Goal: Information Seeking & Learning: Learn about a topic

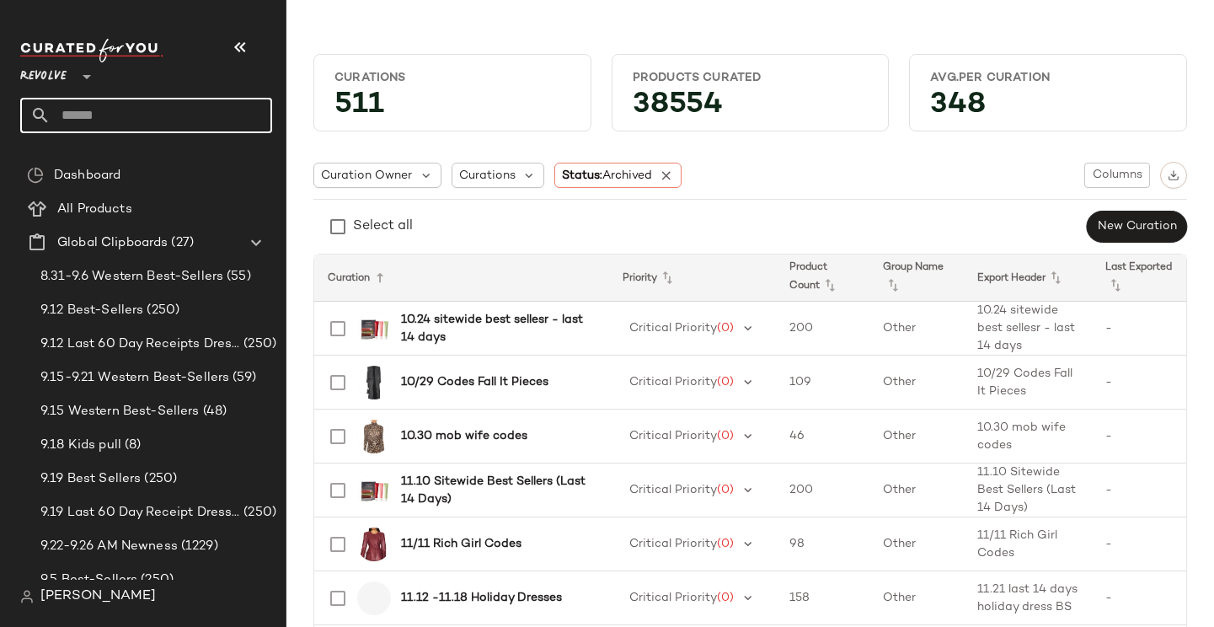
click at [185, 116] on input "text" at bounding box center [162, 115] width 222 height 35
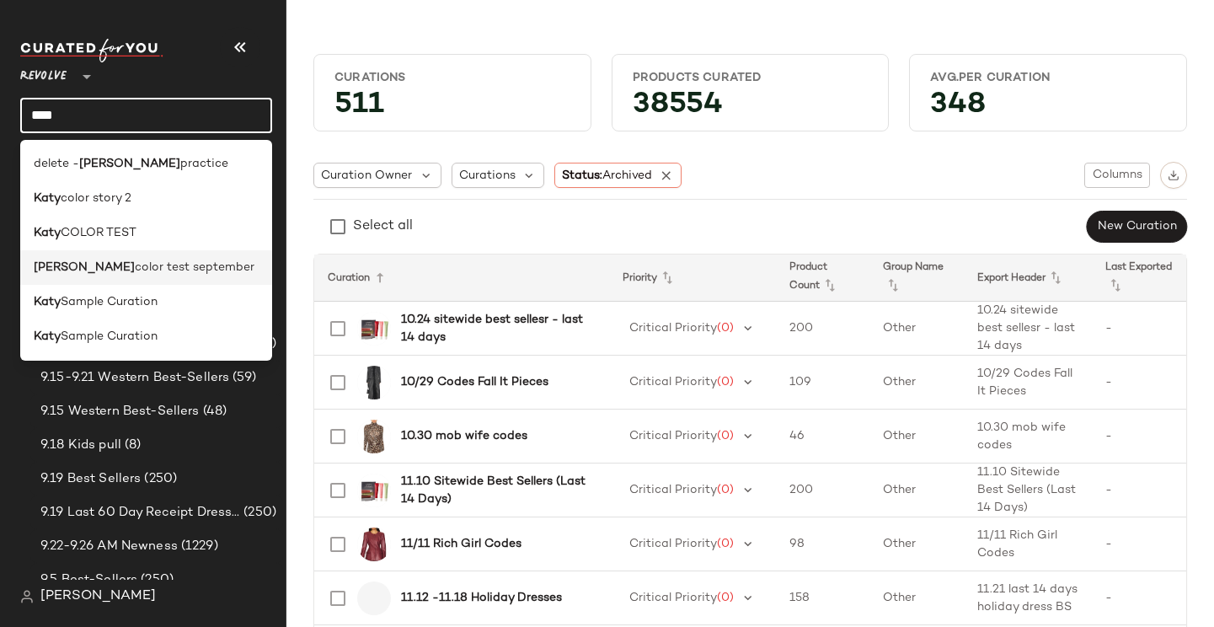
type input "****"
click at [196, 277] on div "katy color test september" at bounding box center [146, 267] width 252 height 35
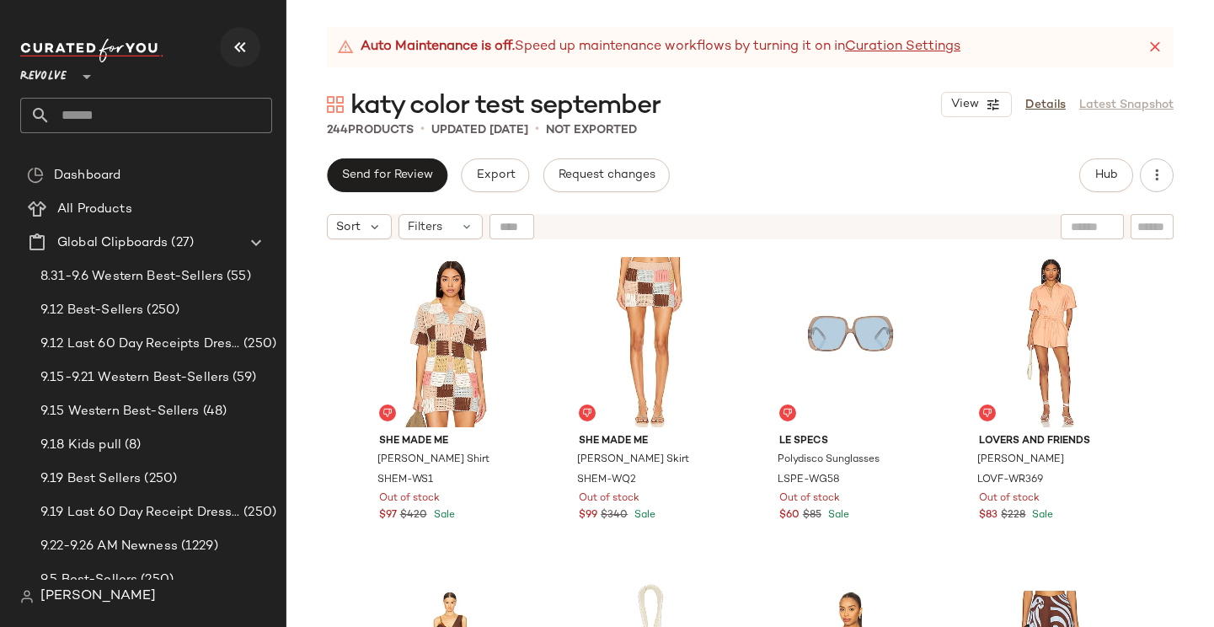
click at [245, 46] on icon "button" at bounding box center [240, 47] width 20 height 20
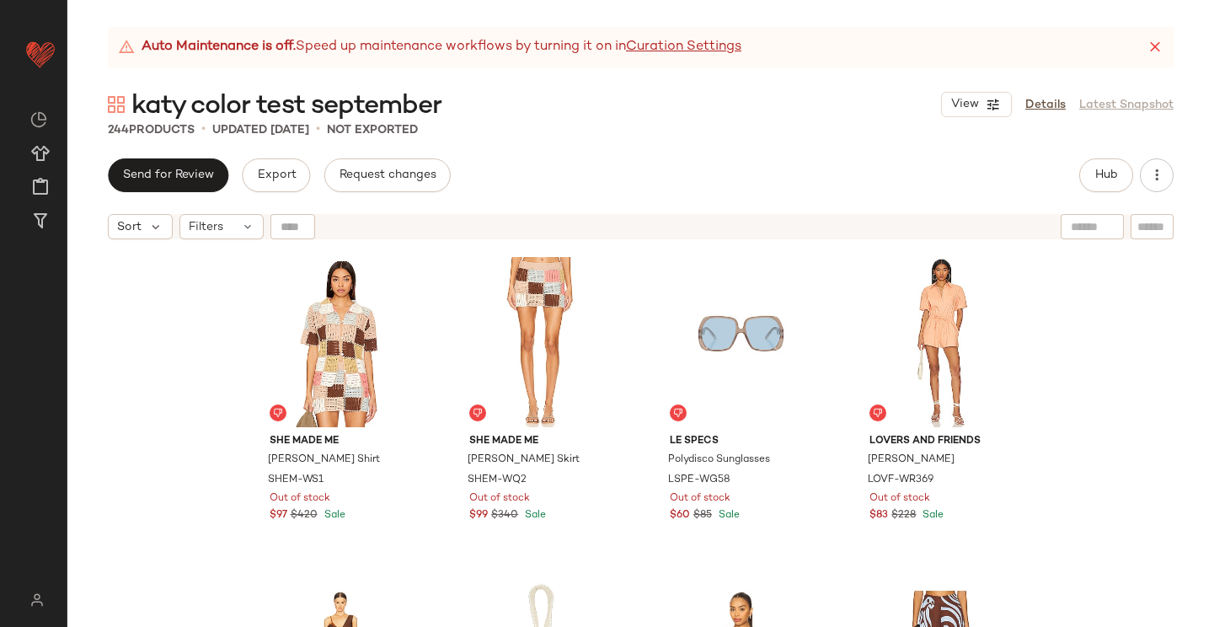
click at [1144, 43] on div "Auto Maintenance is off. Speed up maintenance workflows by turning it on in Cur…" at bounding box center [641, 47] width 1066 height 40
click at [1158, 43] on icon at bounding box center [1155, 47] width 17 height 17
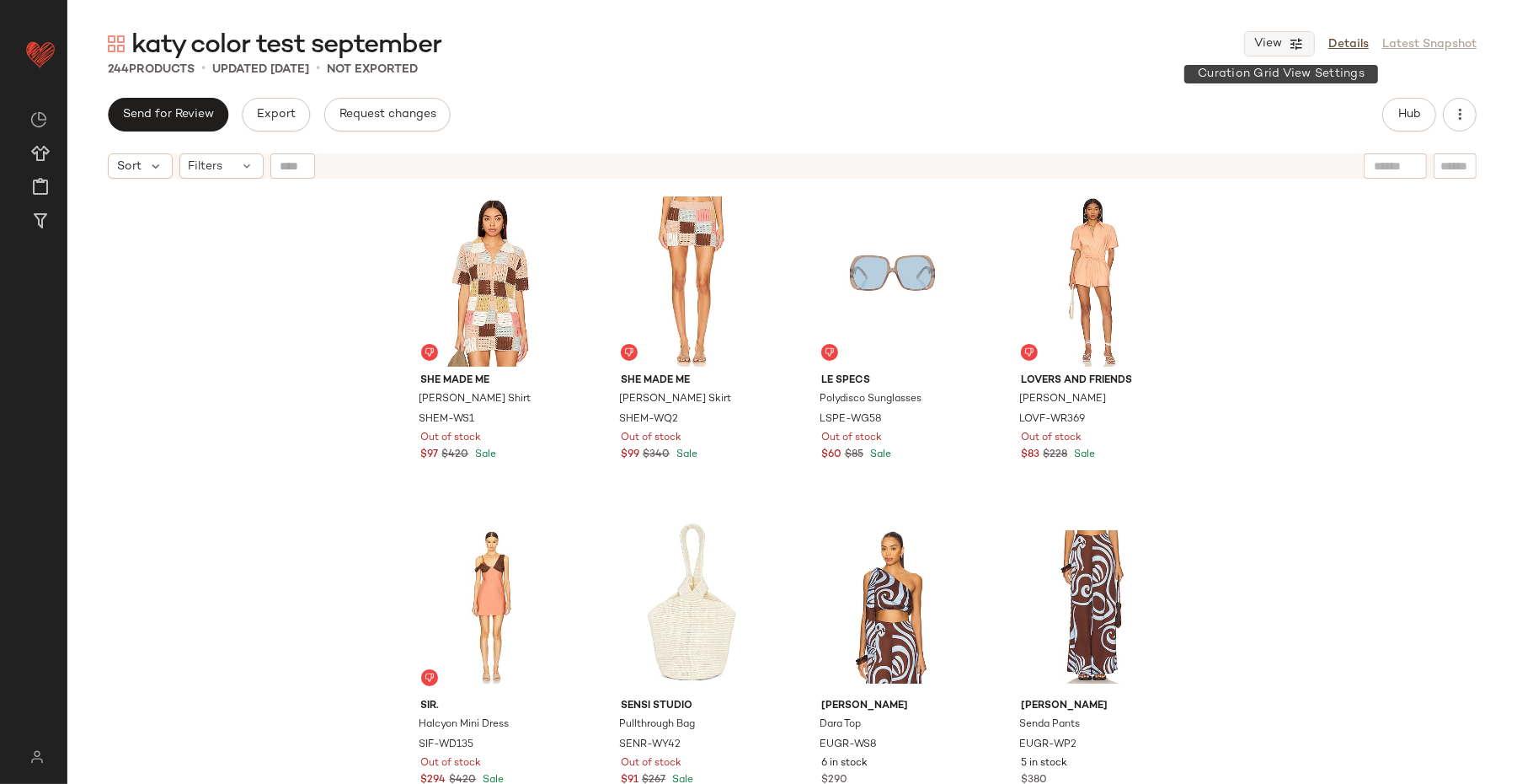
click at [1213, 40] on icon "button" at bounding box center [1296, 43] width 15 height 15
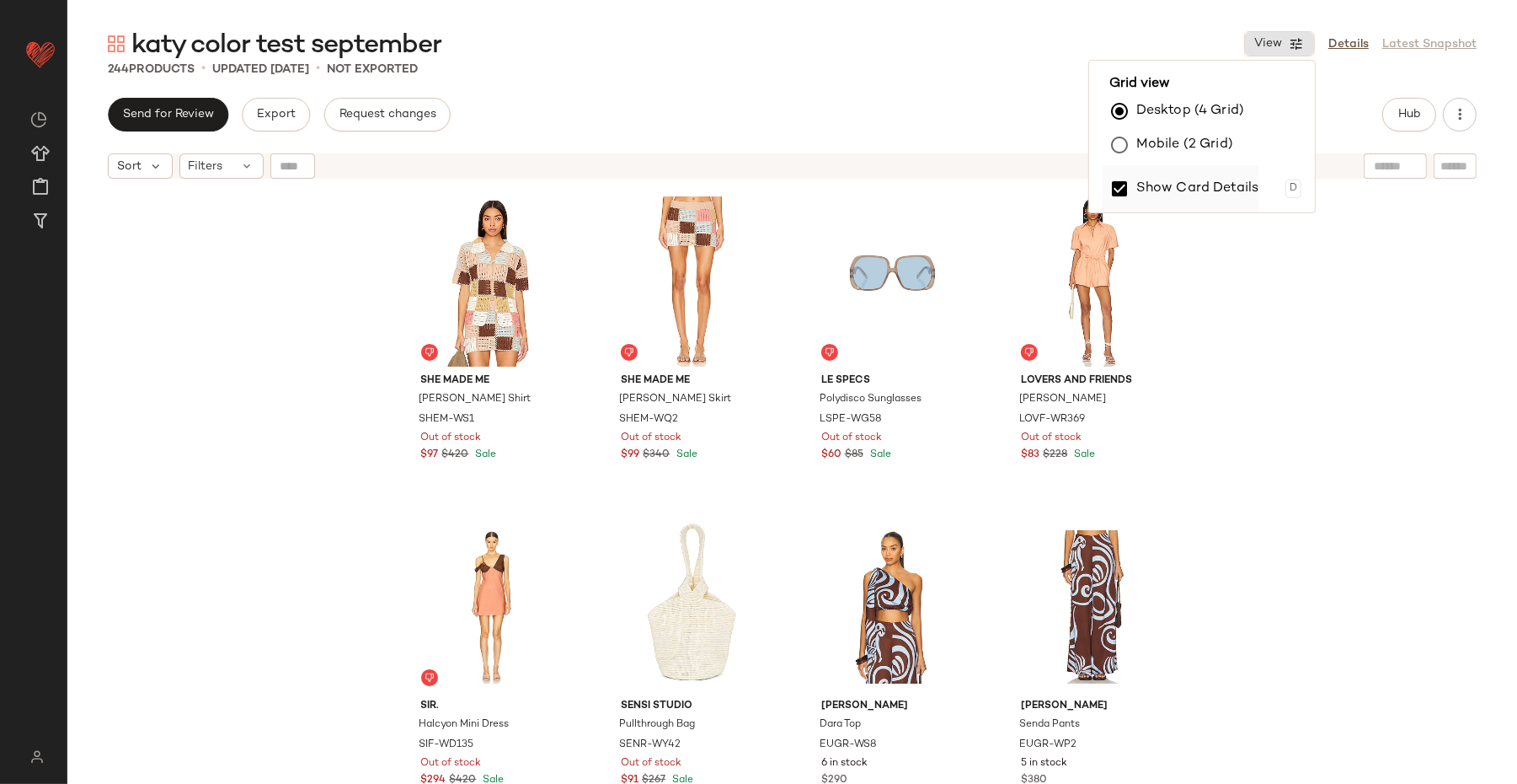
click at [1209, 185] on label "Show Card Details" at bounding box center [1198, 188] width 123 height 47
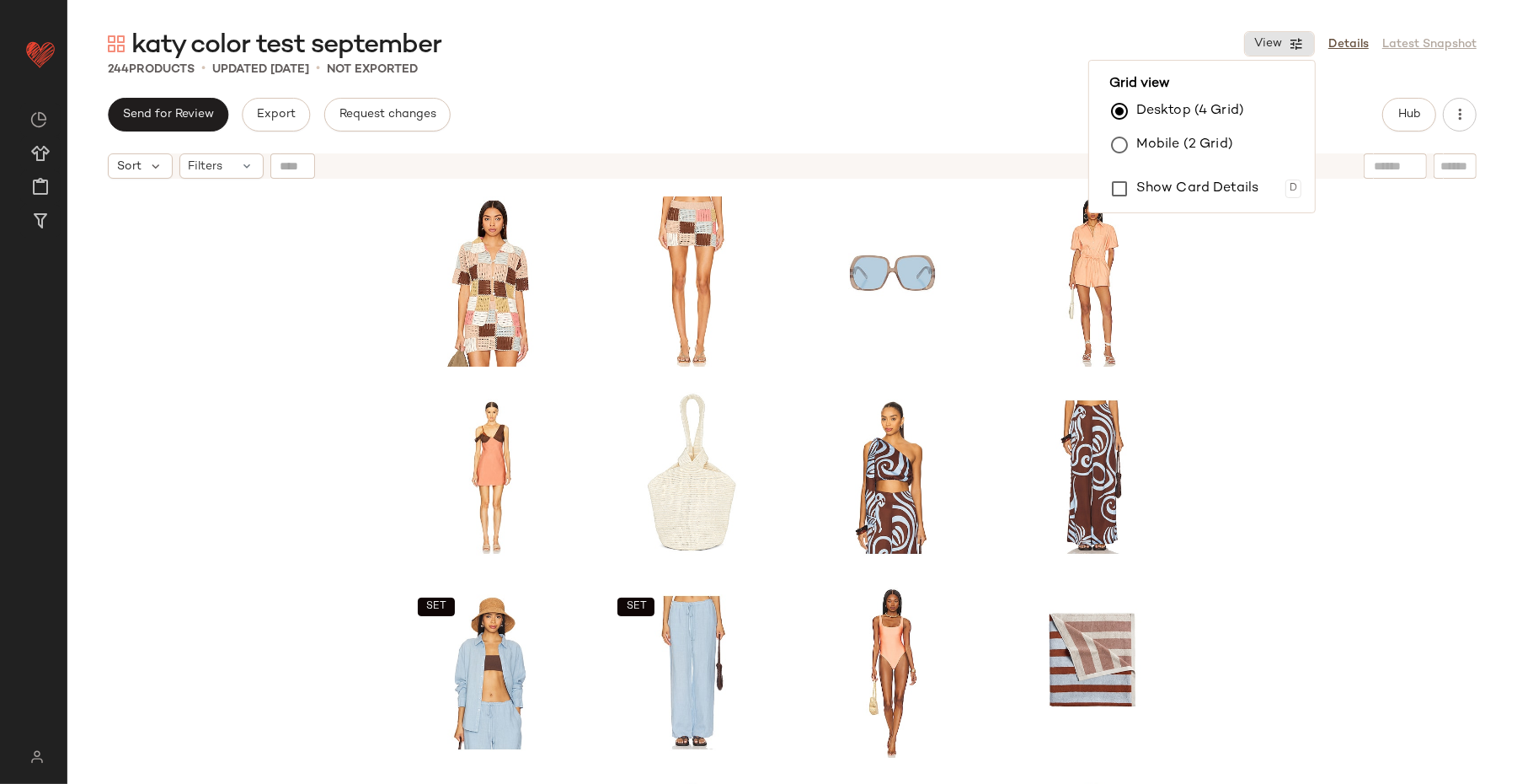
click at [1213, 456] on div "SET SET SET SET SET" at bounding box center [792, 506] width 1450 height 639
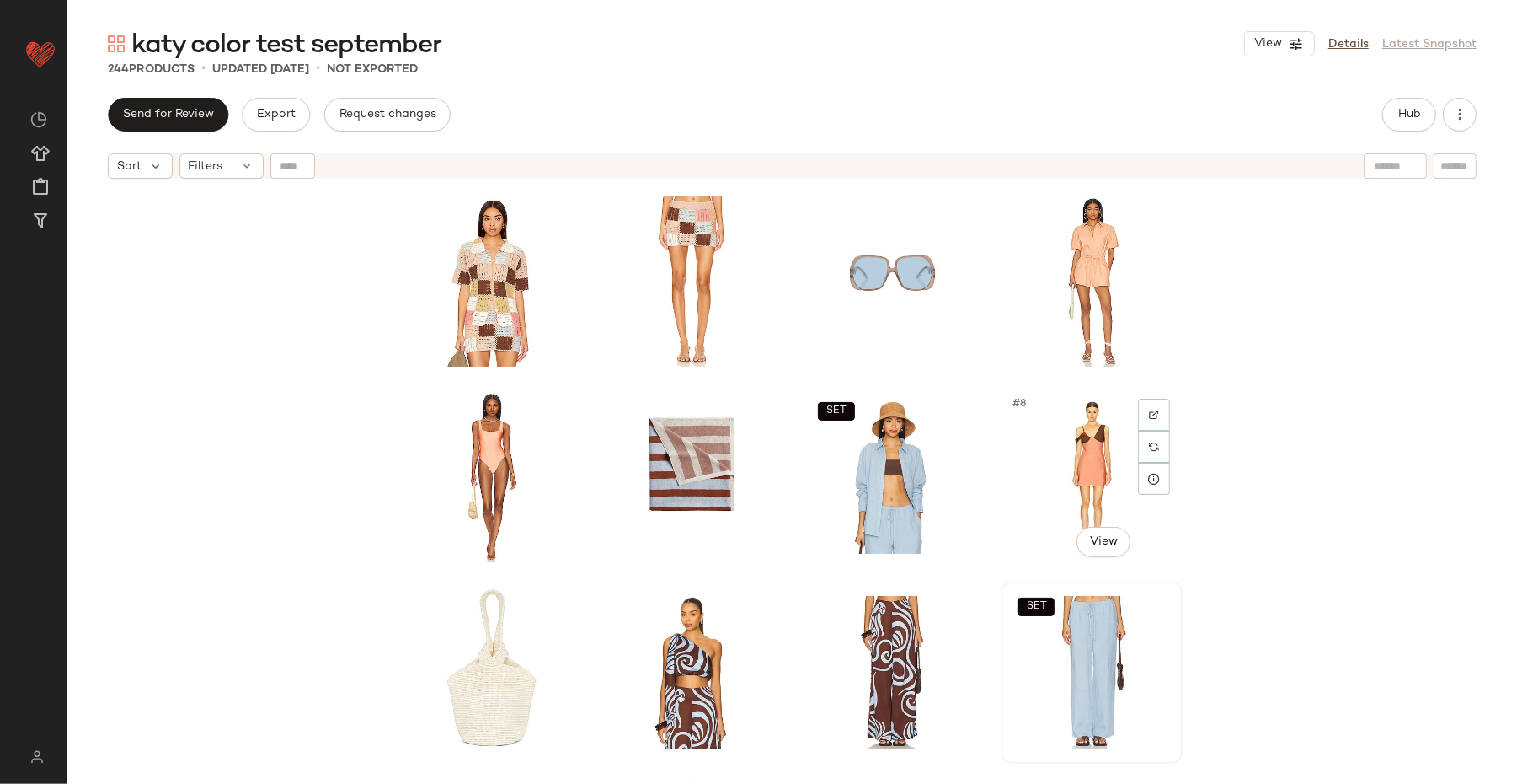
drag, startPoint x: 1029, startPoint y: 523, endPoint x: 1045, endPoint y: 584, distance: 62.7
click at [1029, 523] on div "#8 View" at bounding box center [1092, 477] width 169 height 170
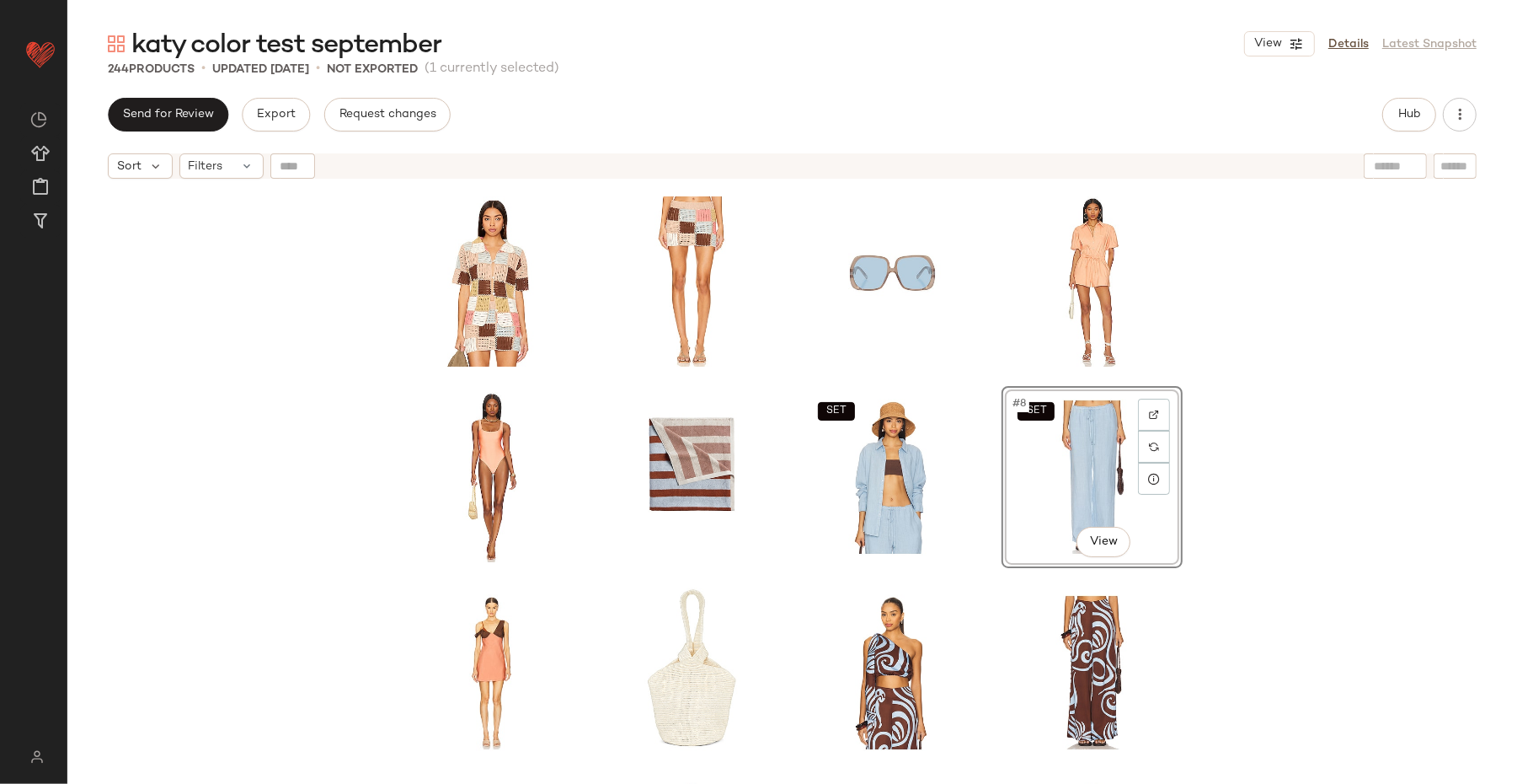
click at [1213, 562] on div "SET SET #8 View SET SET SET" at bounding box center [792, 506] width 1450 height 639
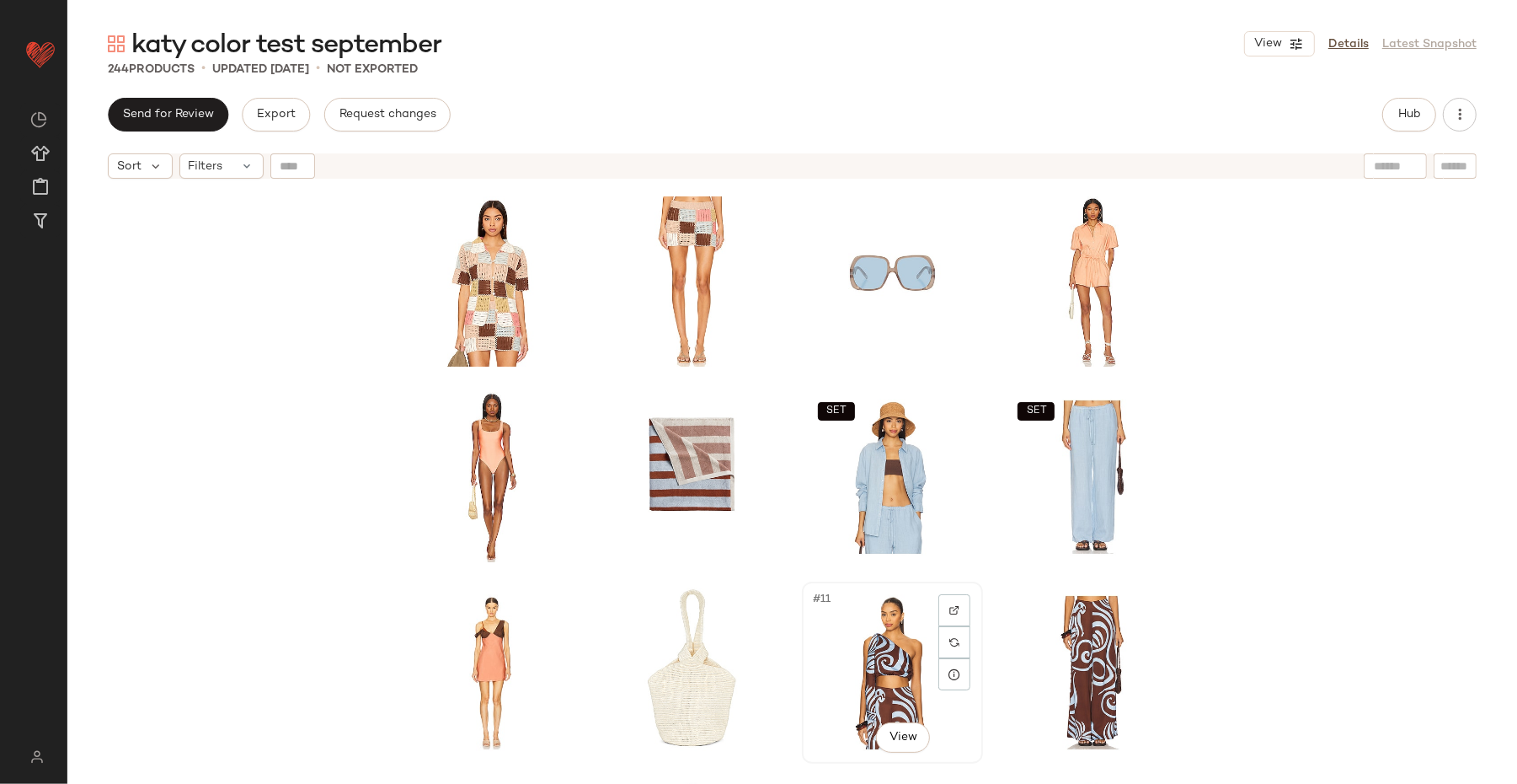
scroll to position [2, 0]
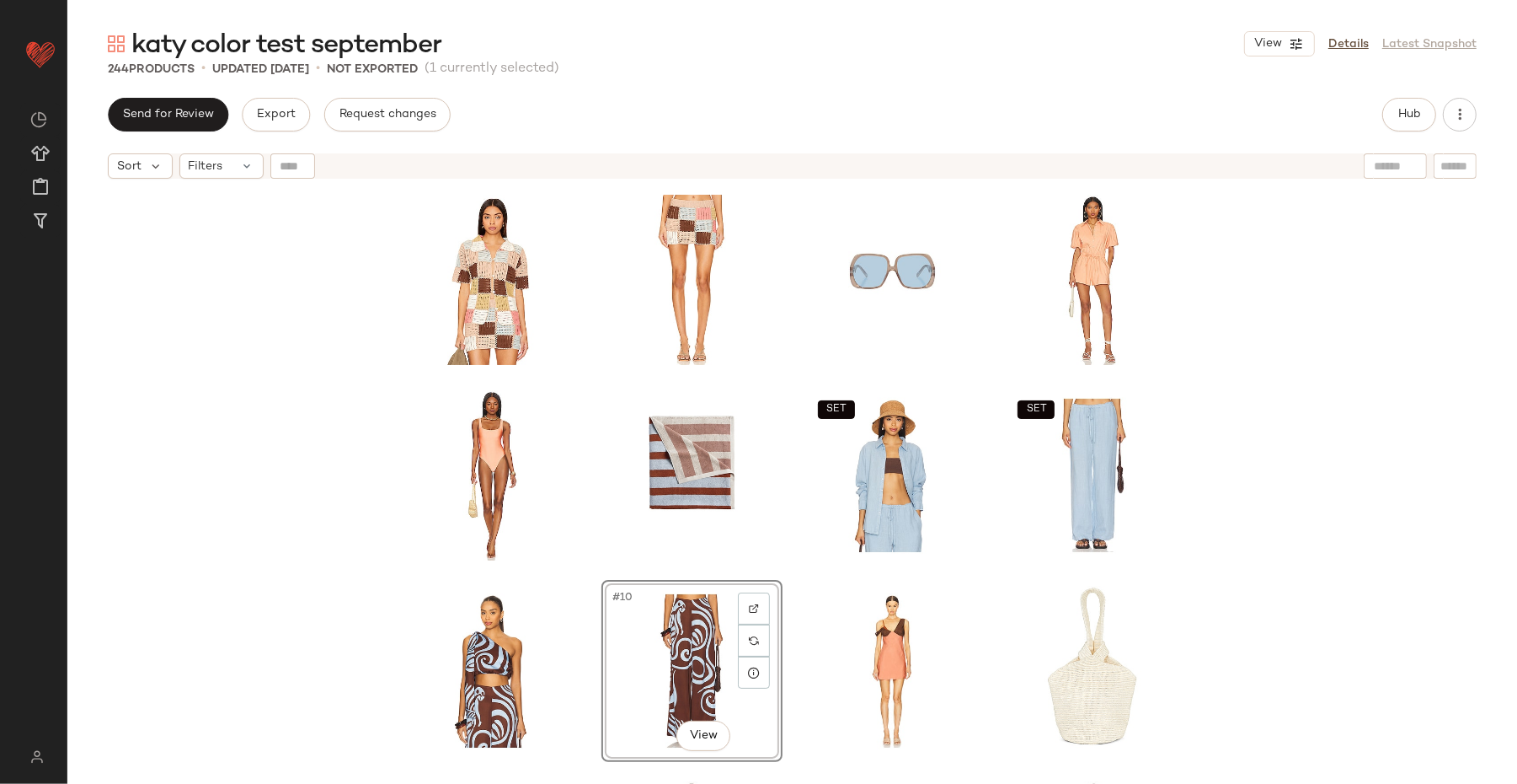
click at [1213, 607] on div "SET SET #10 View SET SET SET" at bounding box center [792, 506] width 1450 height 639
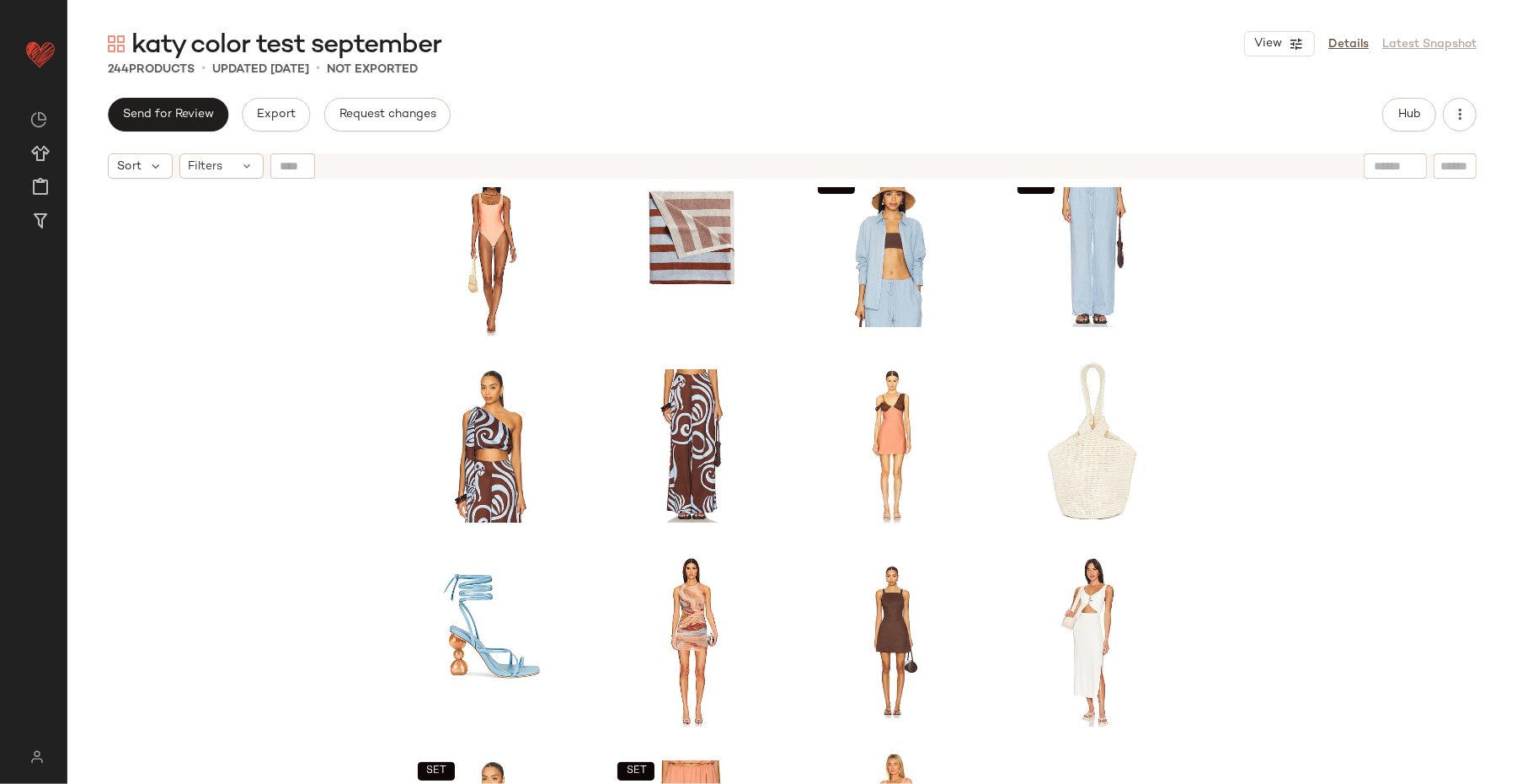
scroll to position [365, 0]
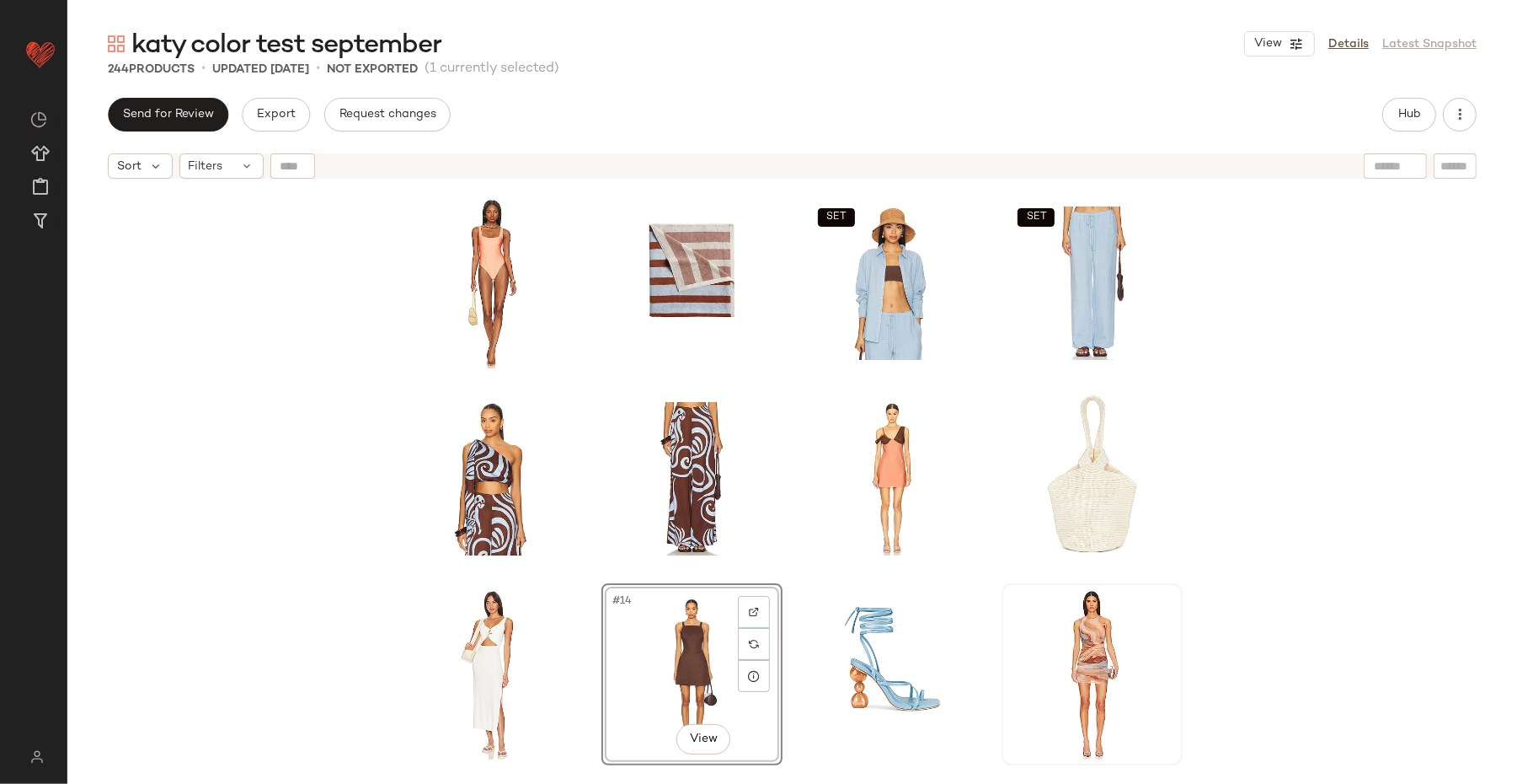
scroll to position [411, 0]
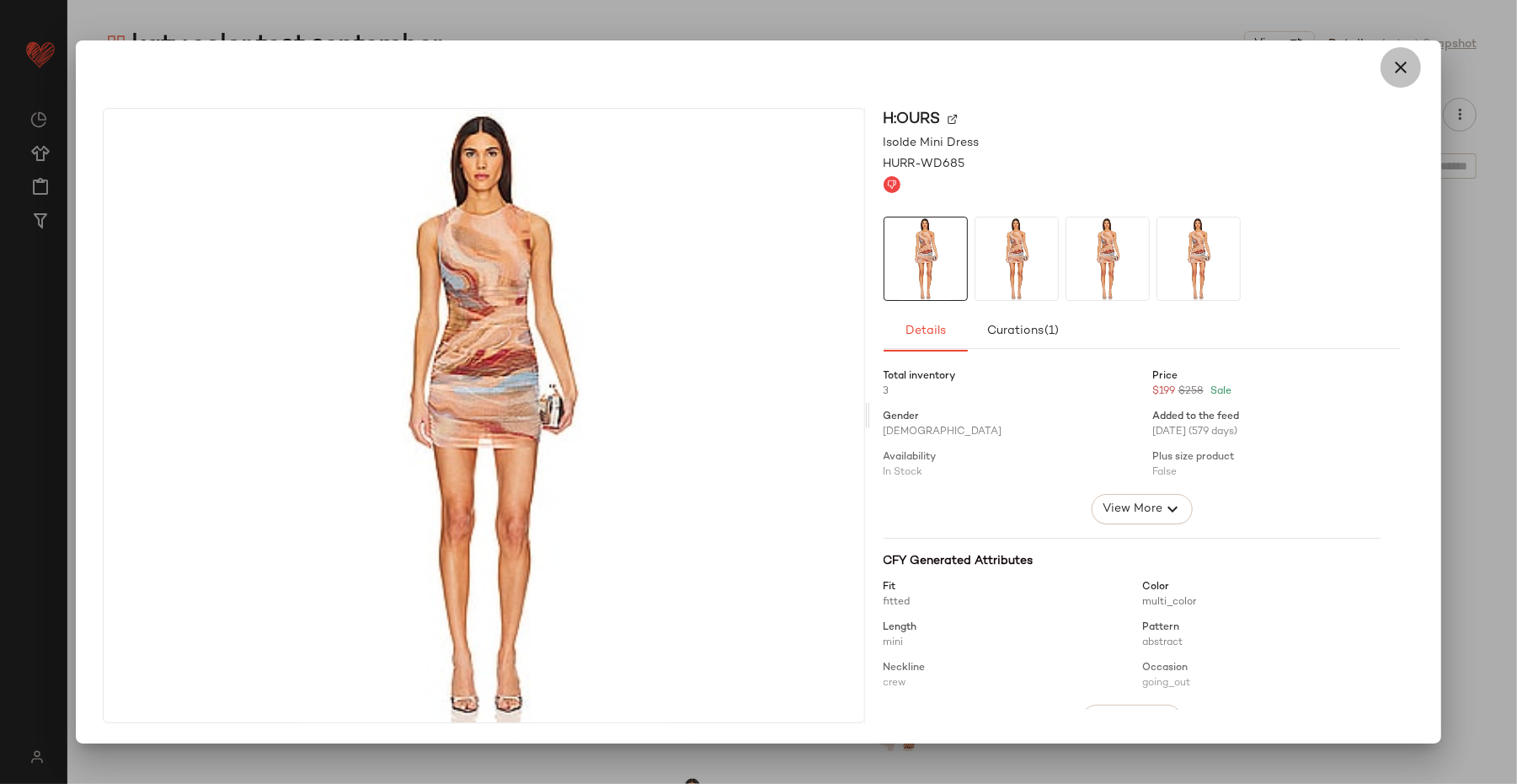
click at [1213, 67] on icon "button" at bounding box center [1401, 67] width 20 height 20
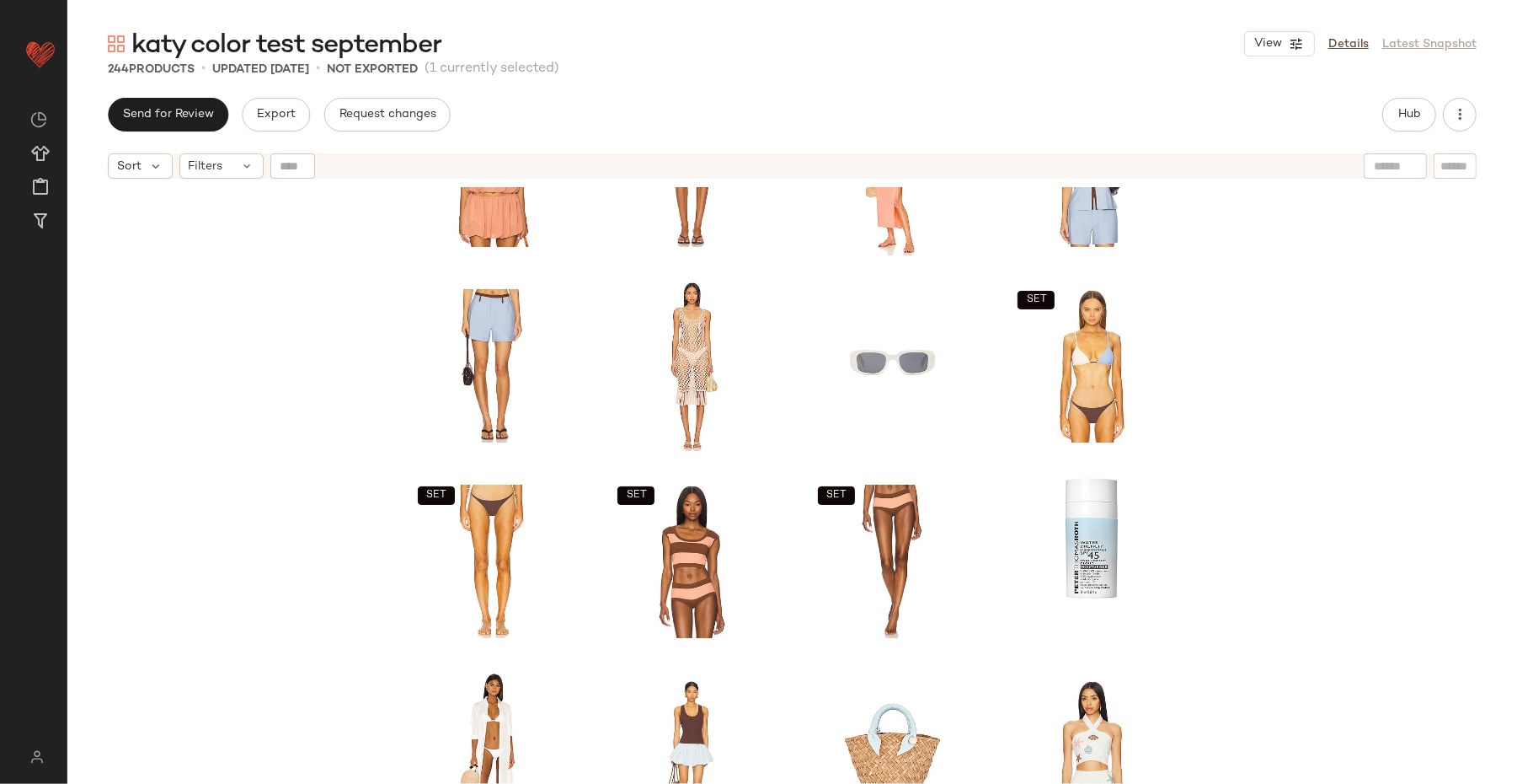
scroll to position [935, 0]
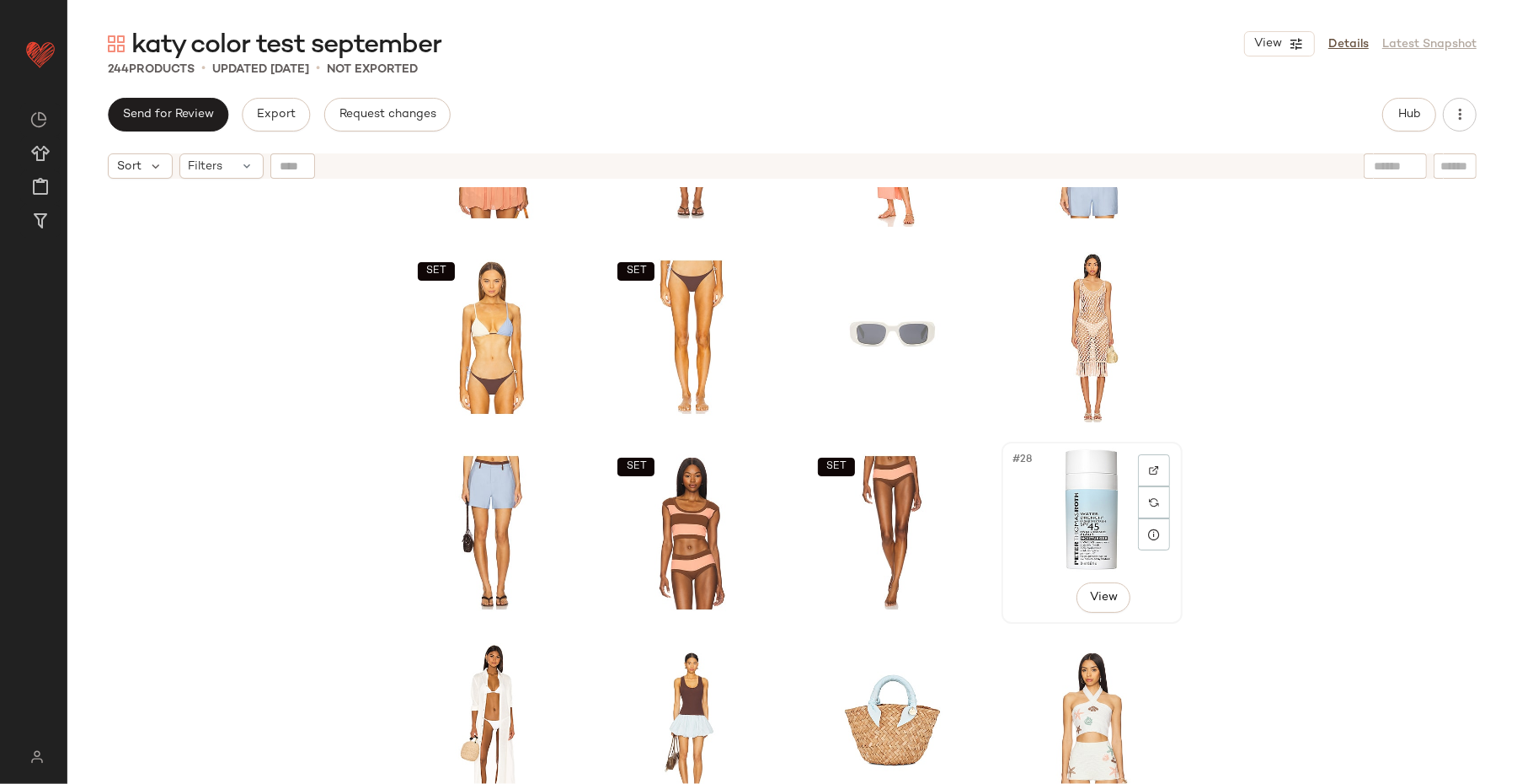
click at [1053, 522] on div "#28 View" at bounding box center [1092, 532] width 169 height 170
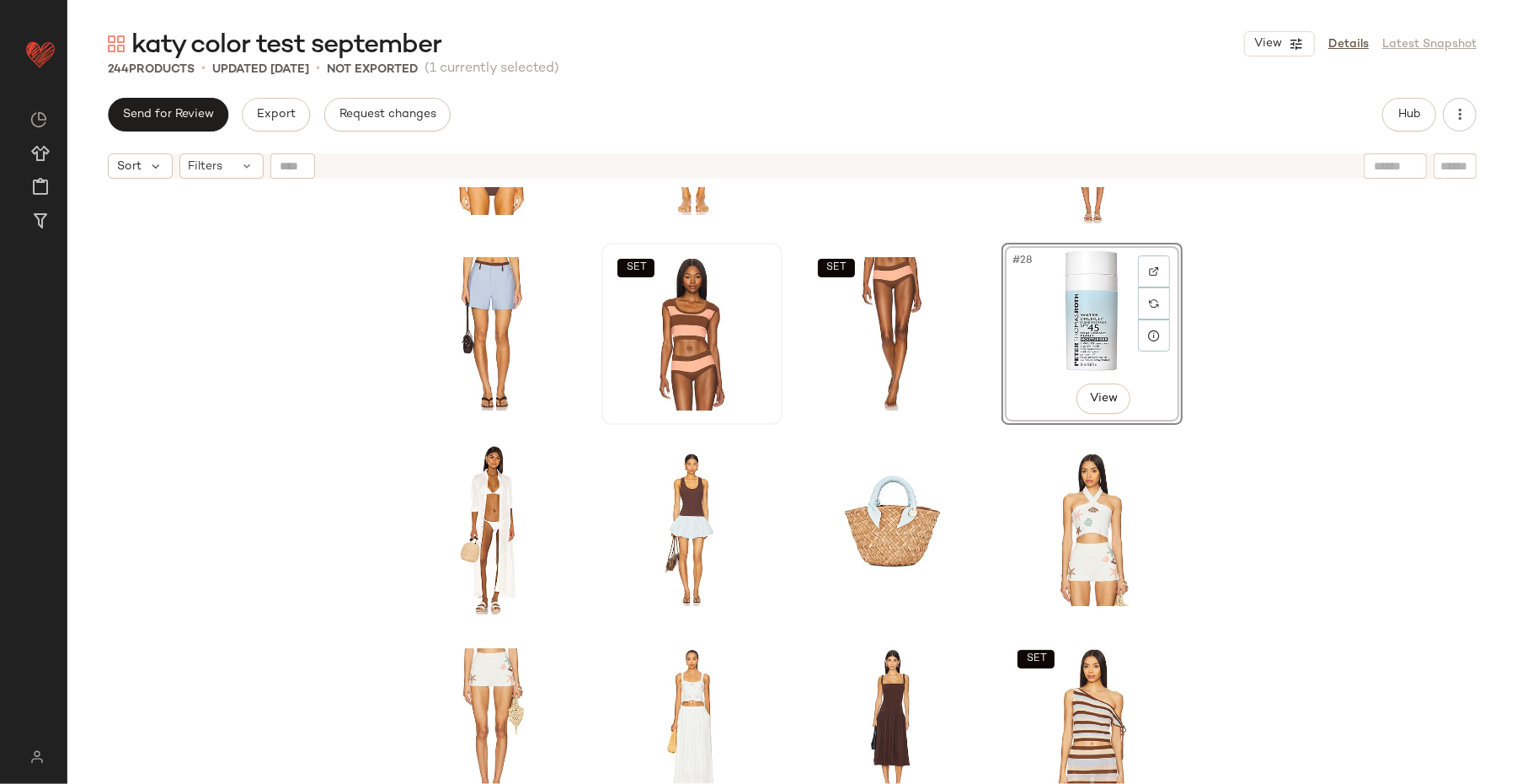
scroll to position [1140, 0]
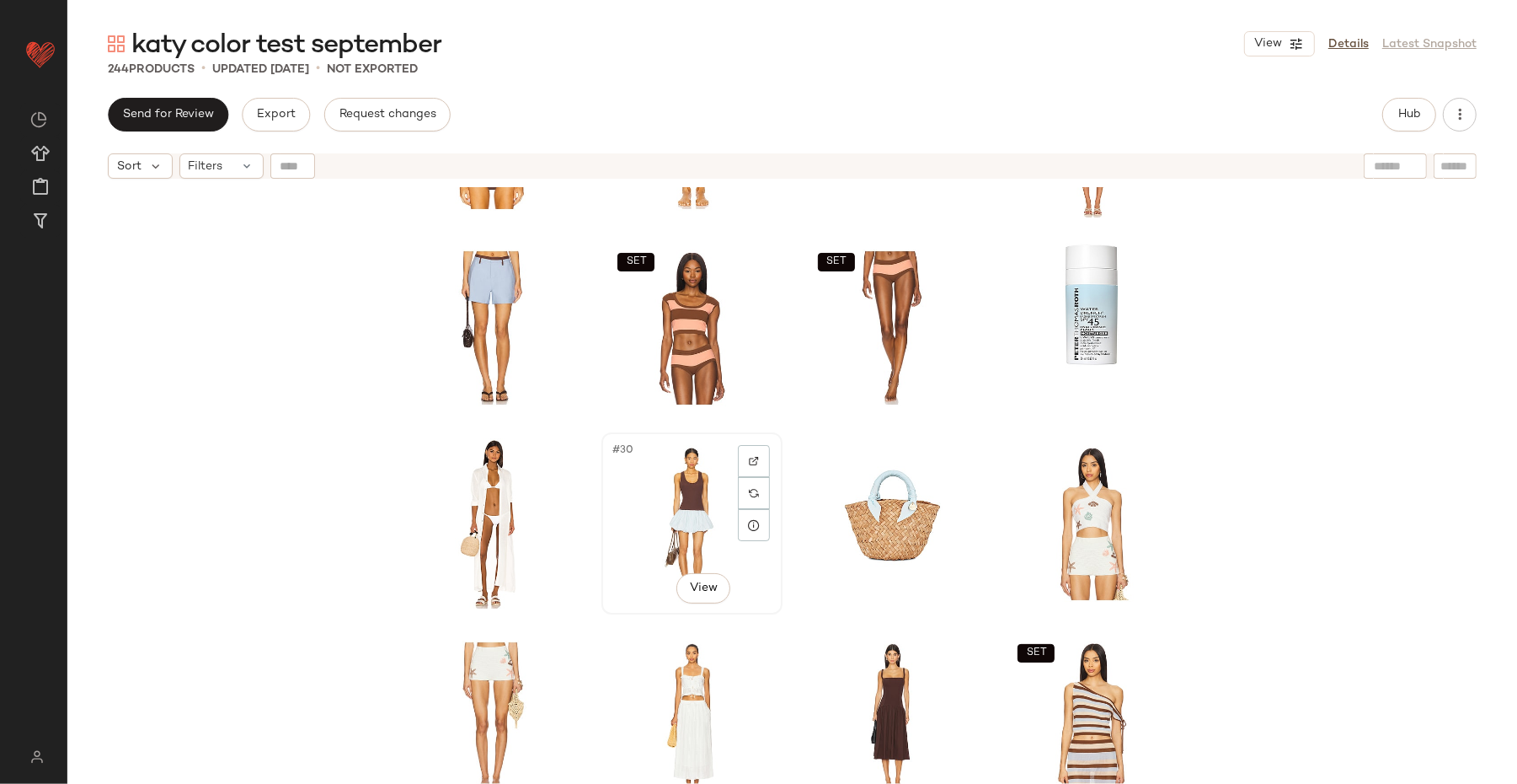
click at [663, 518] on div "#30 View" at bounding box center [691, 523] width 169 height 170
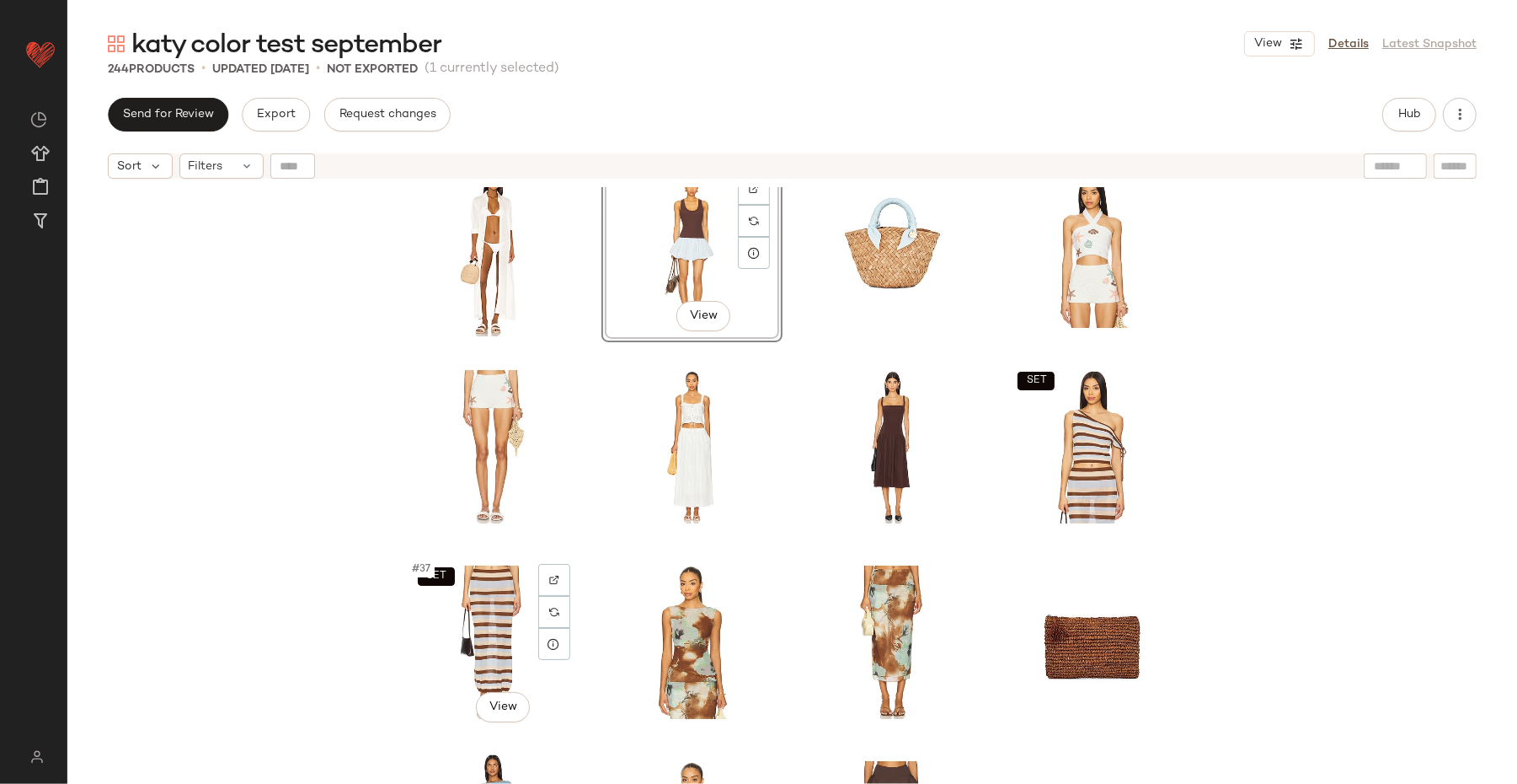
scroll to position [1414, 0]
click at [506, 626] on div "SET #37 View" at bounding box center [492, 640] width 169 height 170
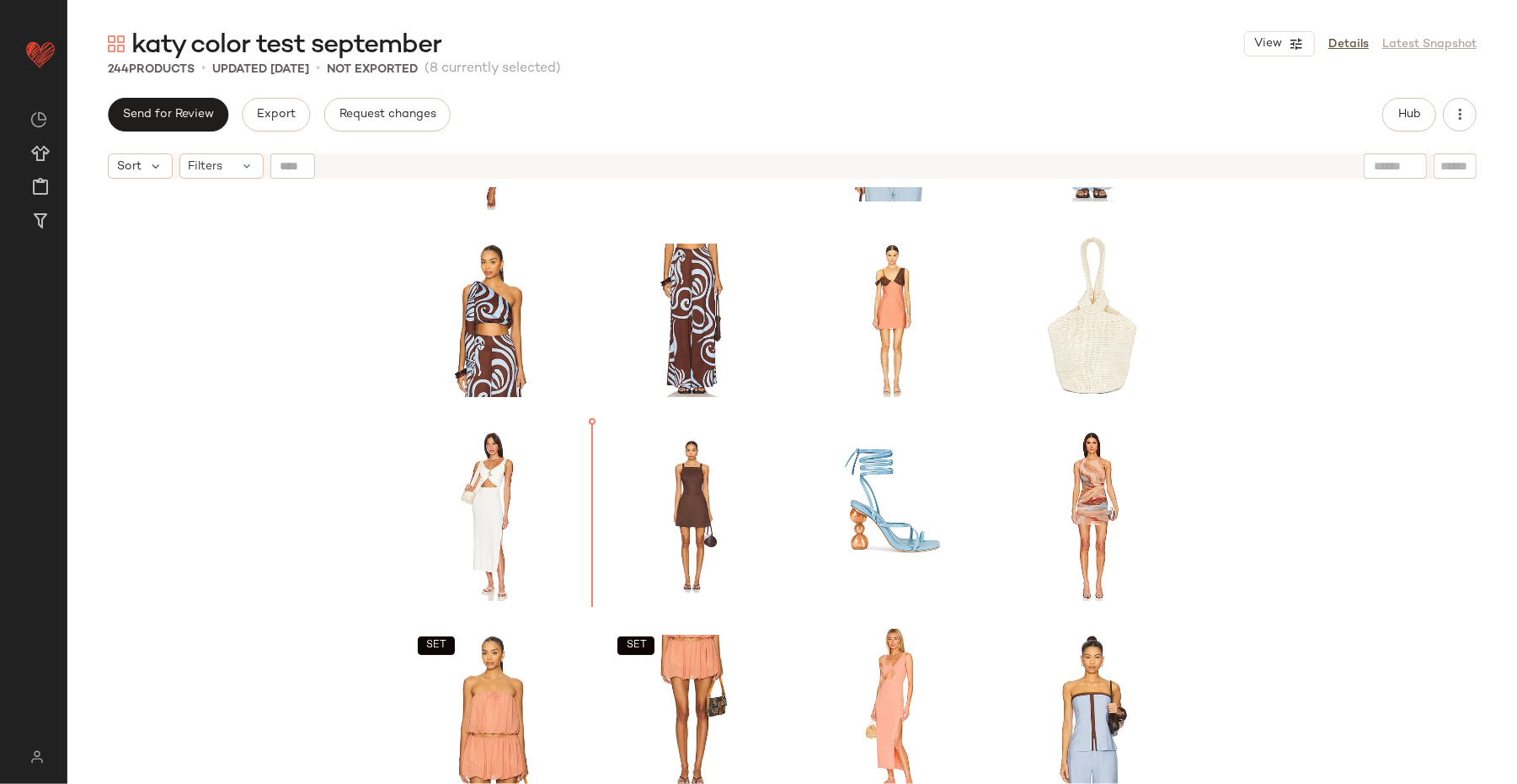
scroll to position [370, 0]
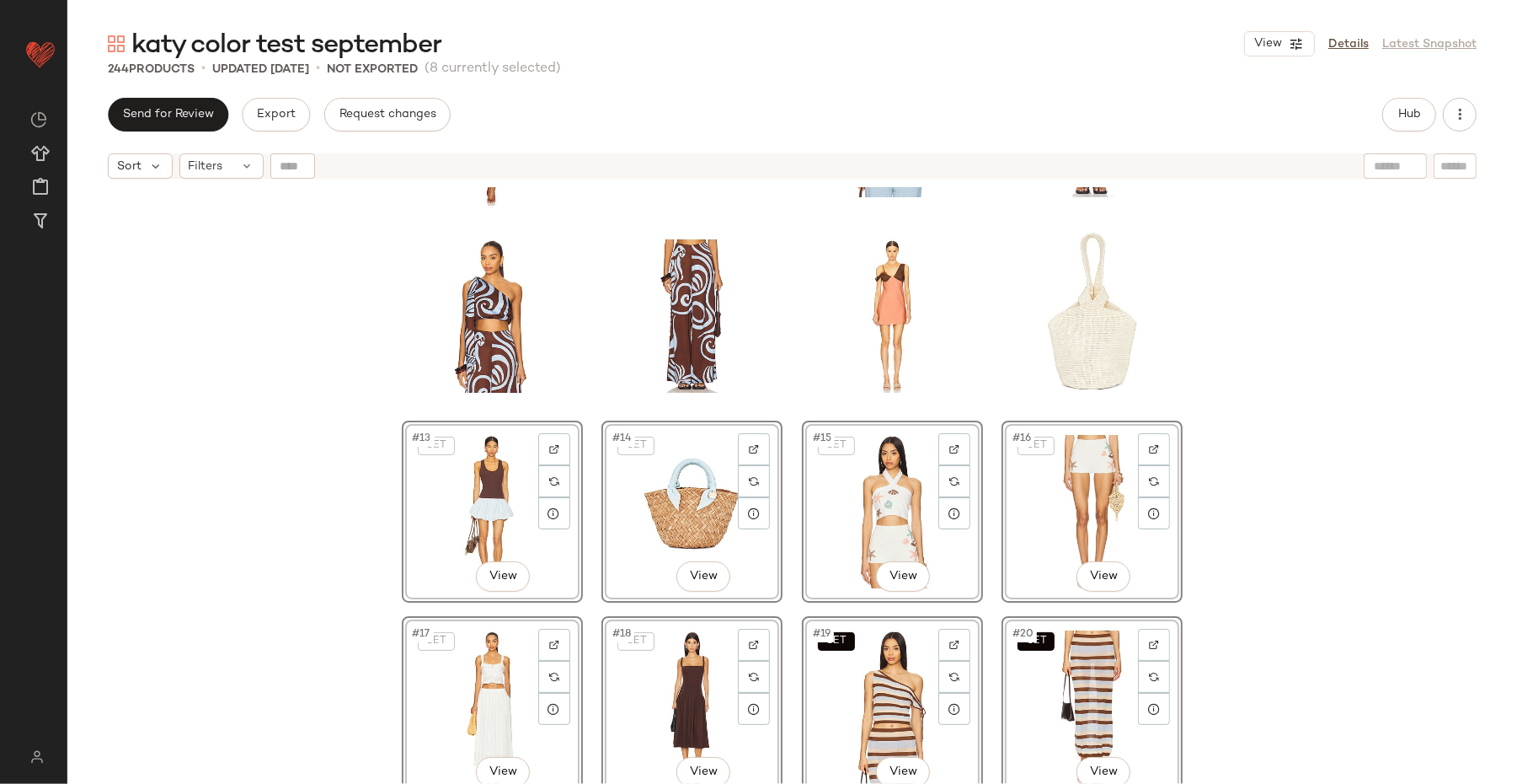
click at [305, 549] on div "SET SET SET #13 View SET #14 View SET #15 View SET #16 View SET #17 View SET #1…" at bounding box center [792, 506] width 1450 height 639
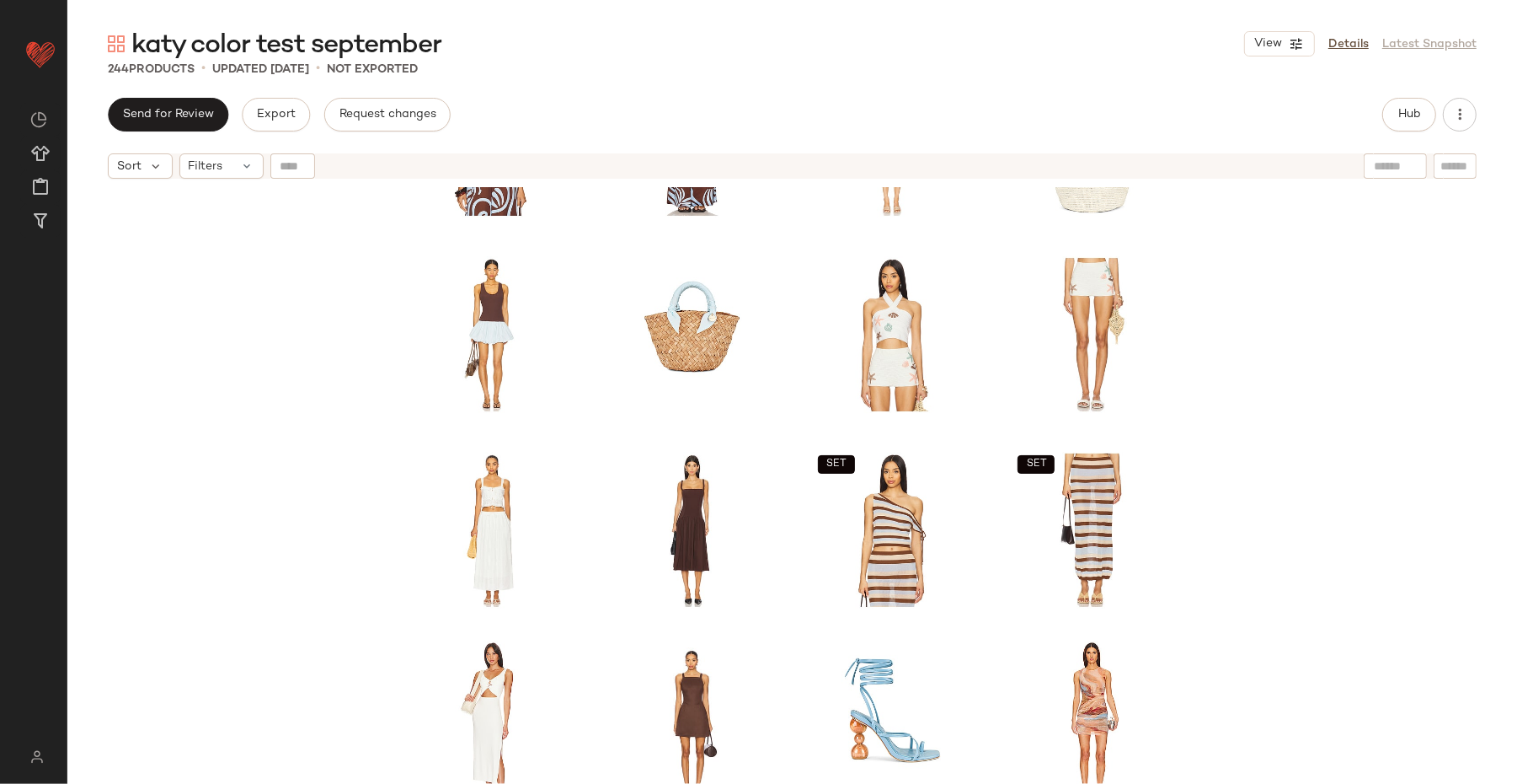
scroll to position [548, 0]
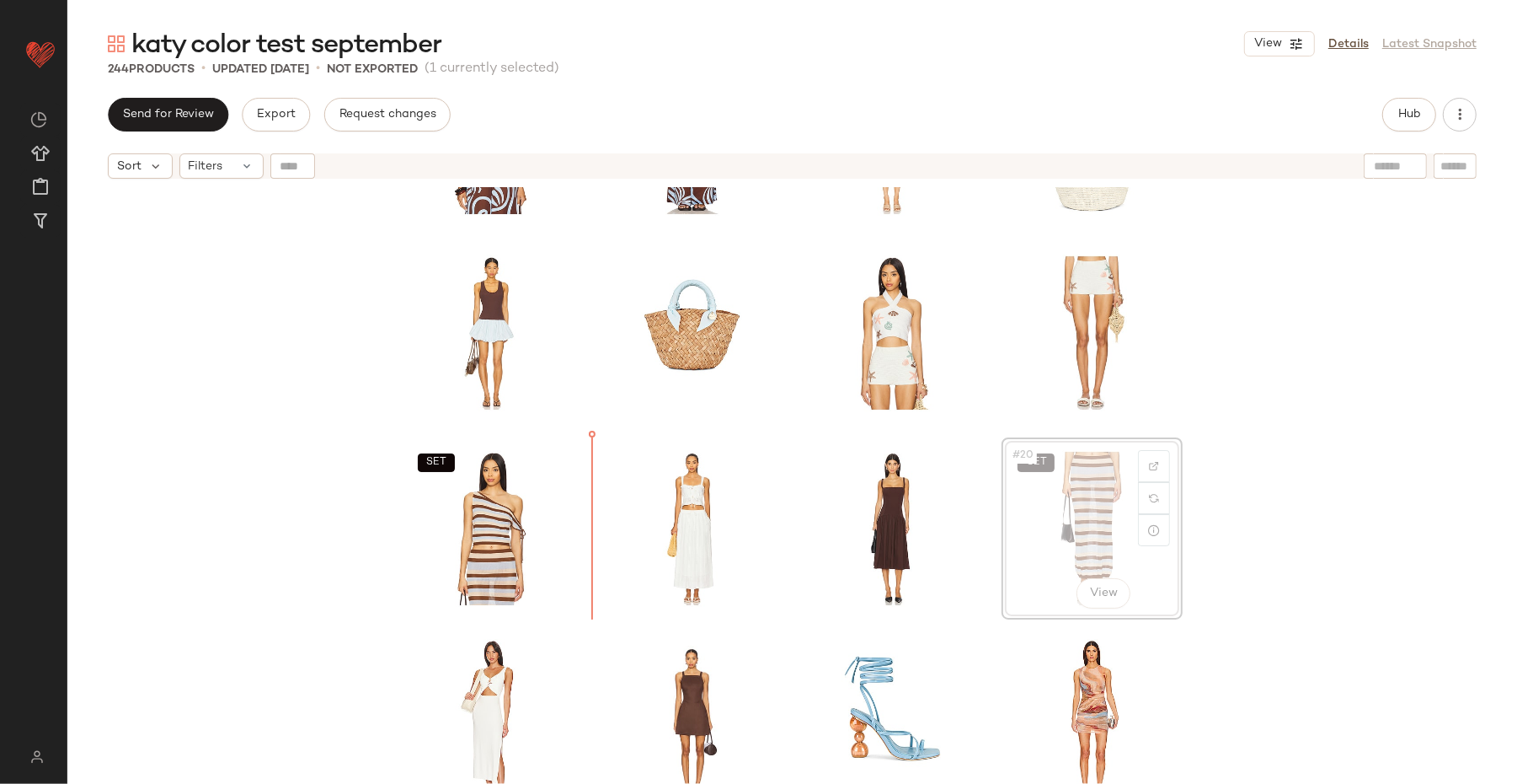
drag, startPoint x: 1059, startPoint y: 514, endPoint x: 1048, endPoint y: 514, distance: 11.0
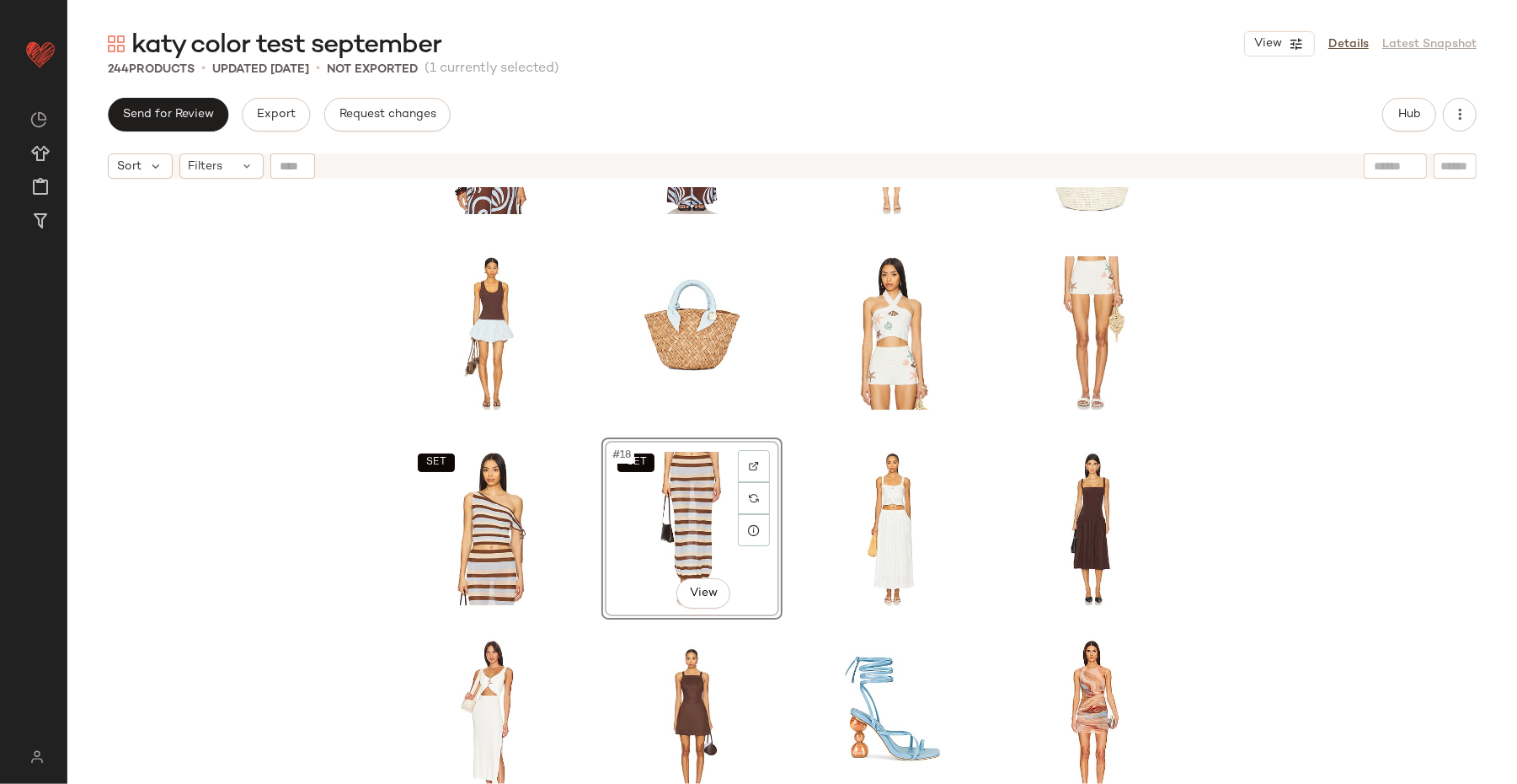
click at [1213, 522] on div "SET SET #18 View SET SET SET SET" at bounding box center [792, 506] width 1450 height 639
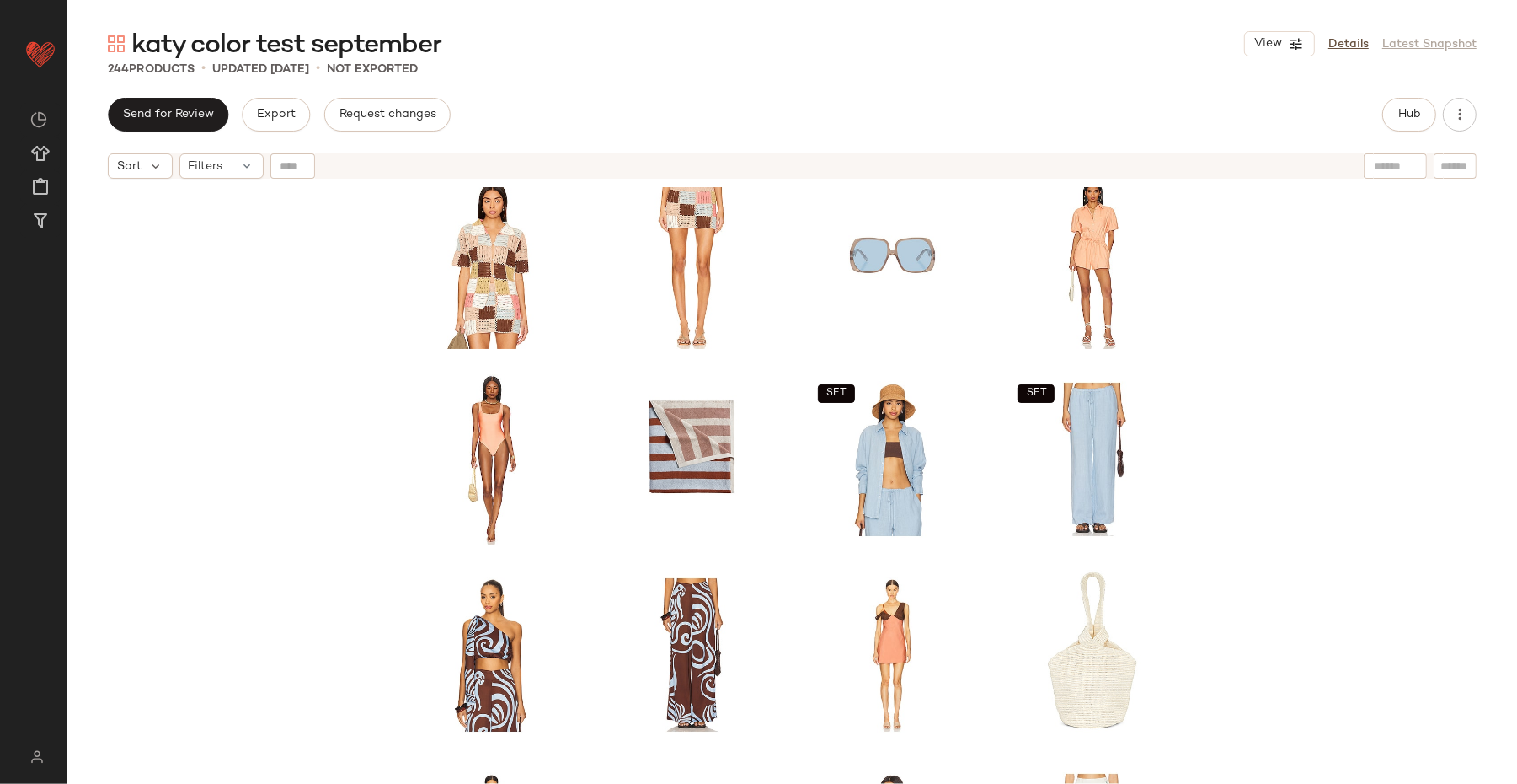
scroll to position [11, 0]
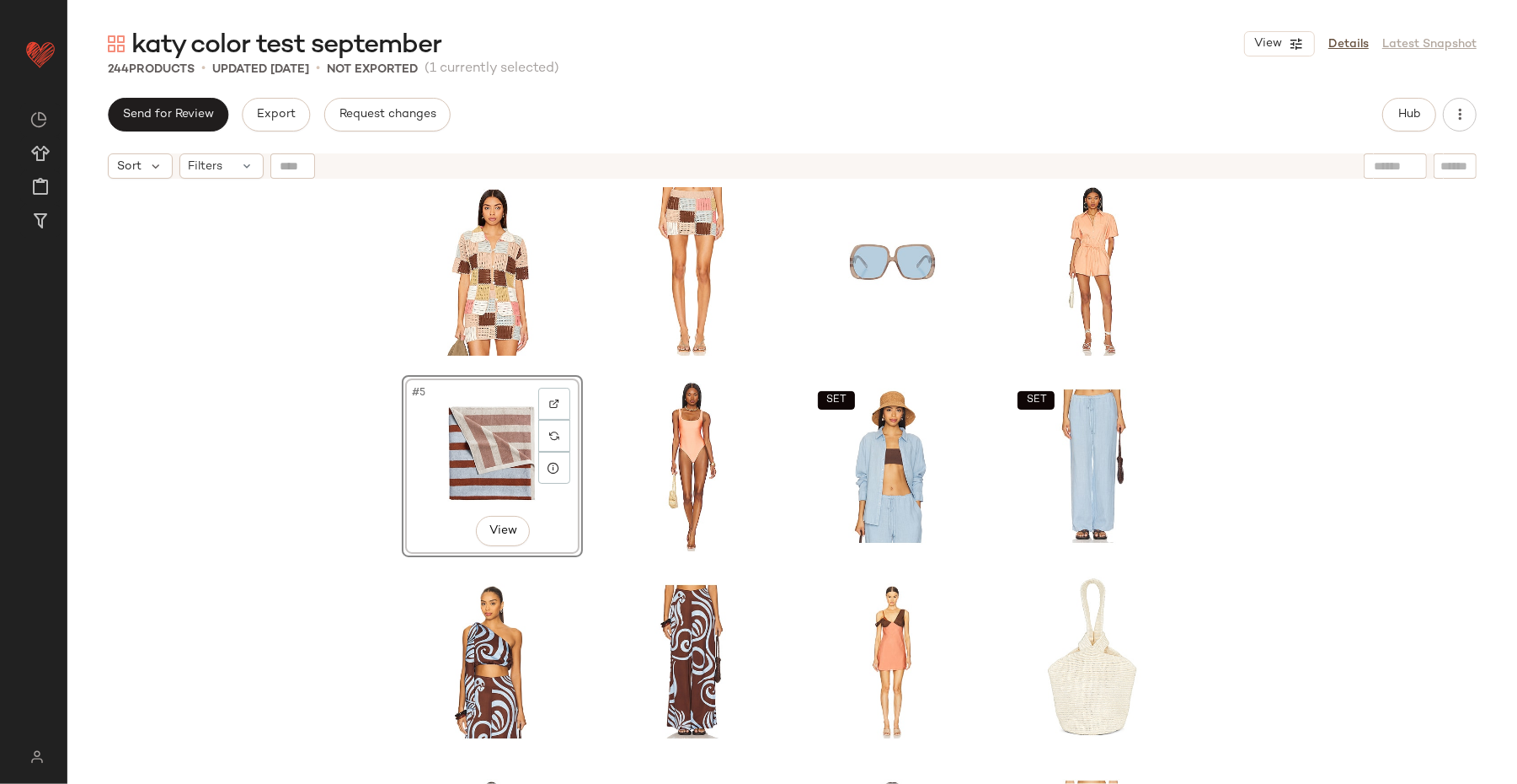
click at [349, 479] on div "#5 View SET SET SET SET" at bounding box center [792, 506] width 1450 height 639
click at [449, 451] on div "#5 View" at bounding box center [492, 466] width 169 height 170
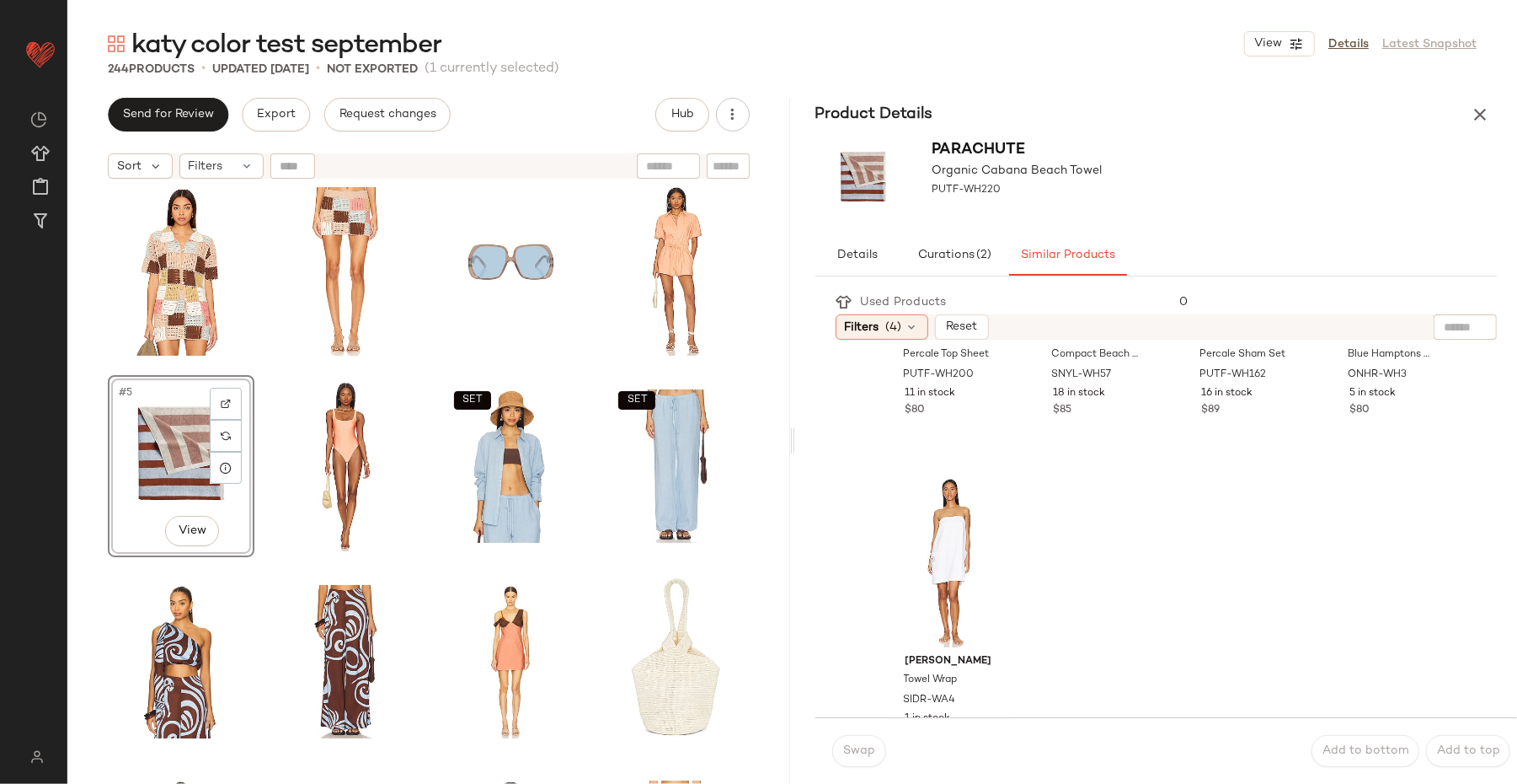
scroll to position [1875, 0]
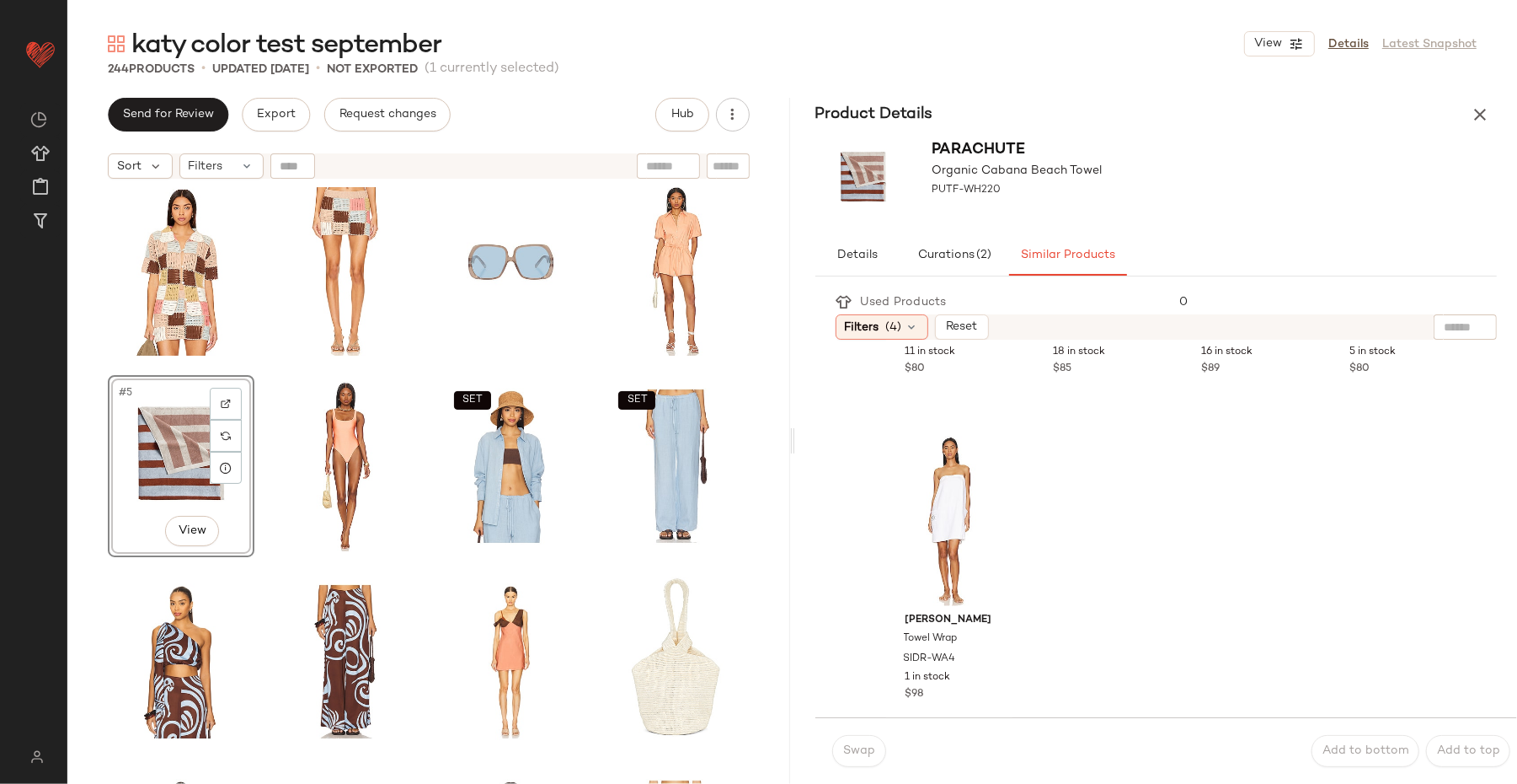
click at [1213, 98] on div "Product Details" at bounding box center [1156, 115] width 723 height 34
click at [1213, 110] on icon "button" at bounding box center [1480, 114] width 20 height 20
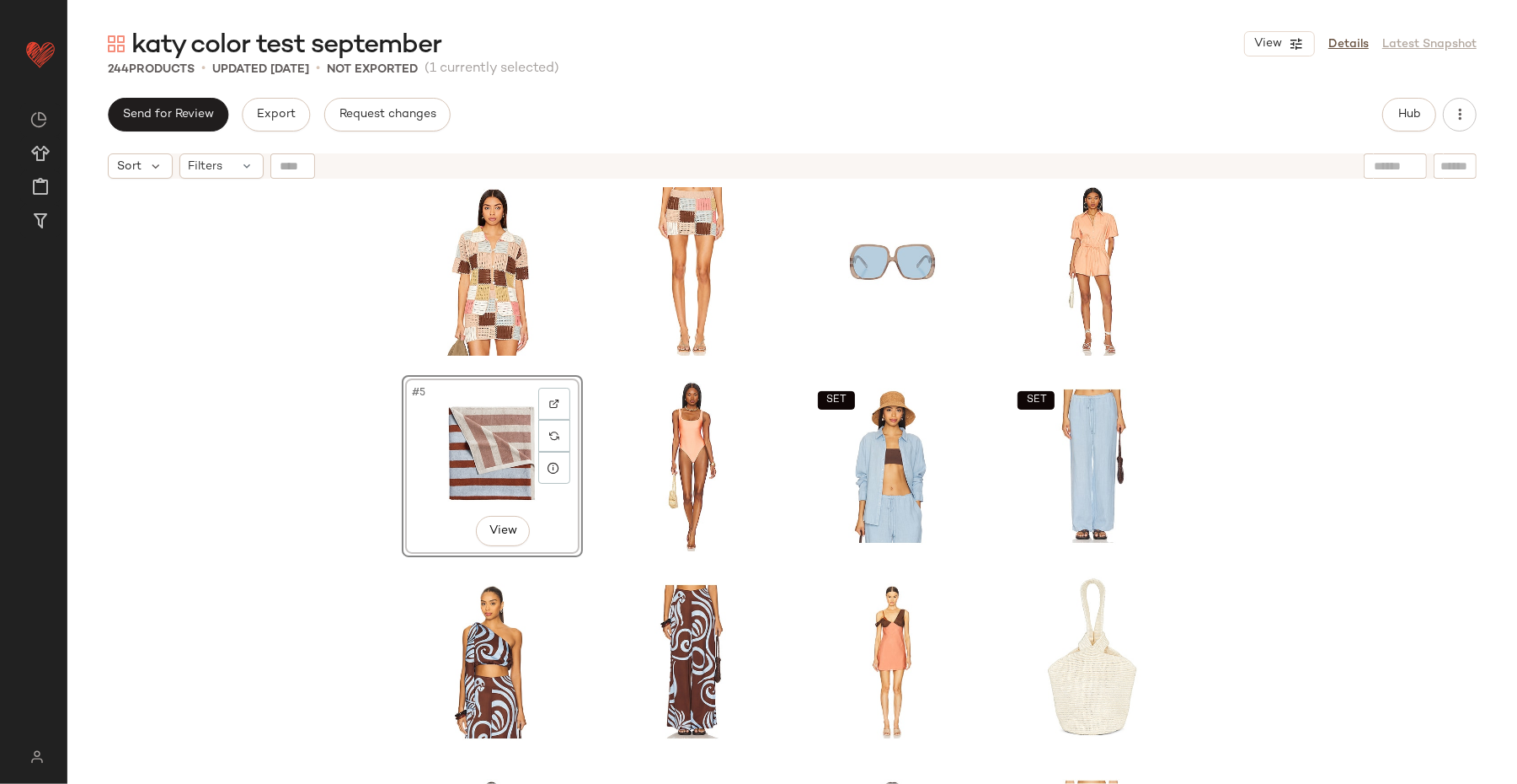
click at [1213, 501] on div "#5 View SET SET SET SET" at bounding box center [792, 506] width 1450 height 639
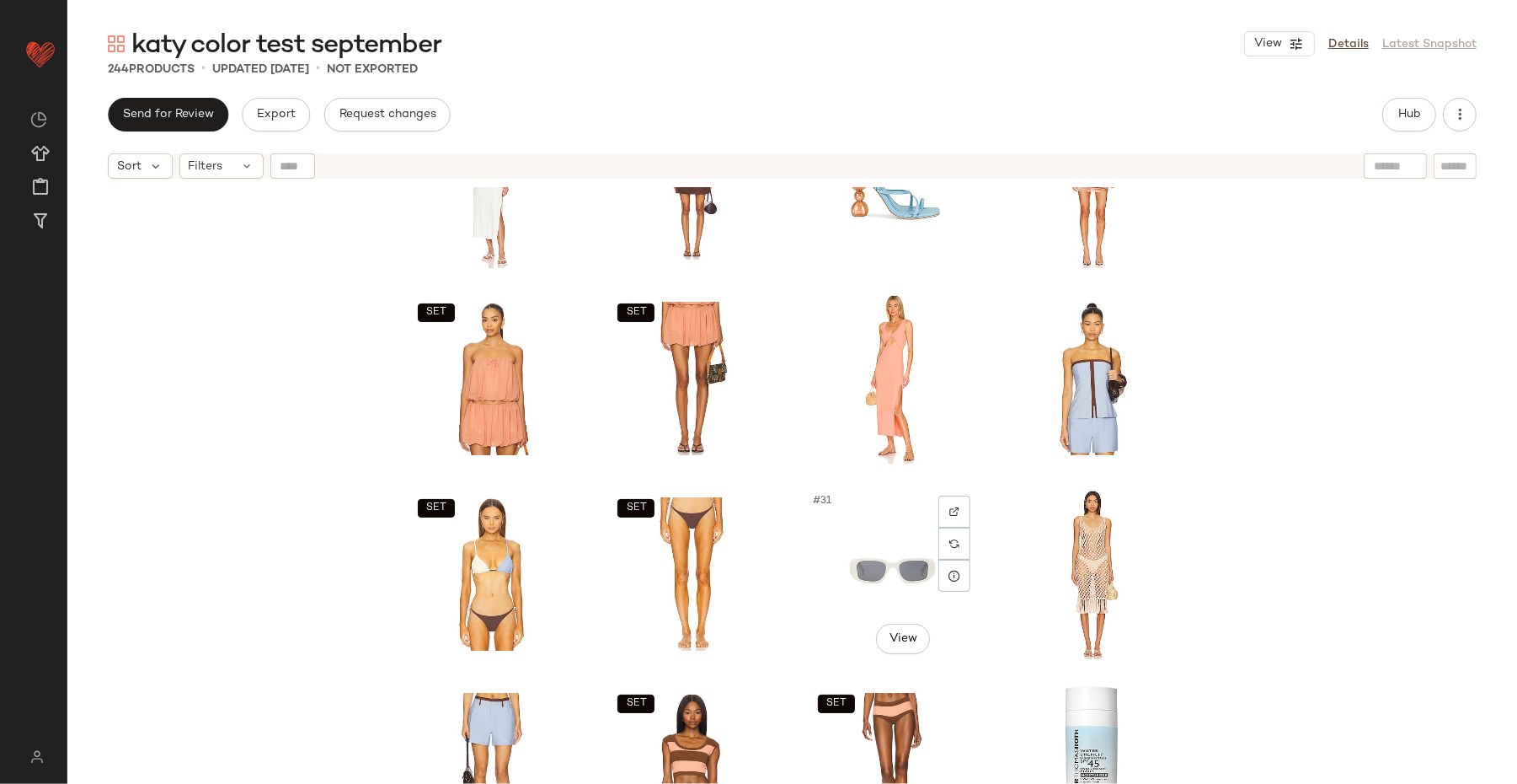
scroll to position [1368, 0]
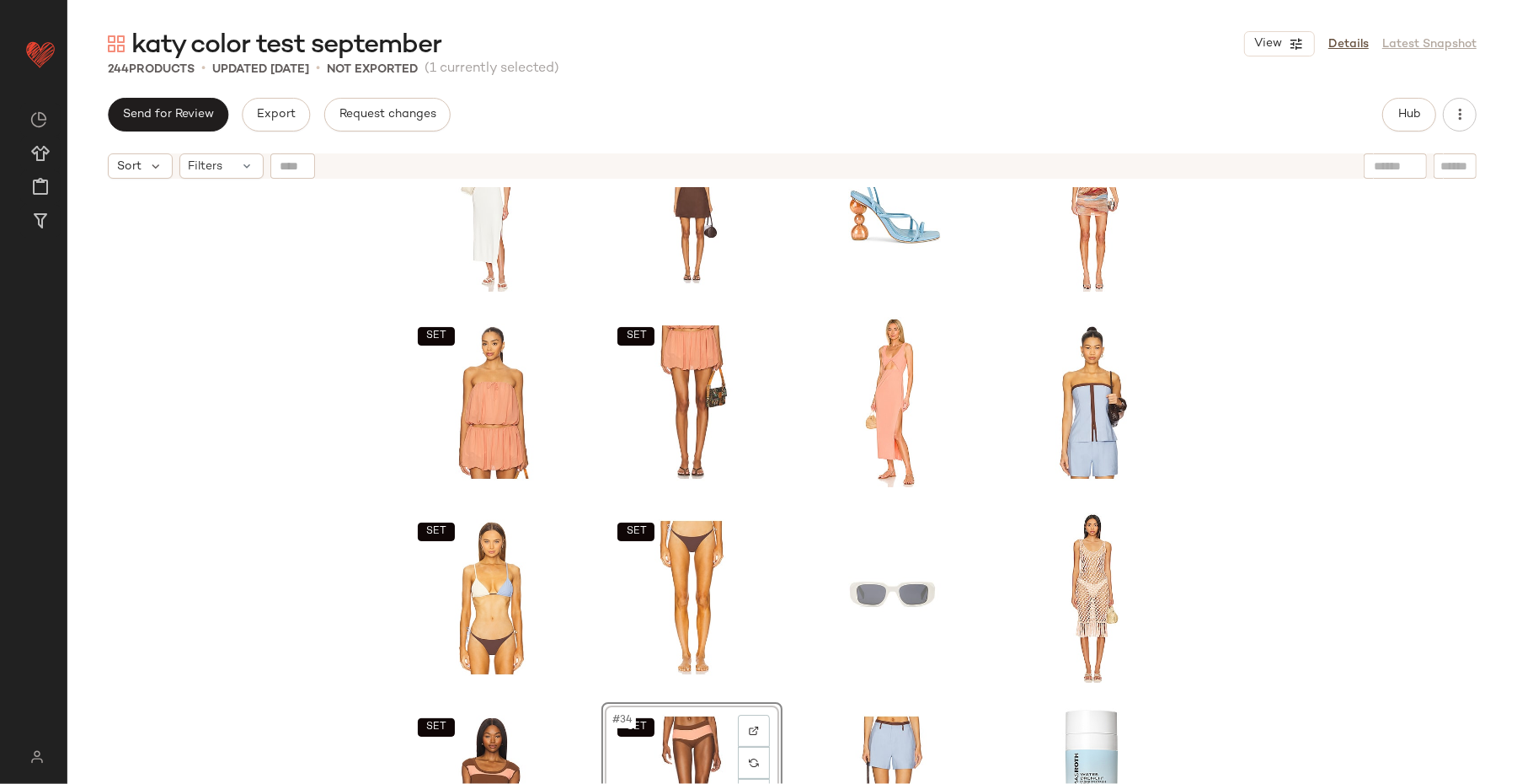
scroll to position [1125, 0]
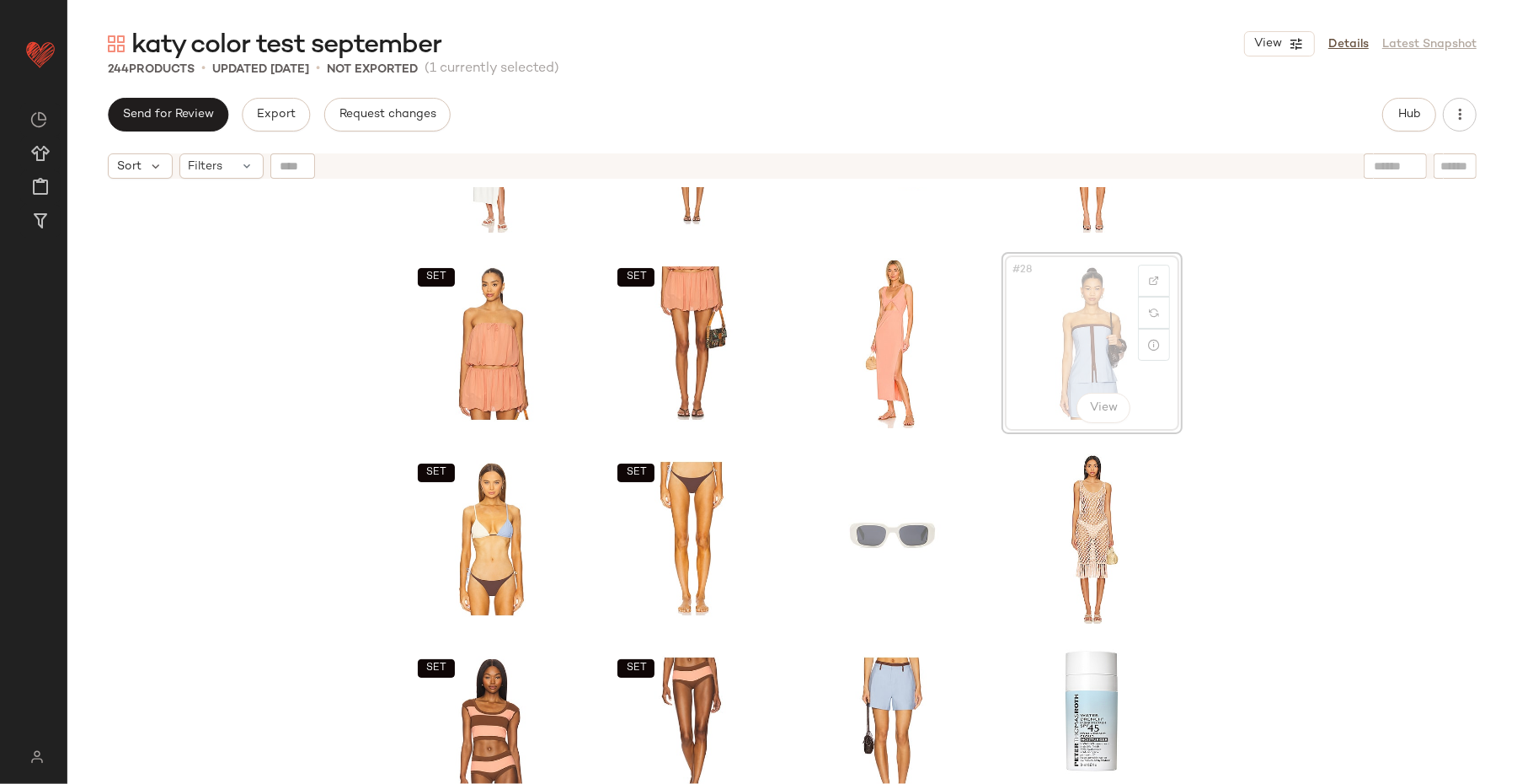
scroll to position [1121, 0]
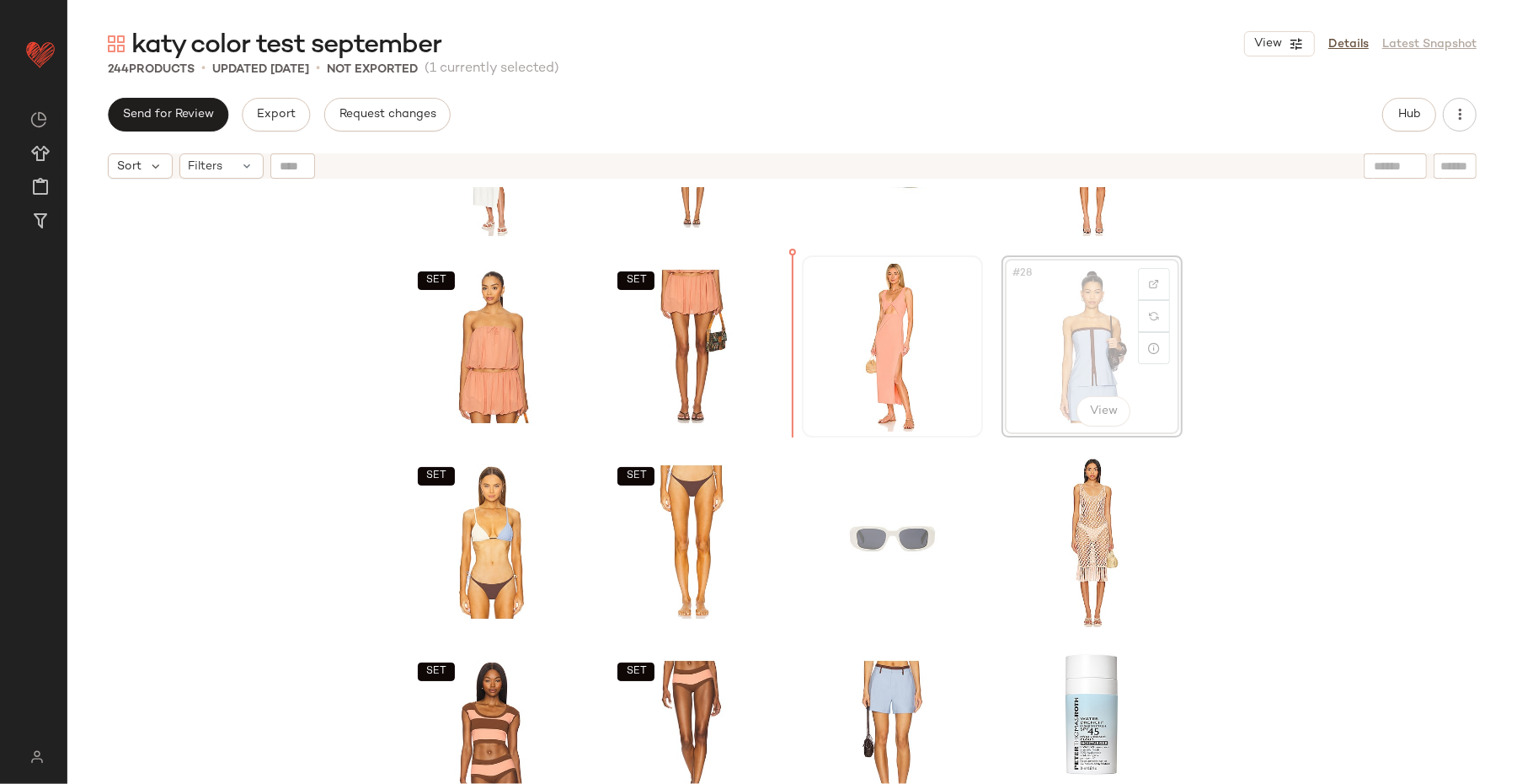
drag, startPoint x: 1050, startPoint y: 331, endPoint x: 854, endPoint y: 348, distance: 196.2
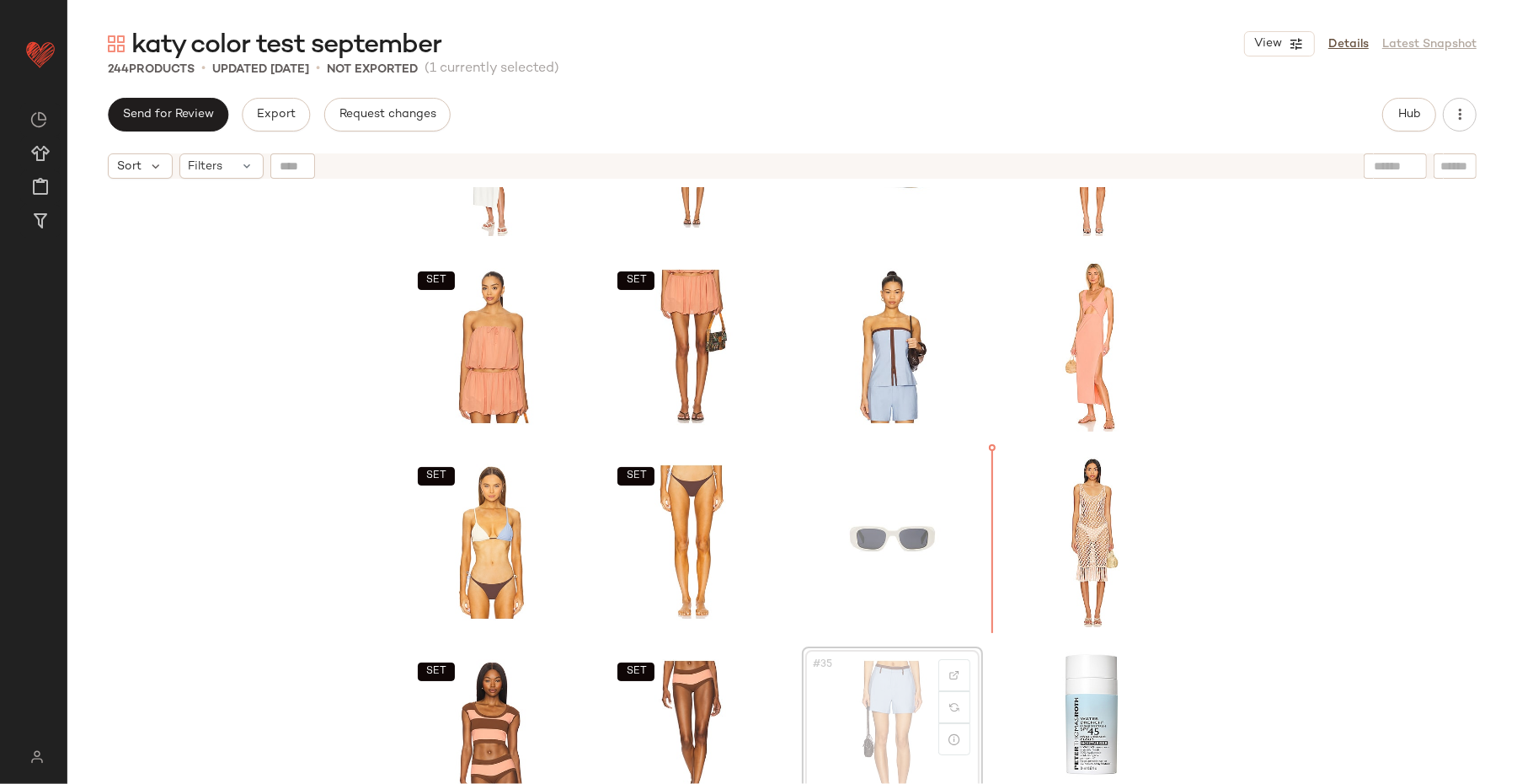
scroll to position [1123, 0]
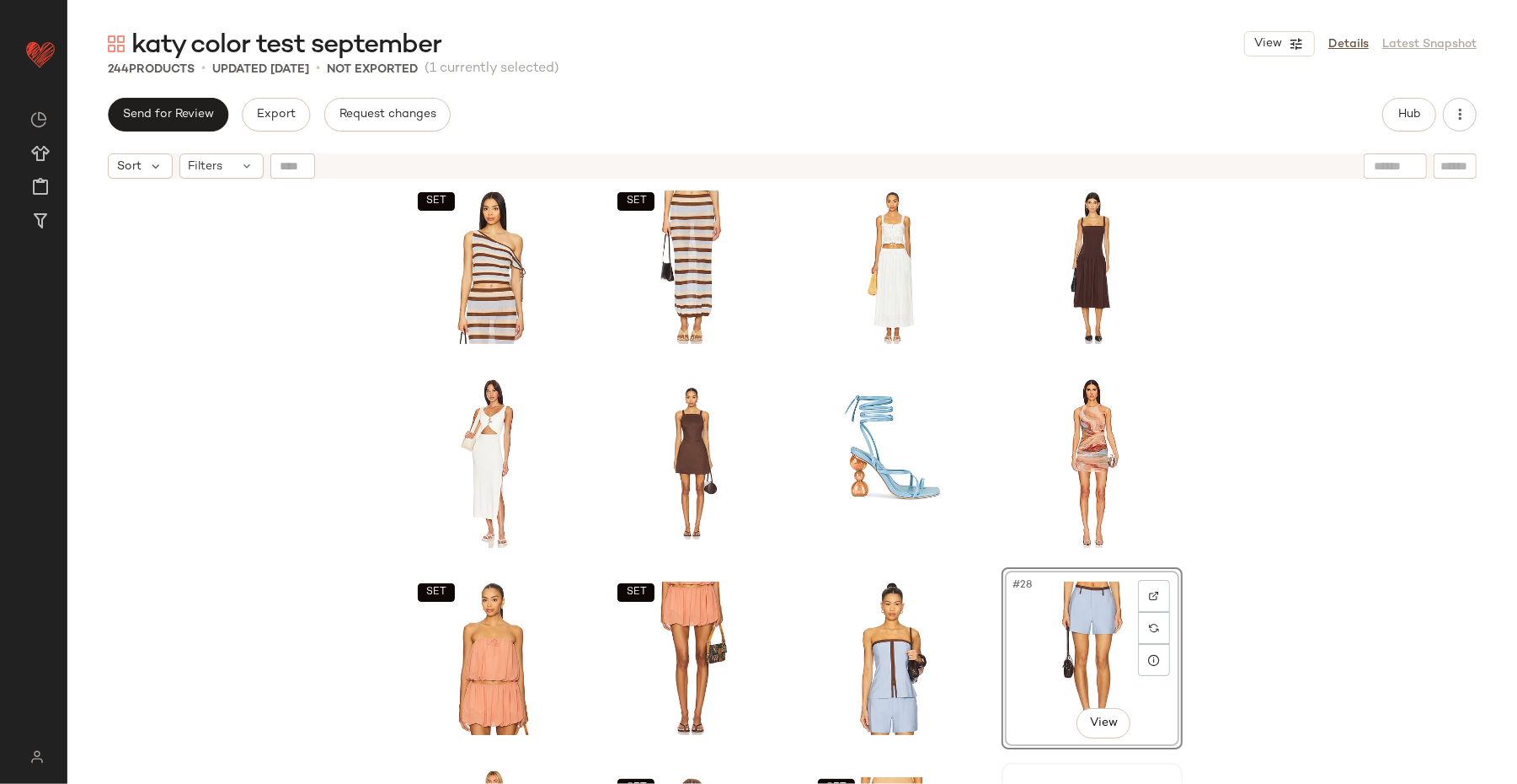
scroll to position [811, 0]
click at [1213, 520] on div "SET SET SET SET #28 View SET SET SET SET" at bounding box center [792, 506] width 1450 height 639
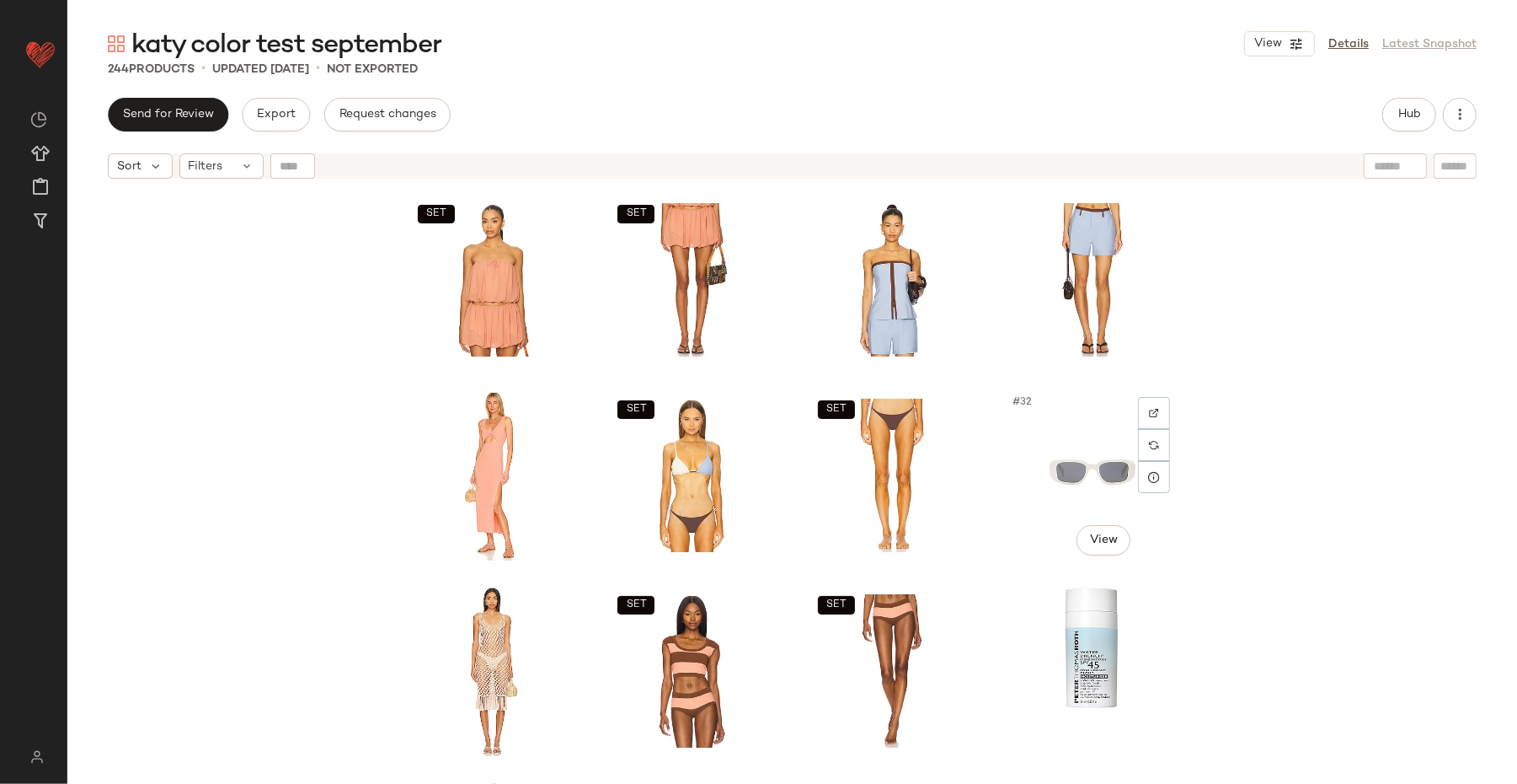
scroll to position [1221, 0]
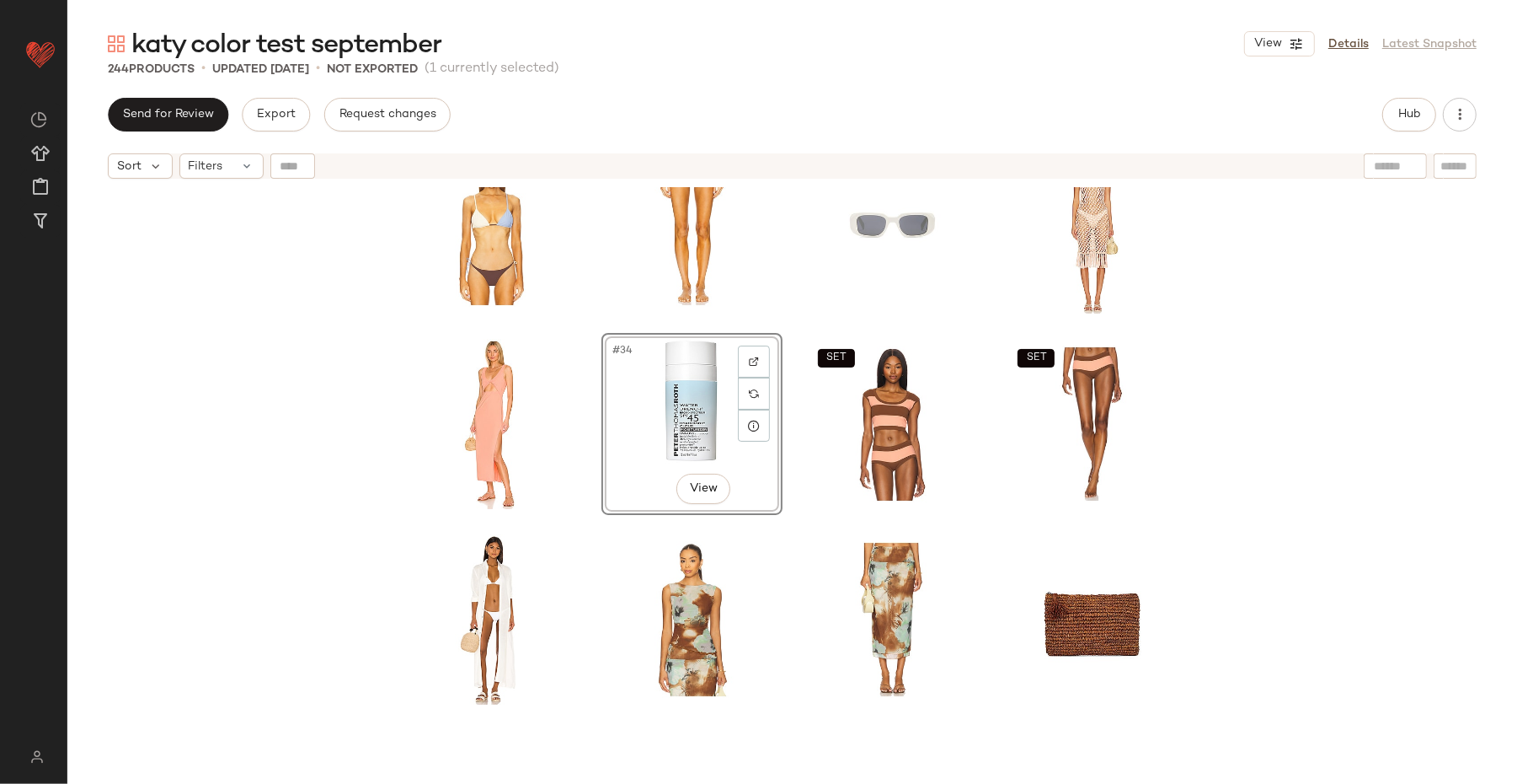
scroll to position [1437, 0]
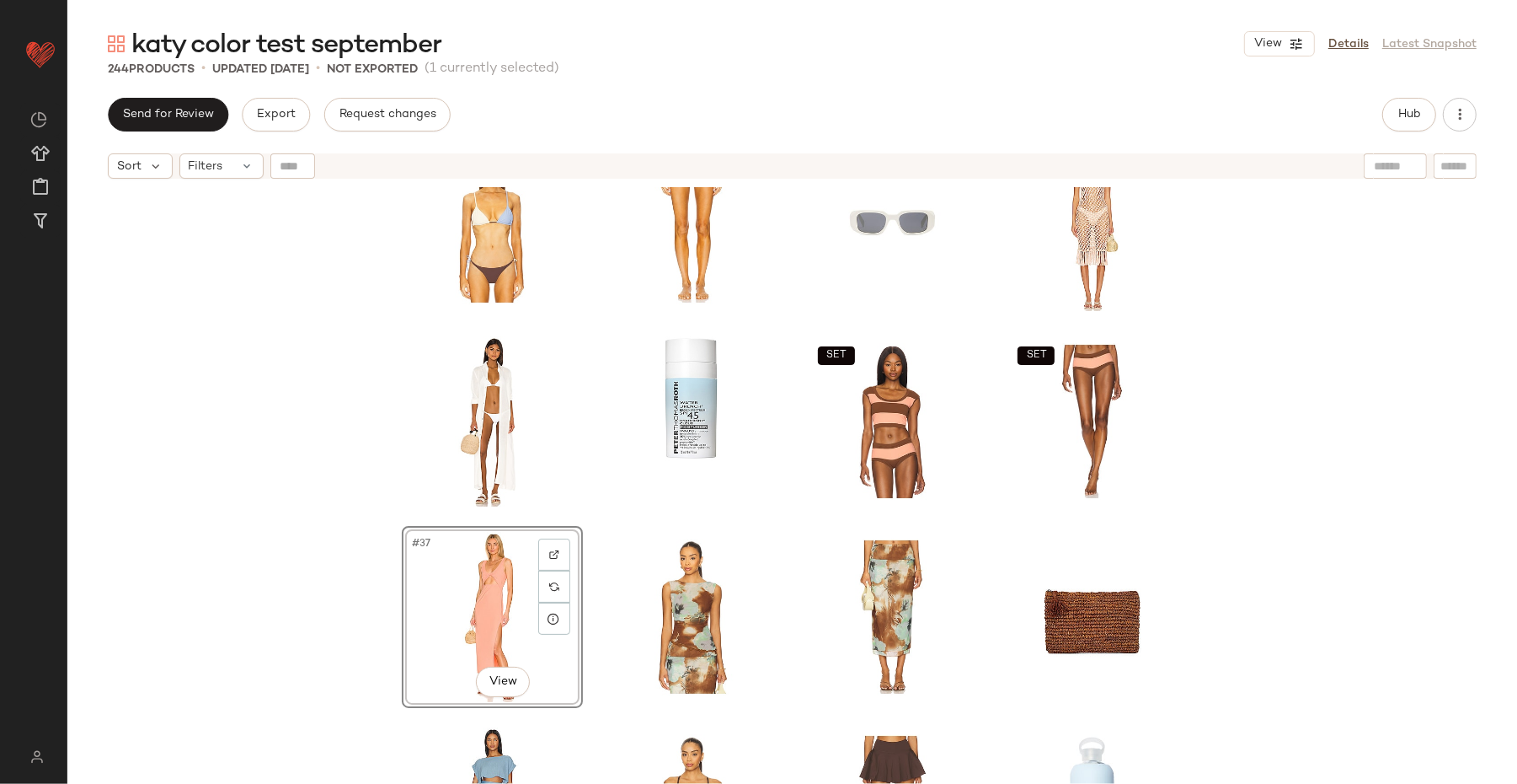
click at [368, 590] on div "SET SET SET SET #37 View SET" at bounding box center [792, 506] width 1450 height 639
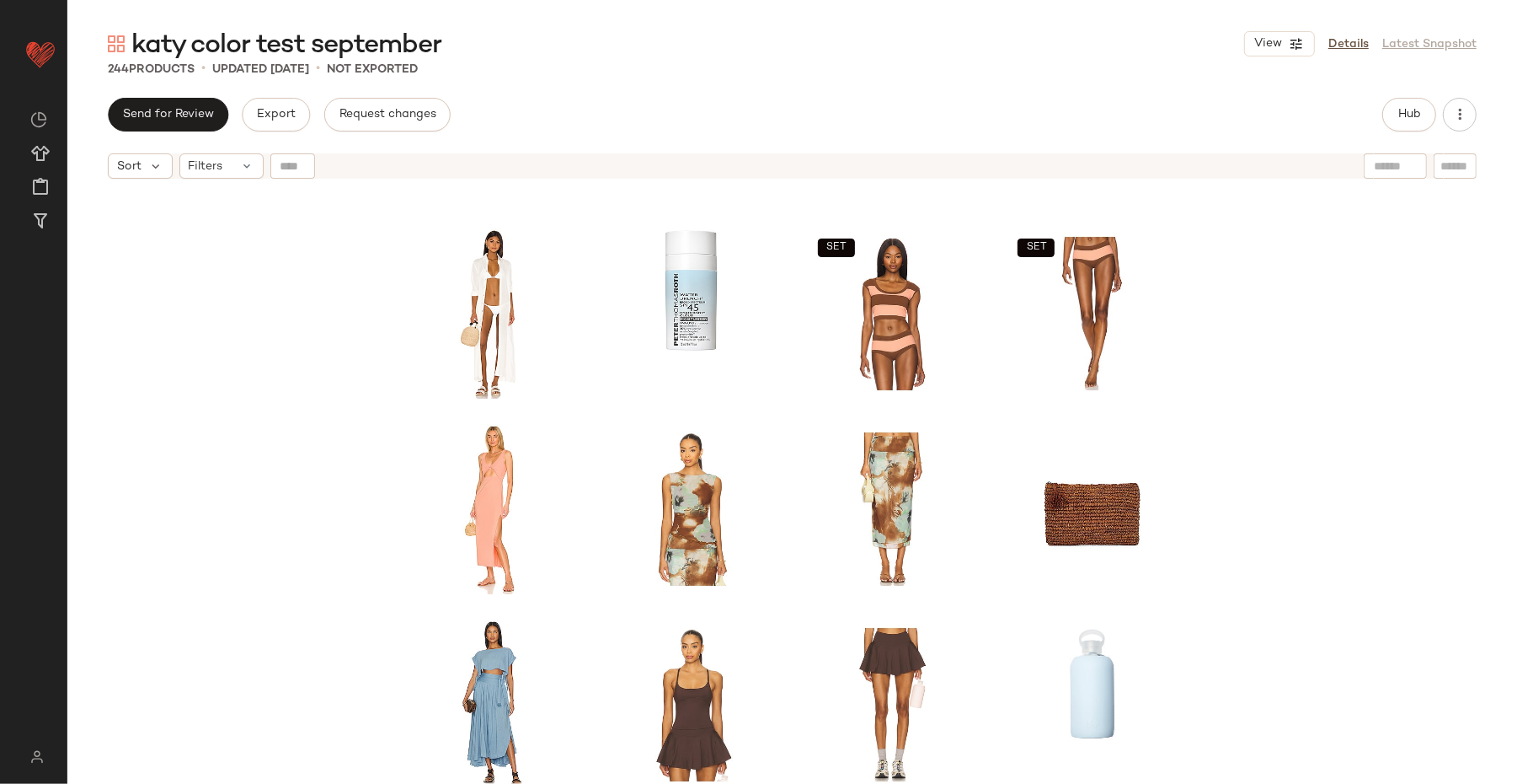
scroll to position [1744, 0]
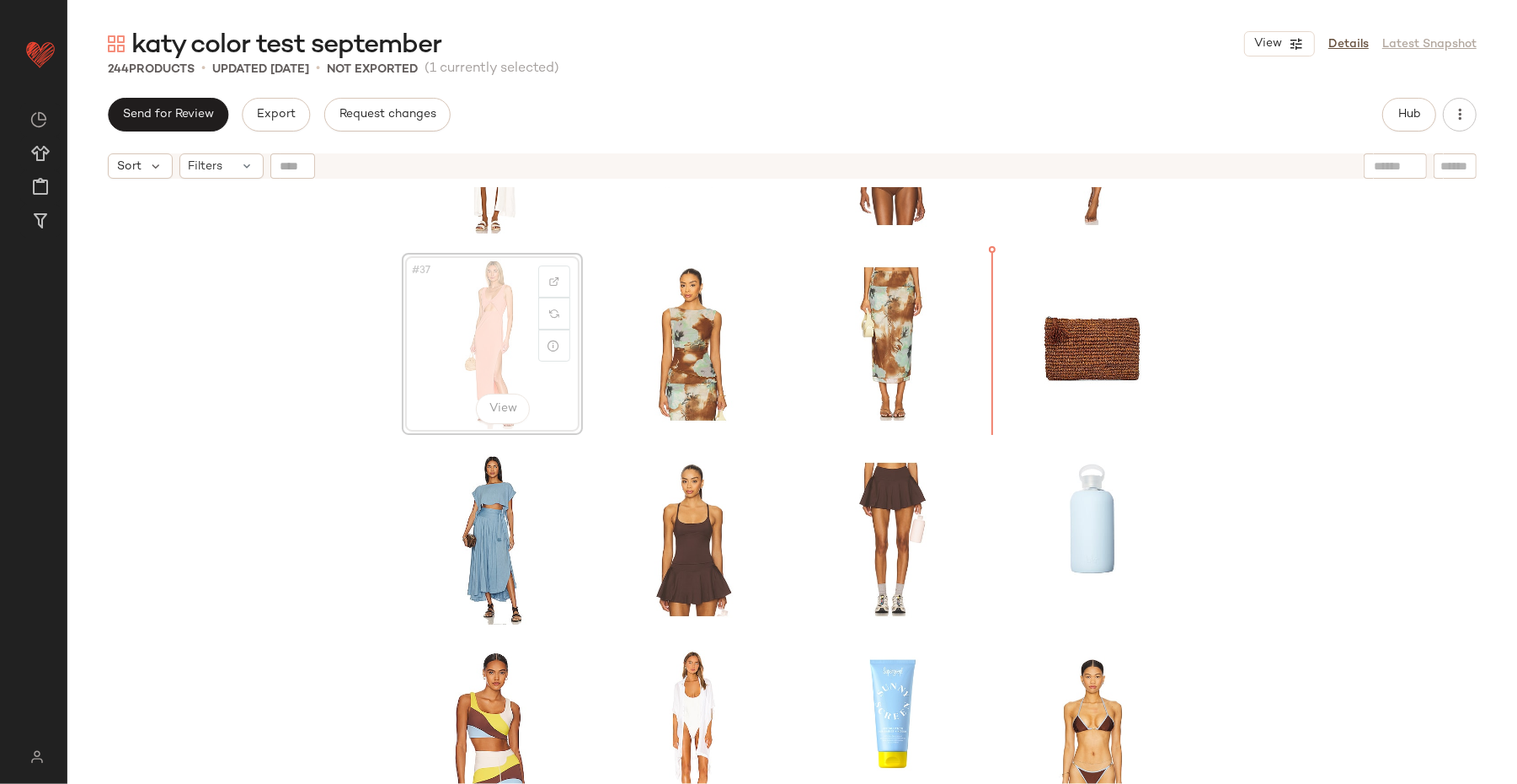
scroll to position [1699, 0]
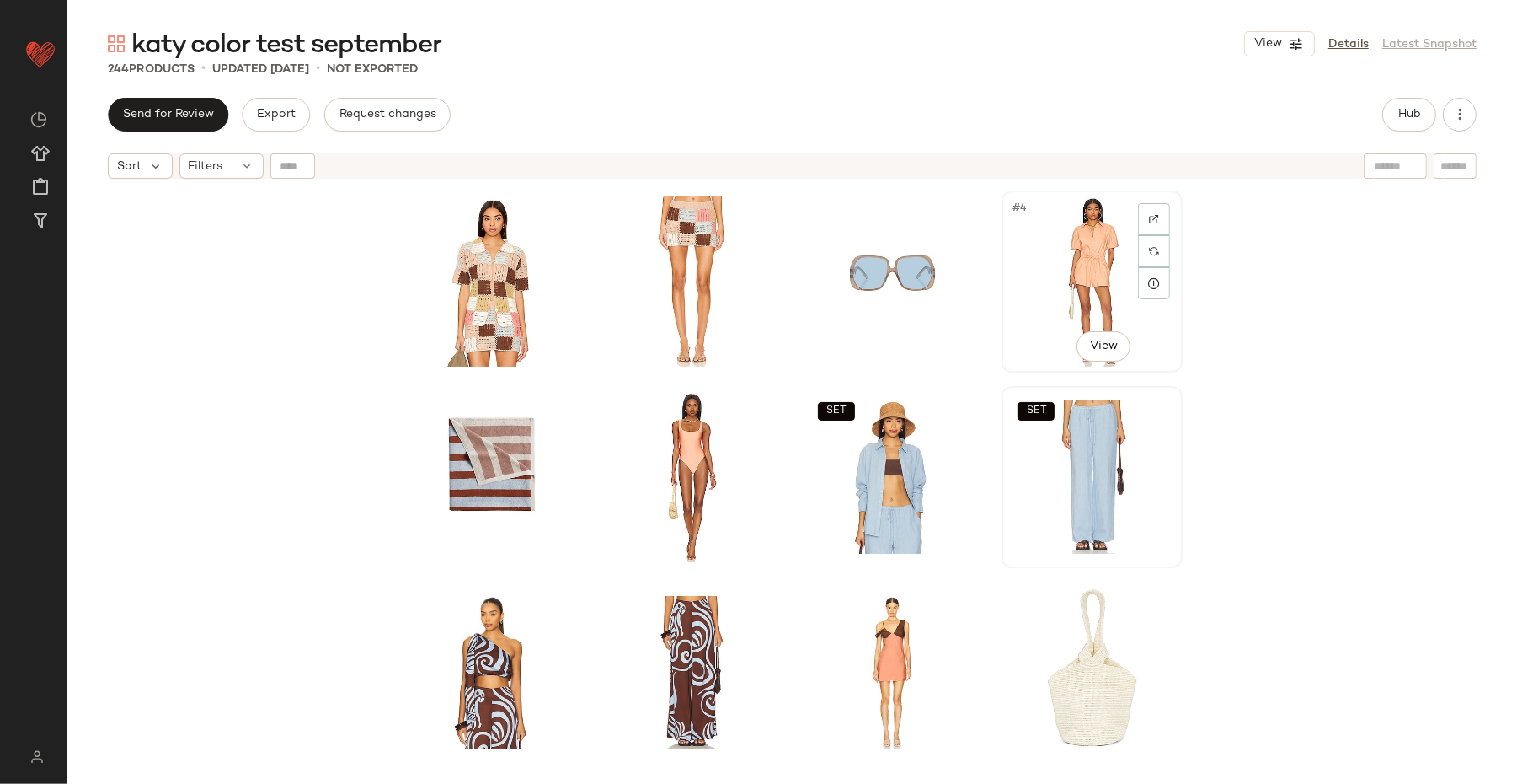
click at [1078, 243] on div "#4 View" at bounding box center [1092, 281] width 169 height 170
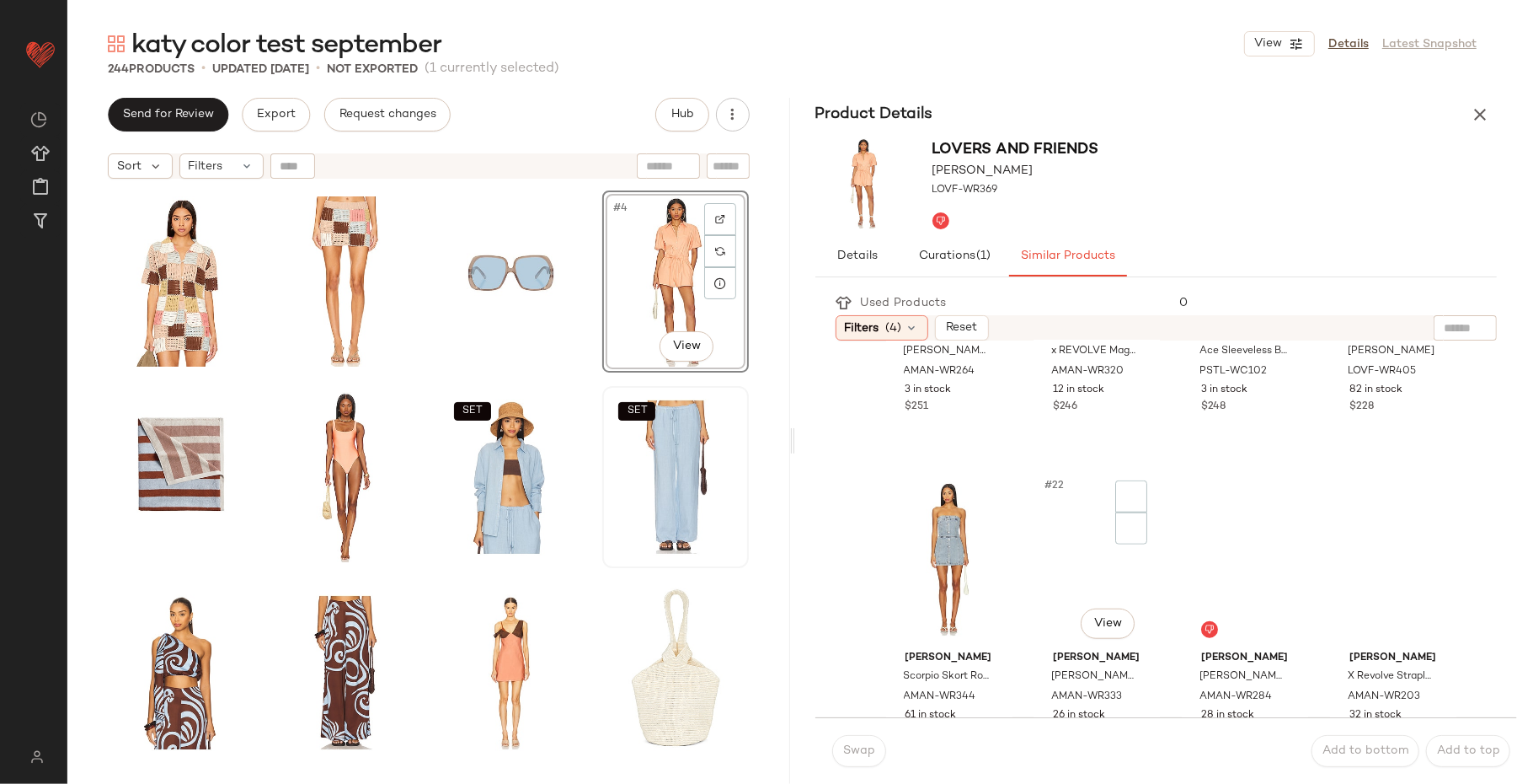
scroll to position [1542, 0]
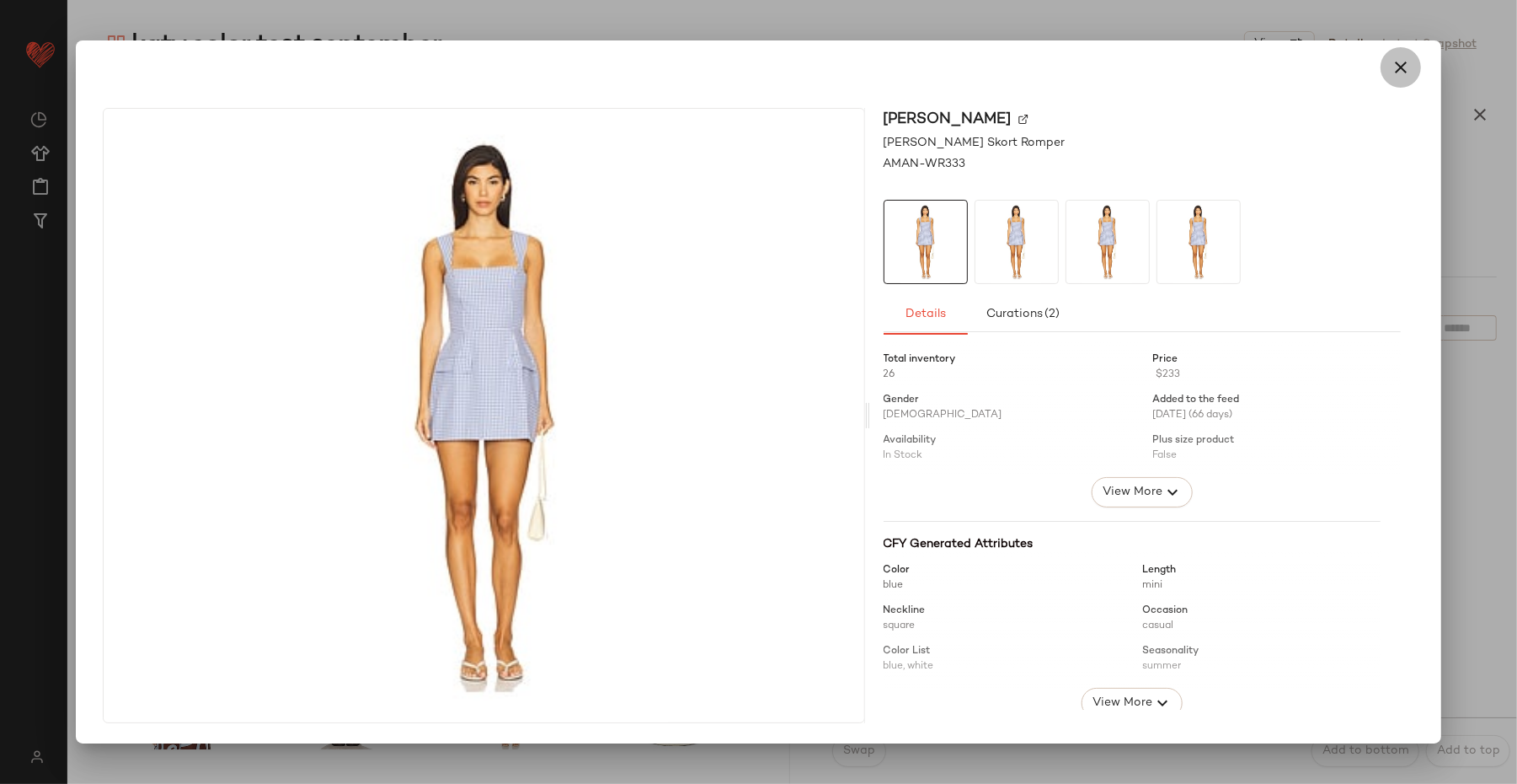
click at [1213, 66] on icon "button" at bounding box center [1401, 67] width 20 height 20
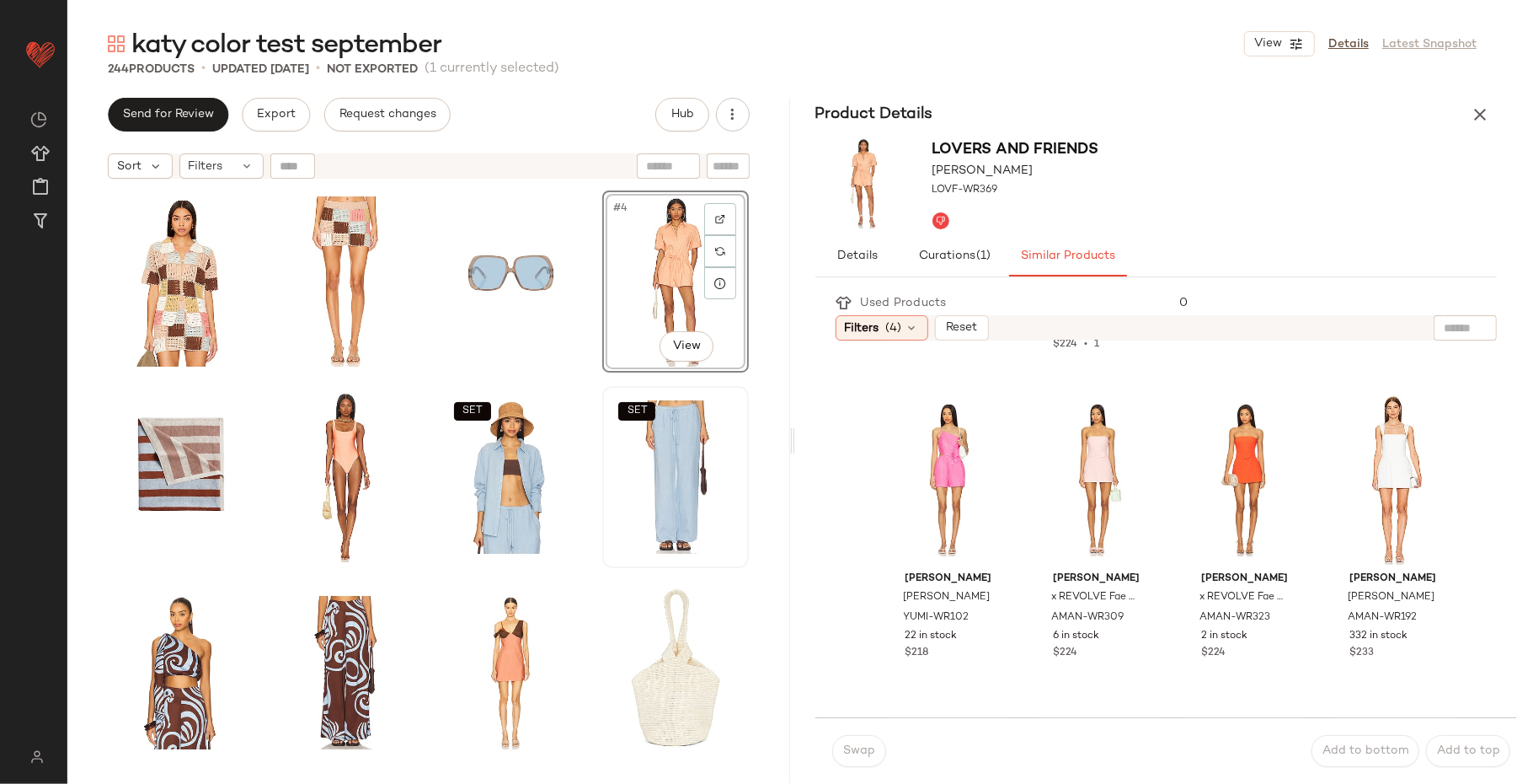
scroll to position [0, 0]
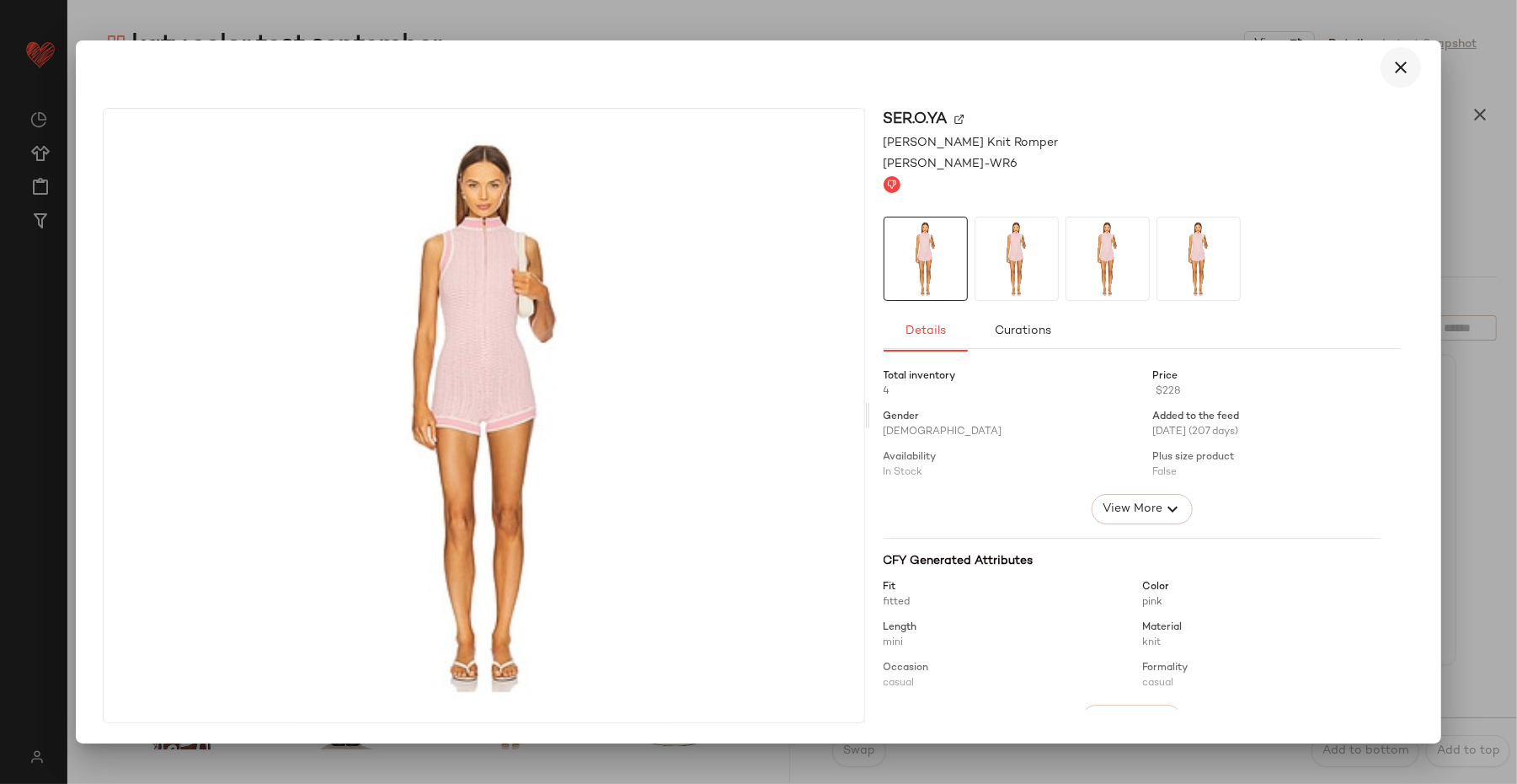
click at [1213, 73] on icon "button" at bounding box center [1401, 67] width 20 height 20
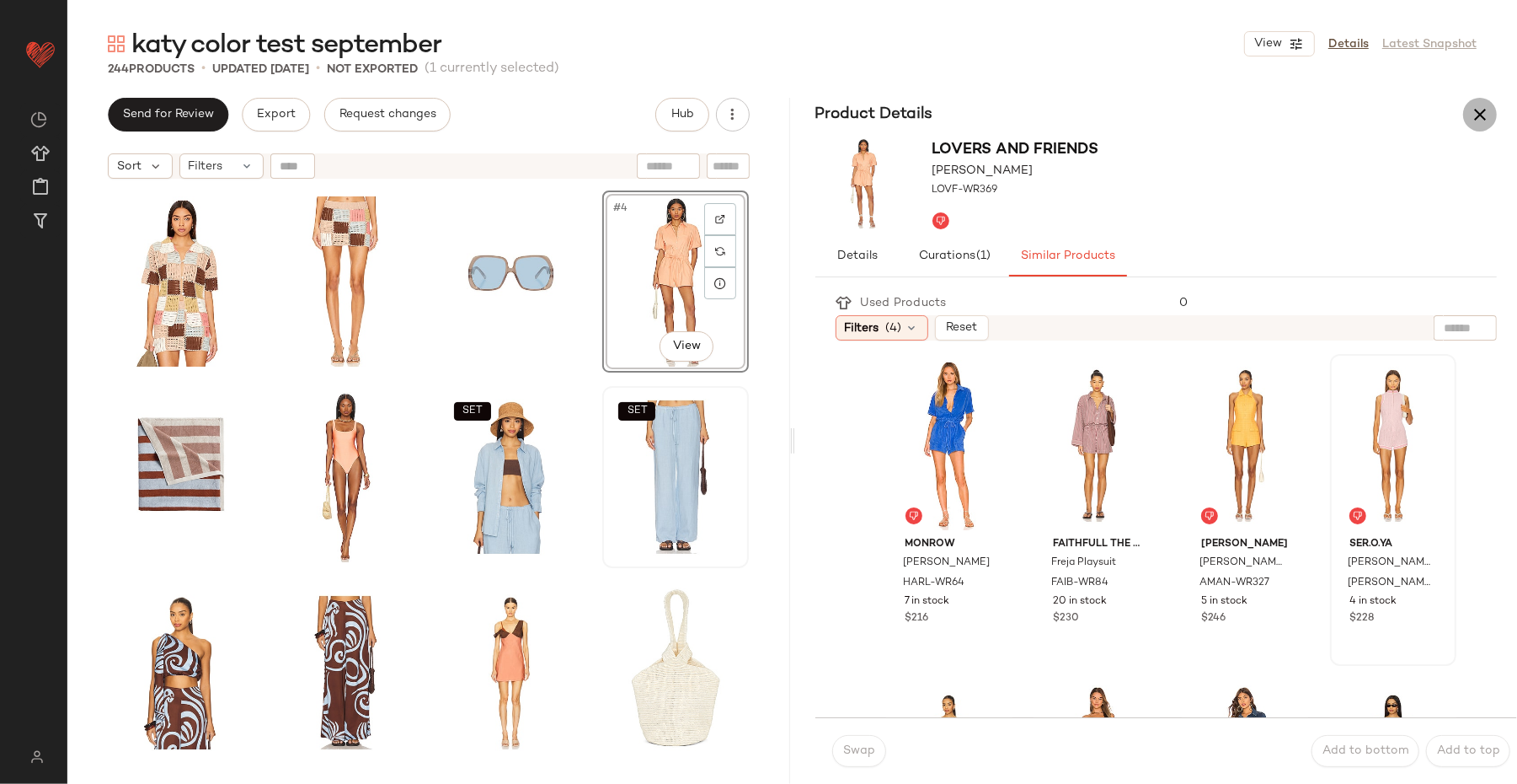
click at [1213, 106] on icon "button" at bounding box center [1480, 114] width 20 height 20
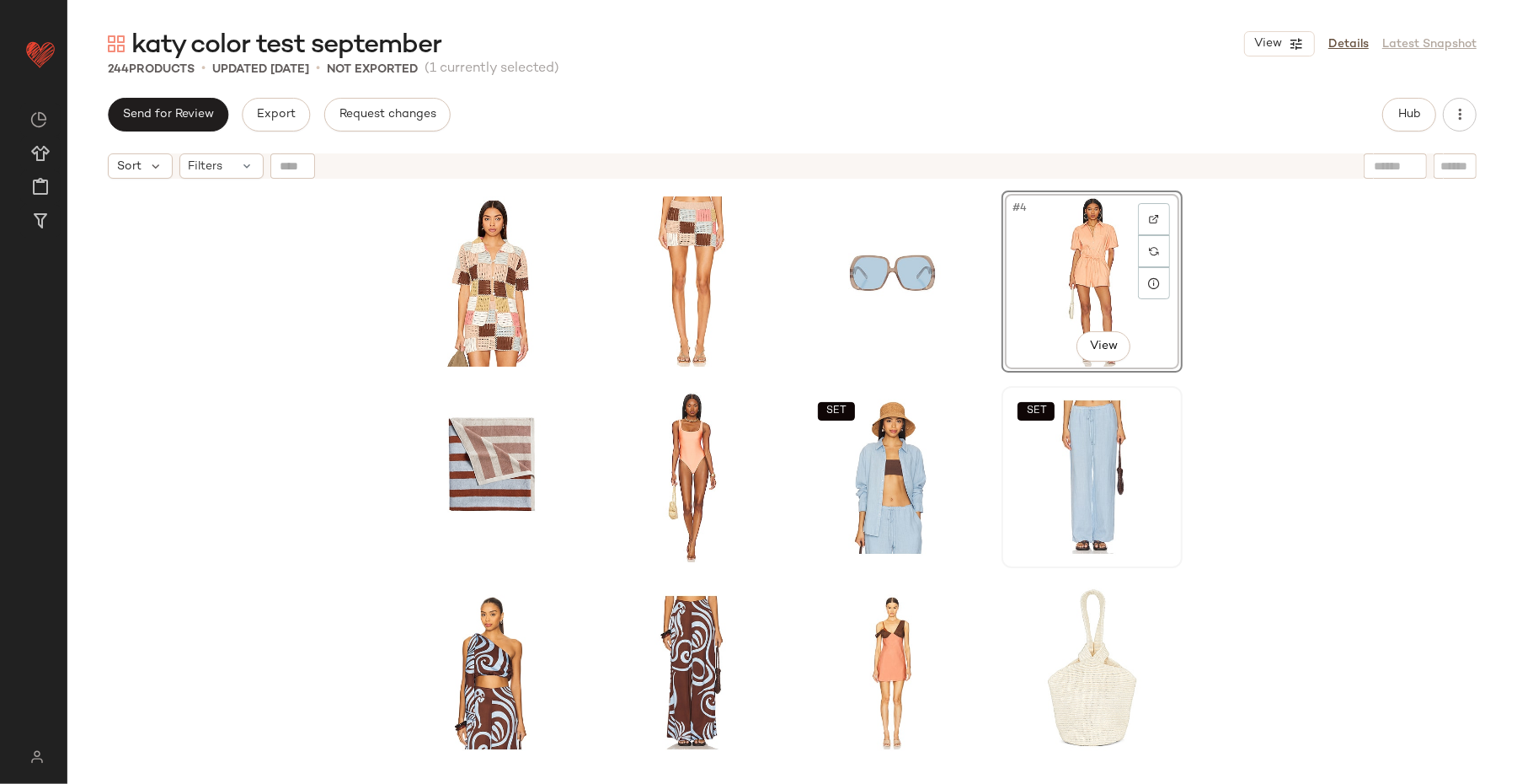
click at [1182, 519] on div "#4 View SET SET SET SET" at bounding box center [792, 506] width 1450 height 639
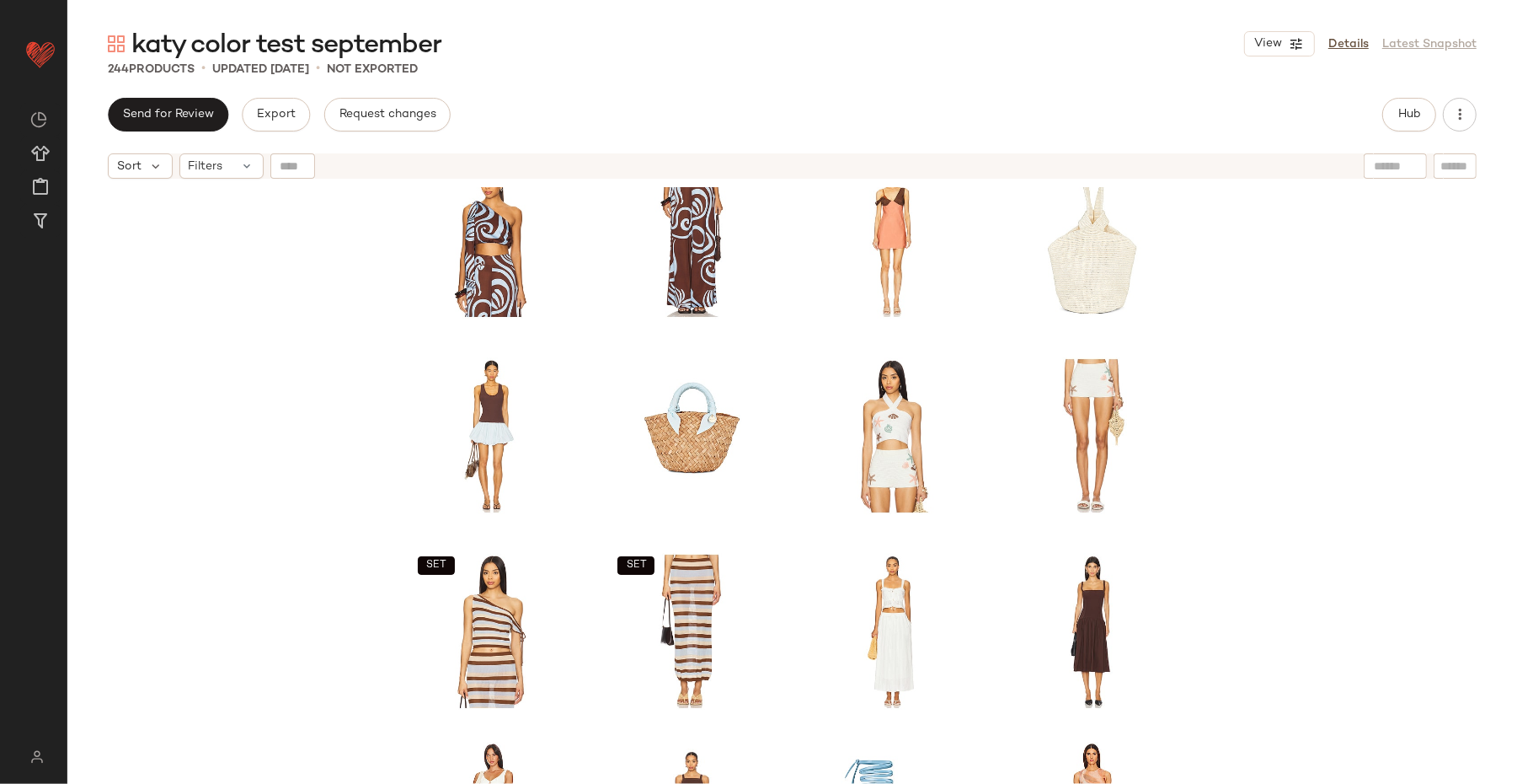
scroll to position [610, 0]
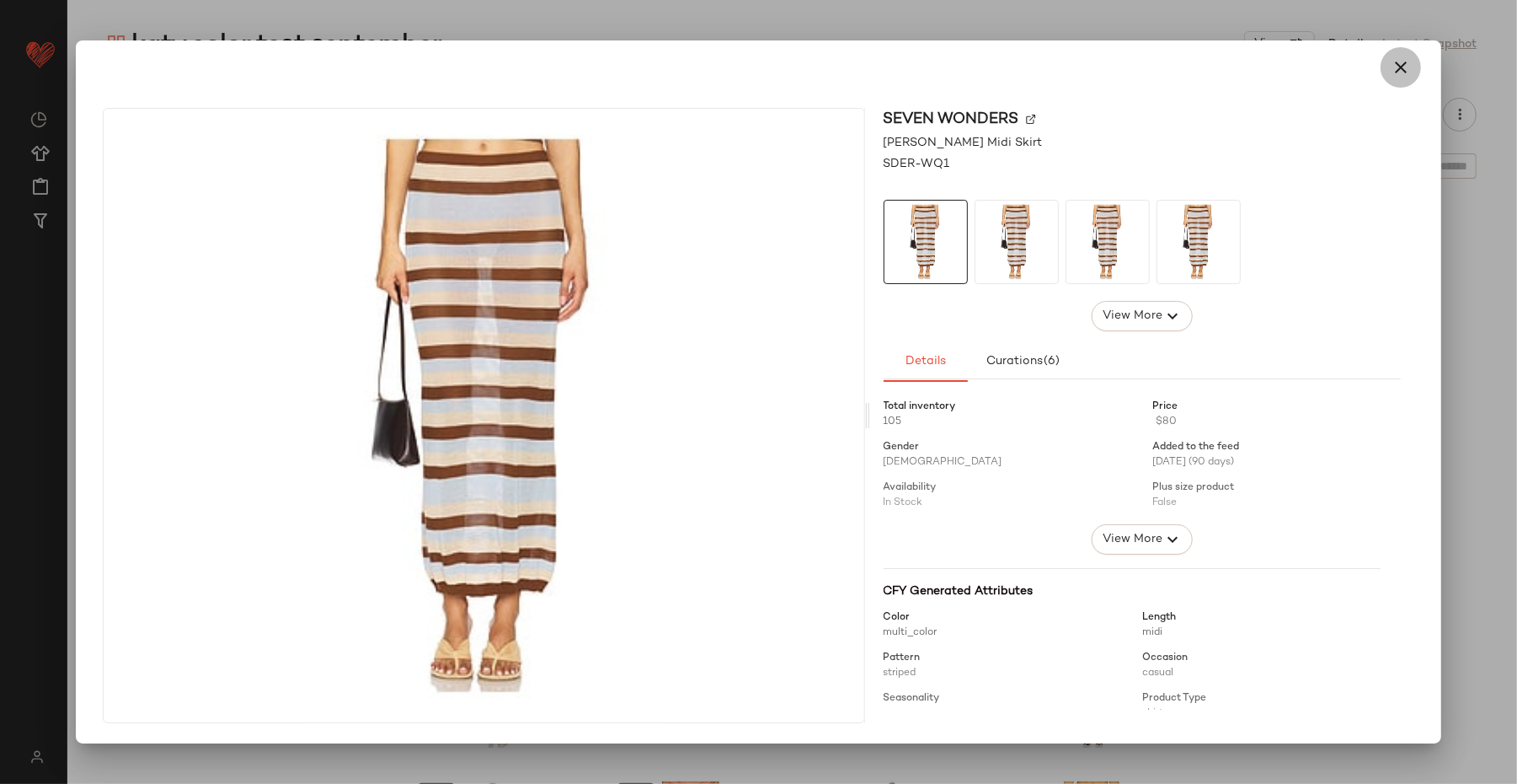
click at [1213, 78] on button "button" at bounding box center [1401, 67] width 40 height 40
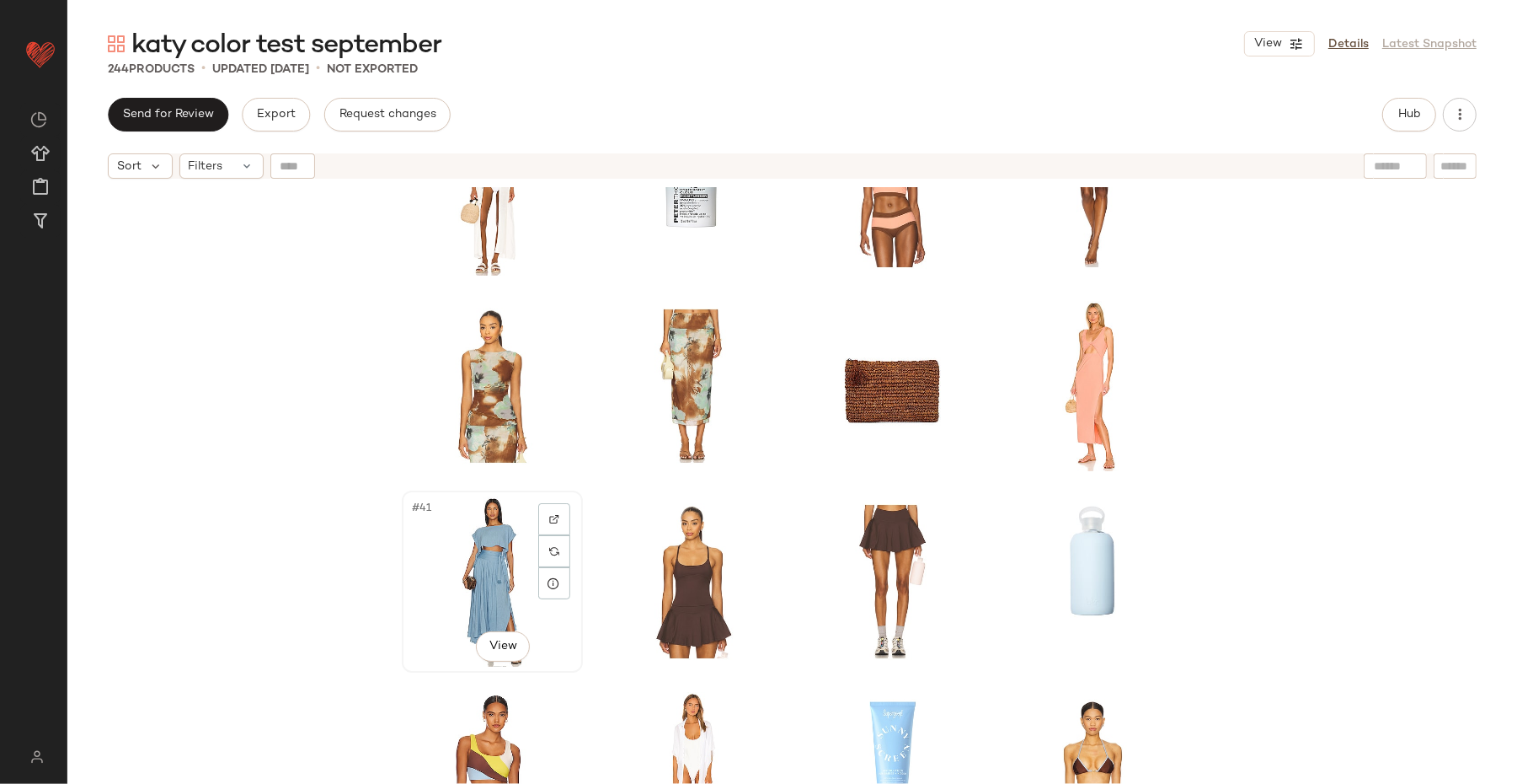
scroll to position [1601, 0]
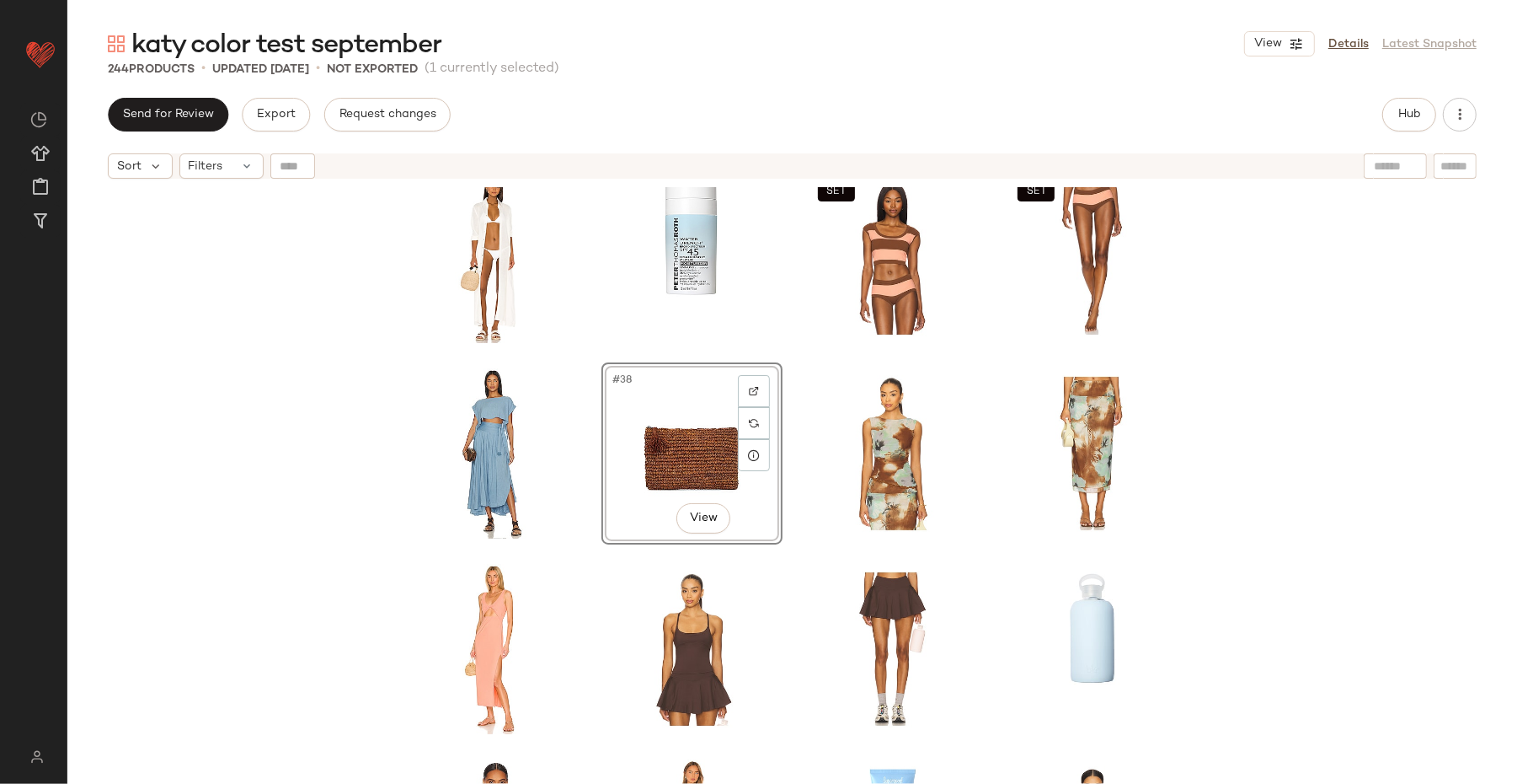
click at [350, 580] on div "SET SET #38 View SET" at bounding box center [792, 506] width 1450 height 639
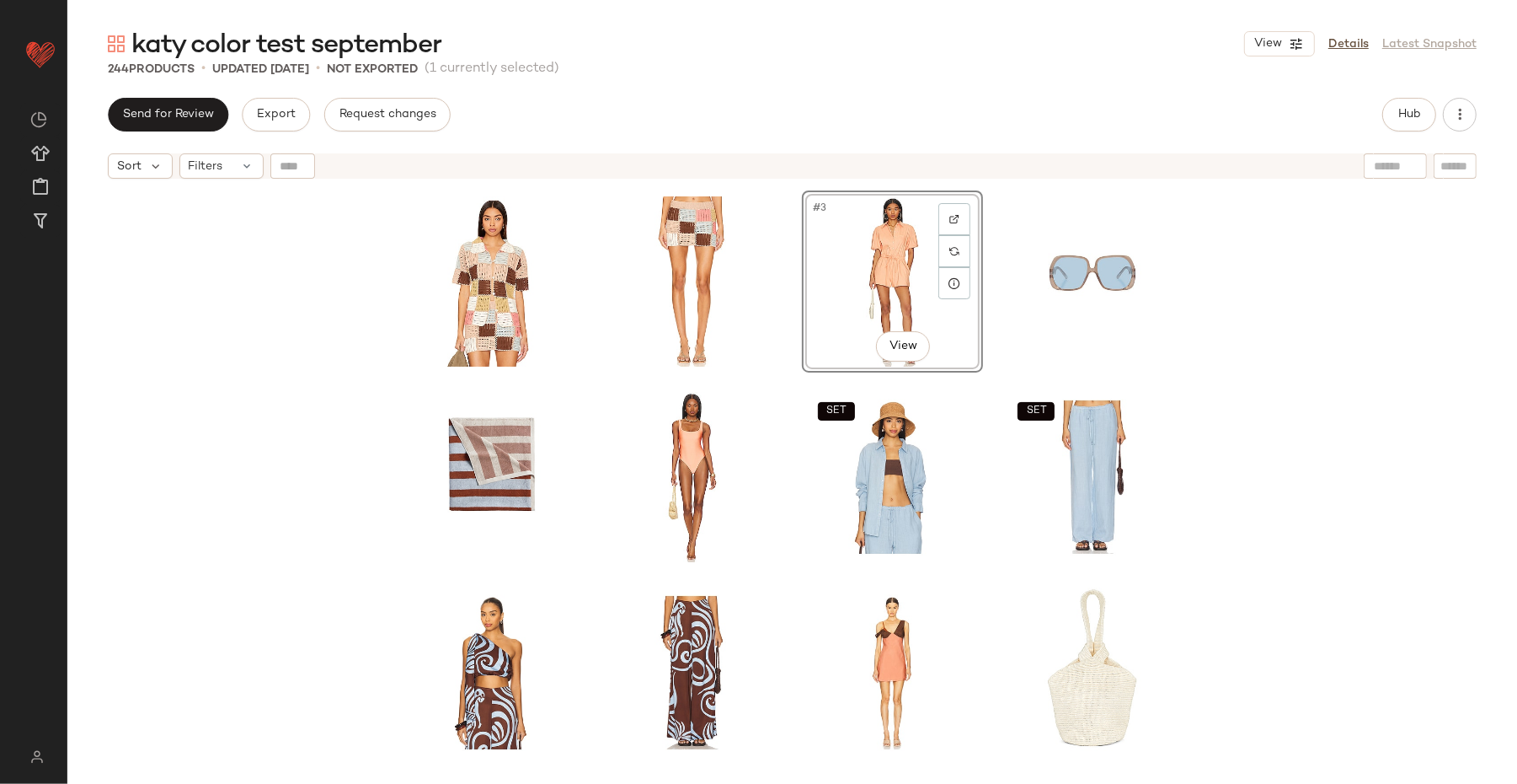
click at [1213, 403] on div "#3 View SET SET SET SET" at bounding box center [792, 506] width 1450 height 639
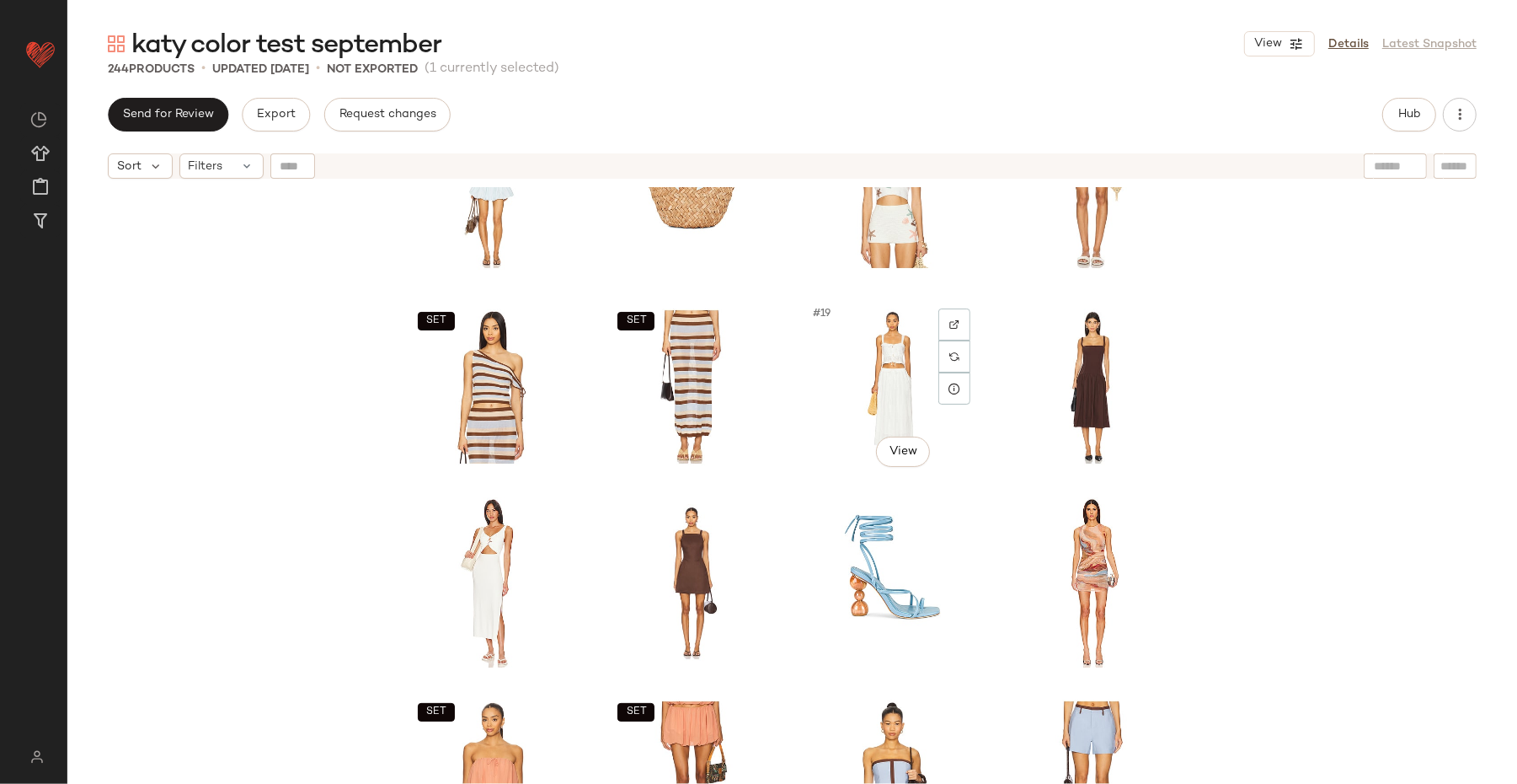
scroll to position [751, 0]
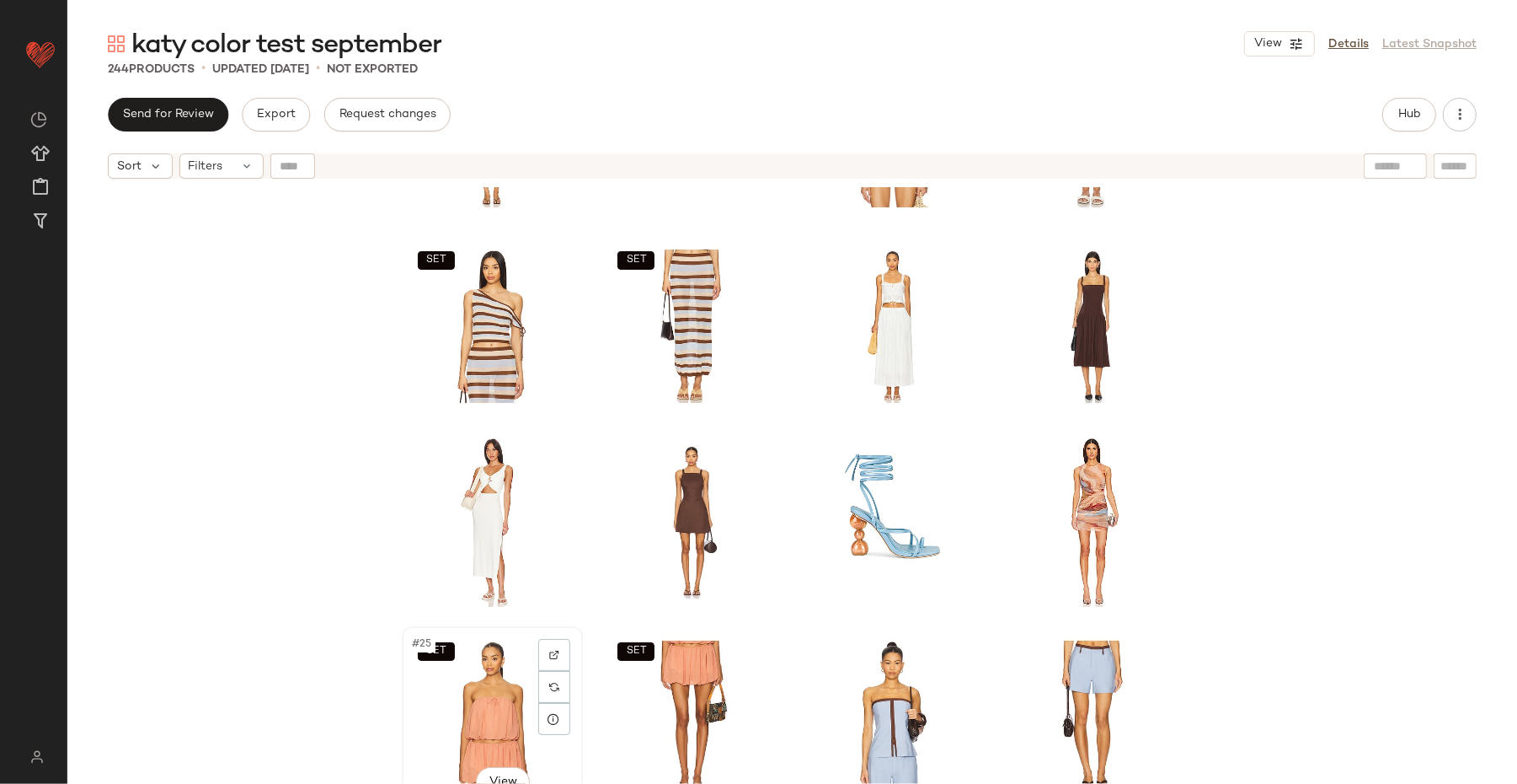
scroll to position [753, 0]
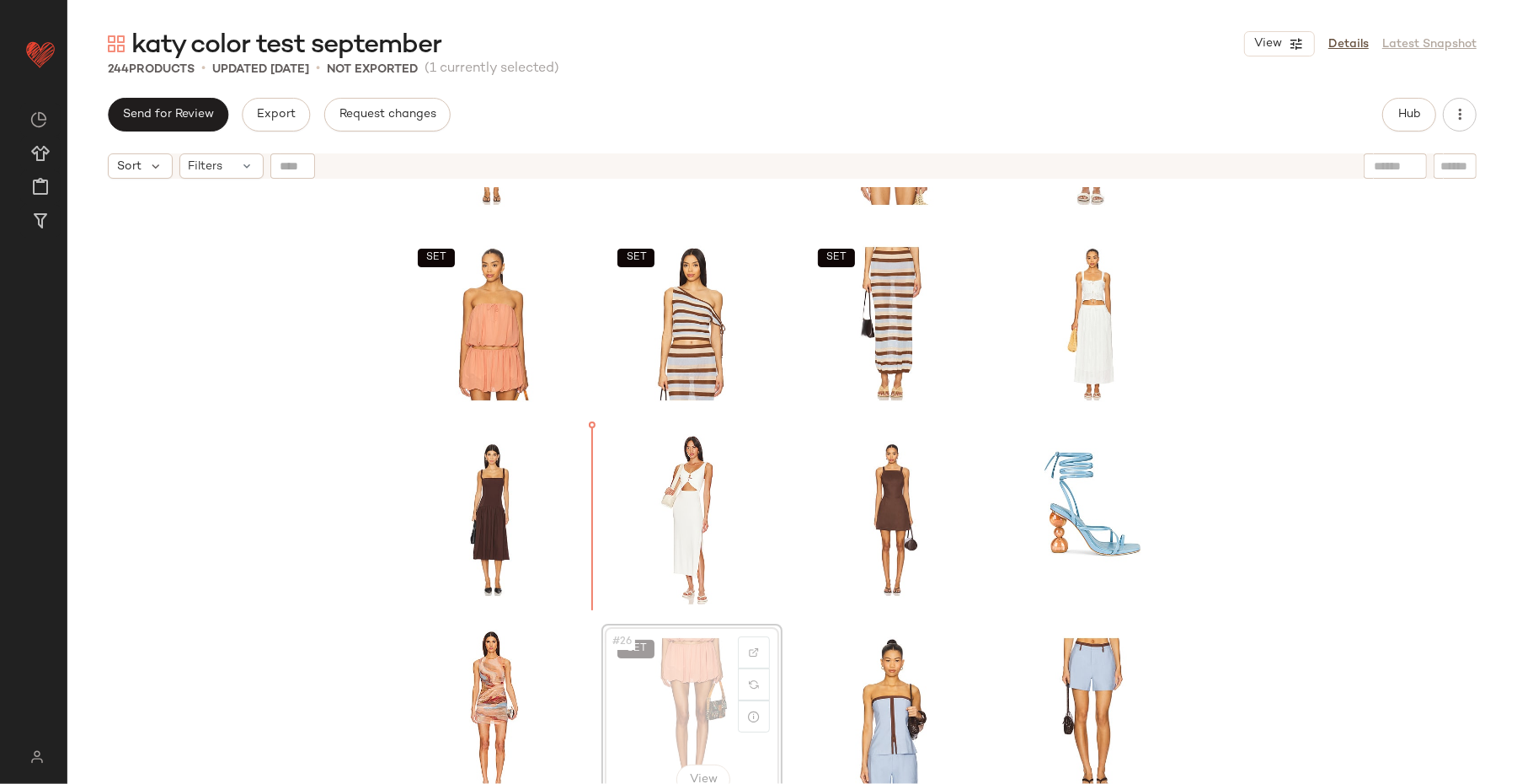
scroll to position [755, 0]
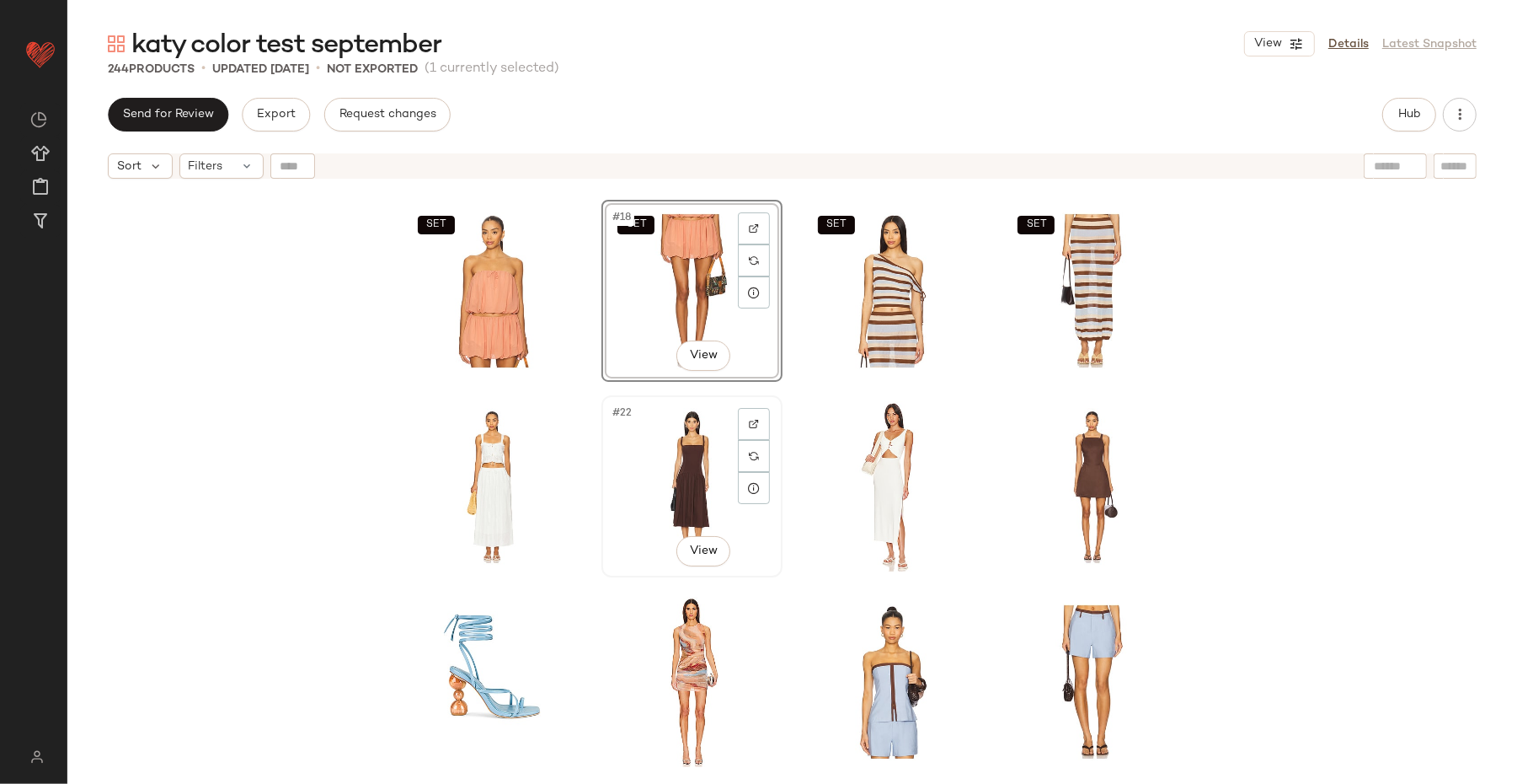
scroll to position [788, 0]
click at [483, 626] on div "#25 View" at bounding box center [492, 680] width 169 height 170
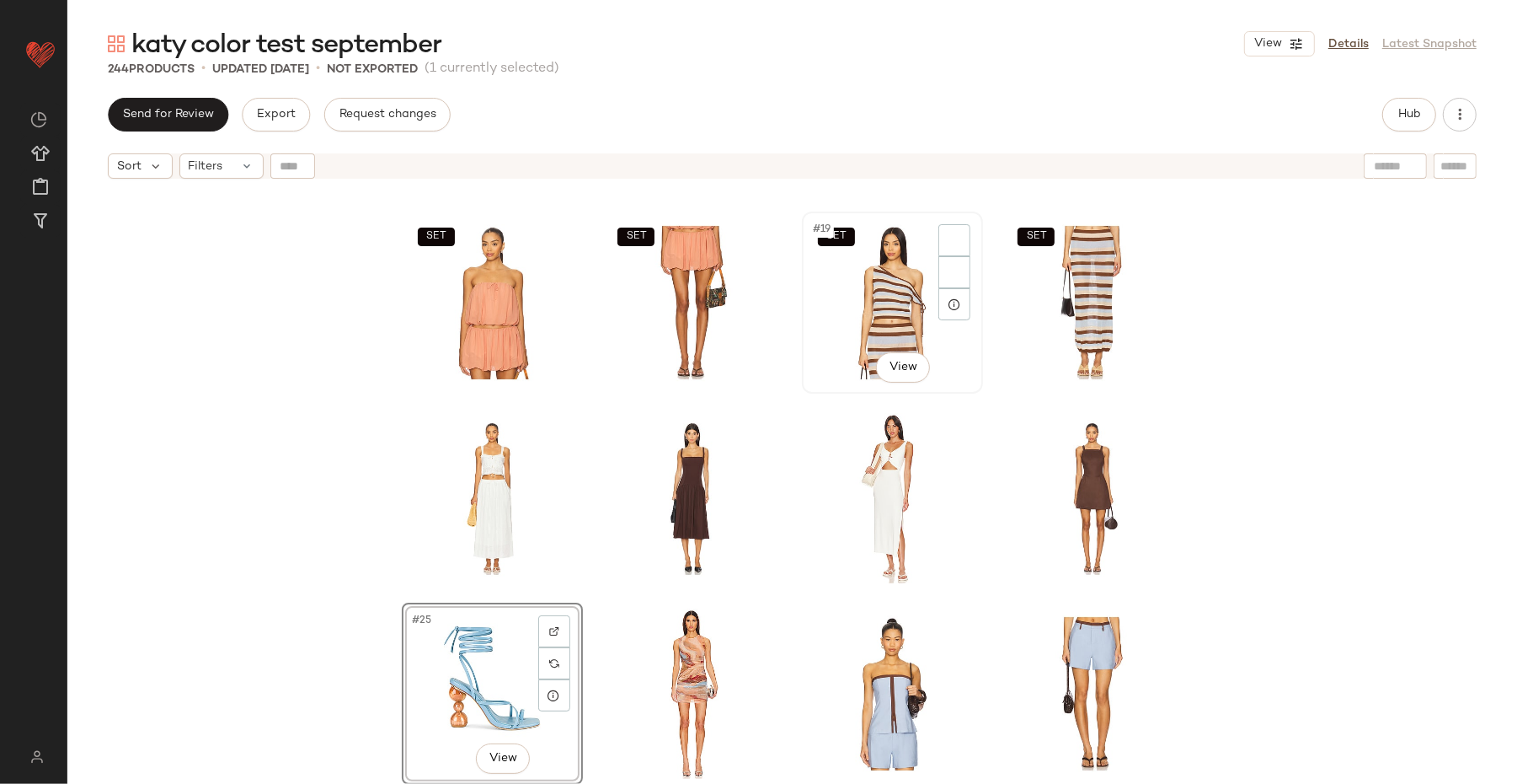
scroll to position [771, 0]
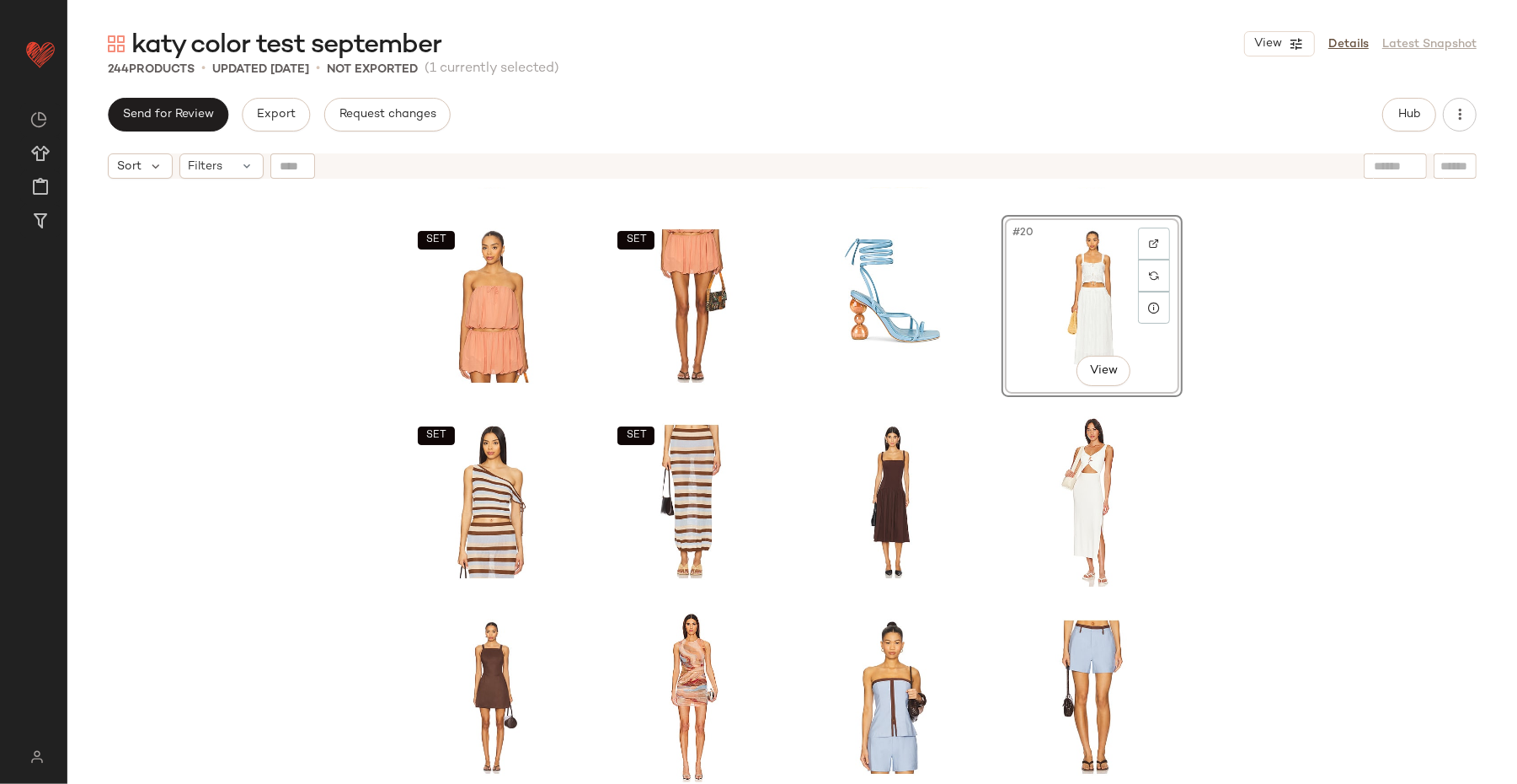
click at [1213, 406] on div "SET SET #20 View SET SET SET SET SET SET" at bounding box center [792, 506] width 1450 height 639
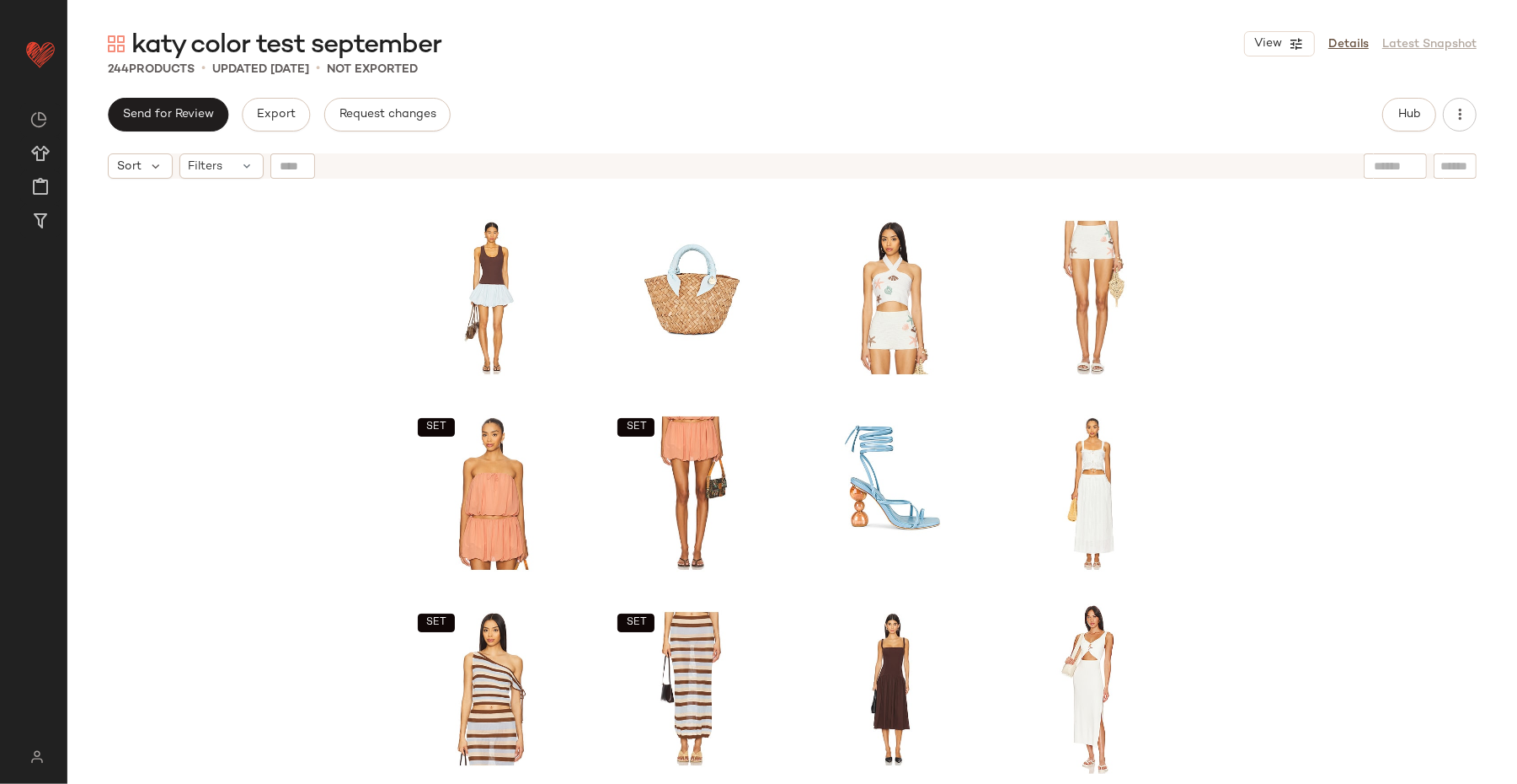
scroll to position [580, 0]
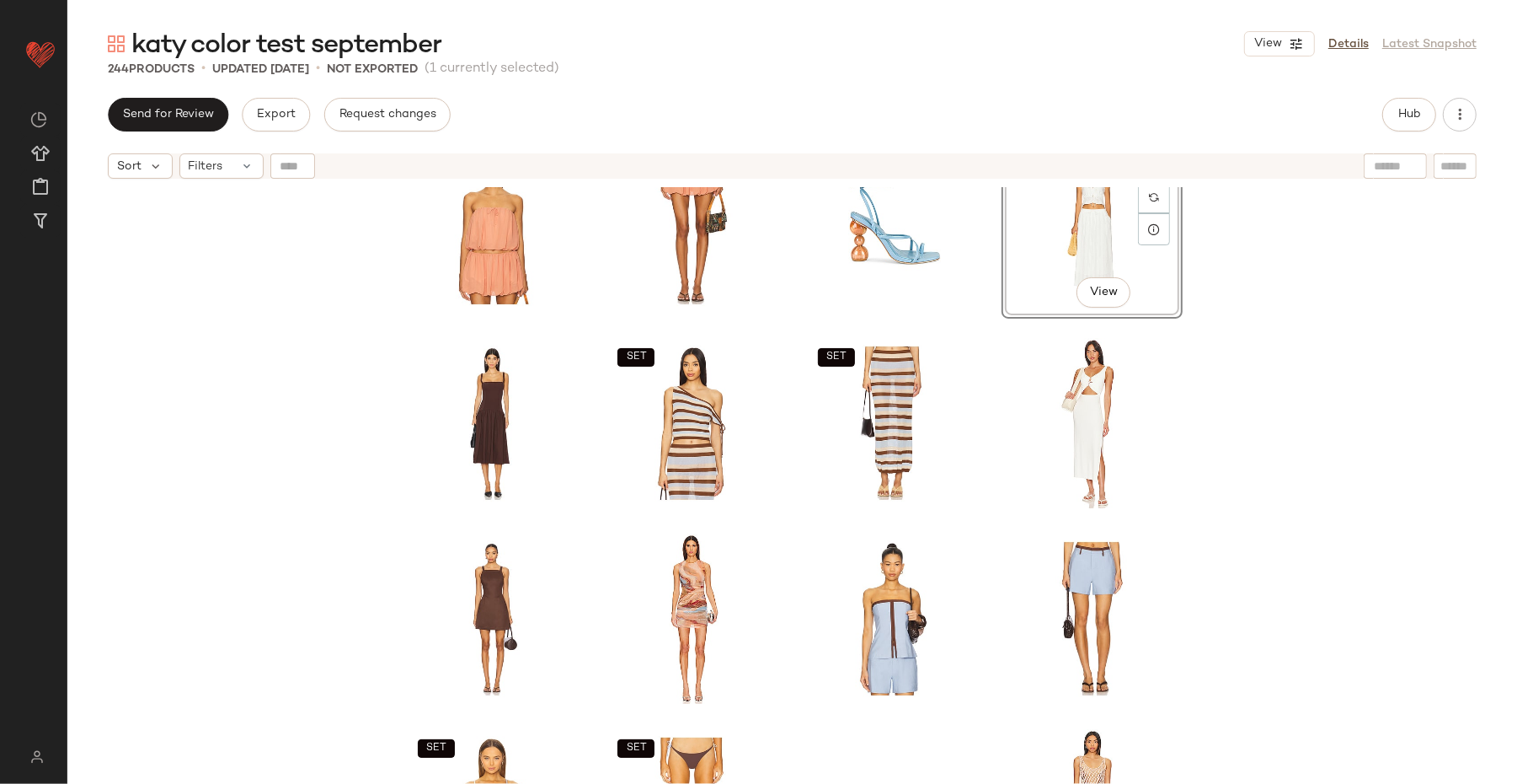
scroll to position [854, 0]
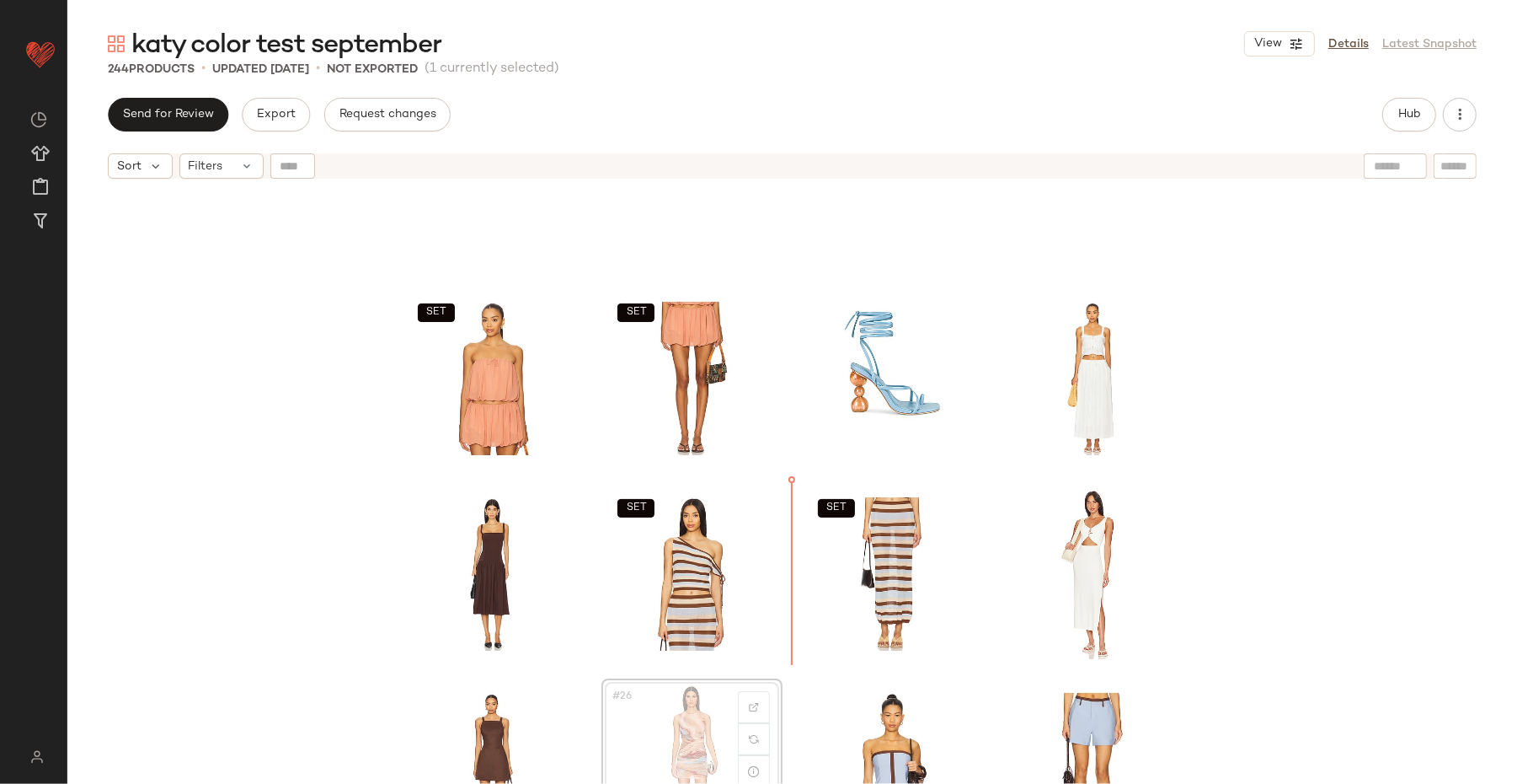
scroll to position [610, 0]
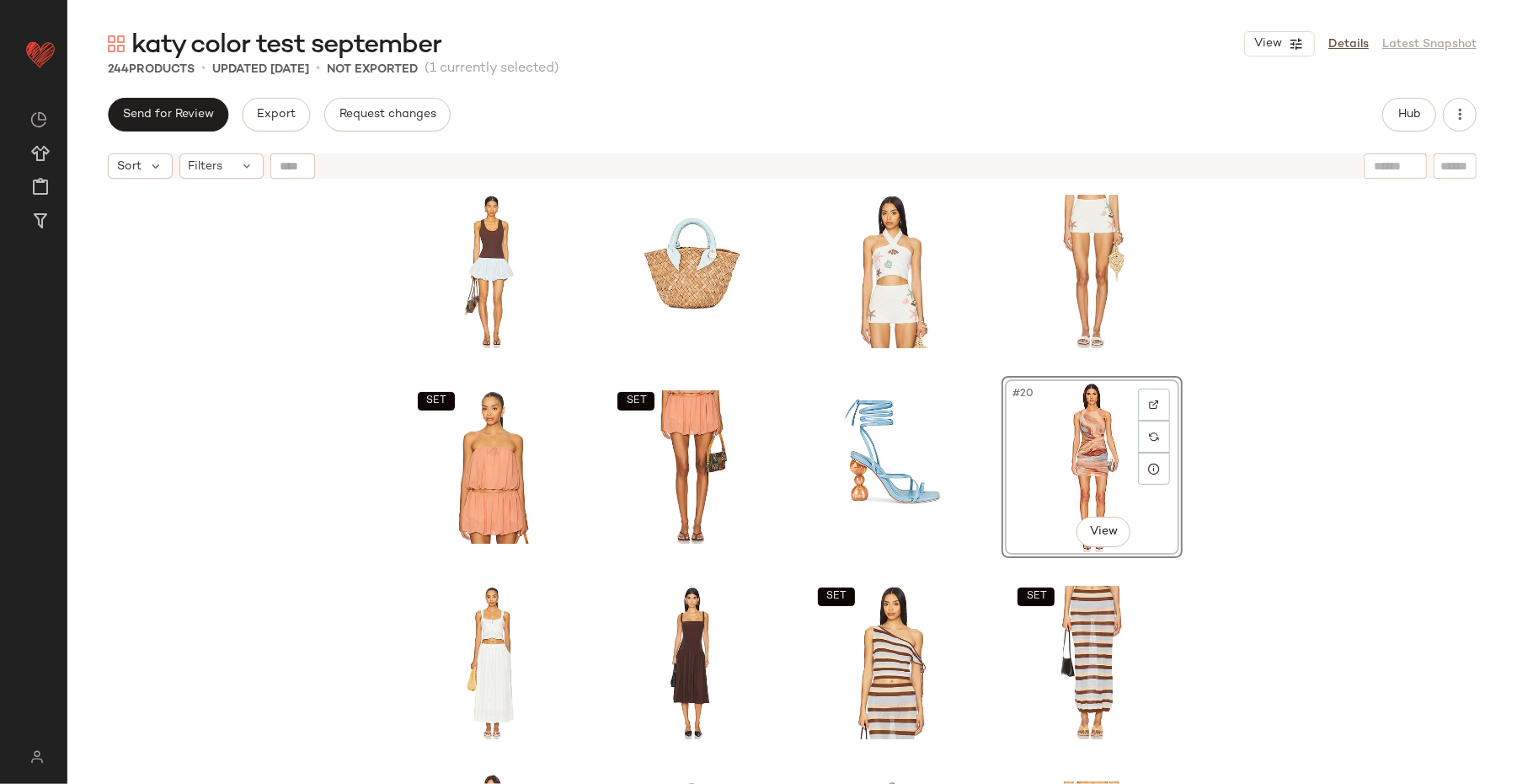
click at [1213, 462] on div "SET SET #20 View SET SET SET SET SET SET" at bounding box center [792, 506] width 1450 height 639
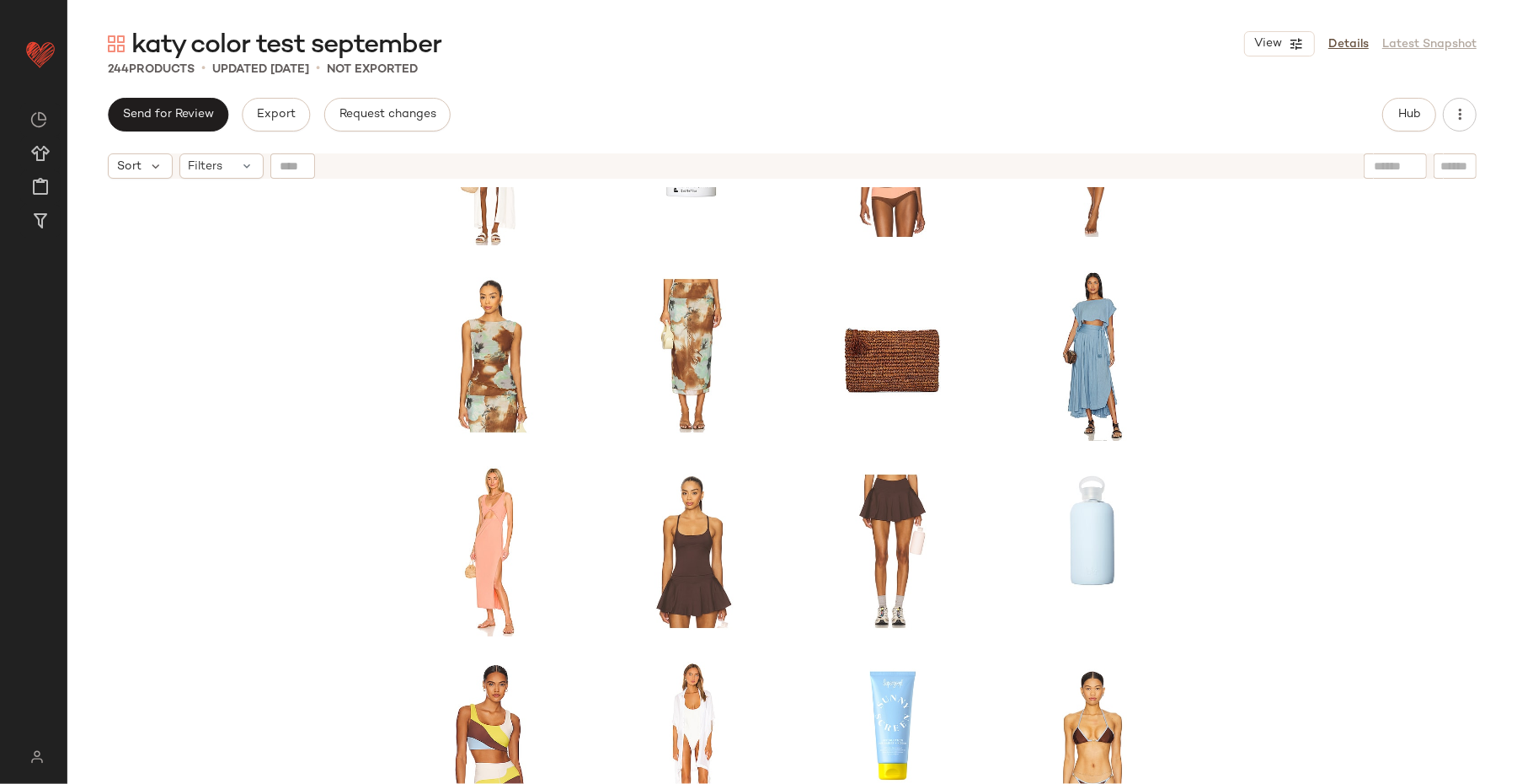
scroll to position [1703, 0]
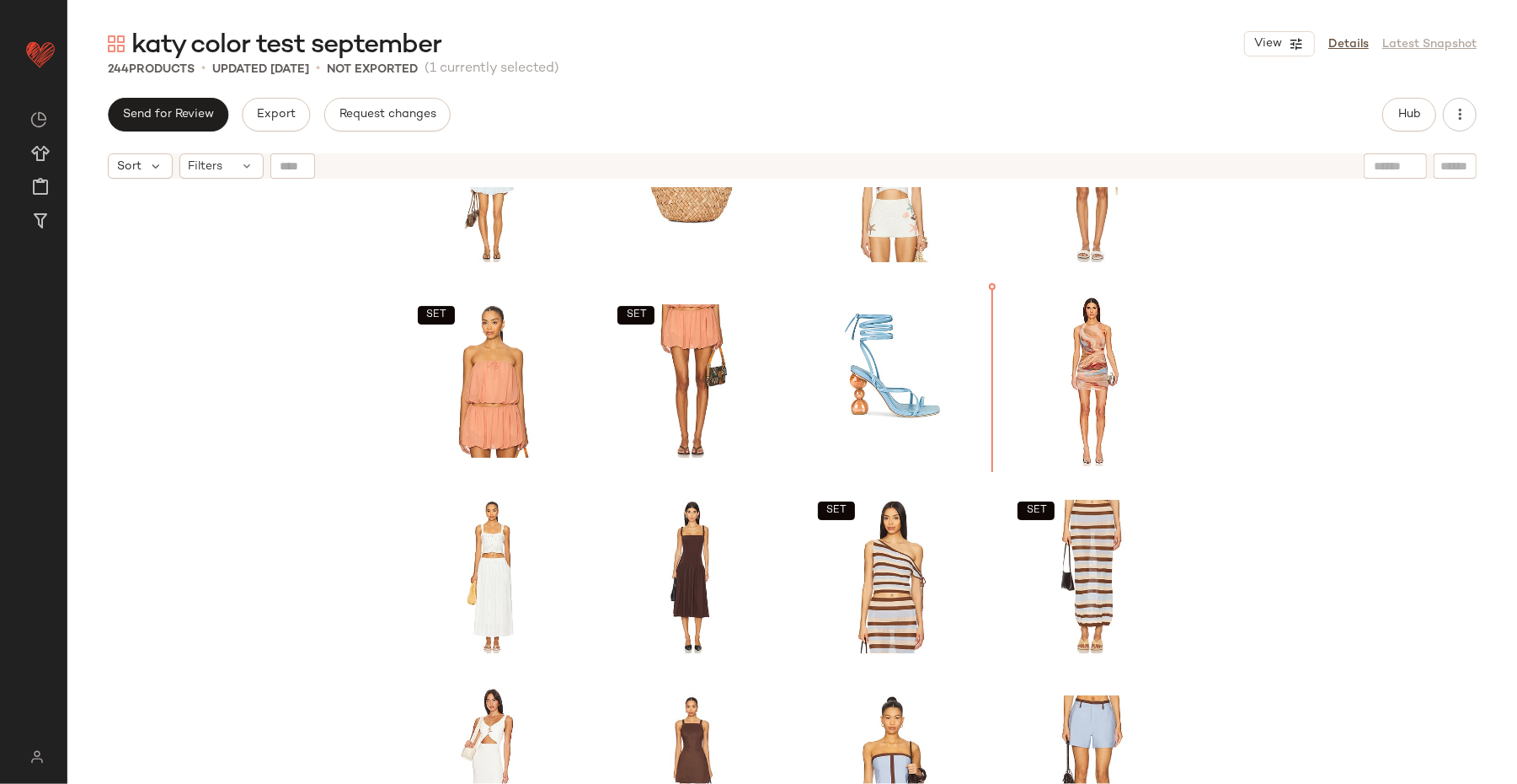
scroll to position [702, 0]
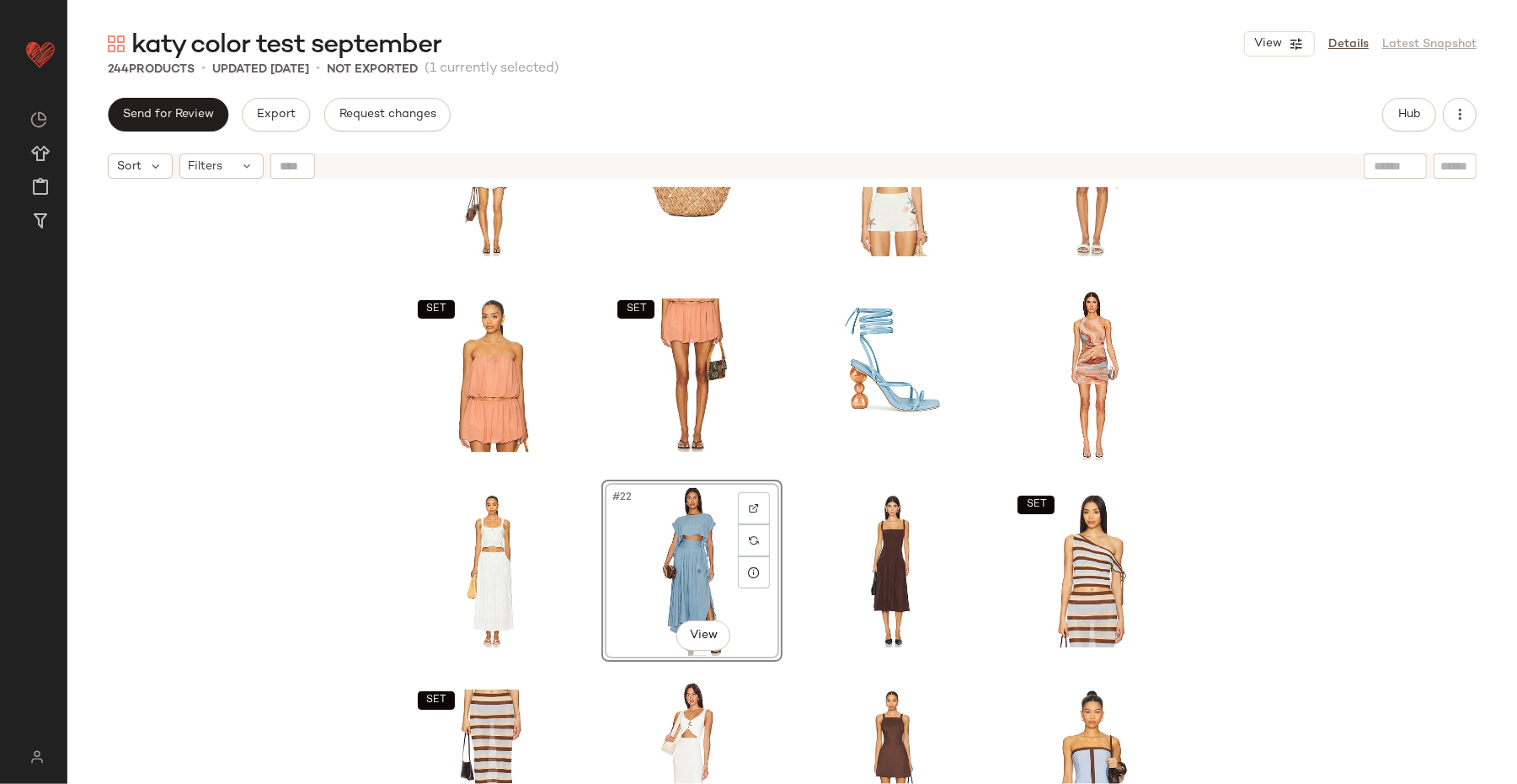
click at [318, 580] on div "SET SET #22 View SET SET SET SET SET" at bounding box center [792, 506] width 1450 height 639
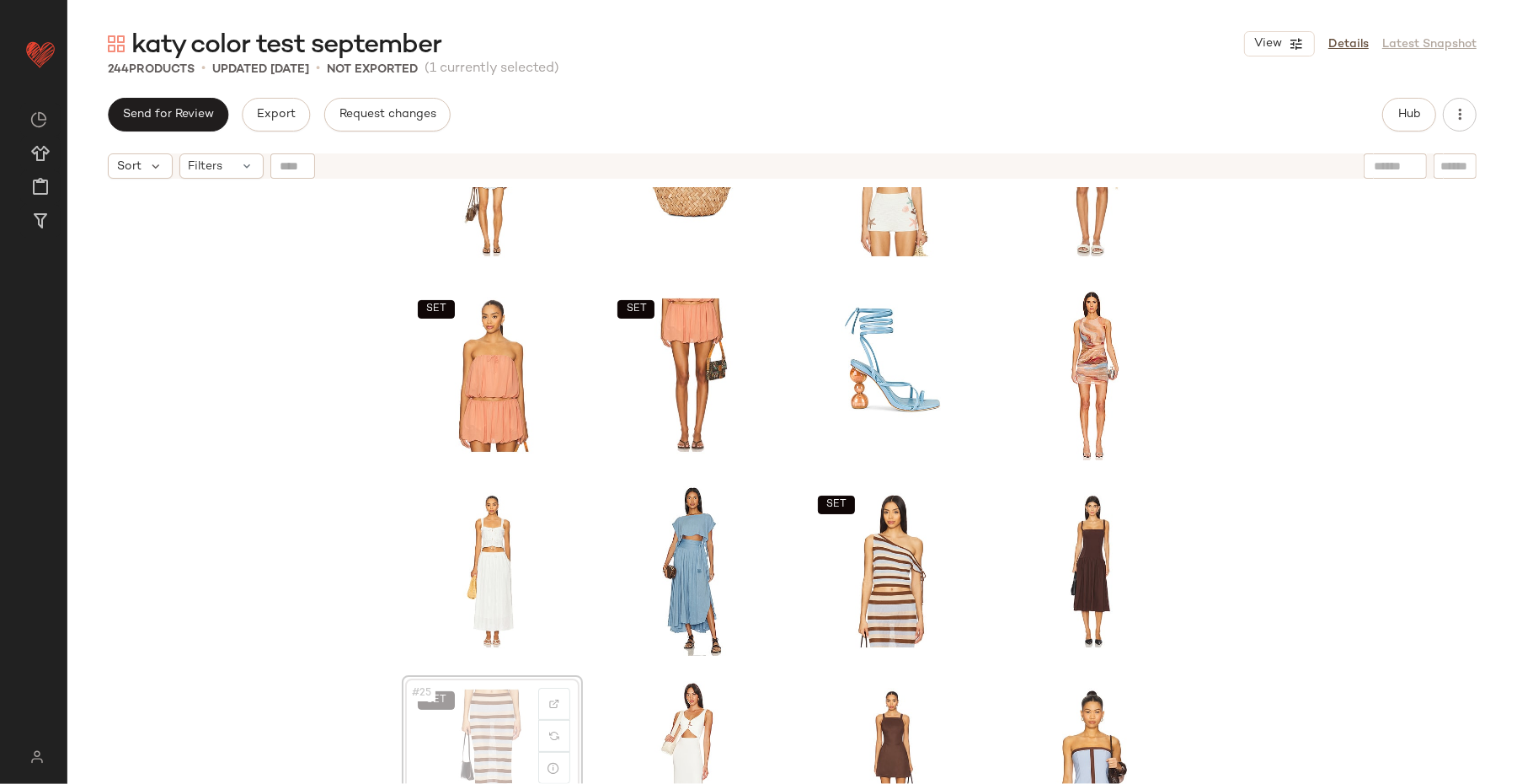
scroll to position [704, 0]
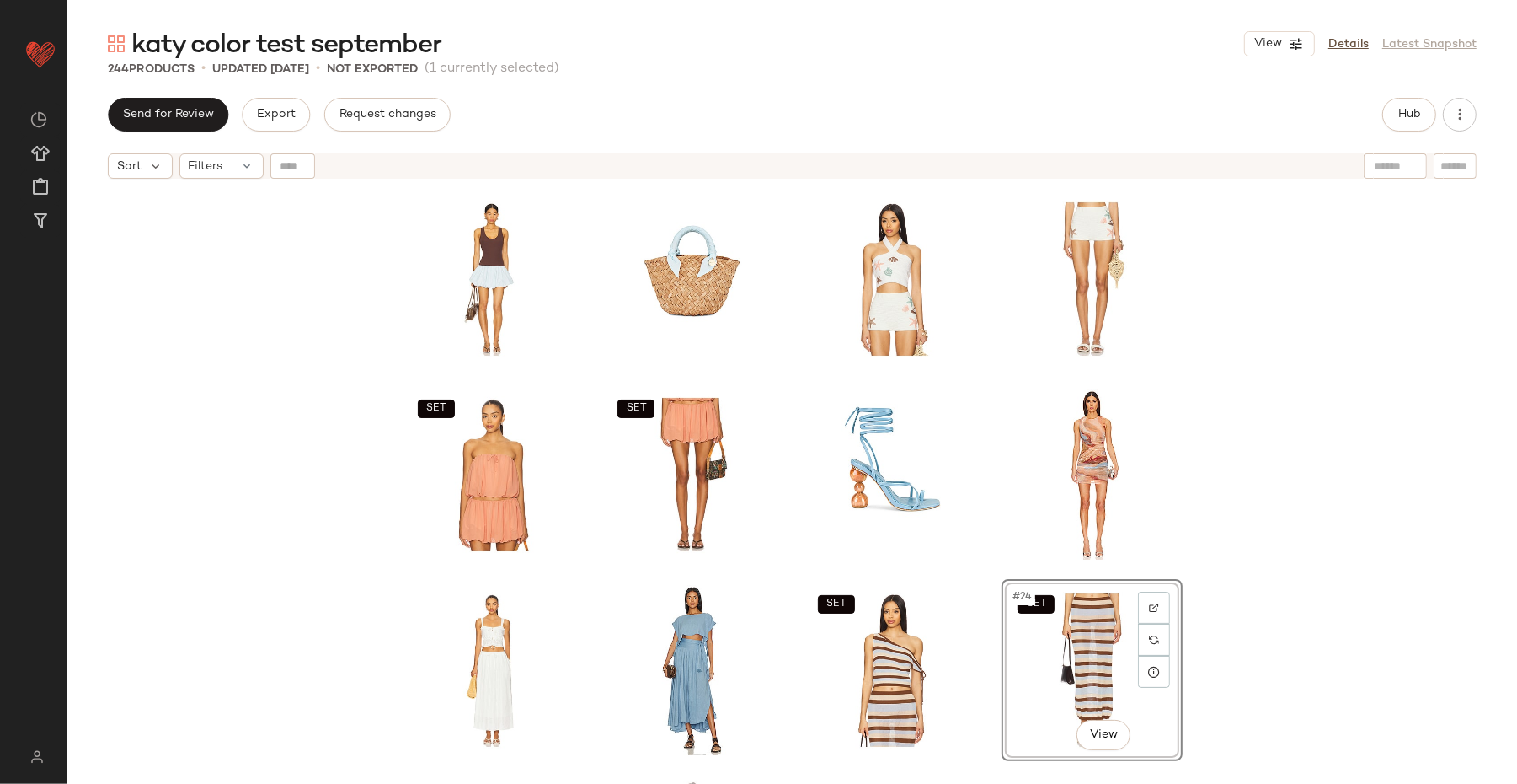
scroll to position [601, 0]
click at [1213, 445] on div "SET SET SET SET #24 View SET SET SET" at bounding box center [792, 506] width 1450 height 639
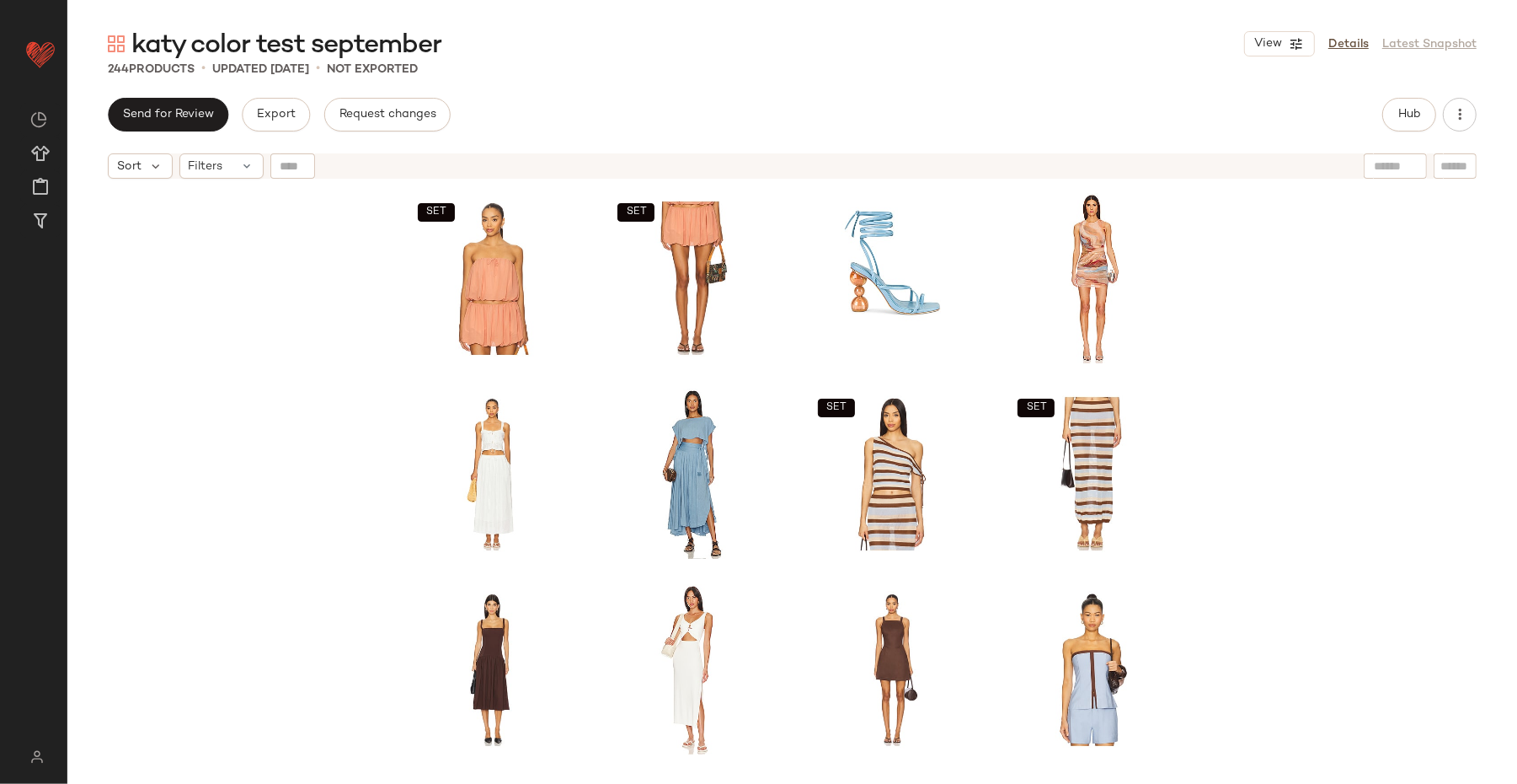
scroll to position [800, 0]
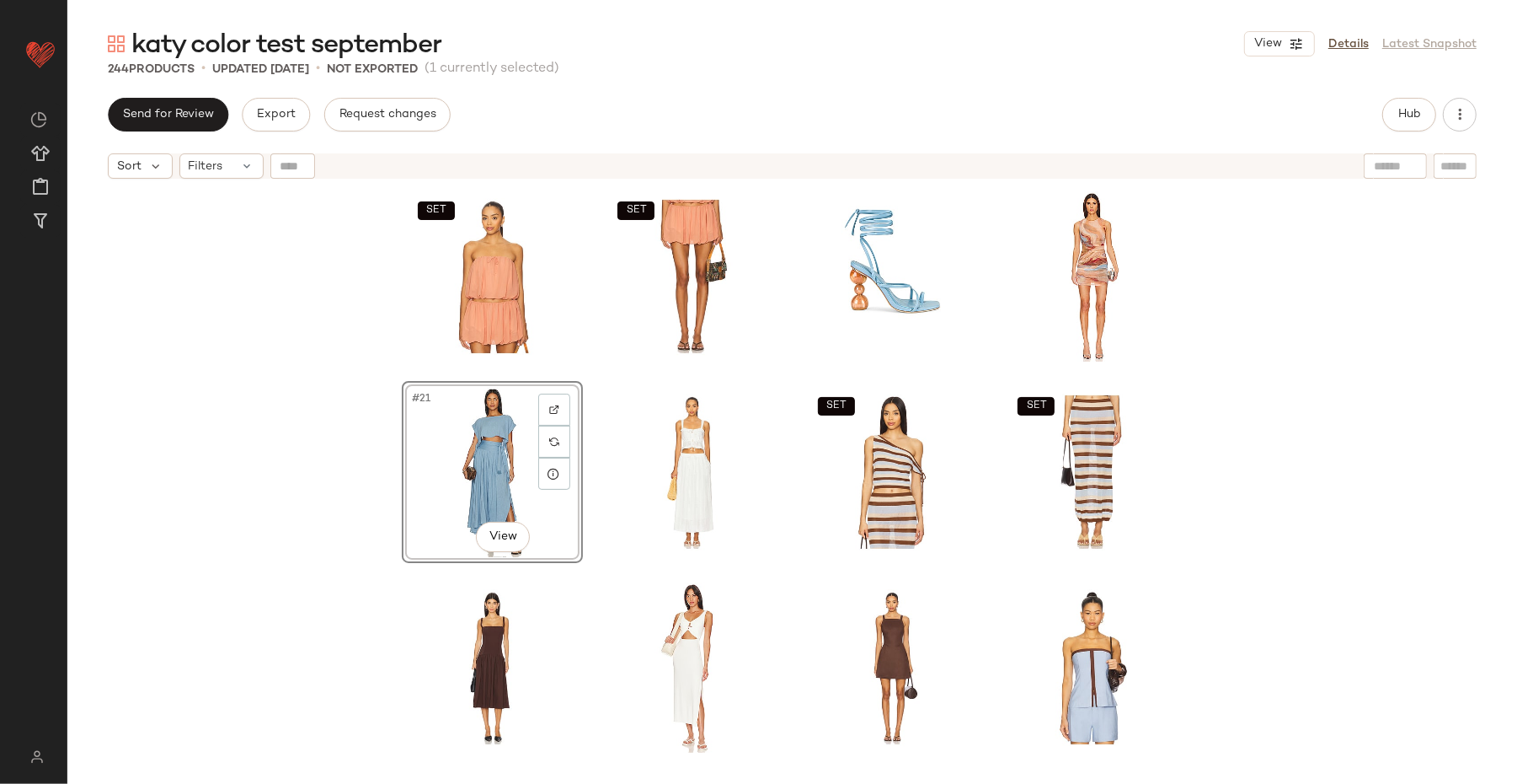
click at [350, 589] on div "SET SET #21 View SET SET SET SET SET" at bounding box center [792, 506] width 1450 height 639
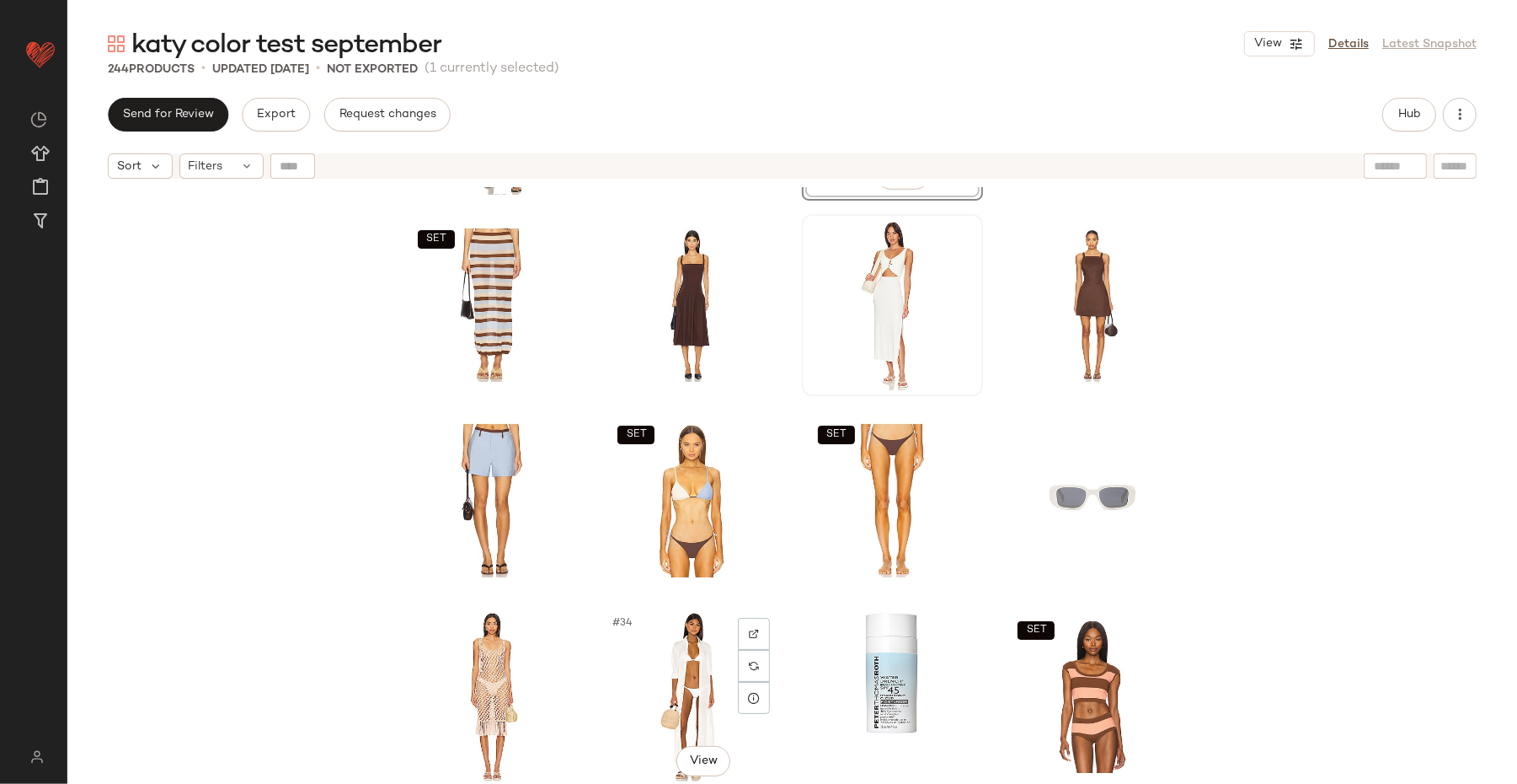
scroll to position [1164, 0]
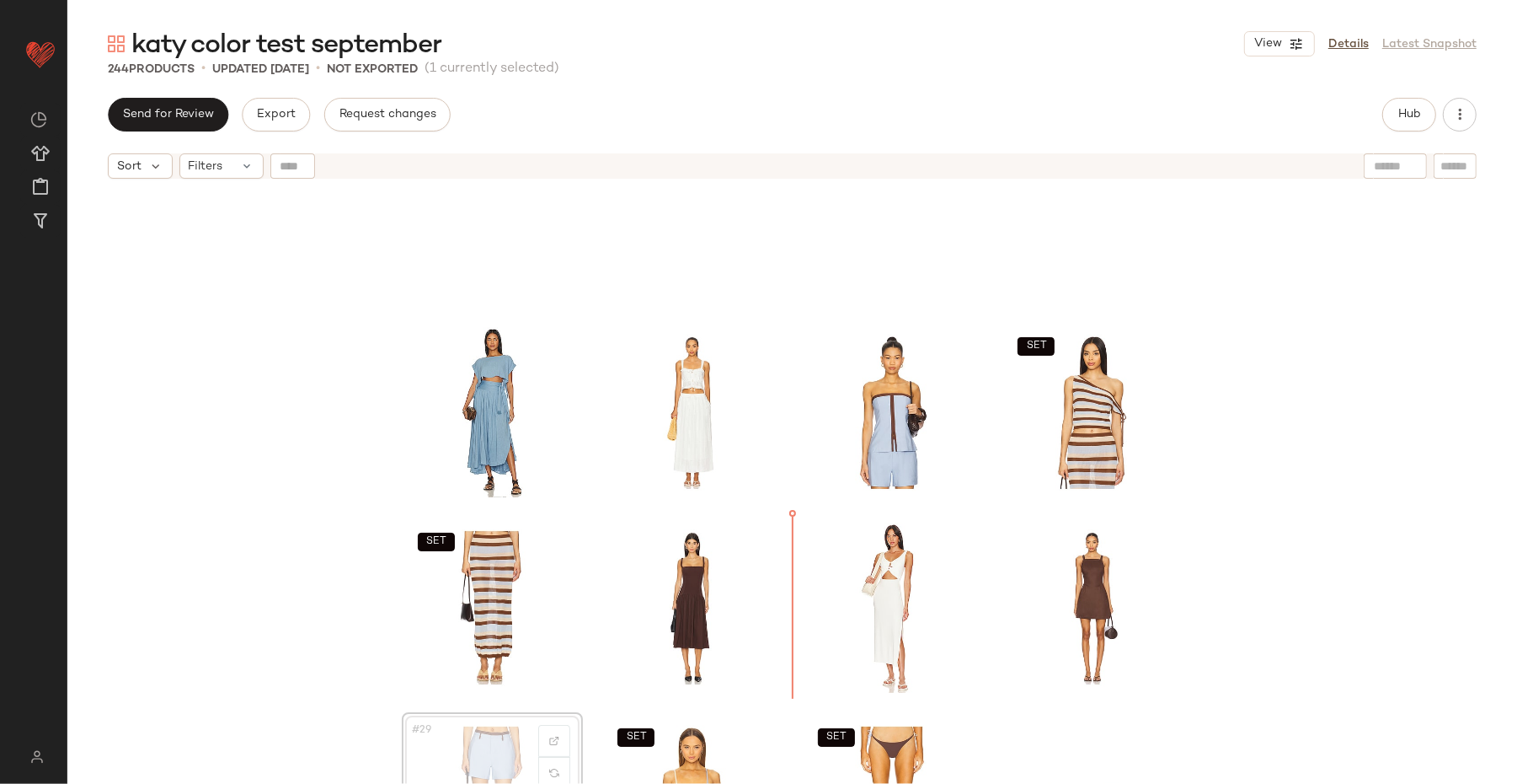
scroll to position [761, 0]
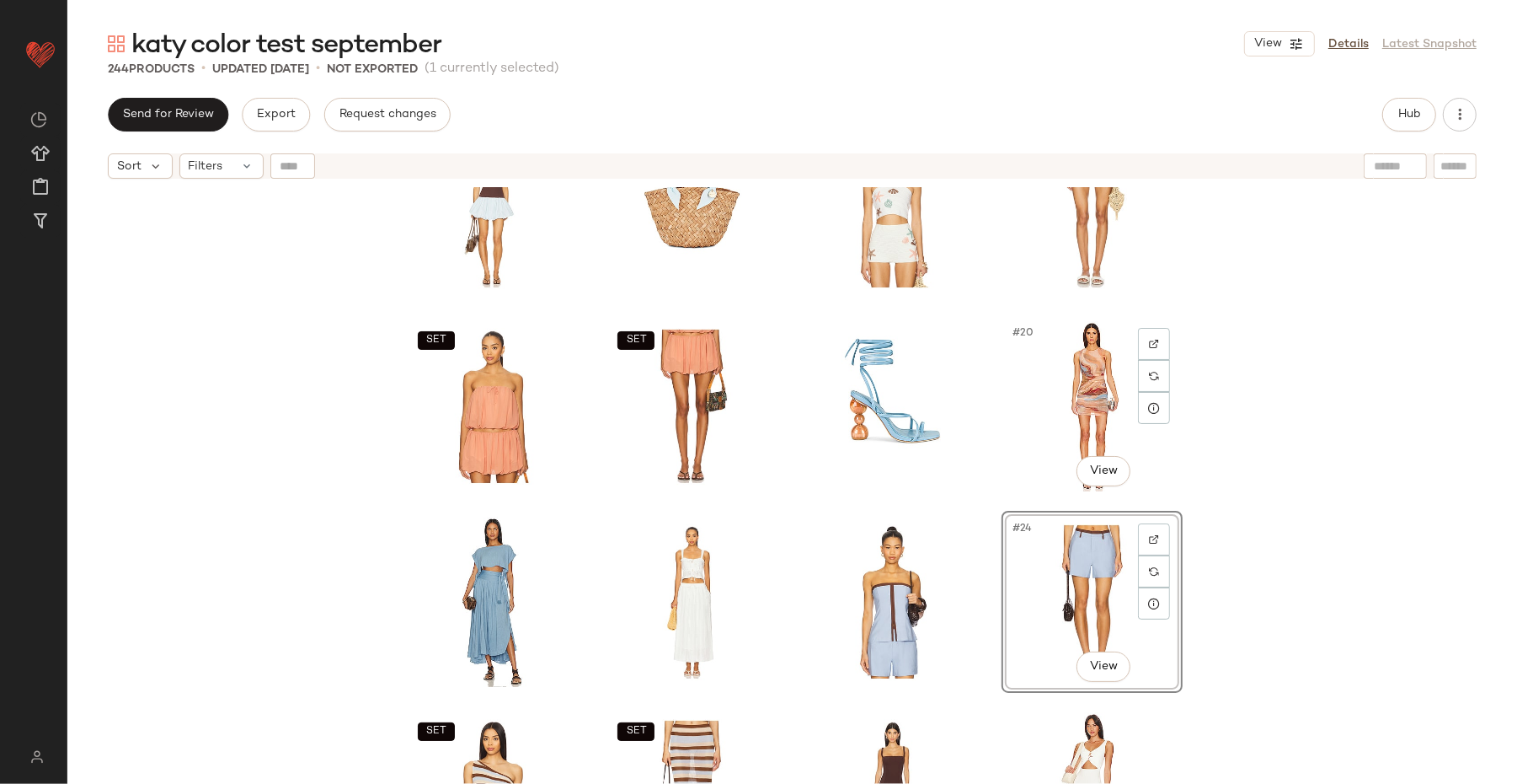
scroll to position [675, 0]
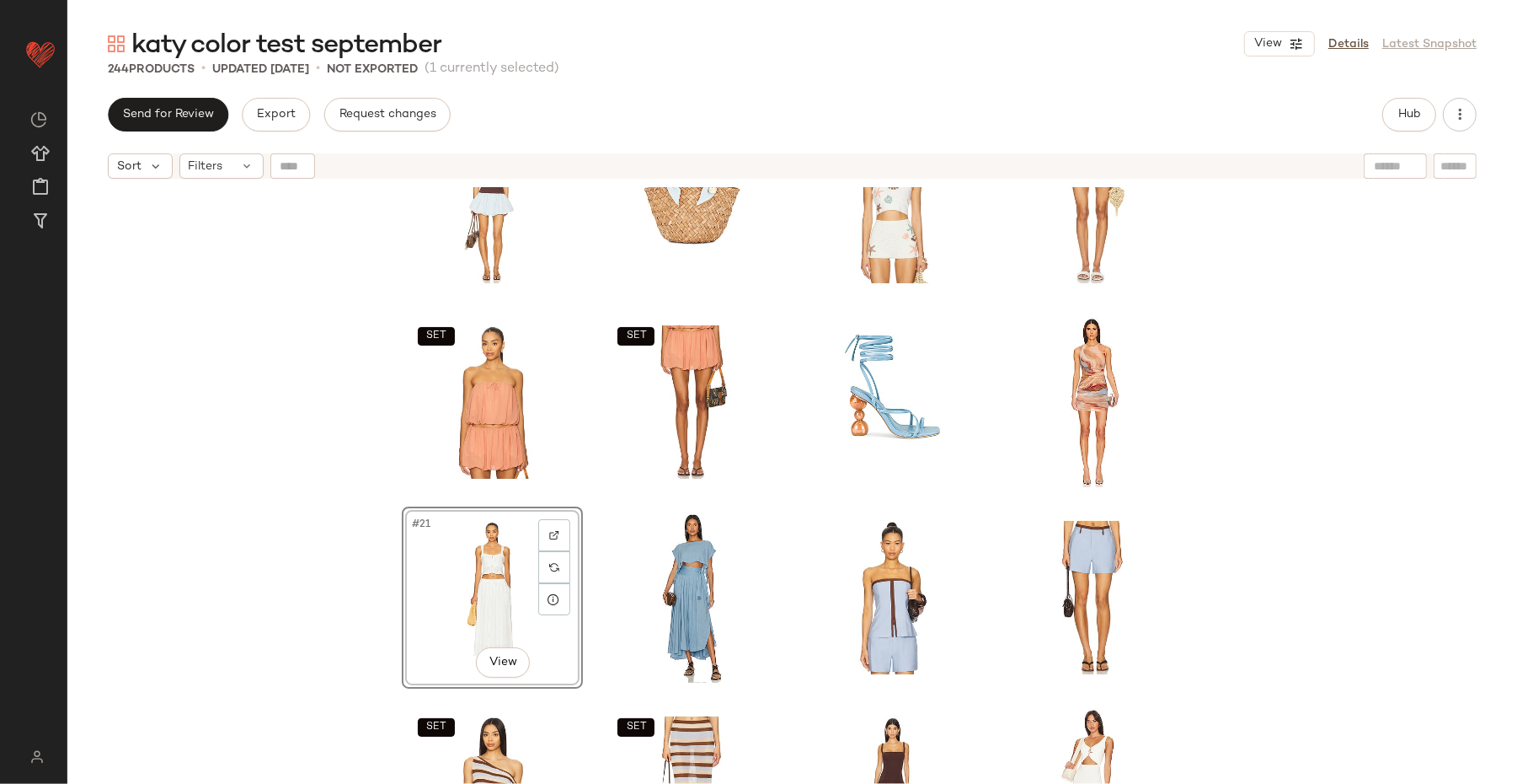
click at [286, 626] on div "SET SET #21 View SET SET SET SET" at bounding box center [792, 506] width 1450 height 639
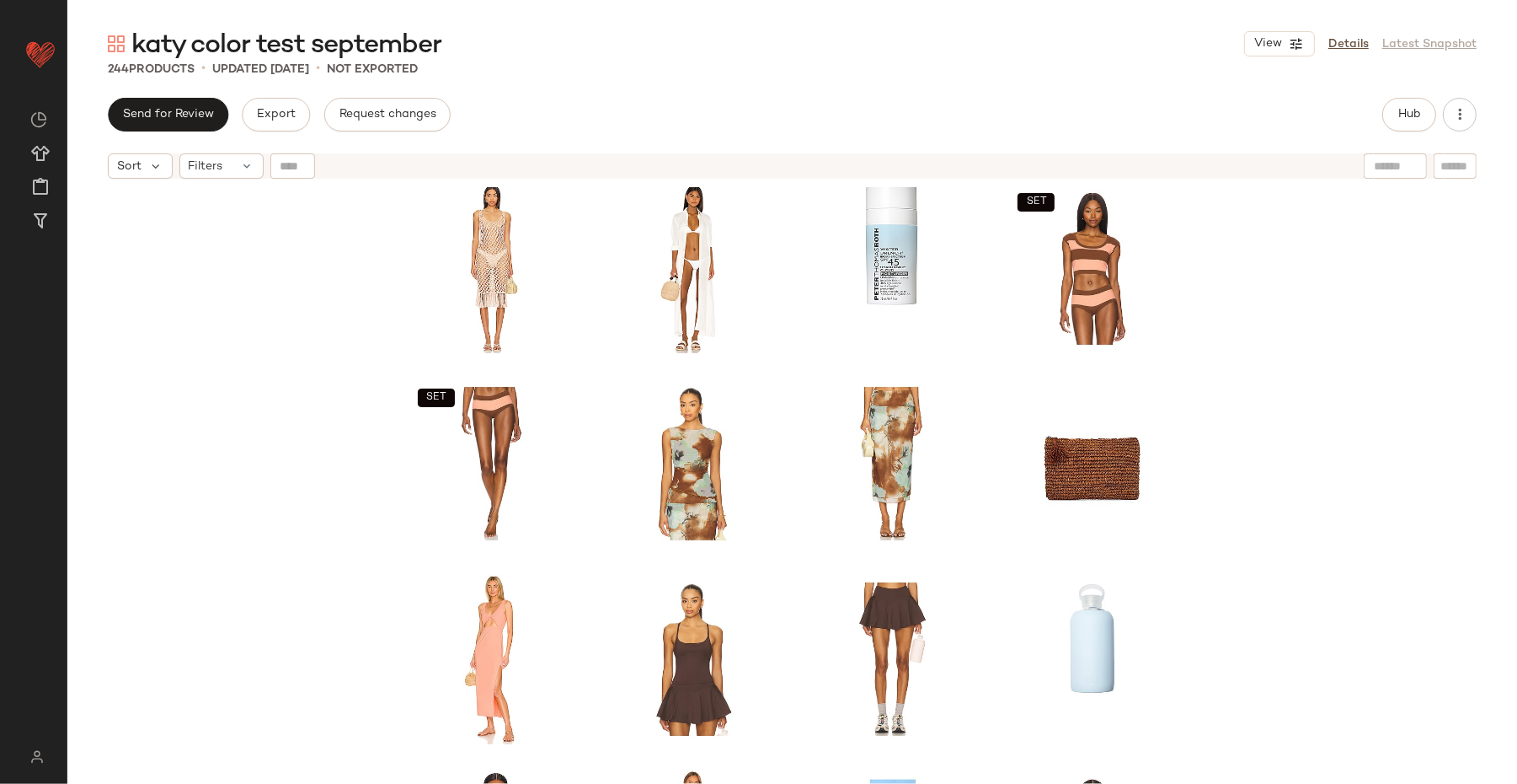
scroll to position [1727, 0]
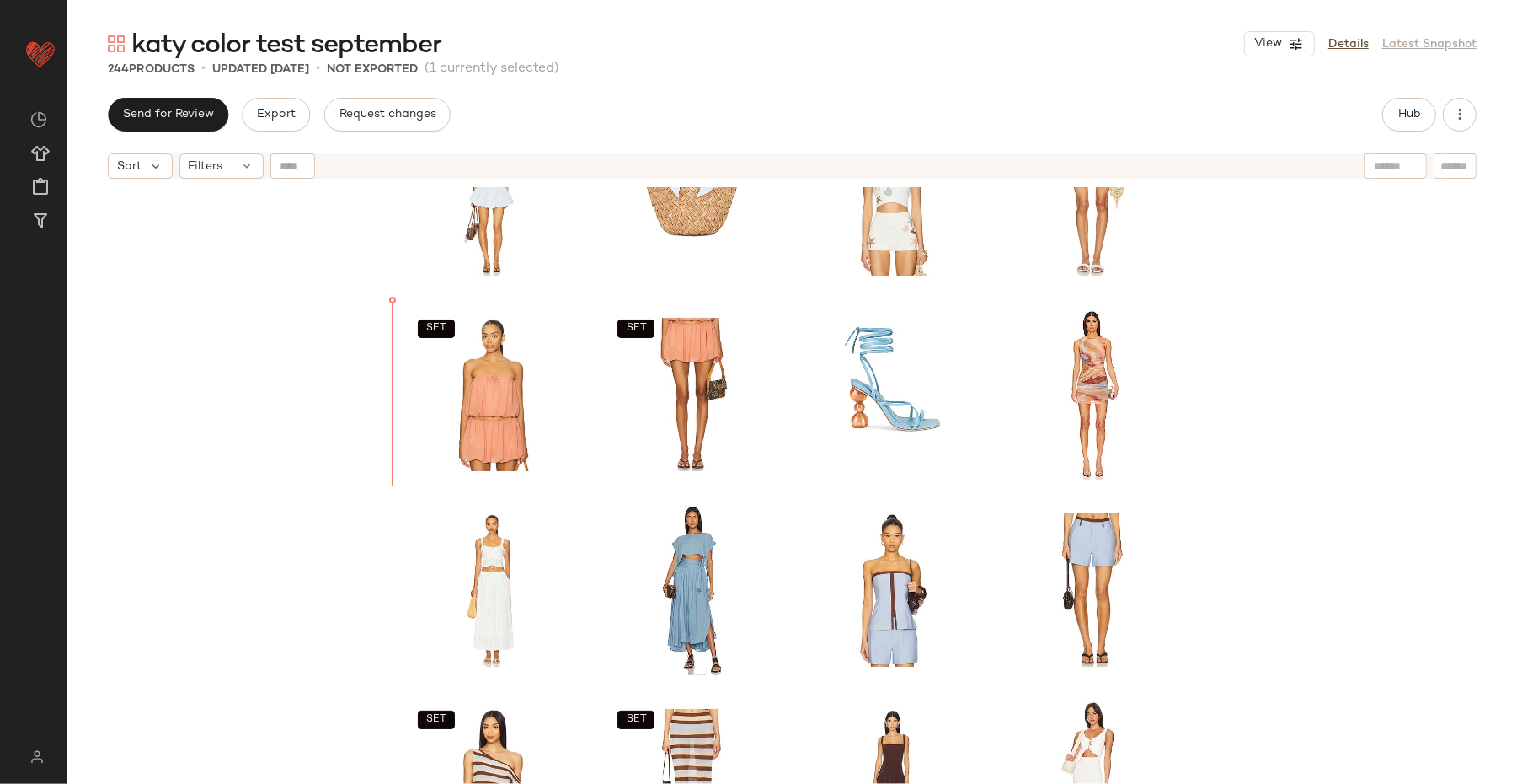
scroll to position [830, 0]
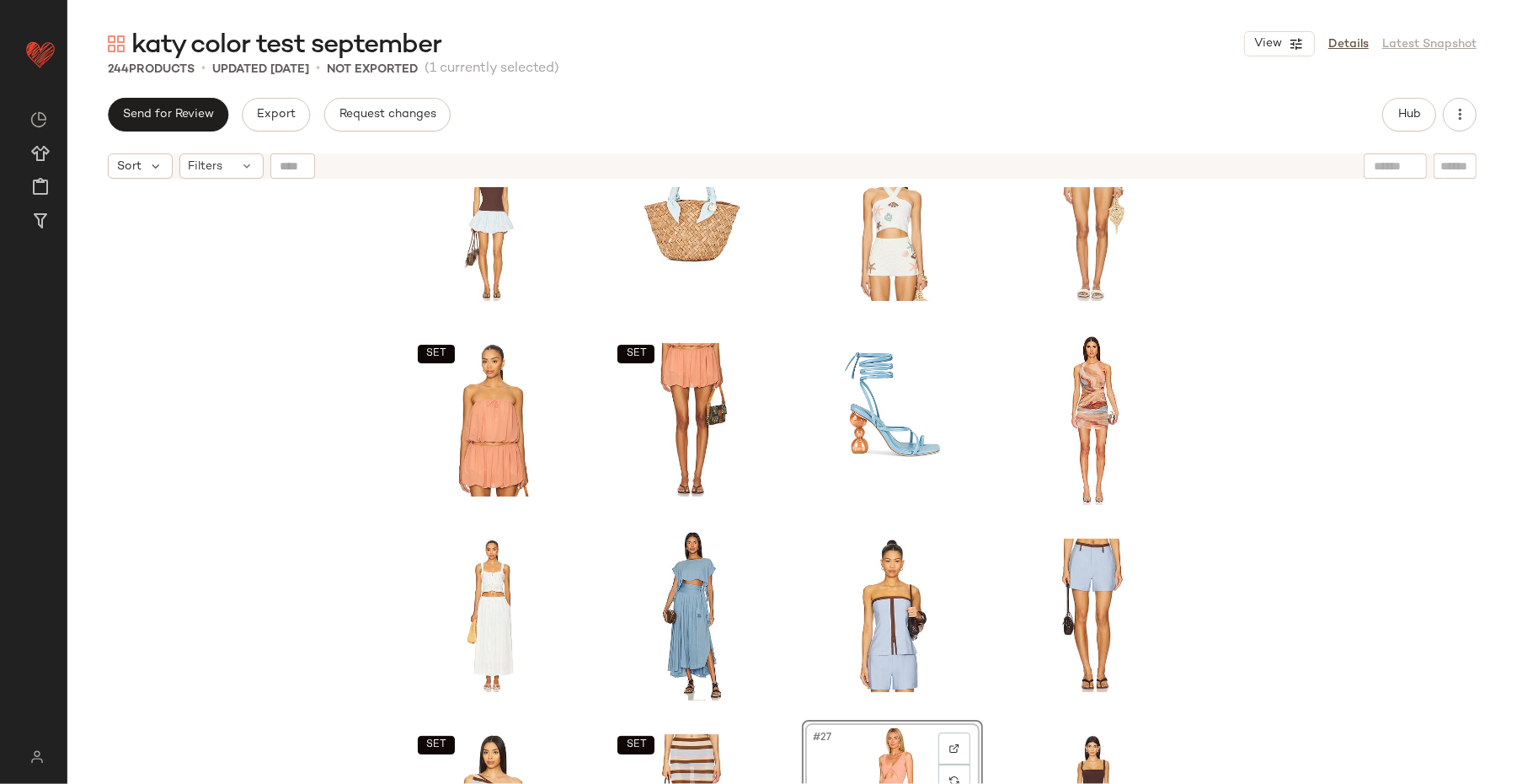
scroll to position [654, 0]
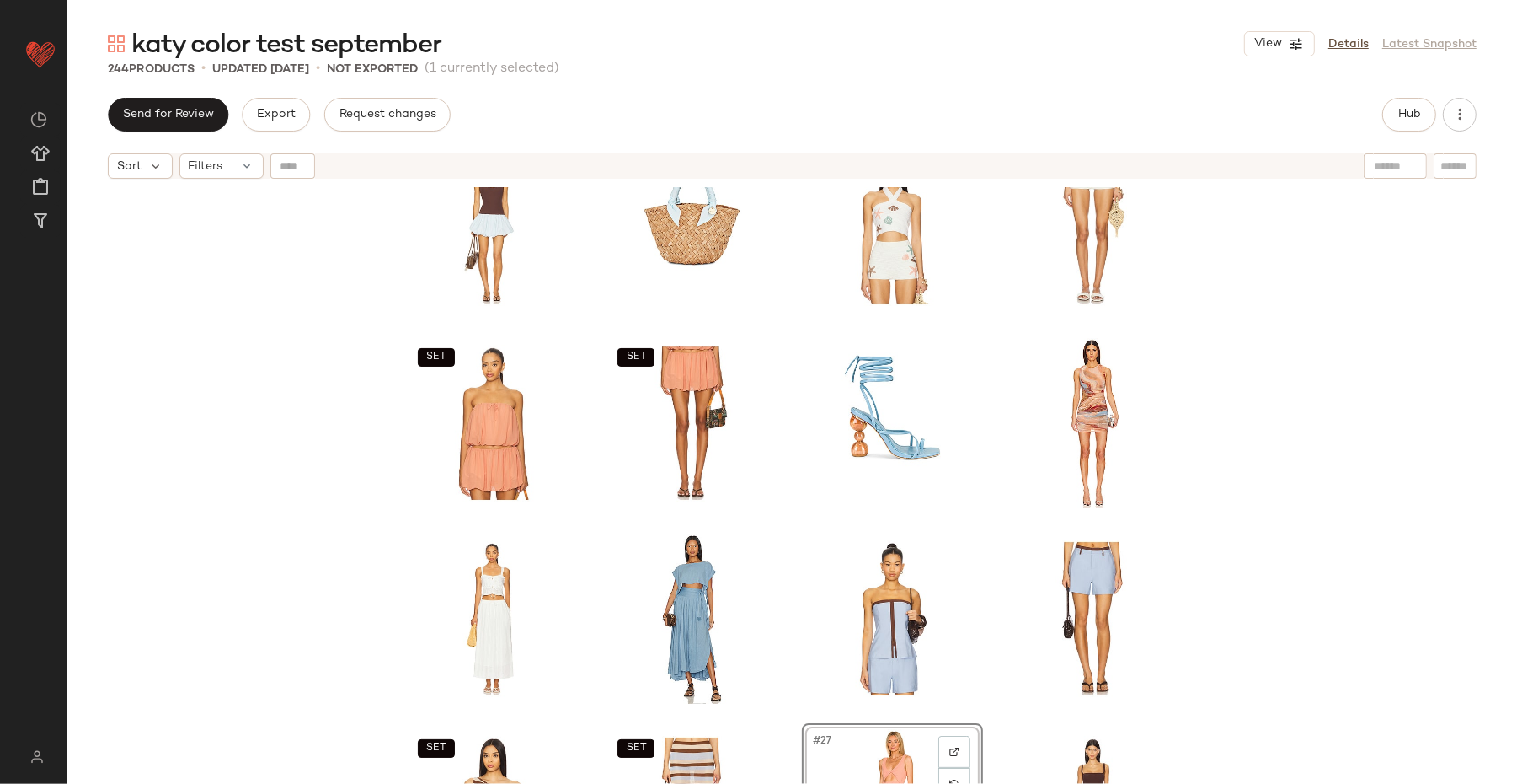
click at [1213, 570] on div "SET SET SET SET #27 View SET SET" at bounding box center [792, 506] width 1450 height 639
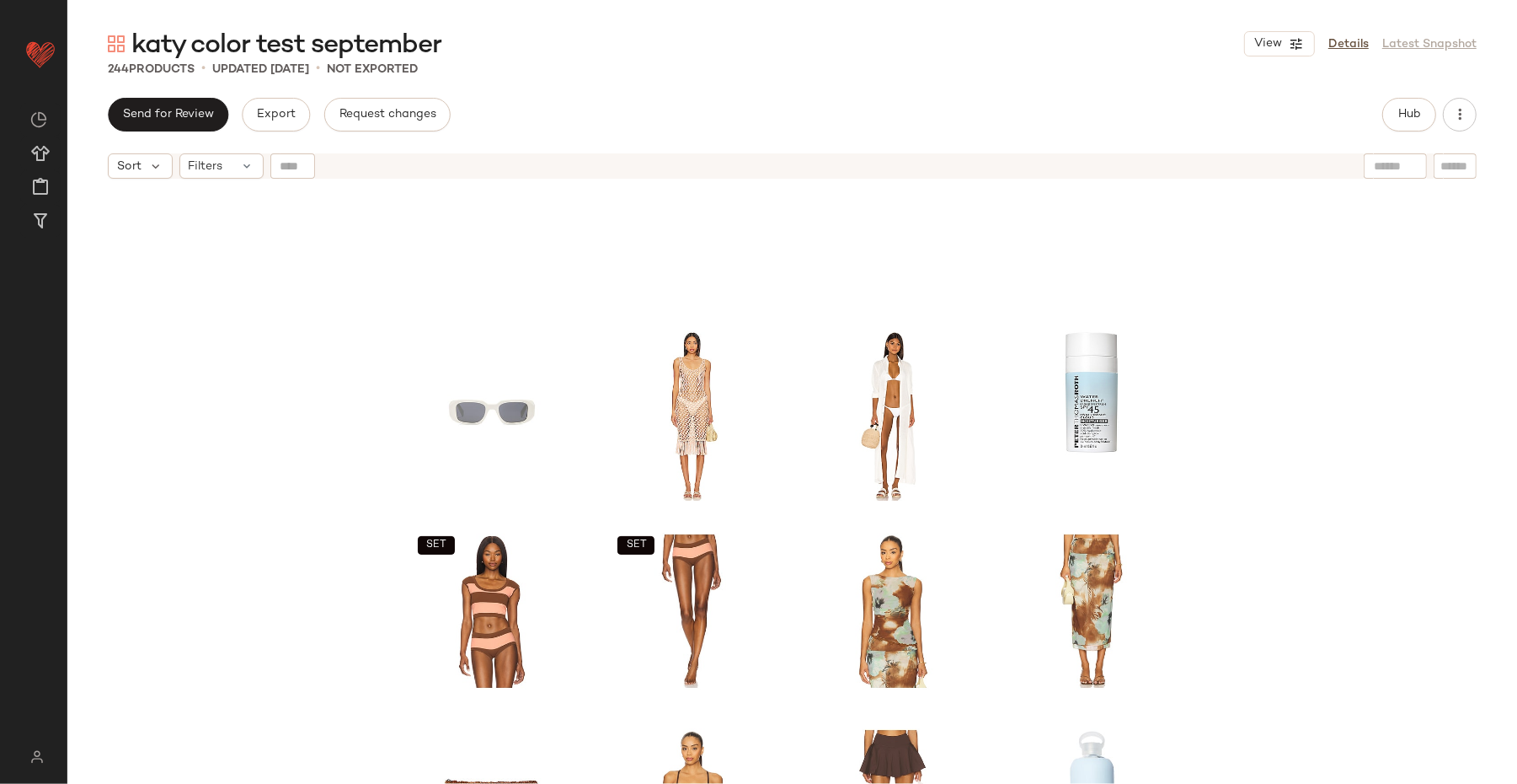
scroll to position [1663, 0]
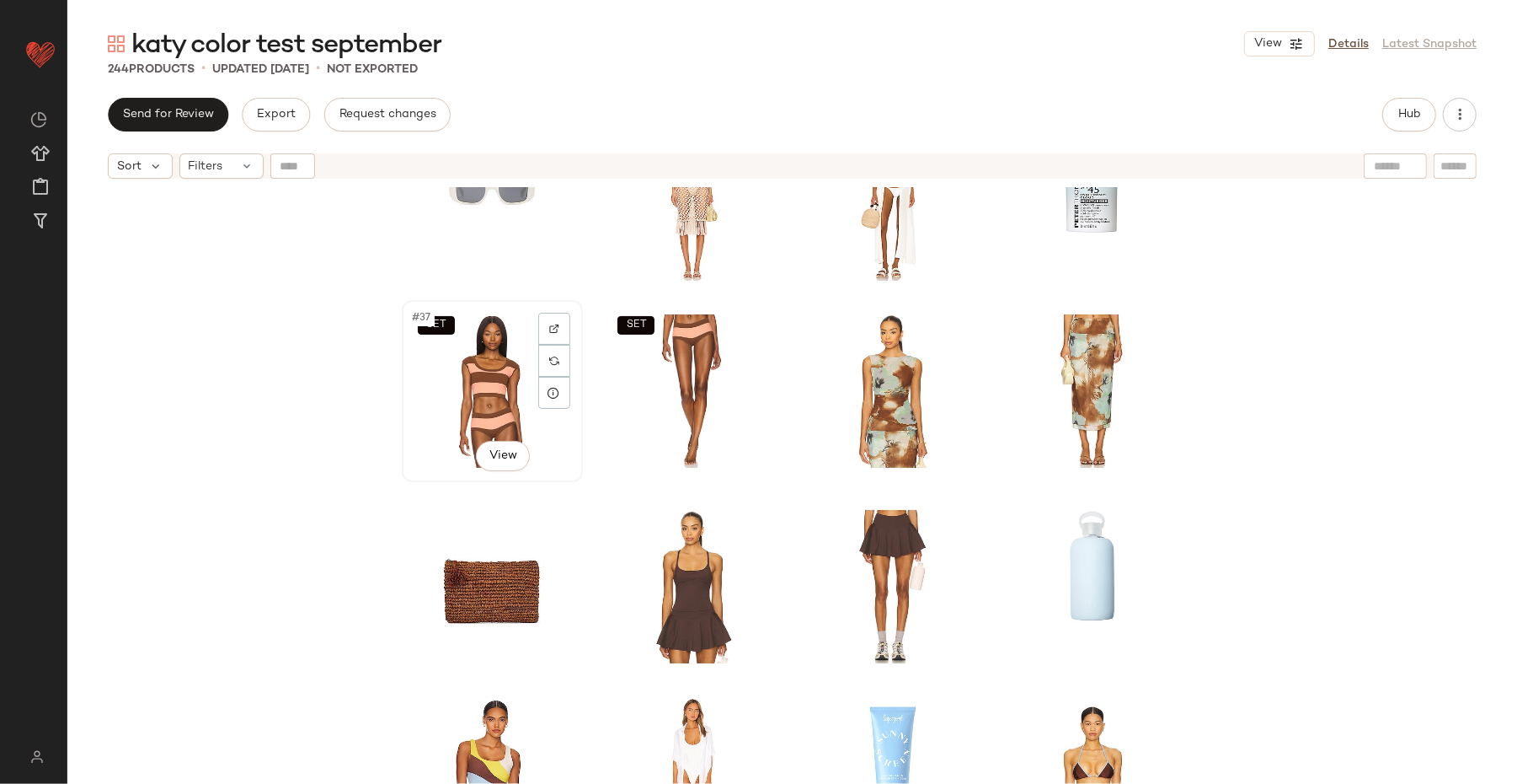
click at [463, 380] on div "SET #37 View" at bounding box center [492, 391] width 169 height 170
click at [669, 386] on div "SET #38 View" at bounding box center [691, 391] width 169 height 170
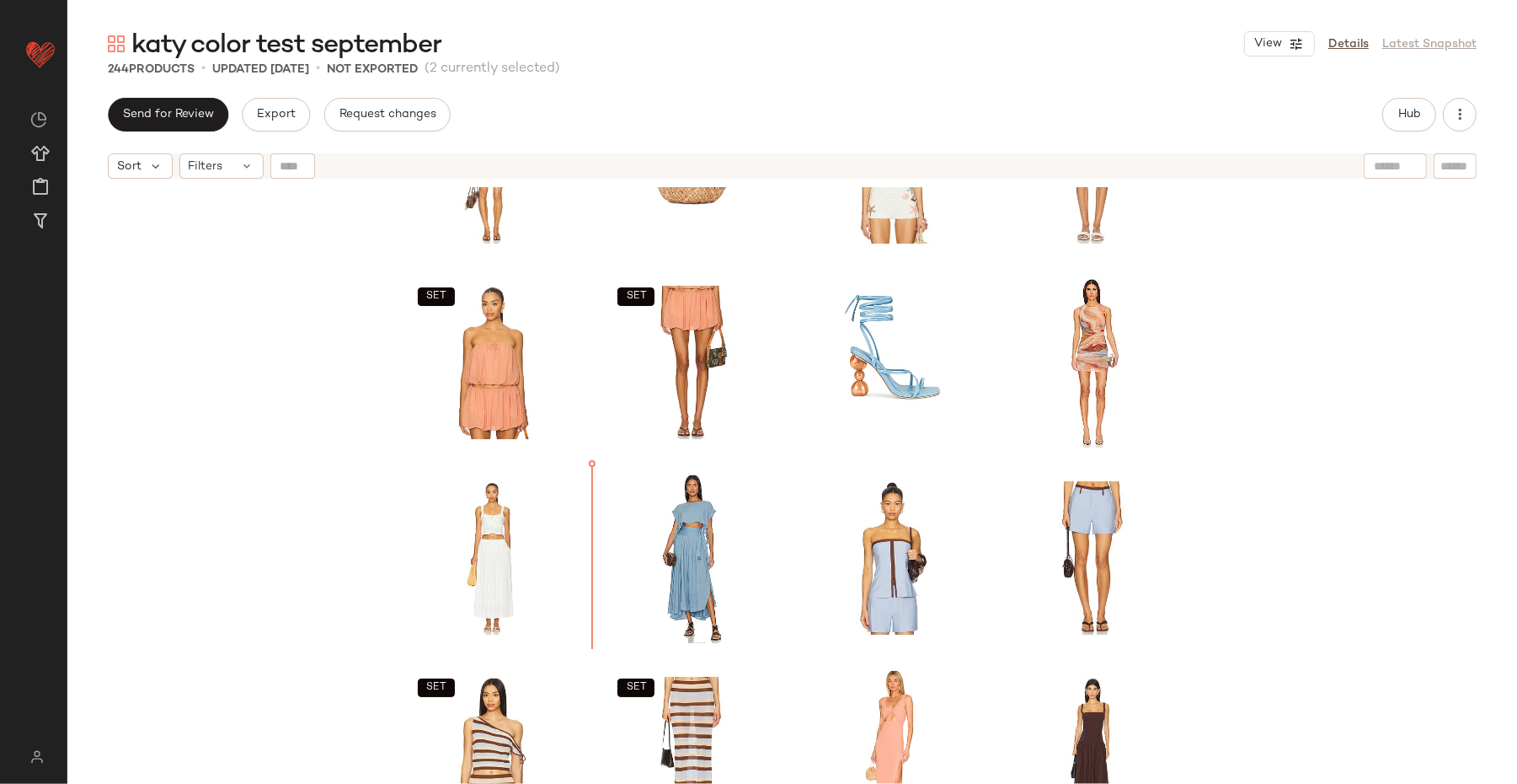
scroll to position [738, 0]
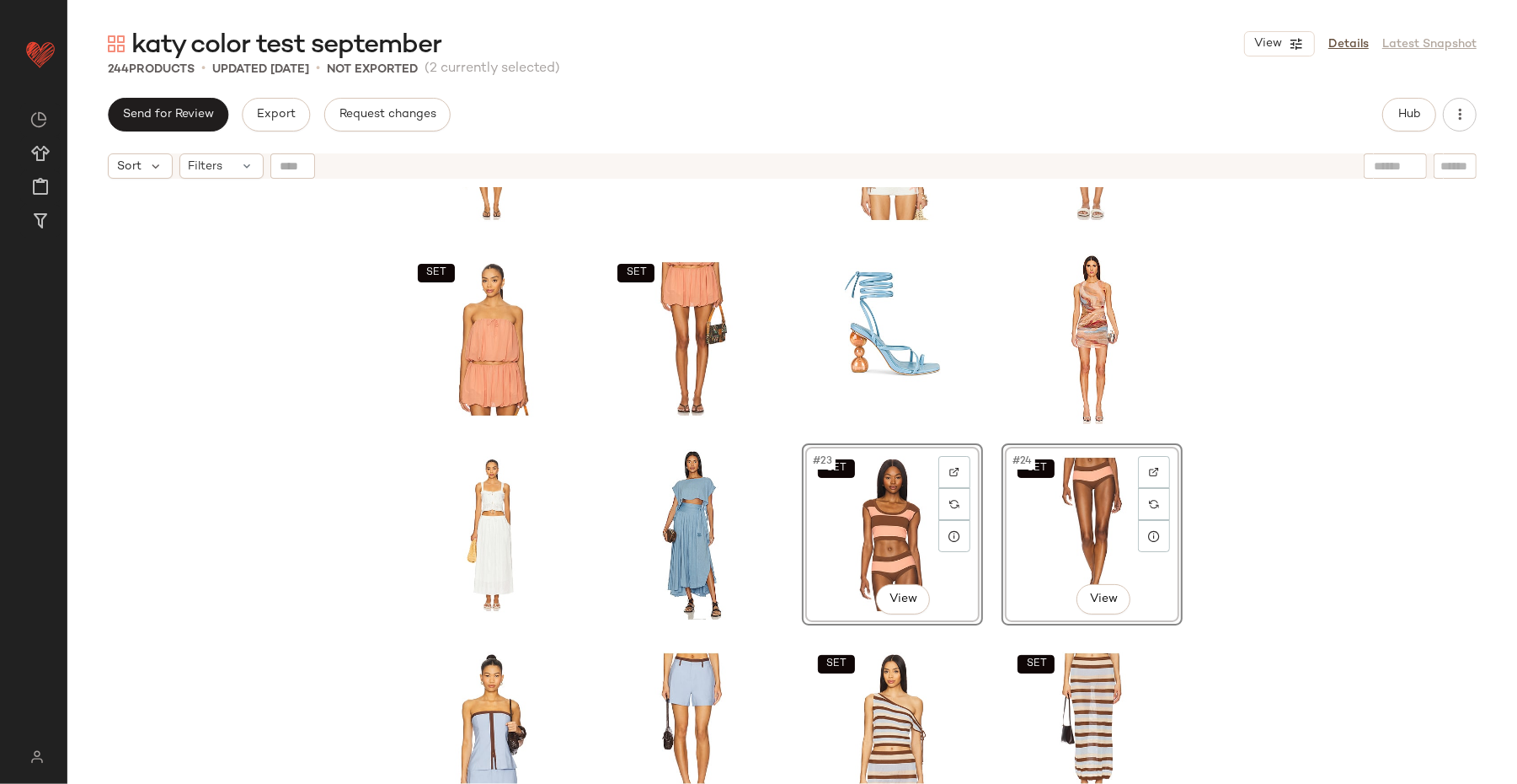
click at [1213, 457] on div "SET SET SET #23 View SET #24 View SET SET SET SET" at bounding box center [792, 506] width 1450 height 639
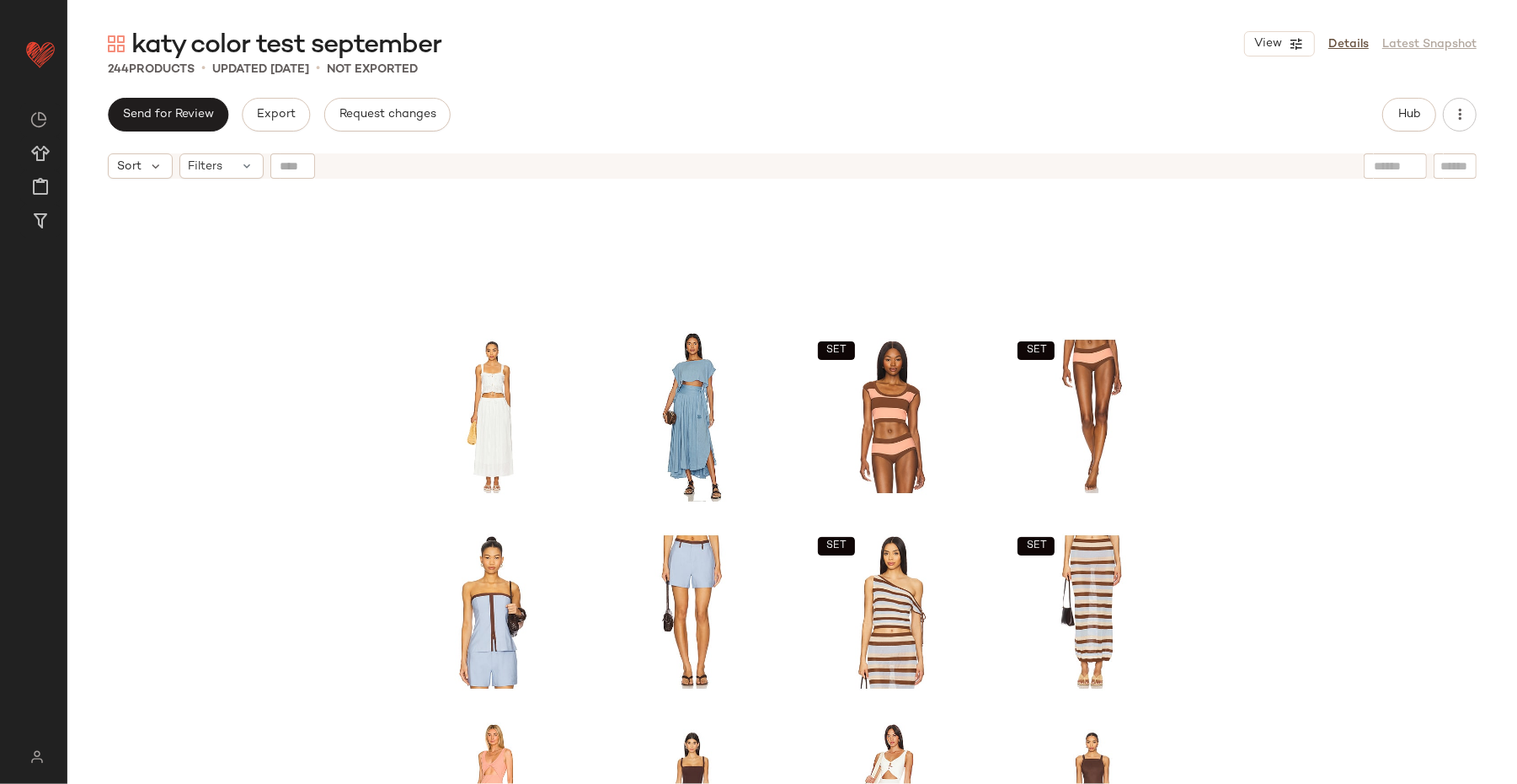
scroll to position [987, 0]
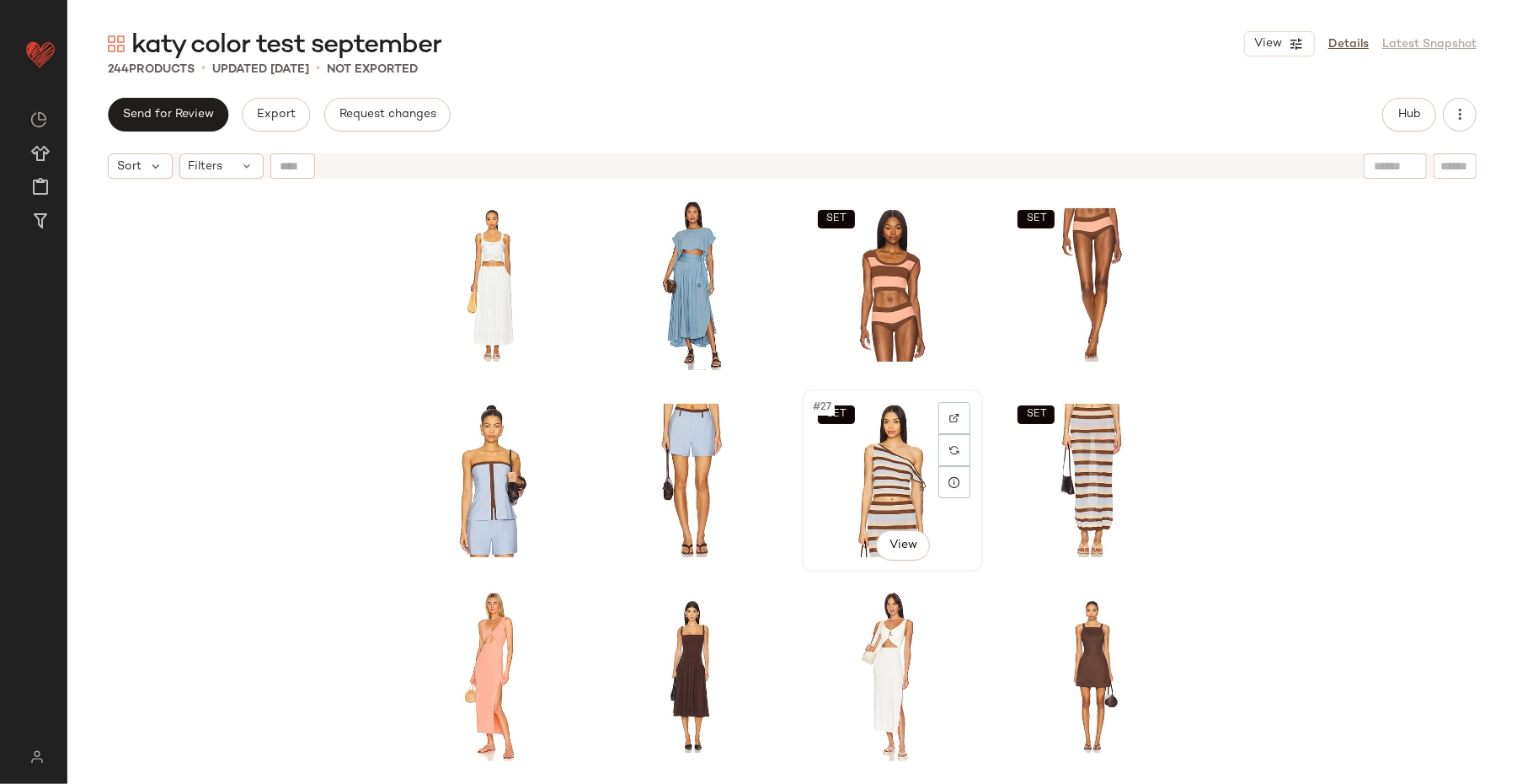
click at [869, 462] on div "SET #27 View" at bounding box center [892, 480] width 169 height 170
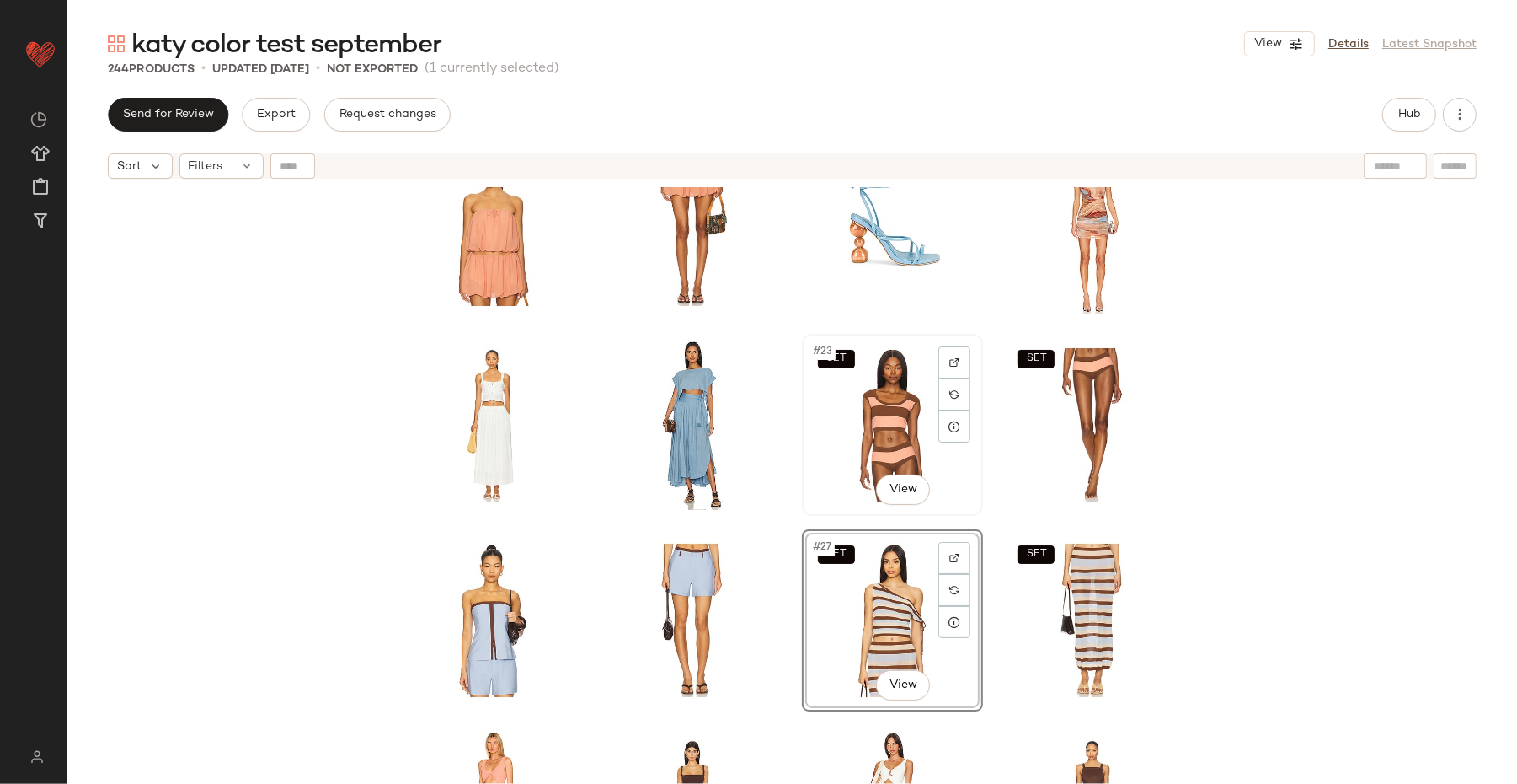
scroll to position [855, 0]
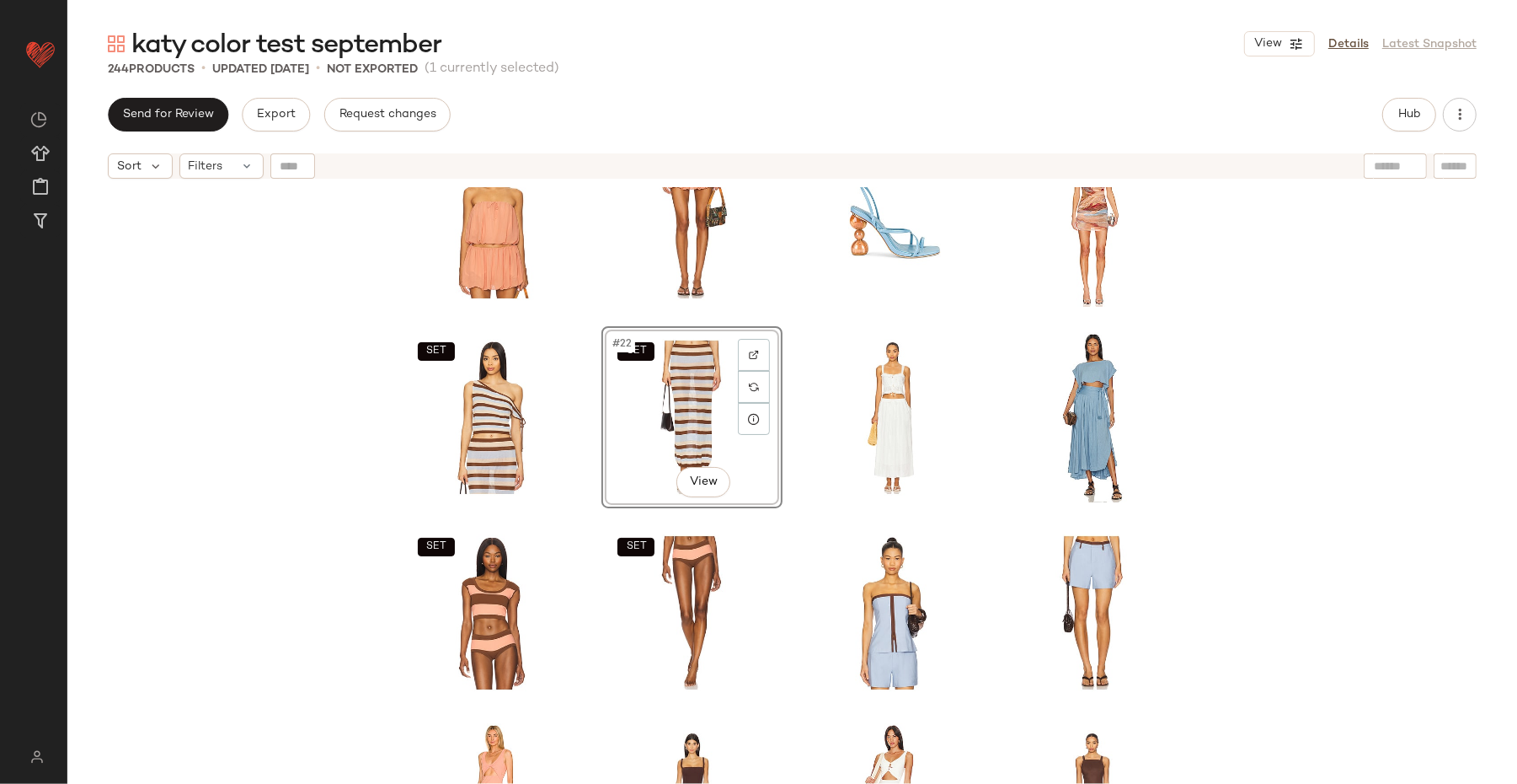
click at [1195, 431] on div "SET SET SET SET #22 View SET SET SET SET" at bounding box center [792, 506] width 1450 height 639
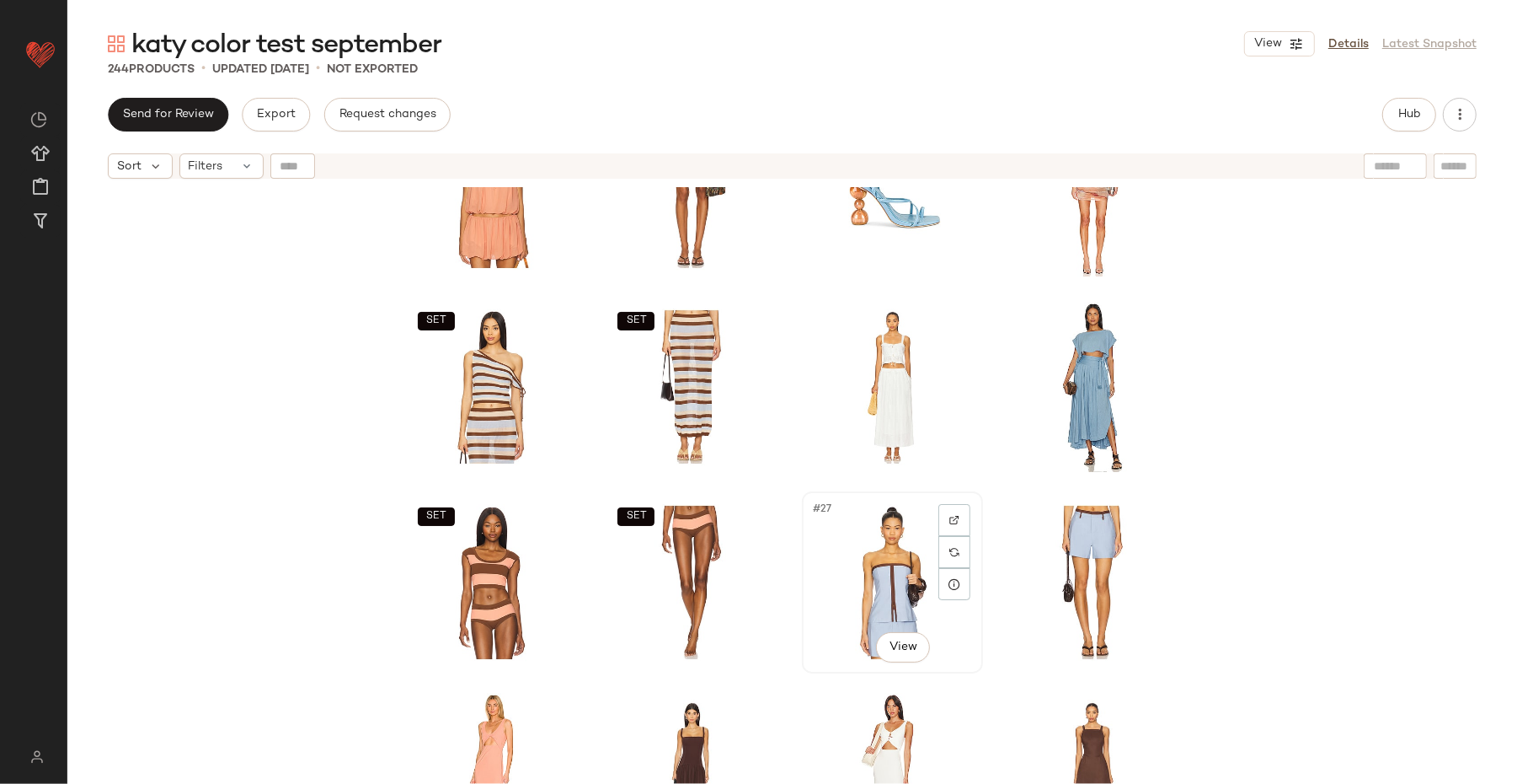
scroll to position [987, 0]
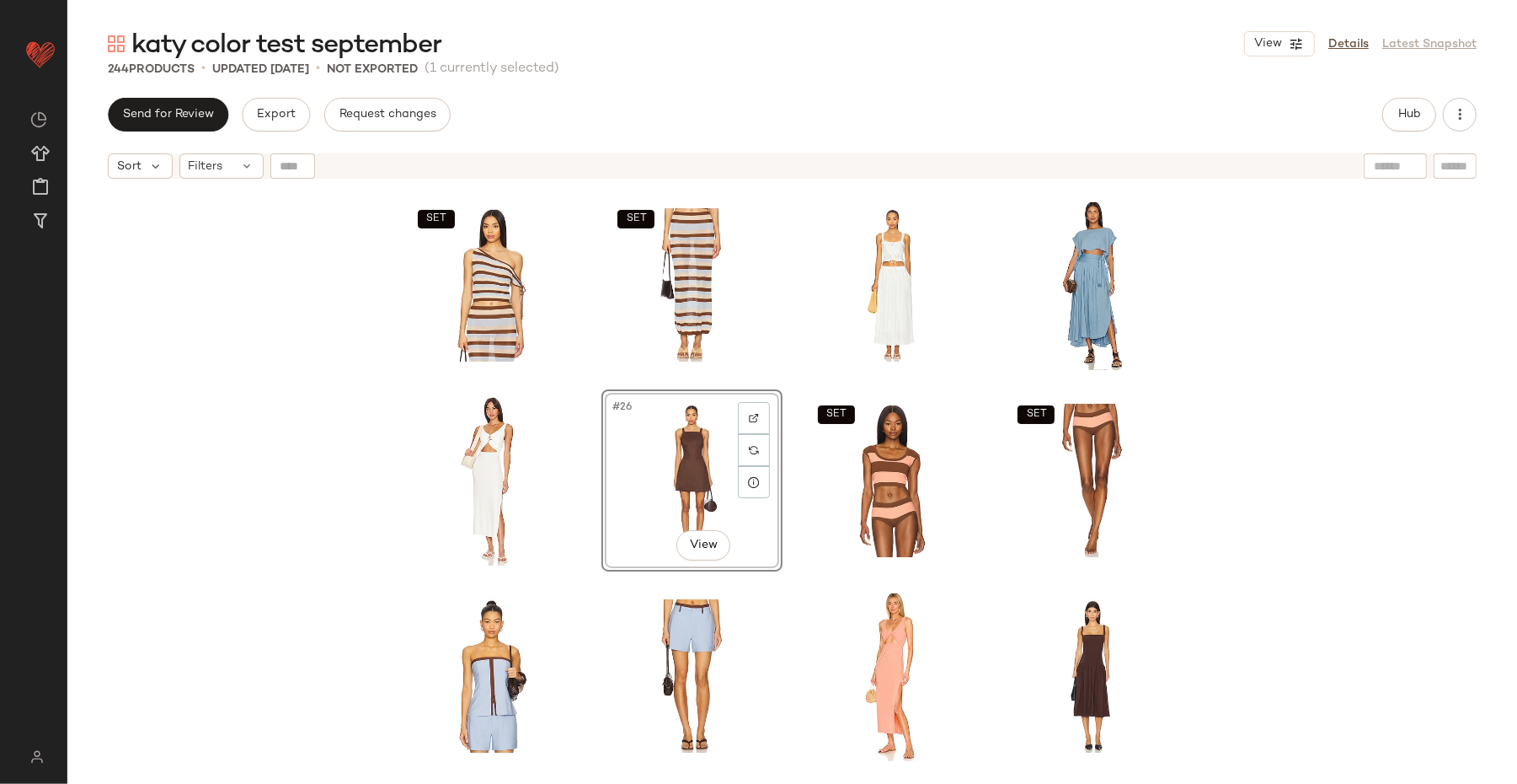
click at [1213, 452] on div "SET SET SET SET #26 View SET SET SET SET" at bounding box center [792, 506] width 1450 height 639
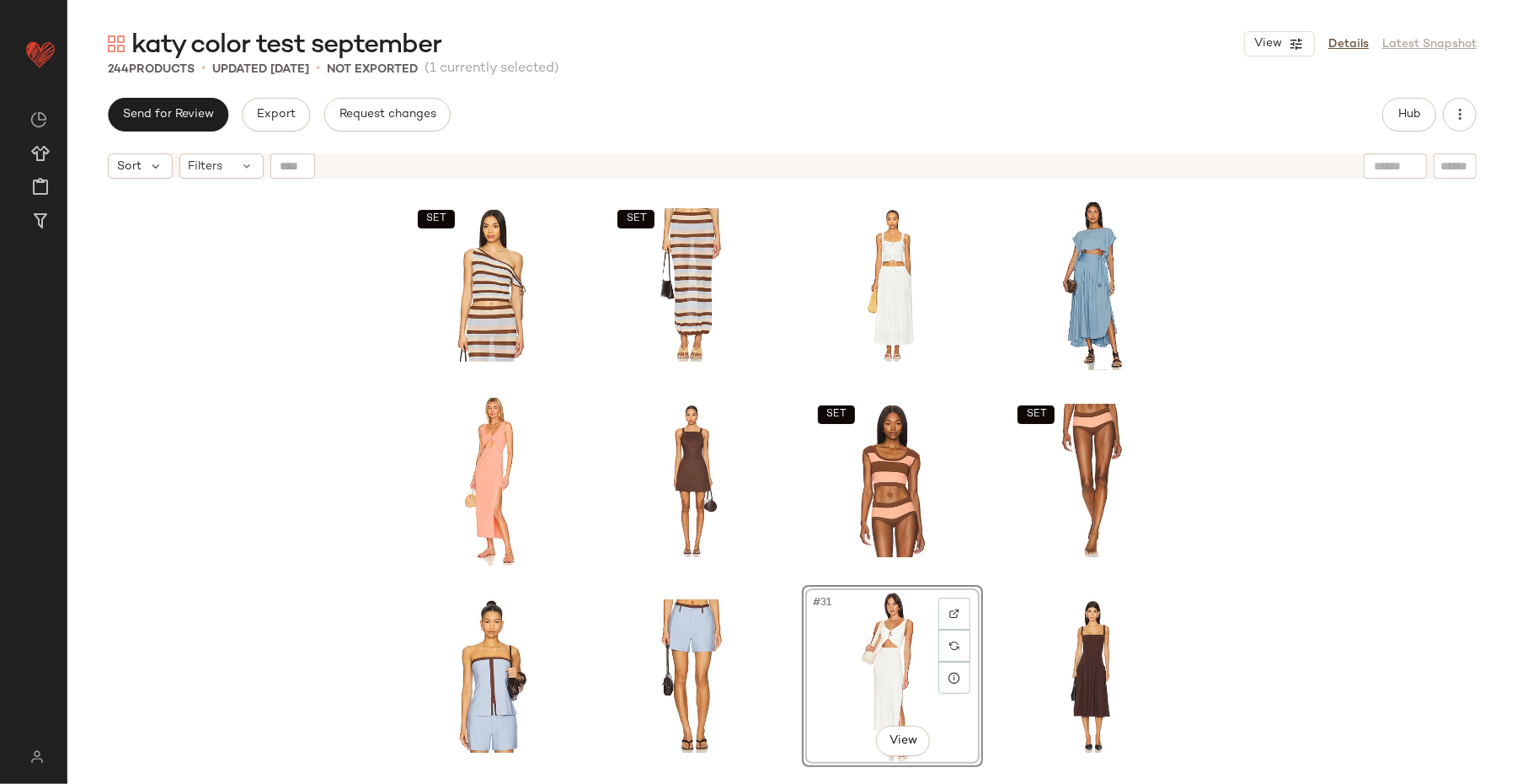
click at [1213, 599] on div "SET SET SET SET SET SET #31 View SET SET" at bounding box center [792, 506] width 1450 height 639
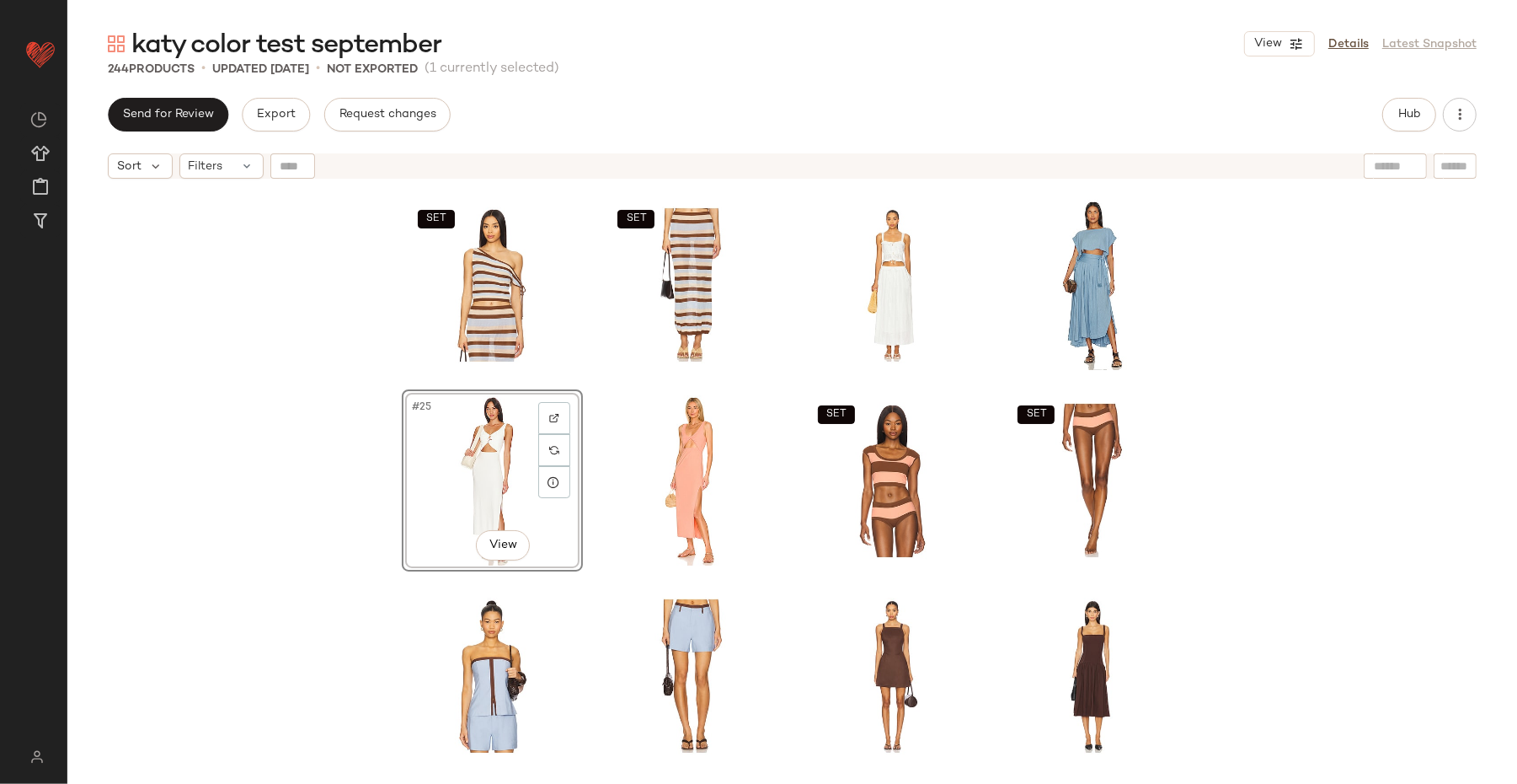
click at [380, 583] on div "SET SET SET SET #25 View SET SET SET SET" at bounding box center [792, 506] width 1450 height 639
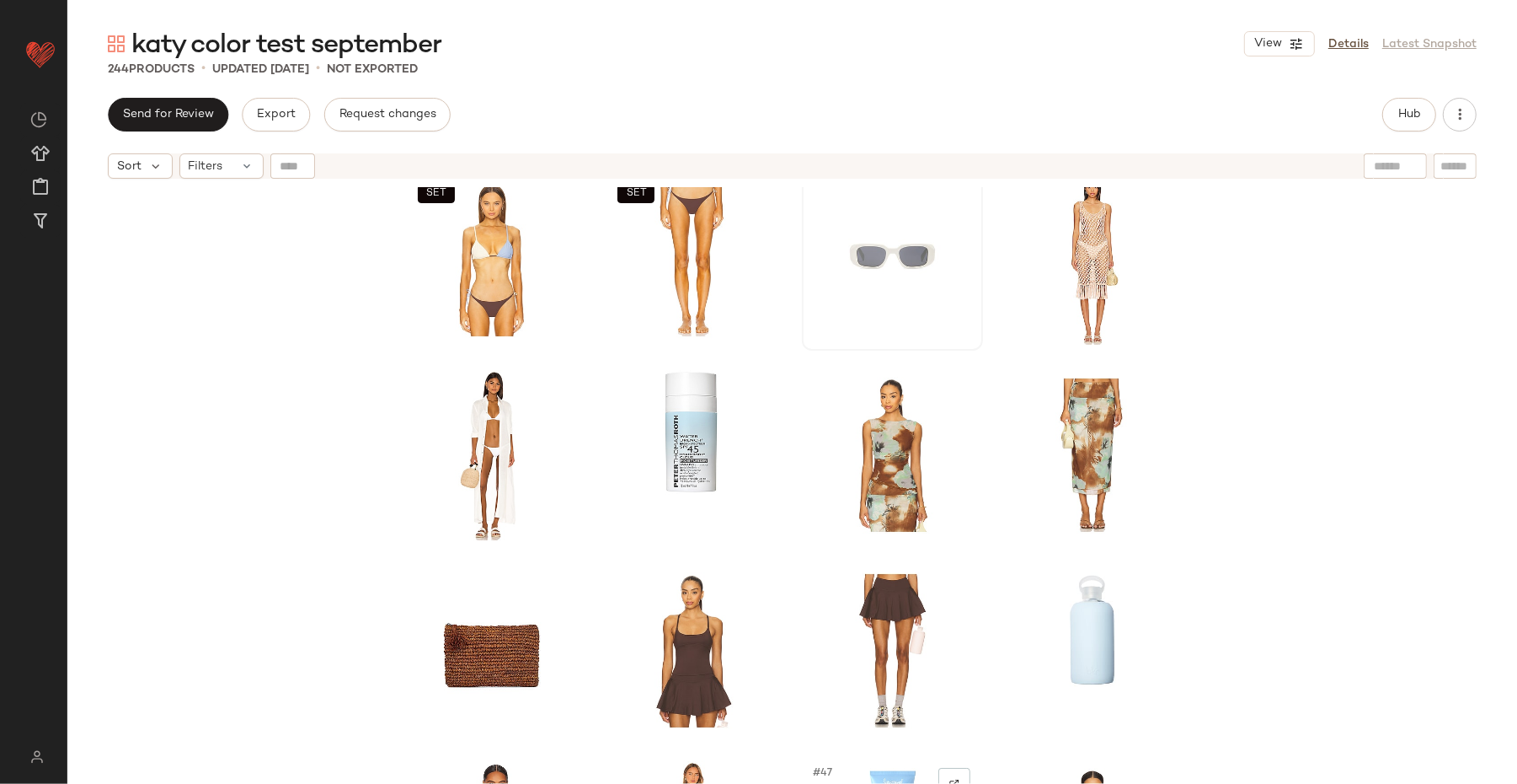
scroll to position [1594, 0]
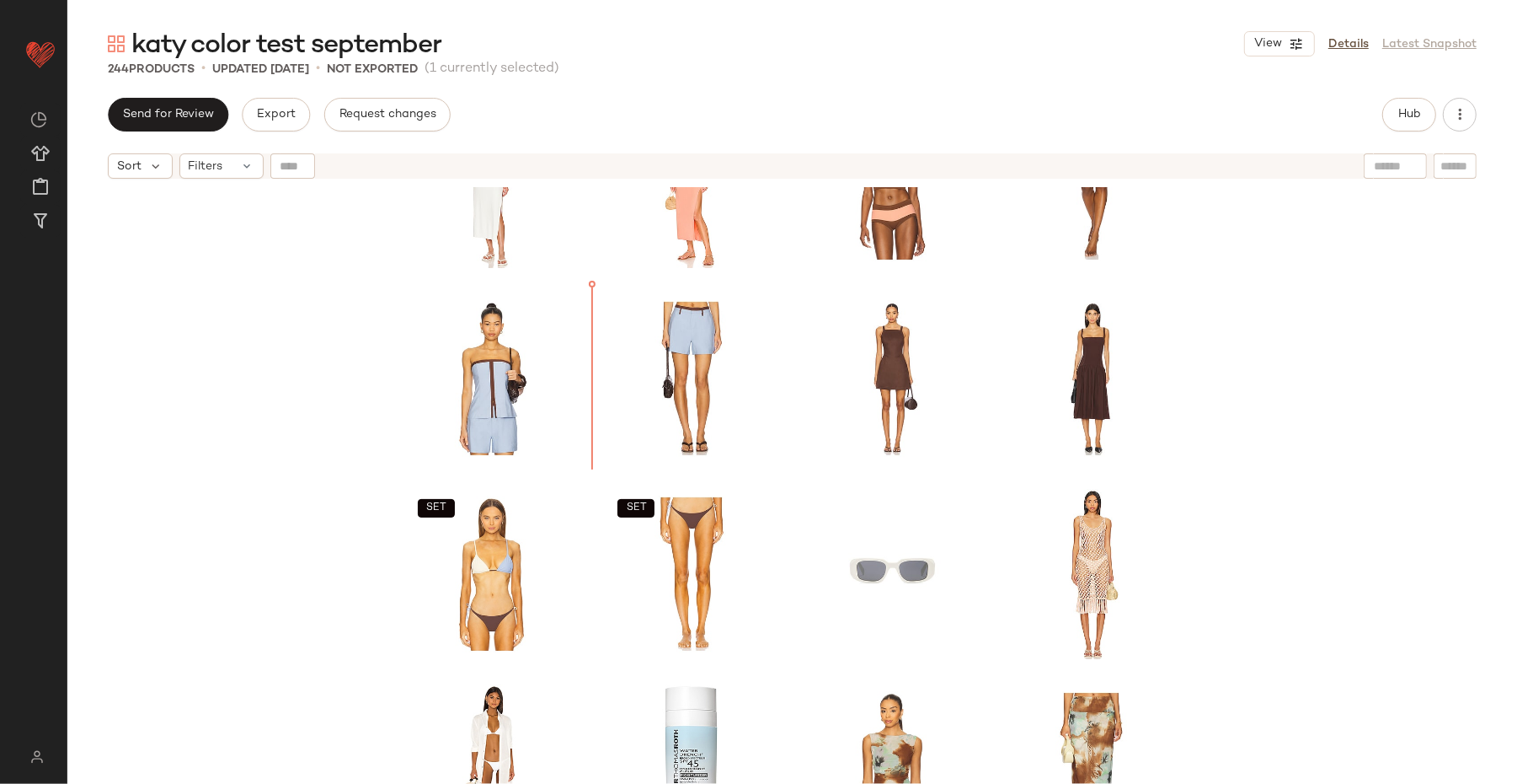
scroll to position [1000, 0]
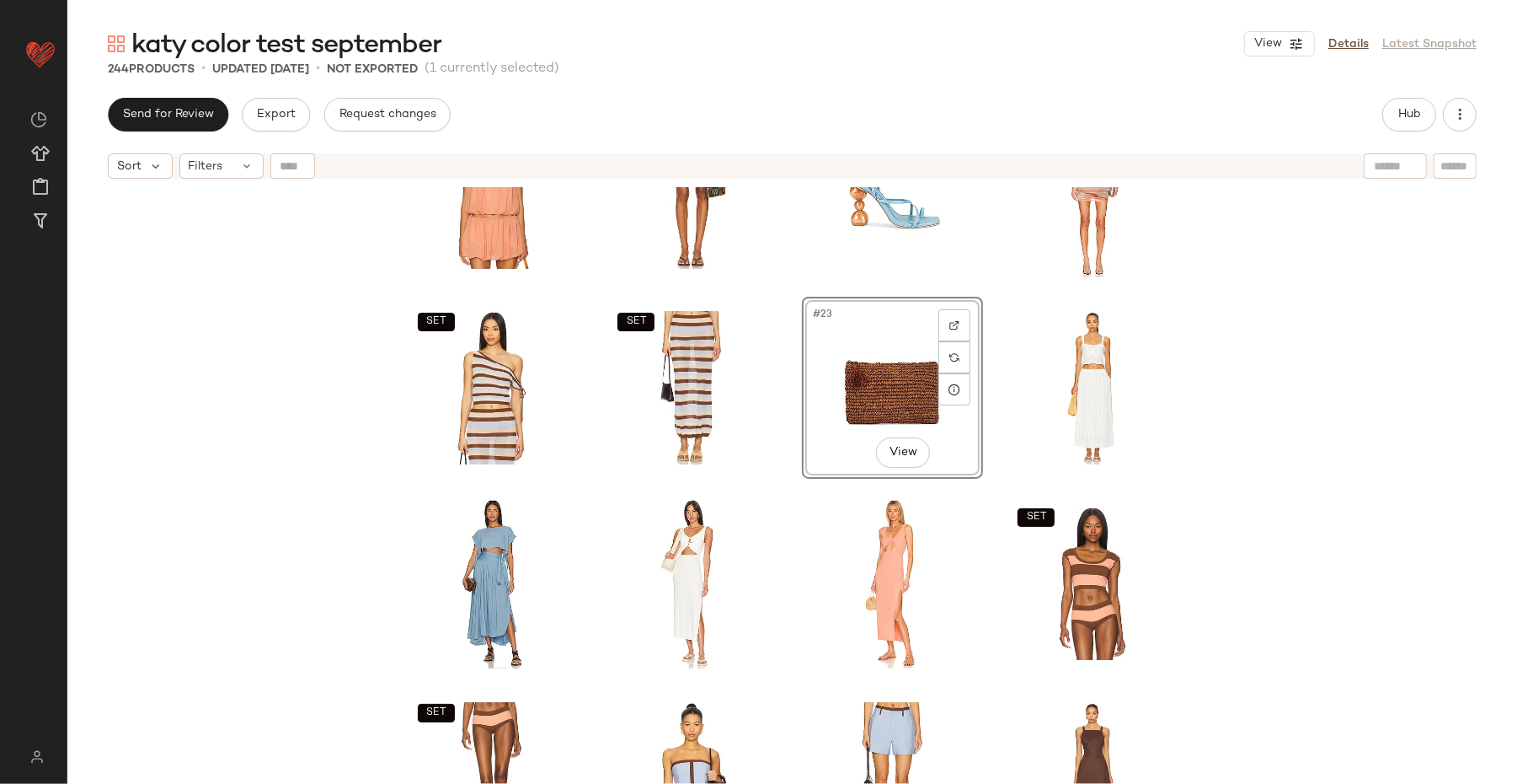
scroll to position [886, 0]
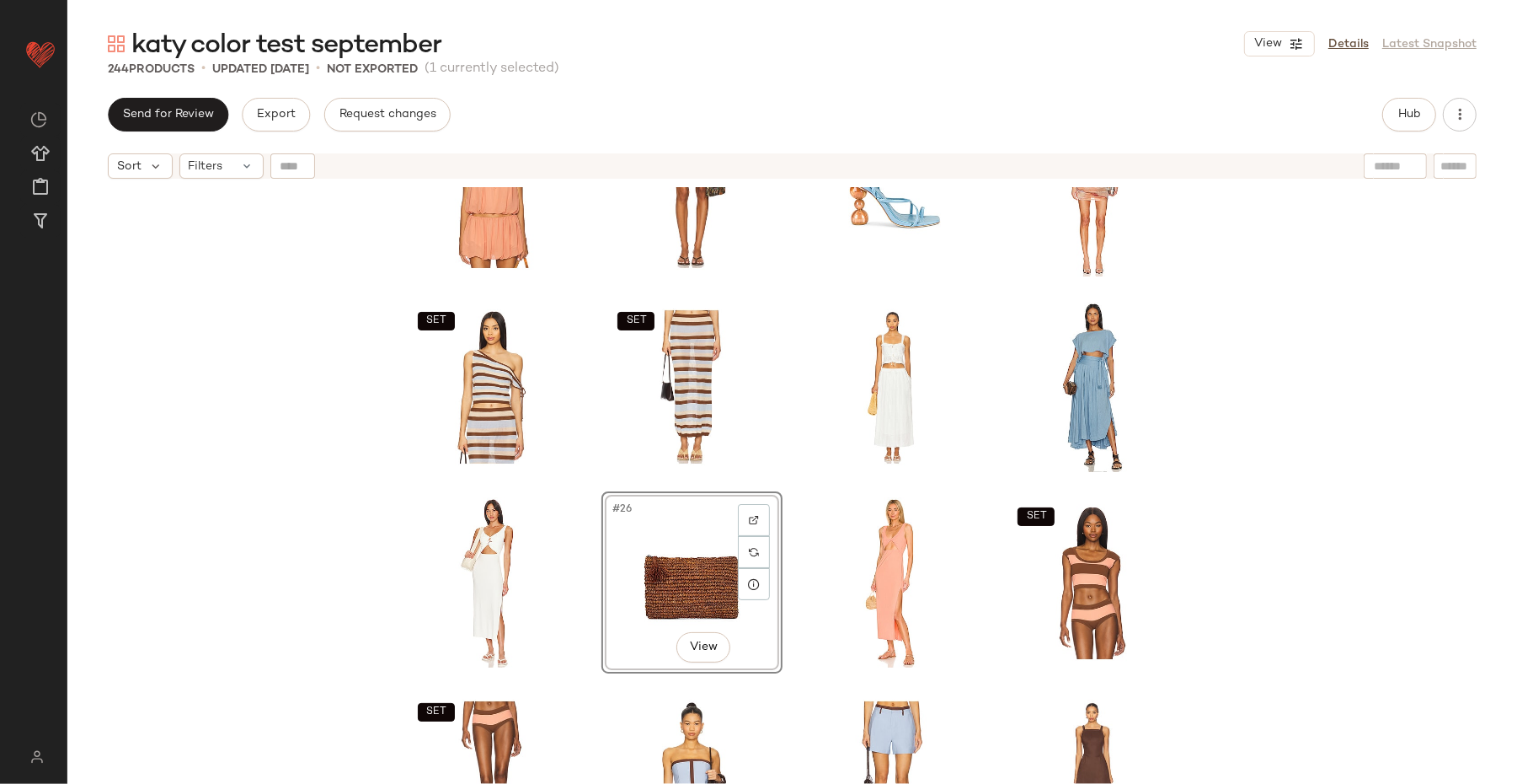
click at [1204, 468] on div "SET SET SET SET #26 View SET SET SET SET" at bounding box center [792, 506] width 1450 height 639
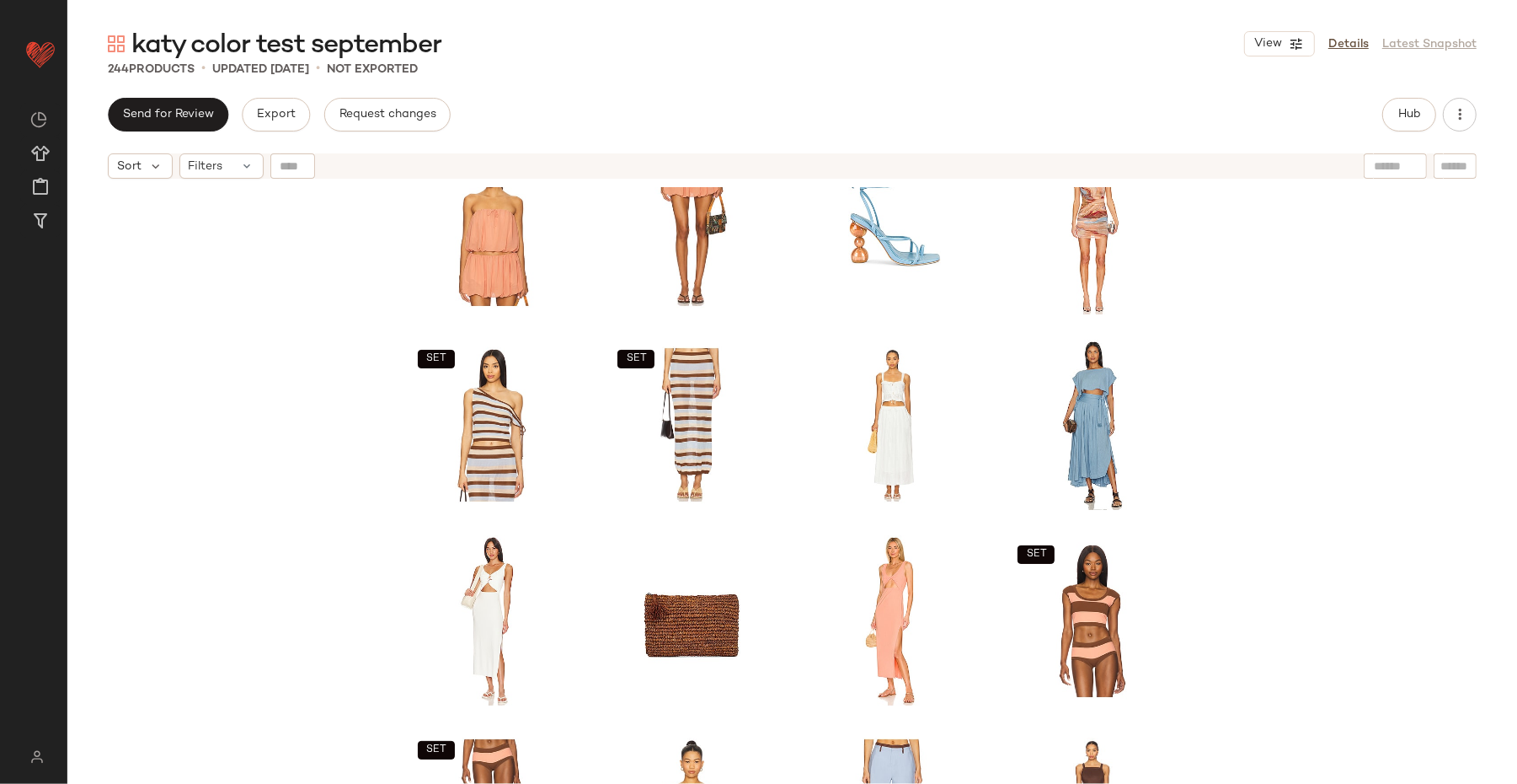
scroll to position [990, 0]
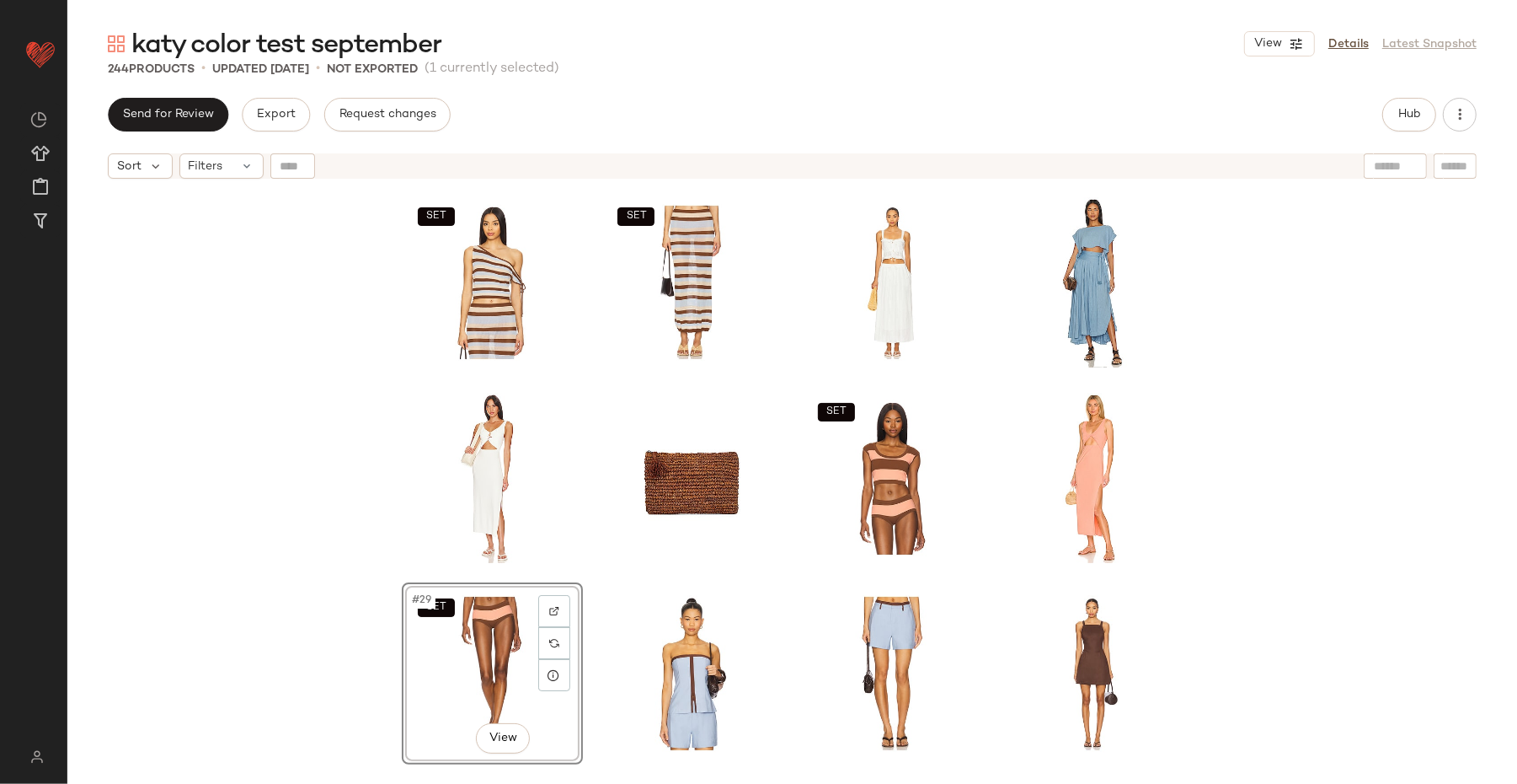
click at [1213, 479] on div "SET SET SET SET SET SET #29 View SET SET" at bounding box center [792, 506] width 1450 height 639
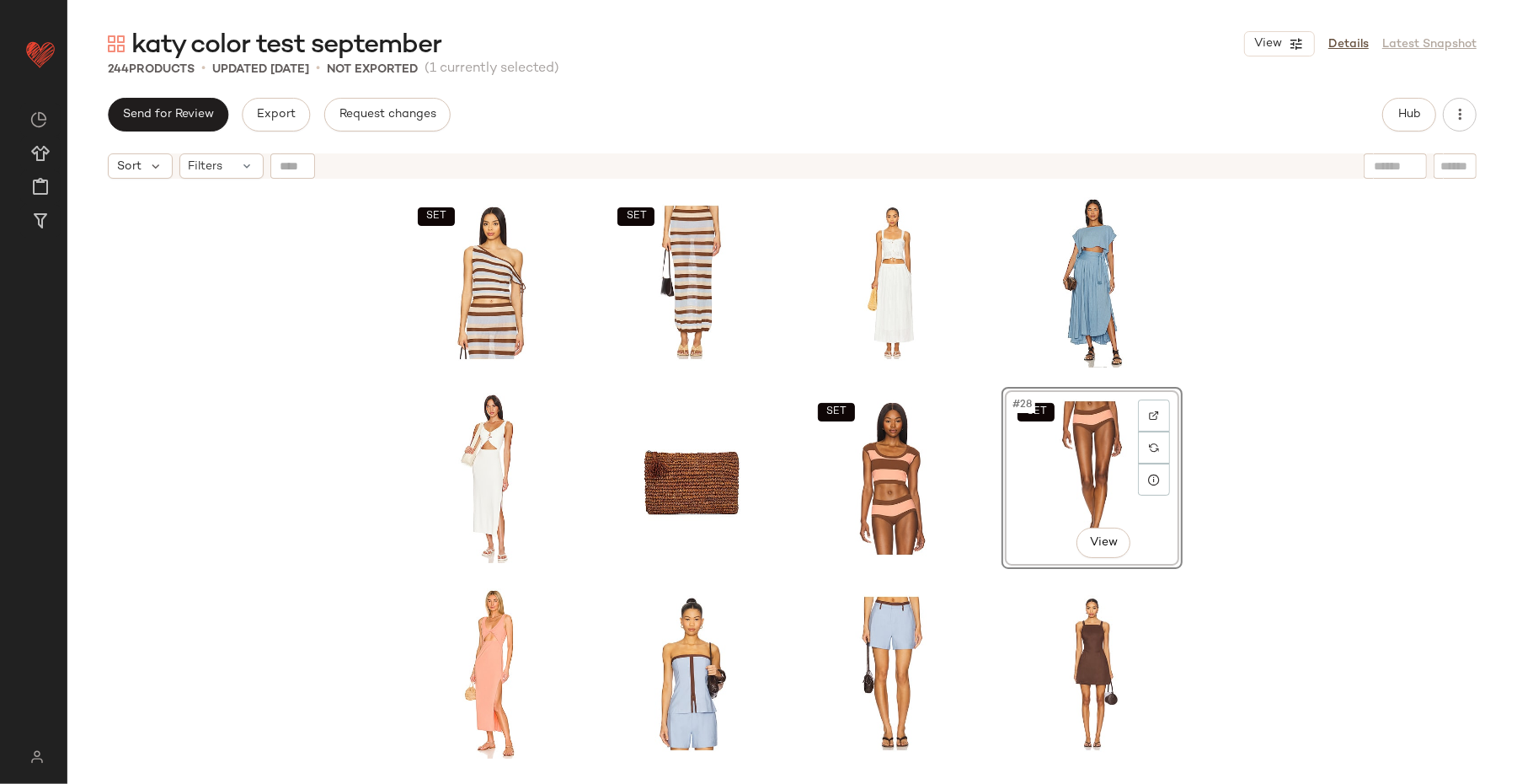
click at [1213, 514] on div "SET SET SET SET SET SET #28 View SET SET" at bounding box center [792, 506] width 1450 height 639
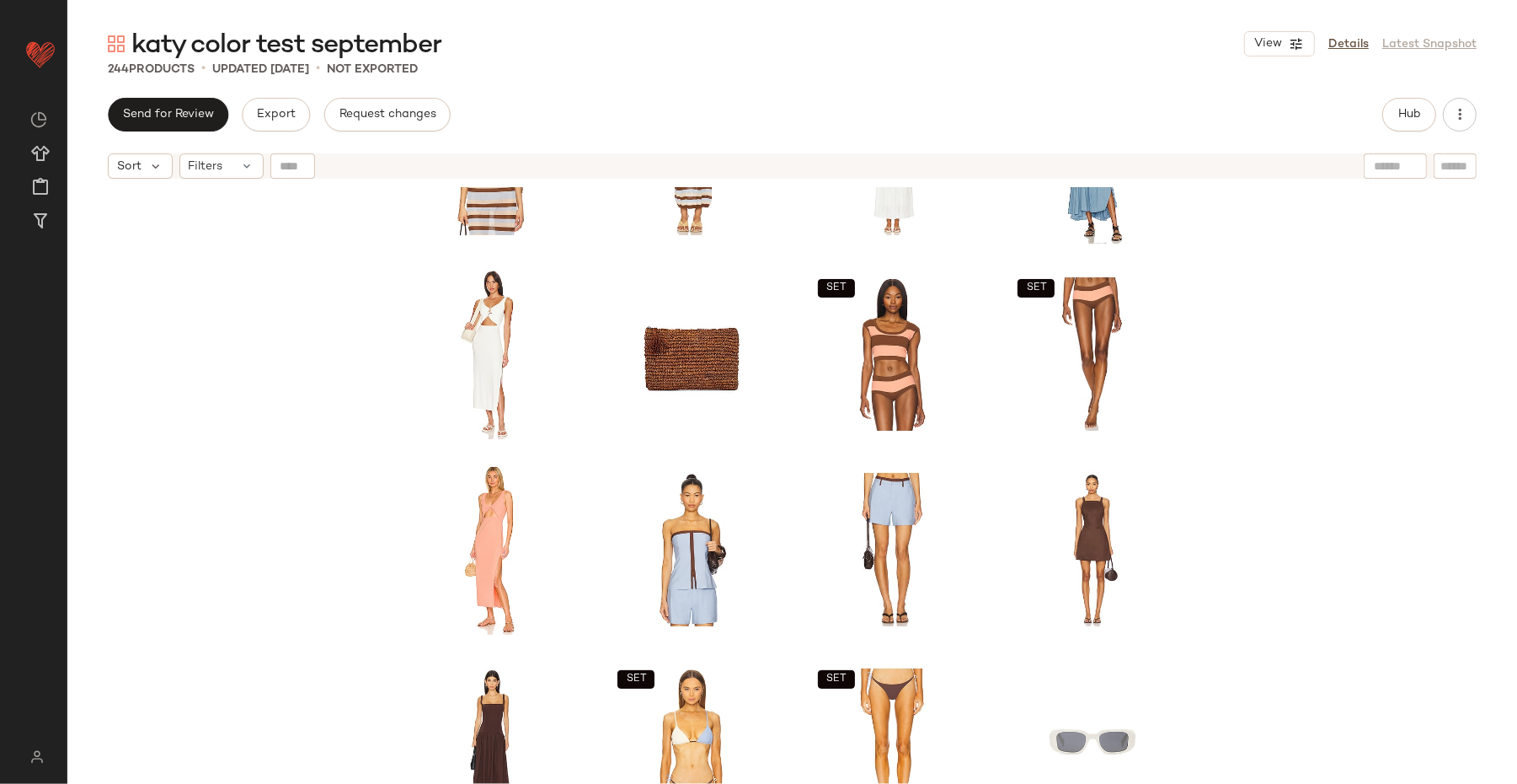
scroll to position [1139, 0]
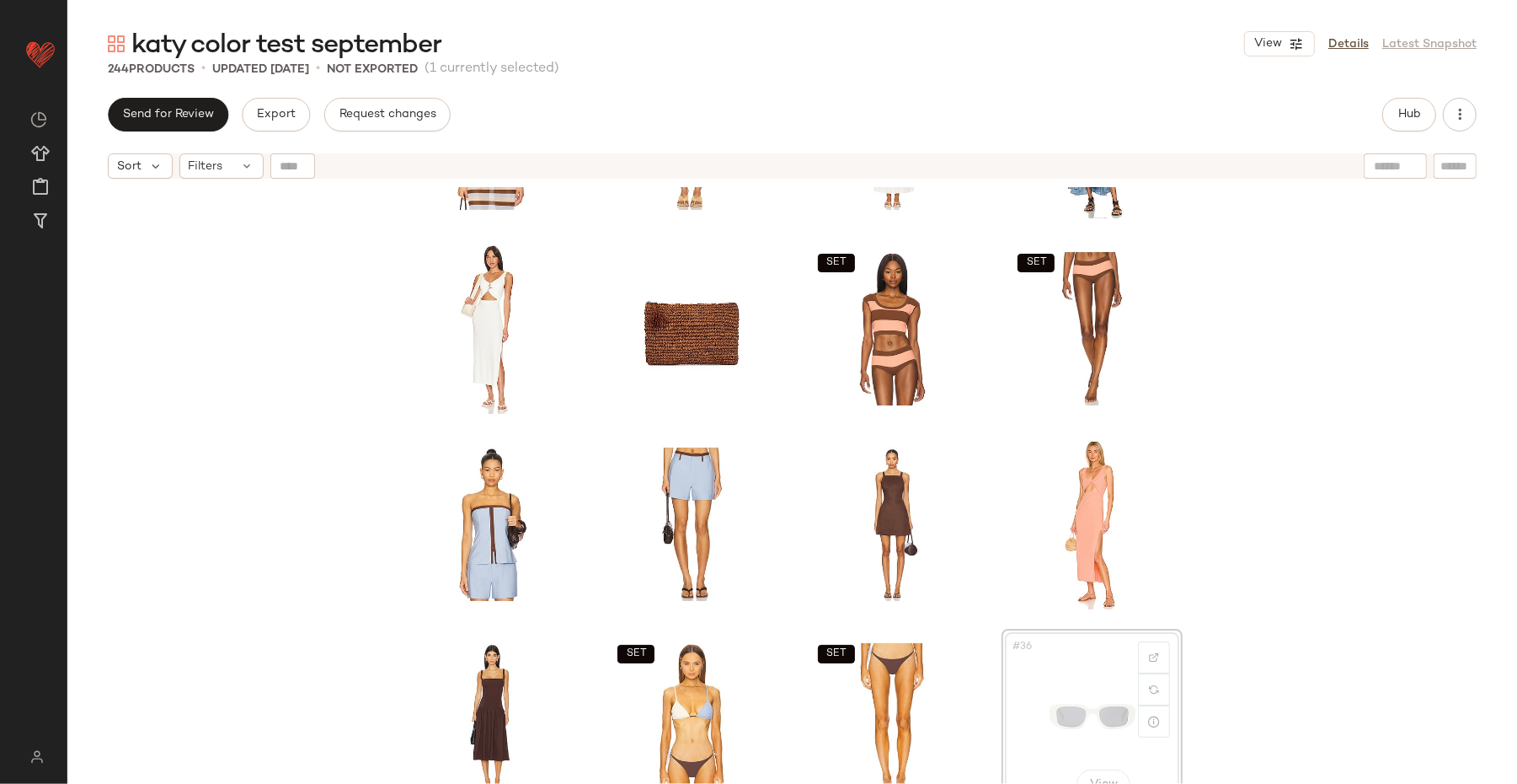
scroll to position [1143, 0]
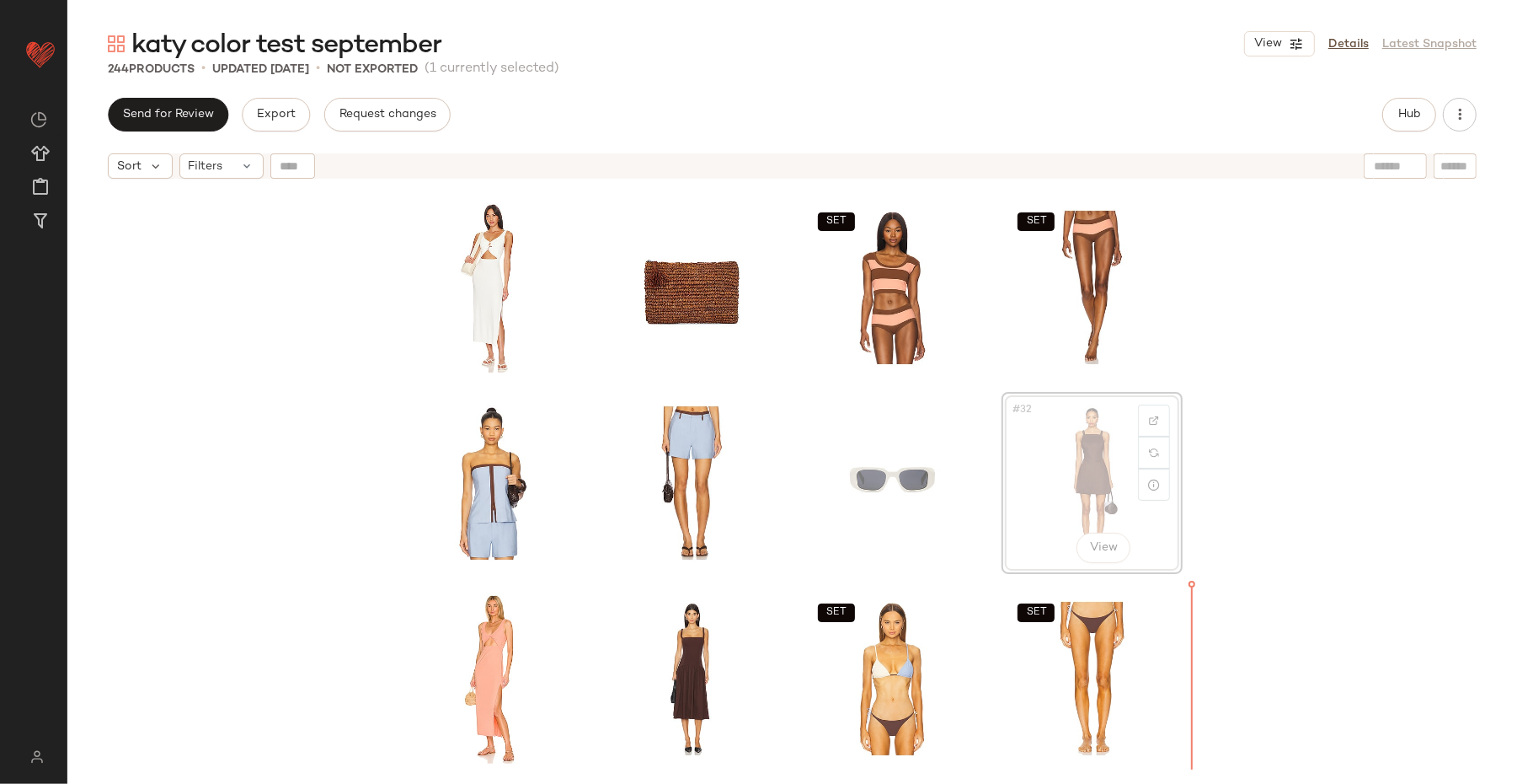
scroll to position [1185, 0]
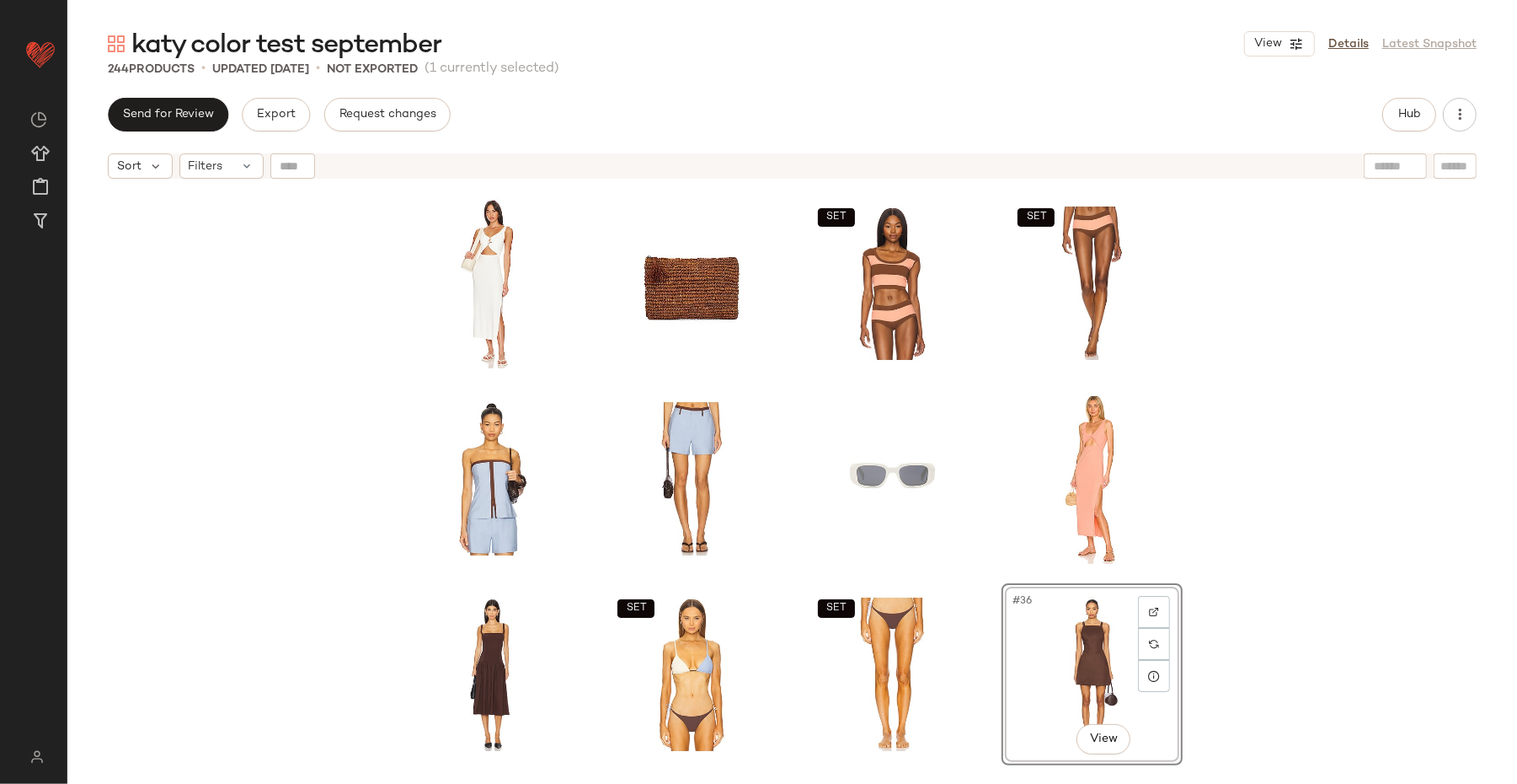
click at [1213, 546] on div "SET SET SET SET SET SET #36 View" at bounding box center [792, 506] width 1450 height 639
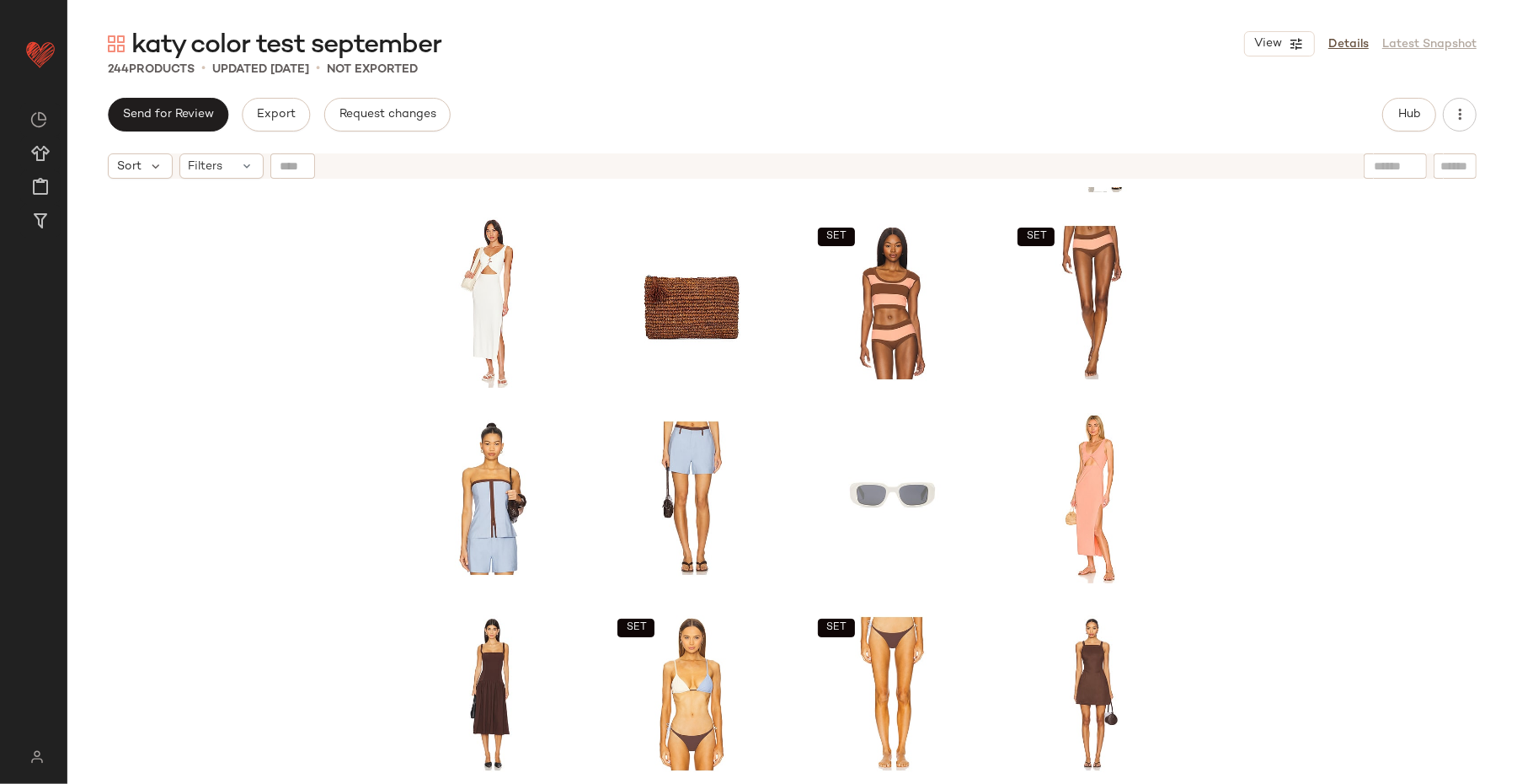
scroll to position [1084, 0]
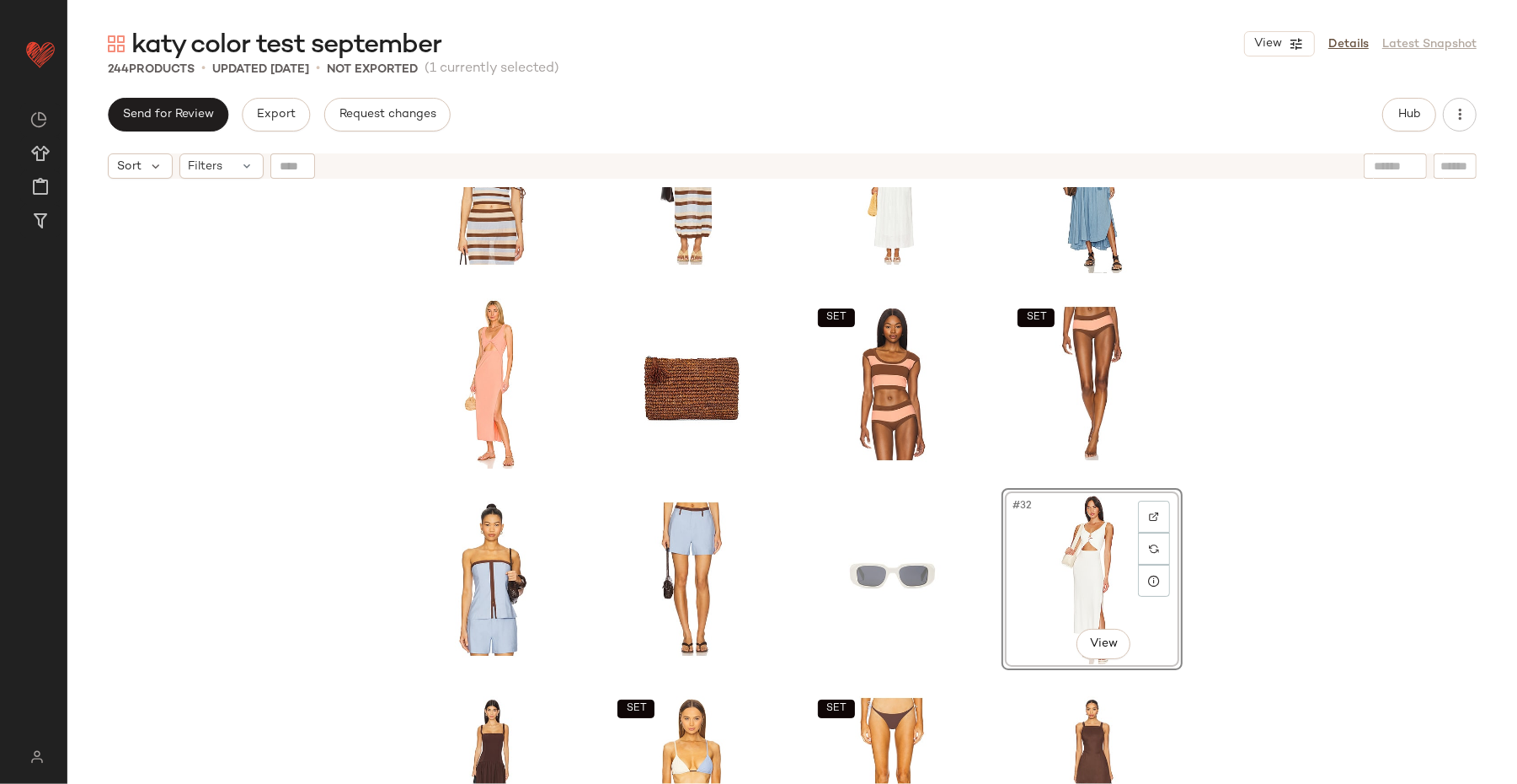
click at [1213, 511] on div "SET SET SET SET #32 View SET SET" at bounding box center [792, 506] width 1450 height 639
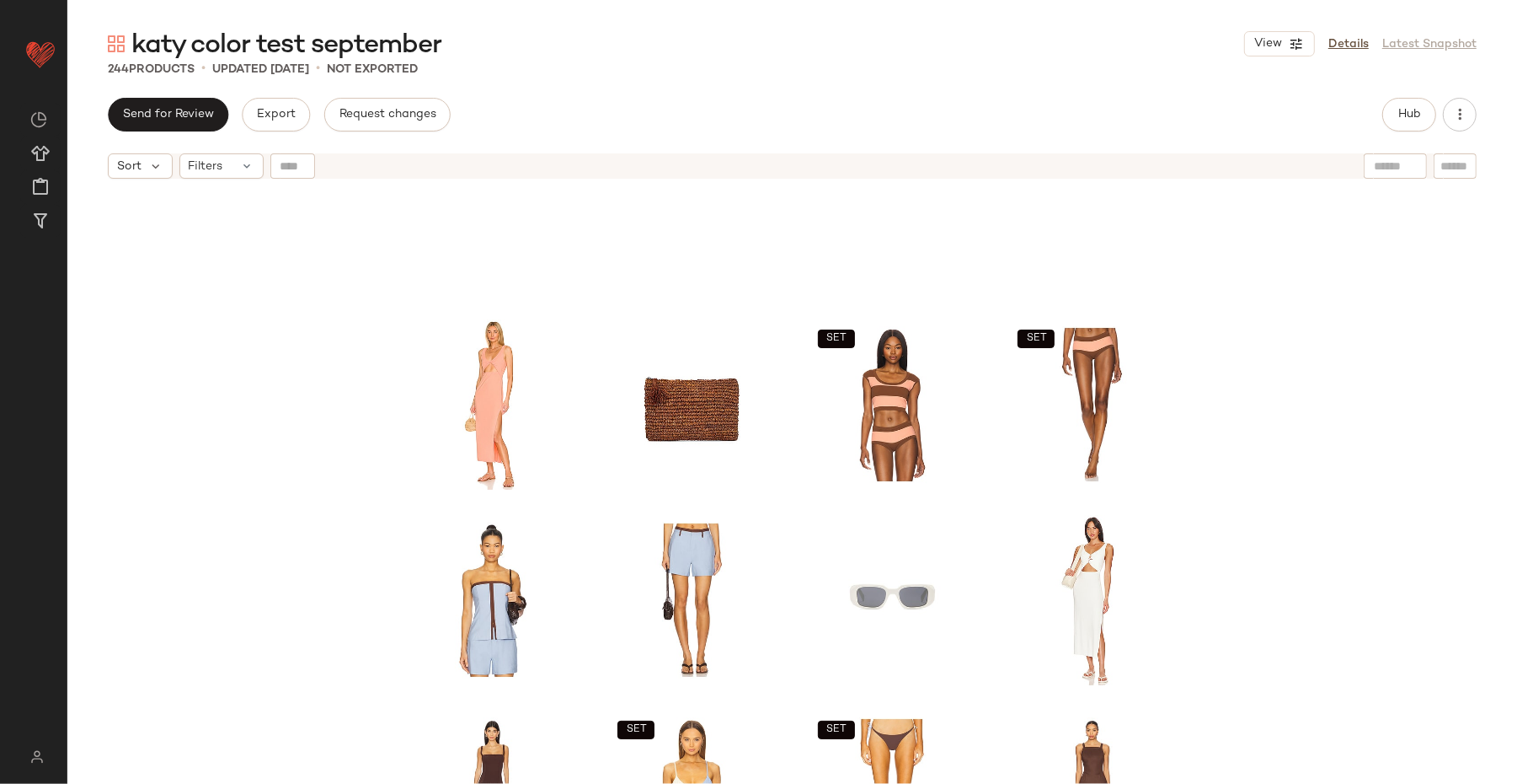
scroll to position [1270, 0]
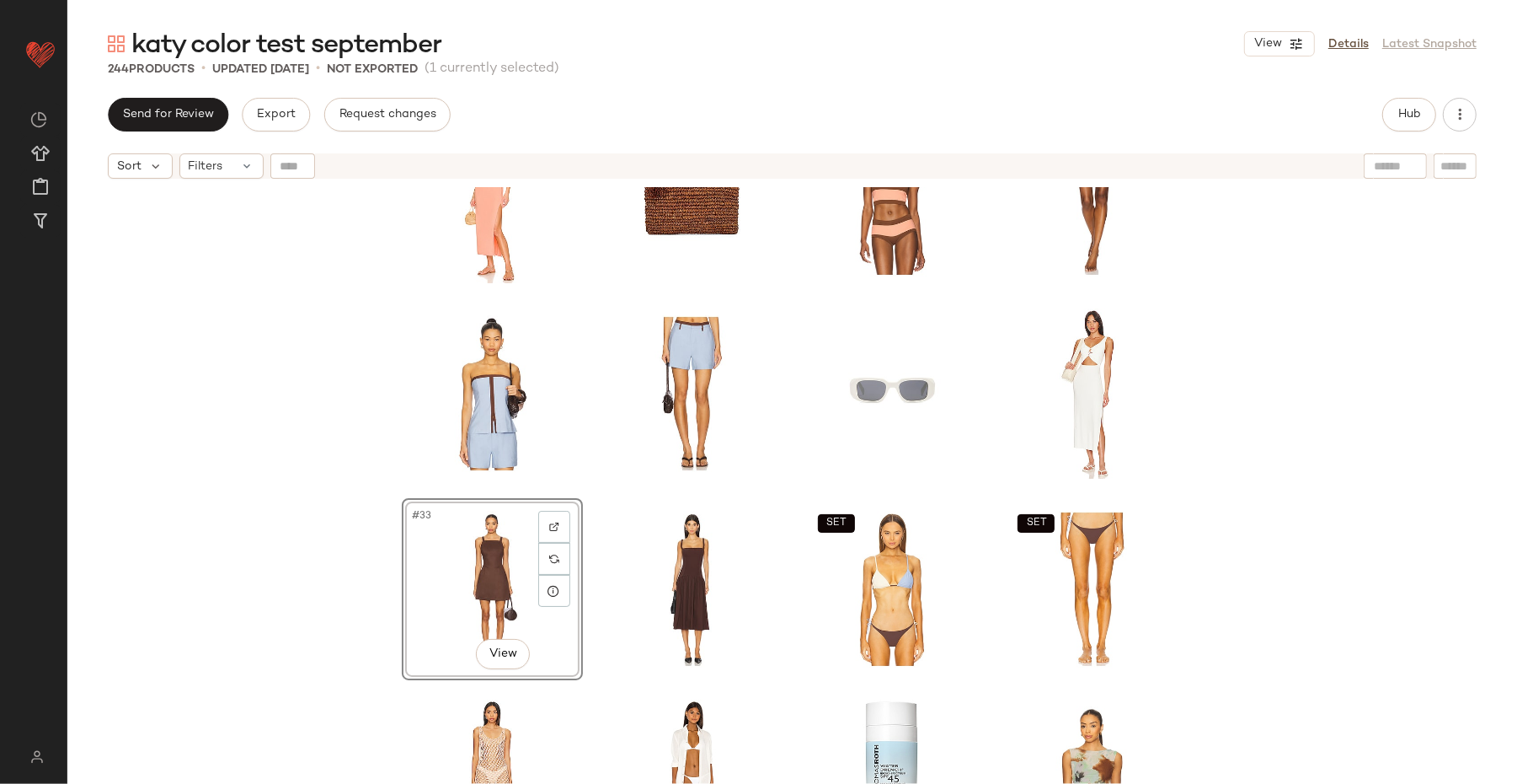
click at [1213, 551] on div "SET SET #33 View SET SET" at bounding box center [792, 506] width 1450 height 639
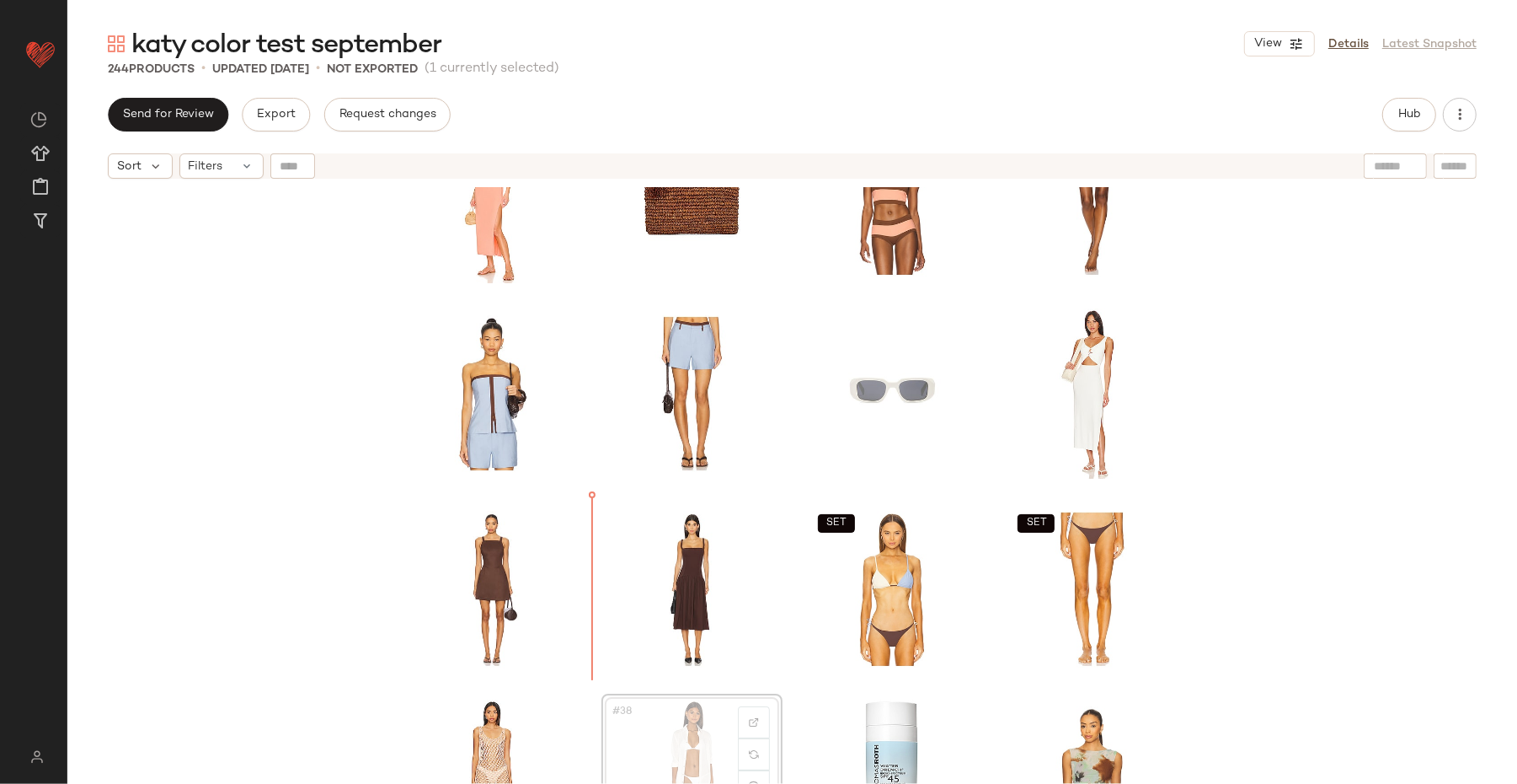
scroll to position [1274, 0]
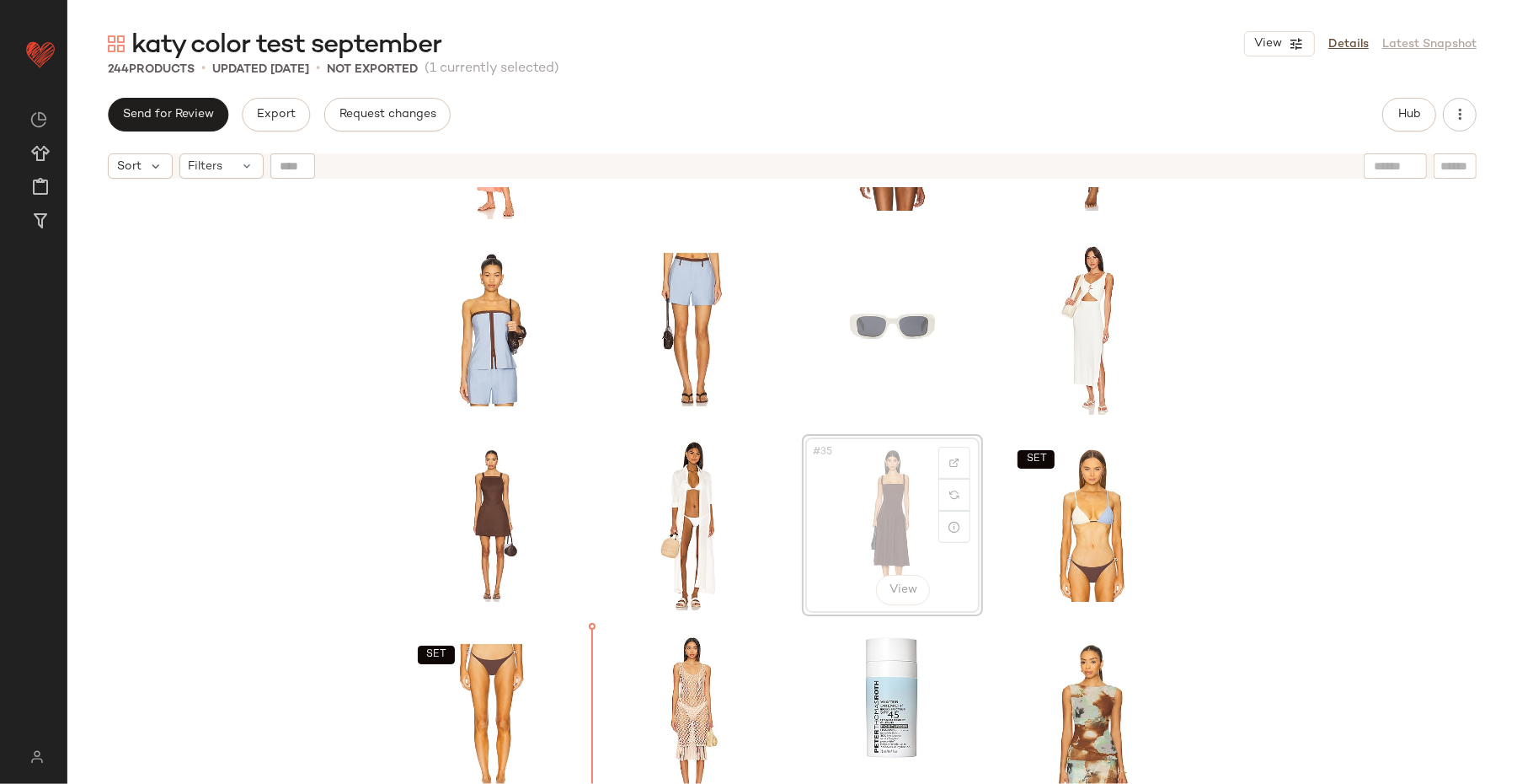
scroll to position [1346, 0]
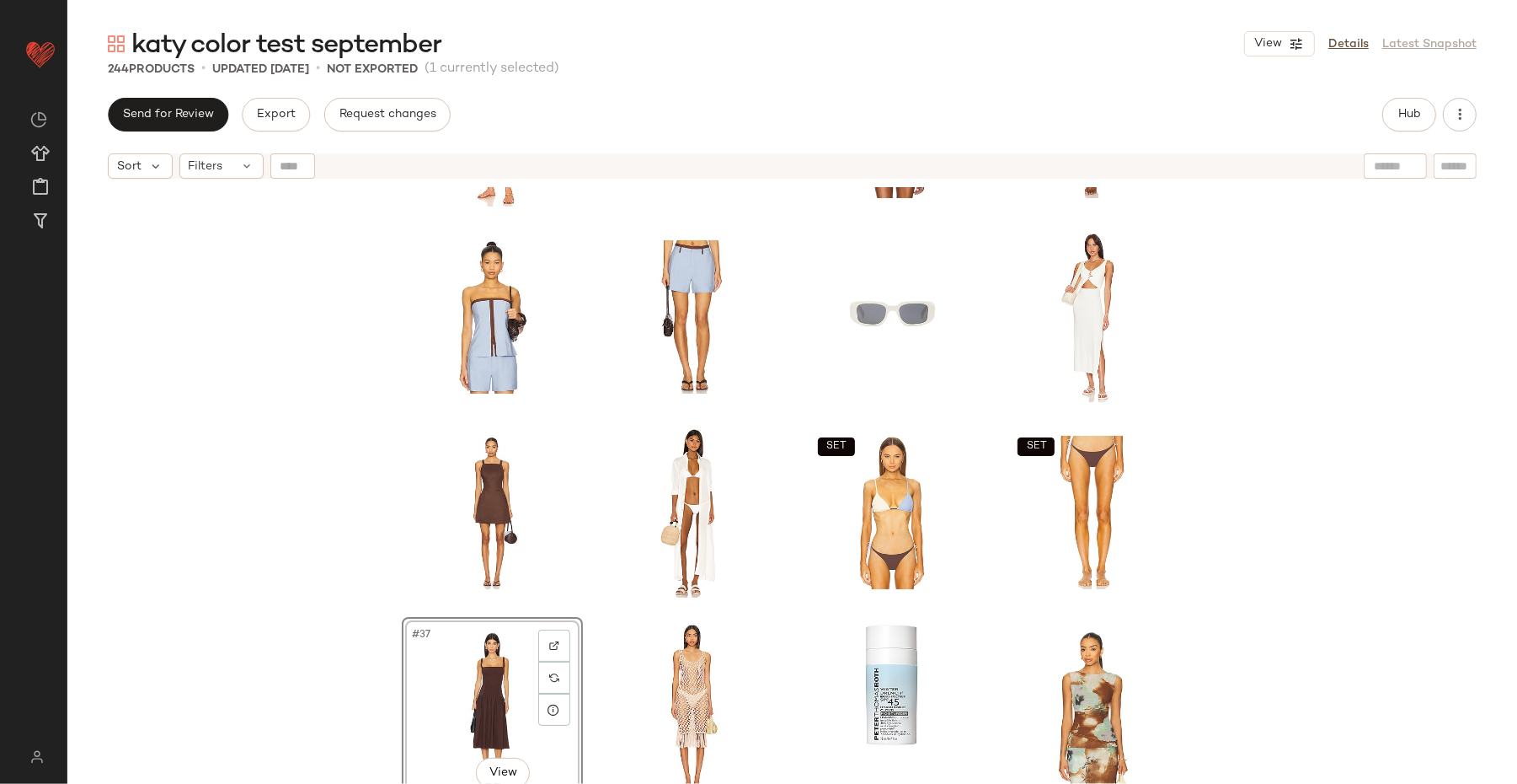
click at [297, 626] on div "SET SET SET SET #37 View" at bounding box center [792, 506] width 1450 height 639
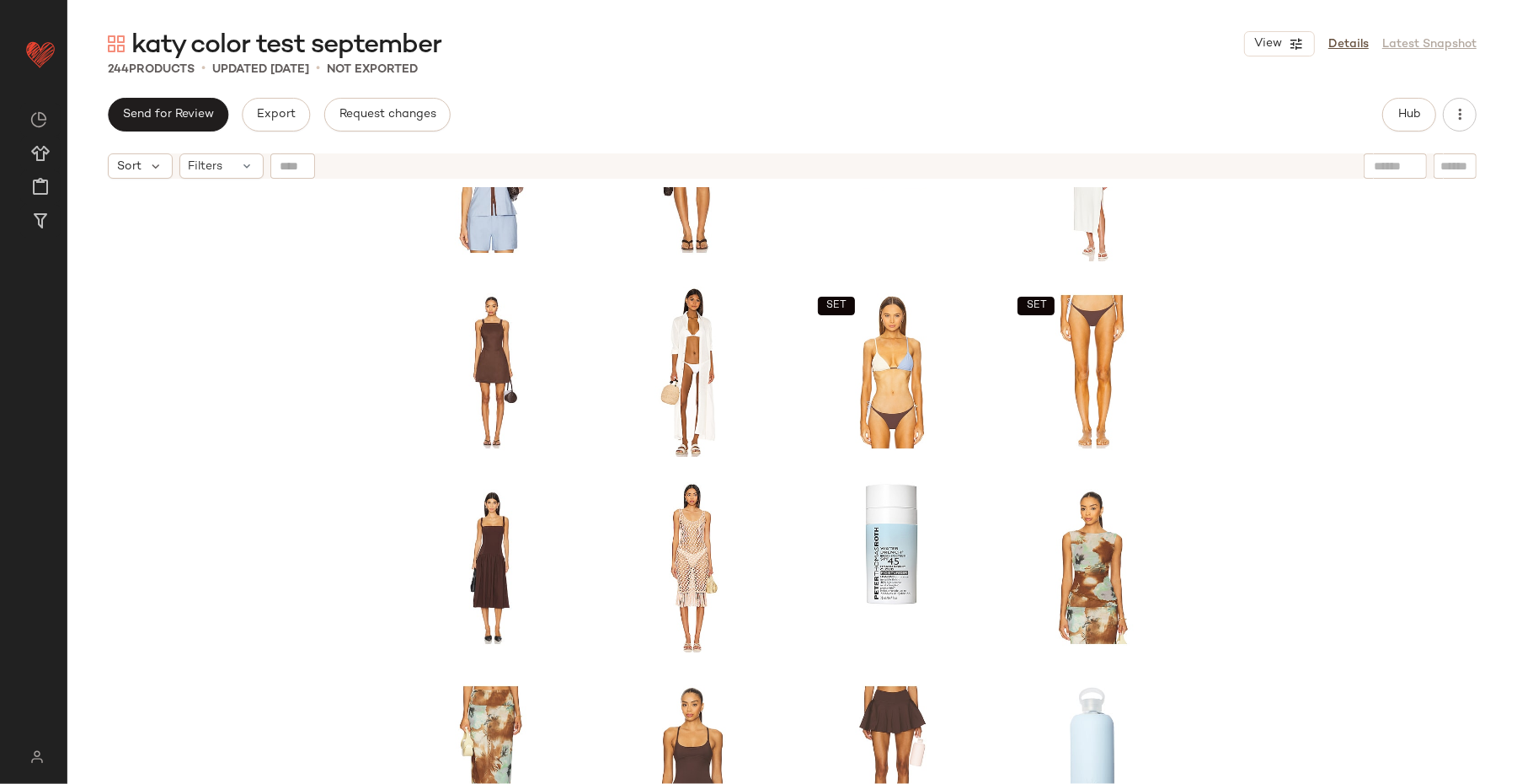
scroll to position [1490, 0]
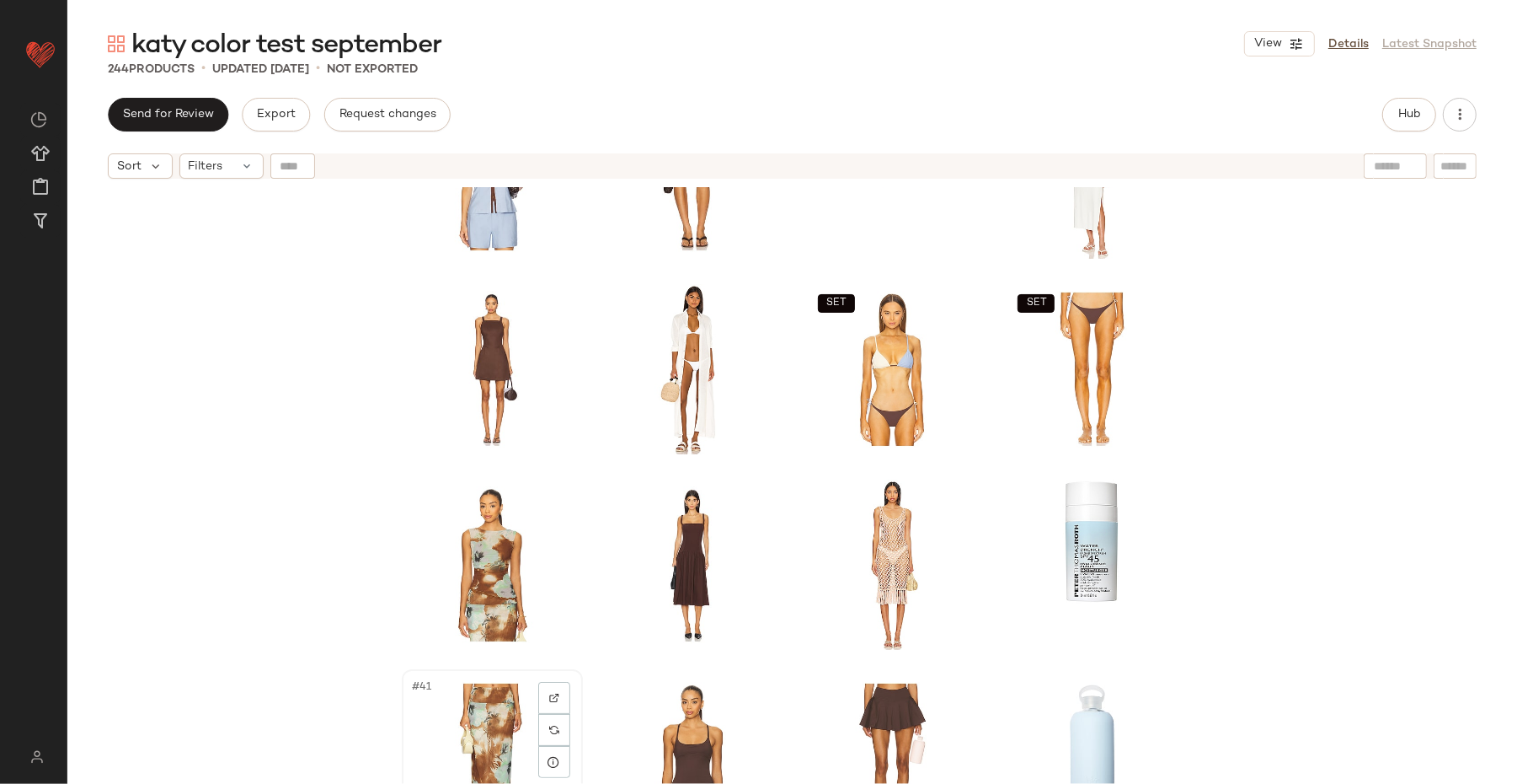
scroll to position [1492, 0]
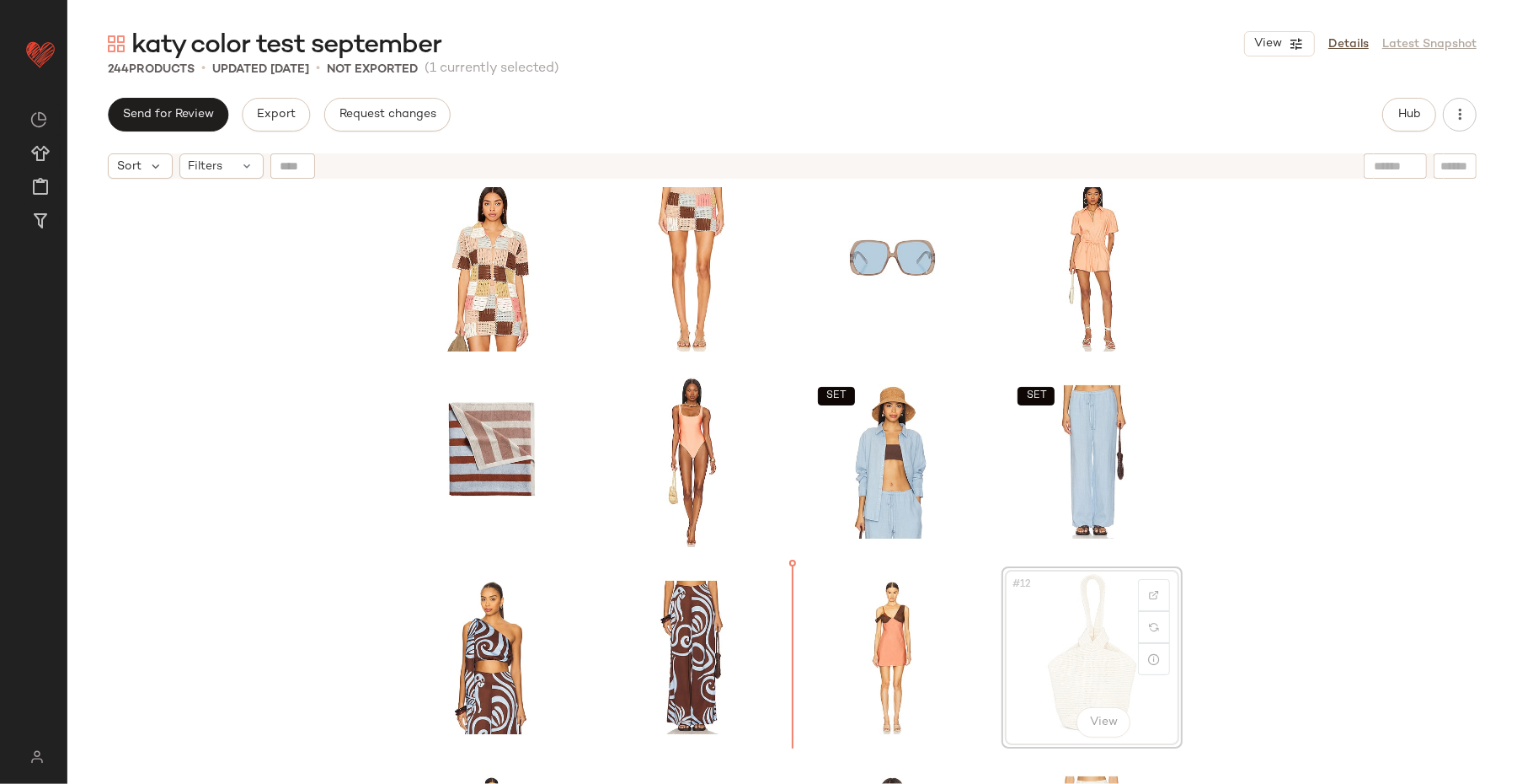
scroll to position [18, 0]
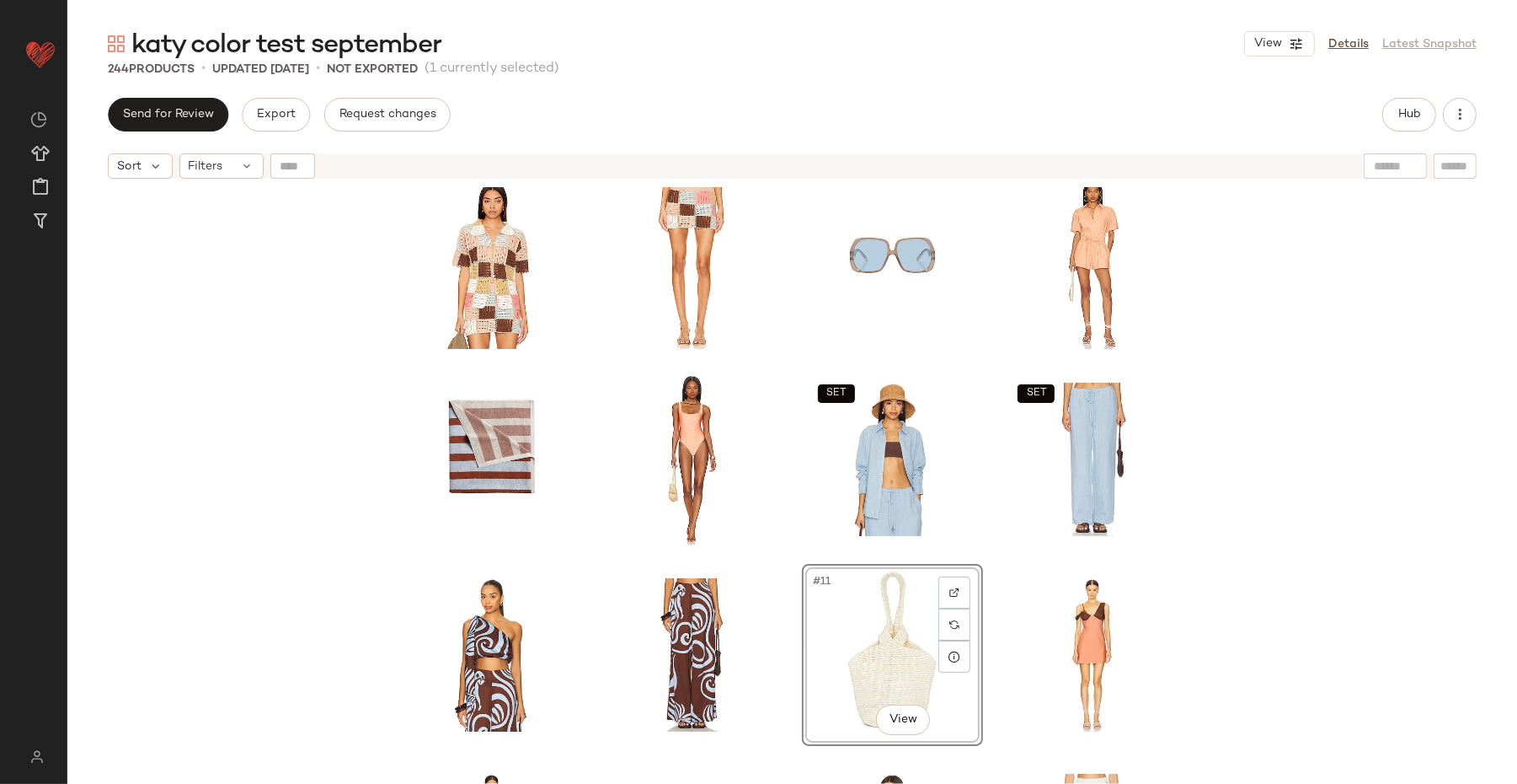
click at [1213, 616] on div "SET SET #11 View SET SET SET SET" at bounding box center [792, 506] width 1450 height 639
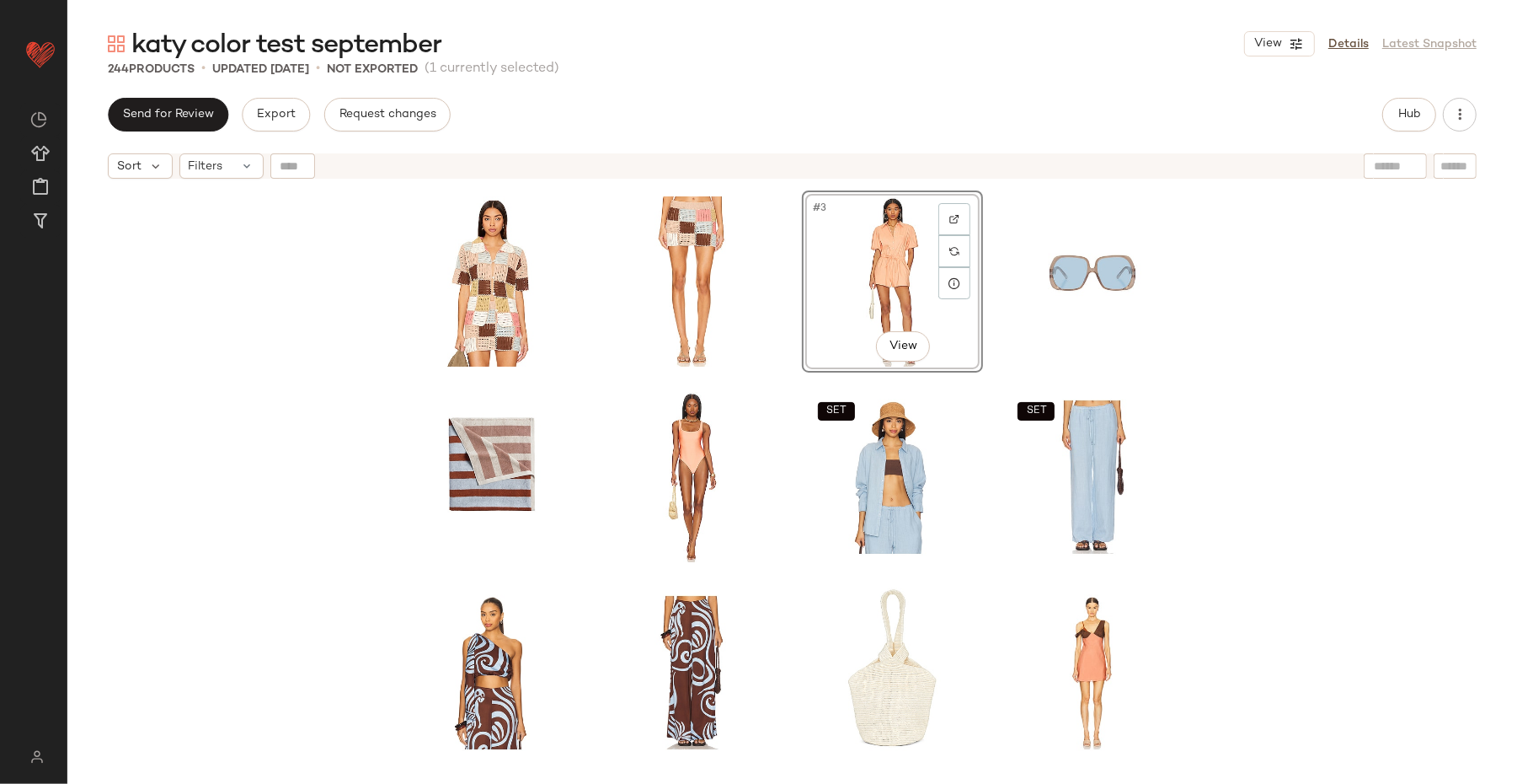
click at [1213, 376] on div "#3 View SET SET SET SET SET SET" at bounding box center [792, 506] width 1450 height 639
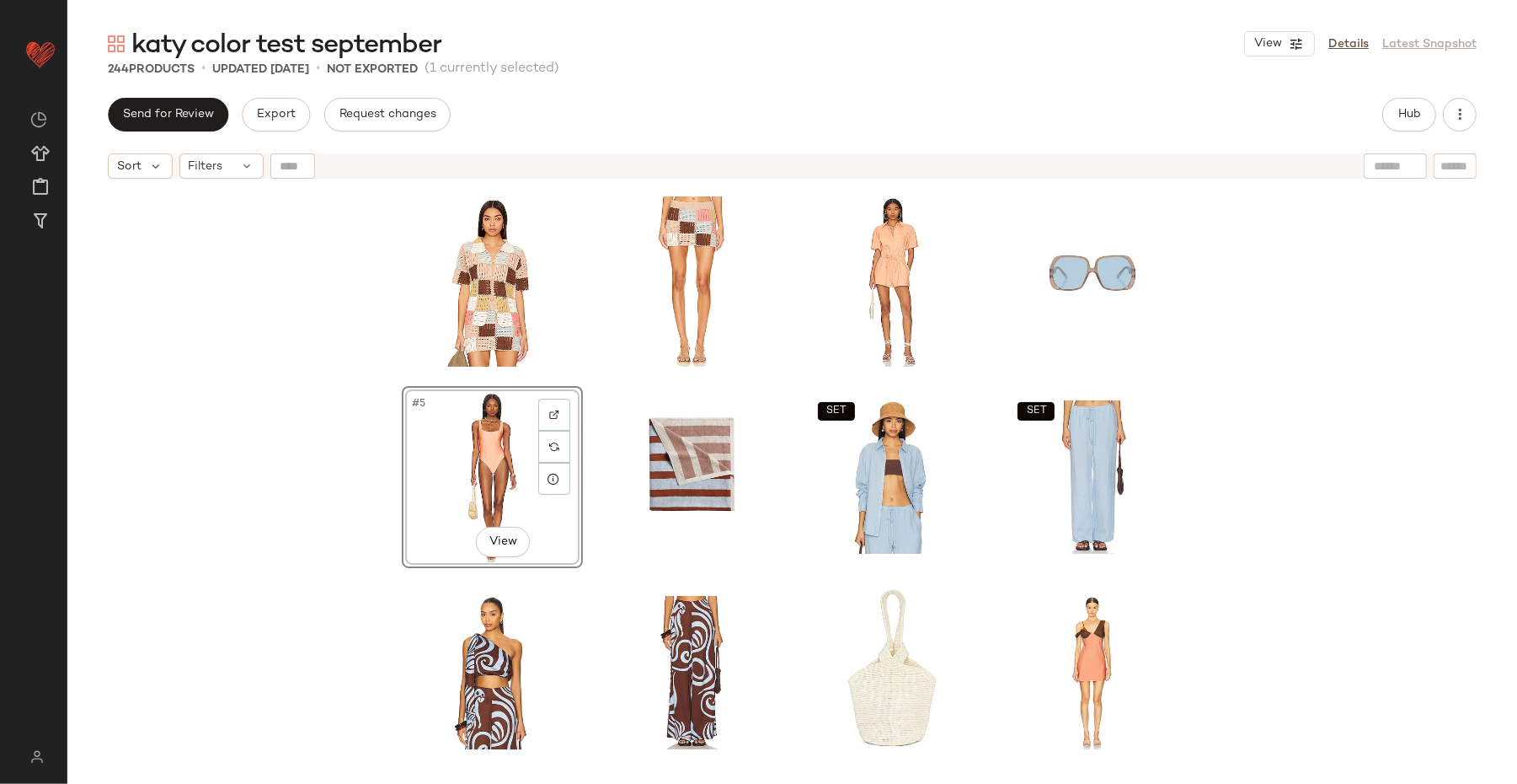
click at [281, 509] on div "#5 View SET SET SET SET SET SET" at bounding box center [792, 506] width 1450 height 639
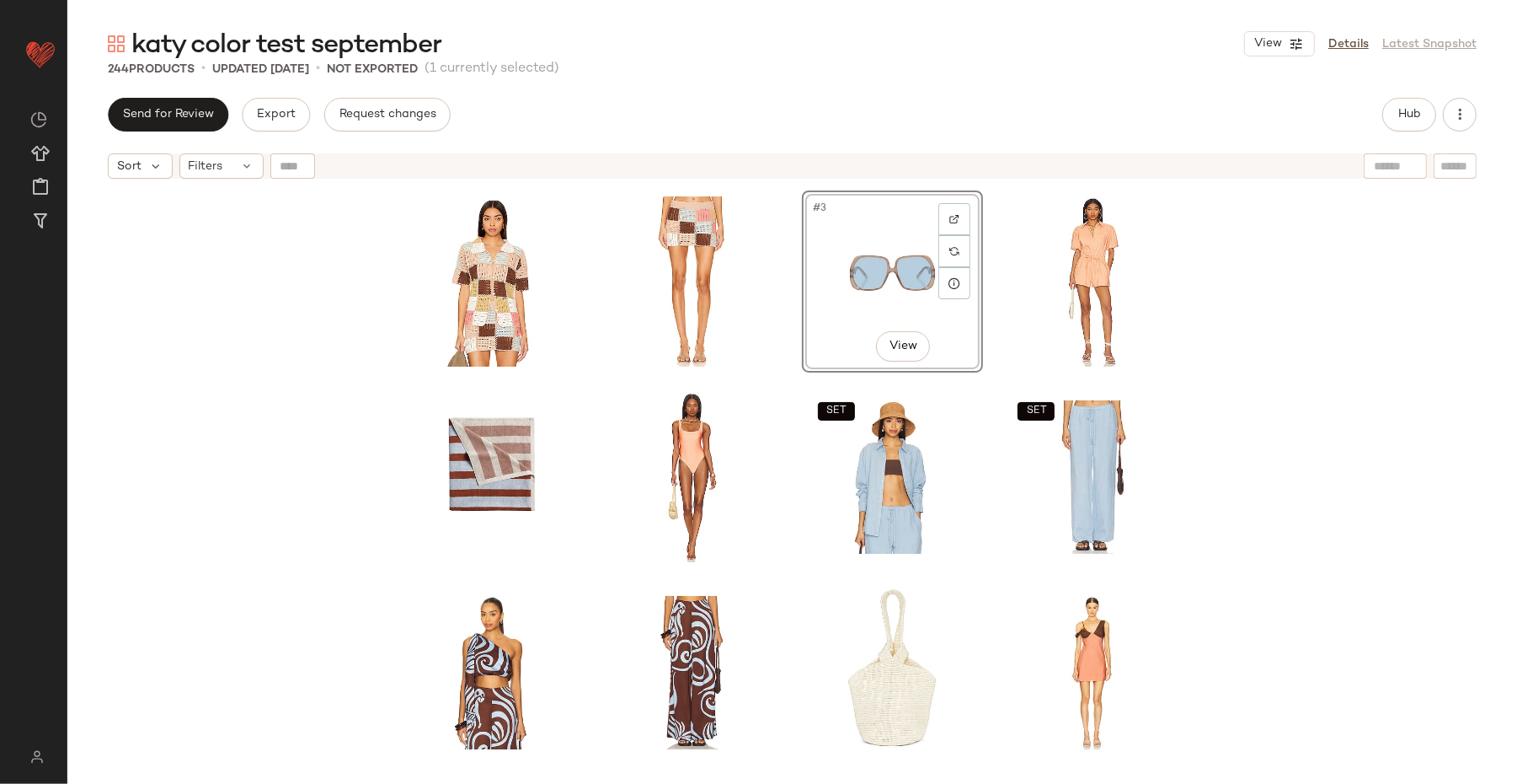
click at [1213, 586] on div "#3 View SET SET SET SET SET SET" at bounding box center [792, 506] width 1450 height 639
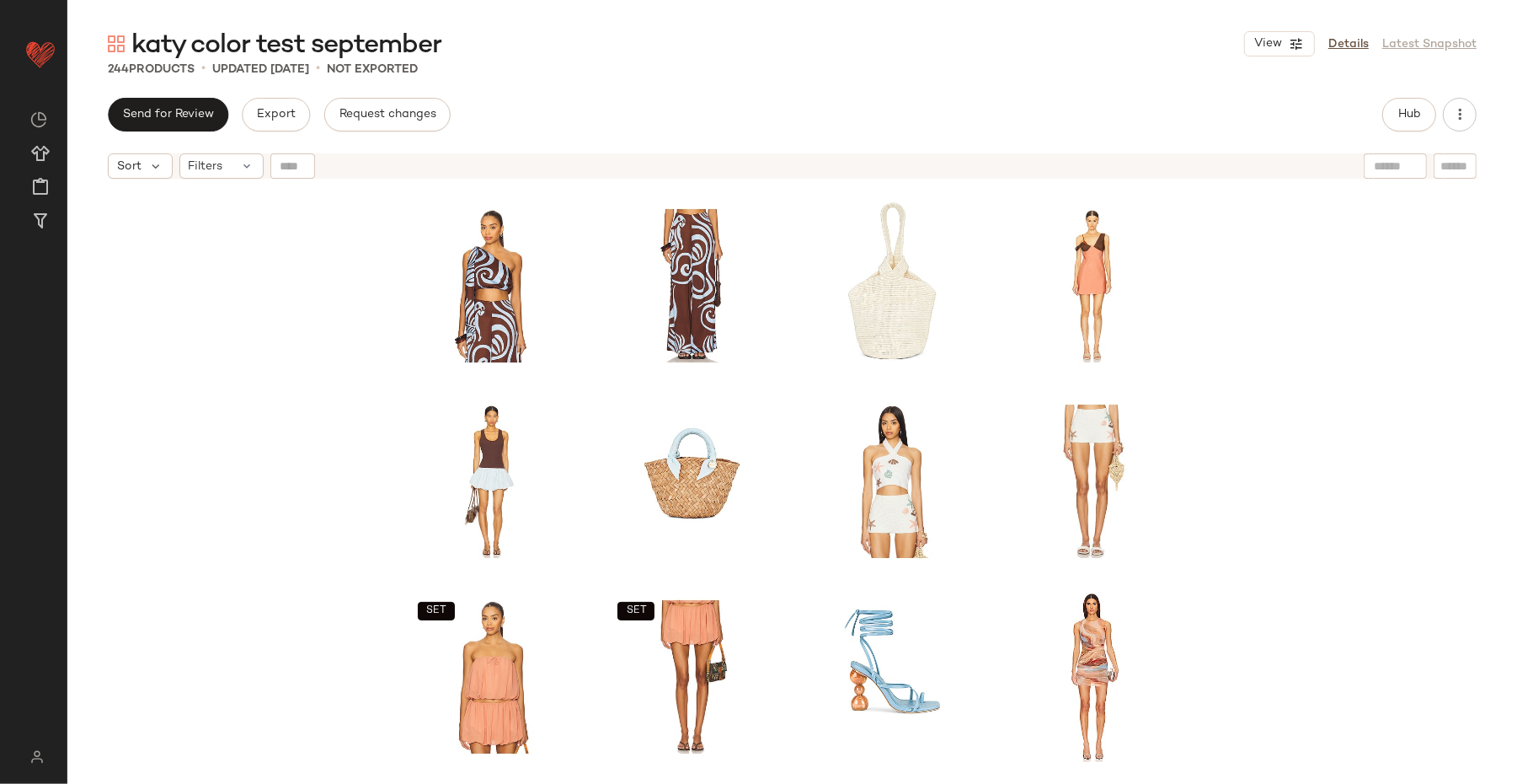
scroll to position [424, 0]
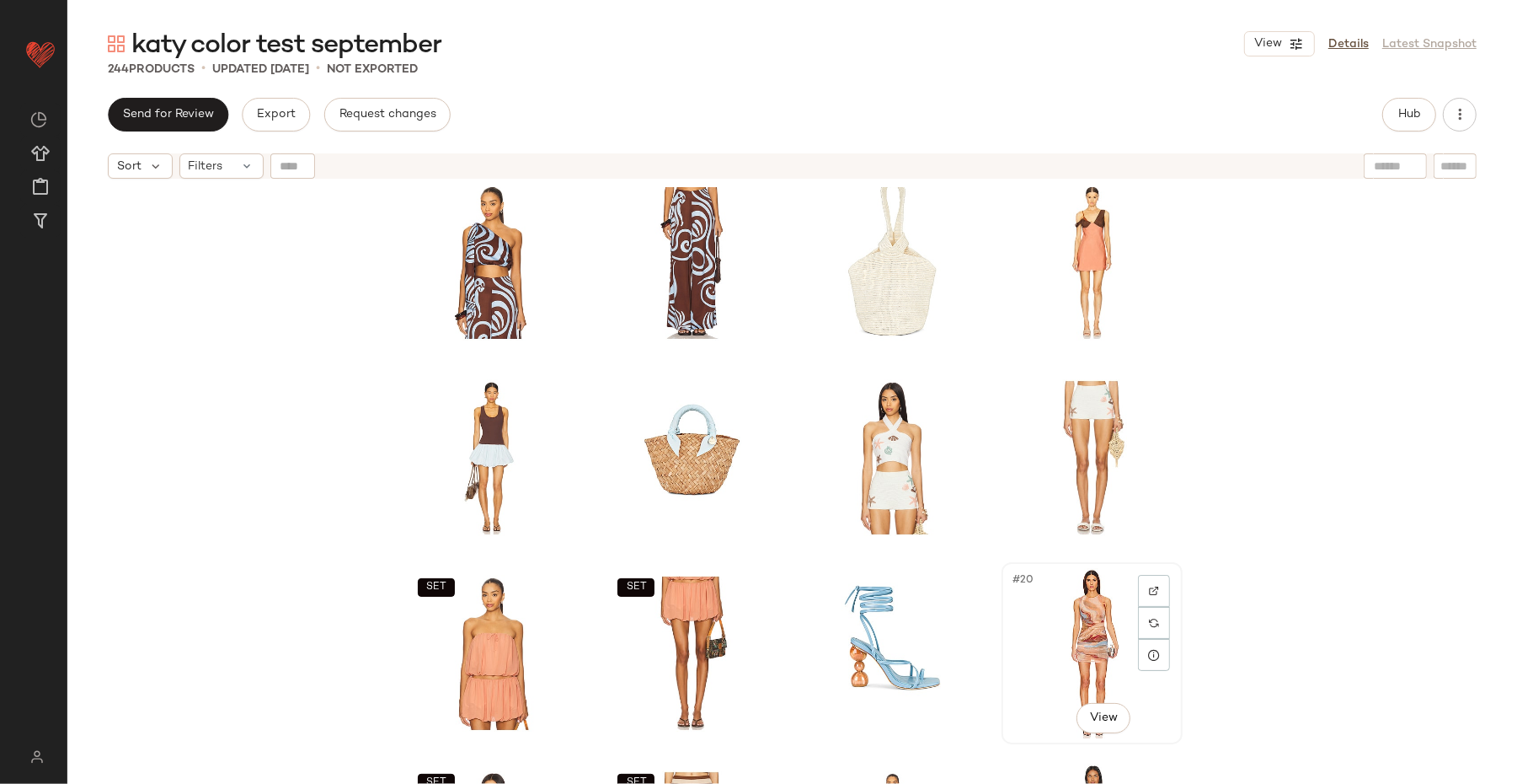
click at [1085, 622] on div "#20 View" at bounding box center [1092, 653] width 169 height 170
click at [1213, 522] on div "SET SET SET SET #20 View SET SET SET SET" at bounding box center [792, 506] width 1450 height 639
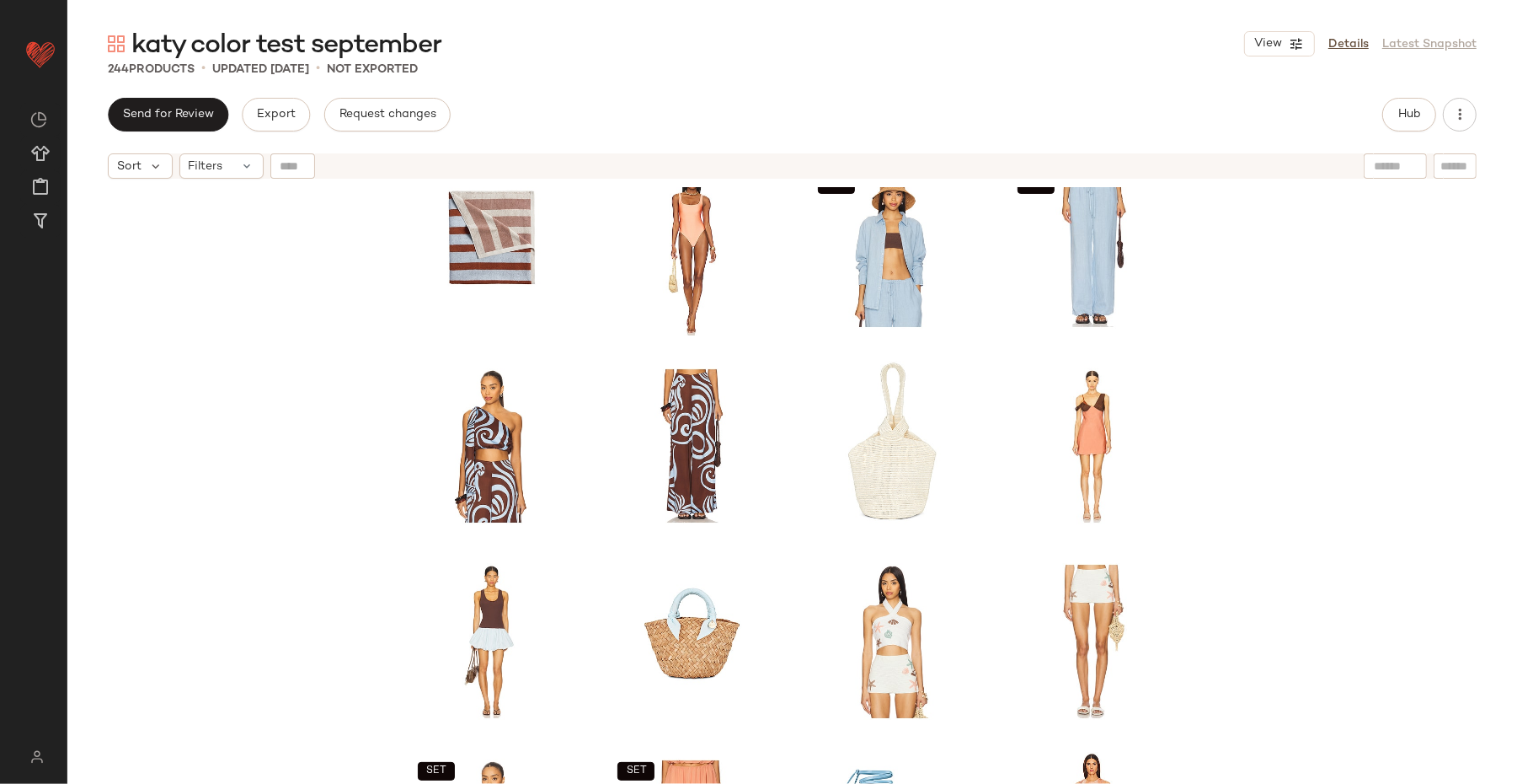
scroll to position [236, 0]
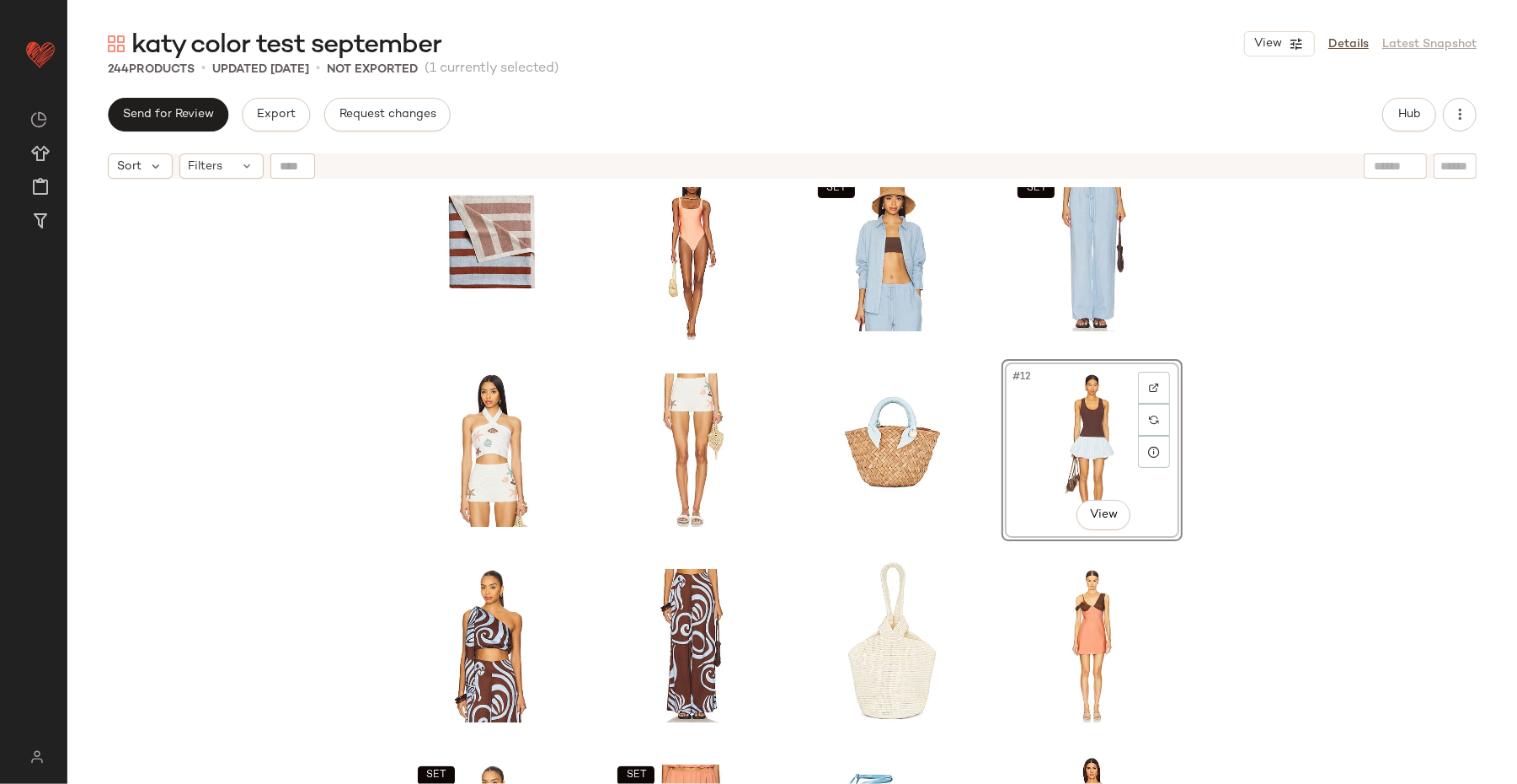
click at [1213, 454] on div "SET SET #12 View SET SET SET SET SET SET" at bounding box center [792, 506] width 1450 height 639
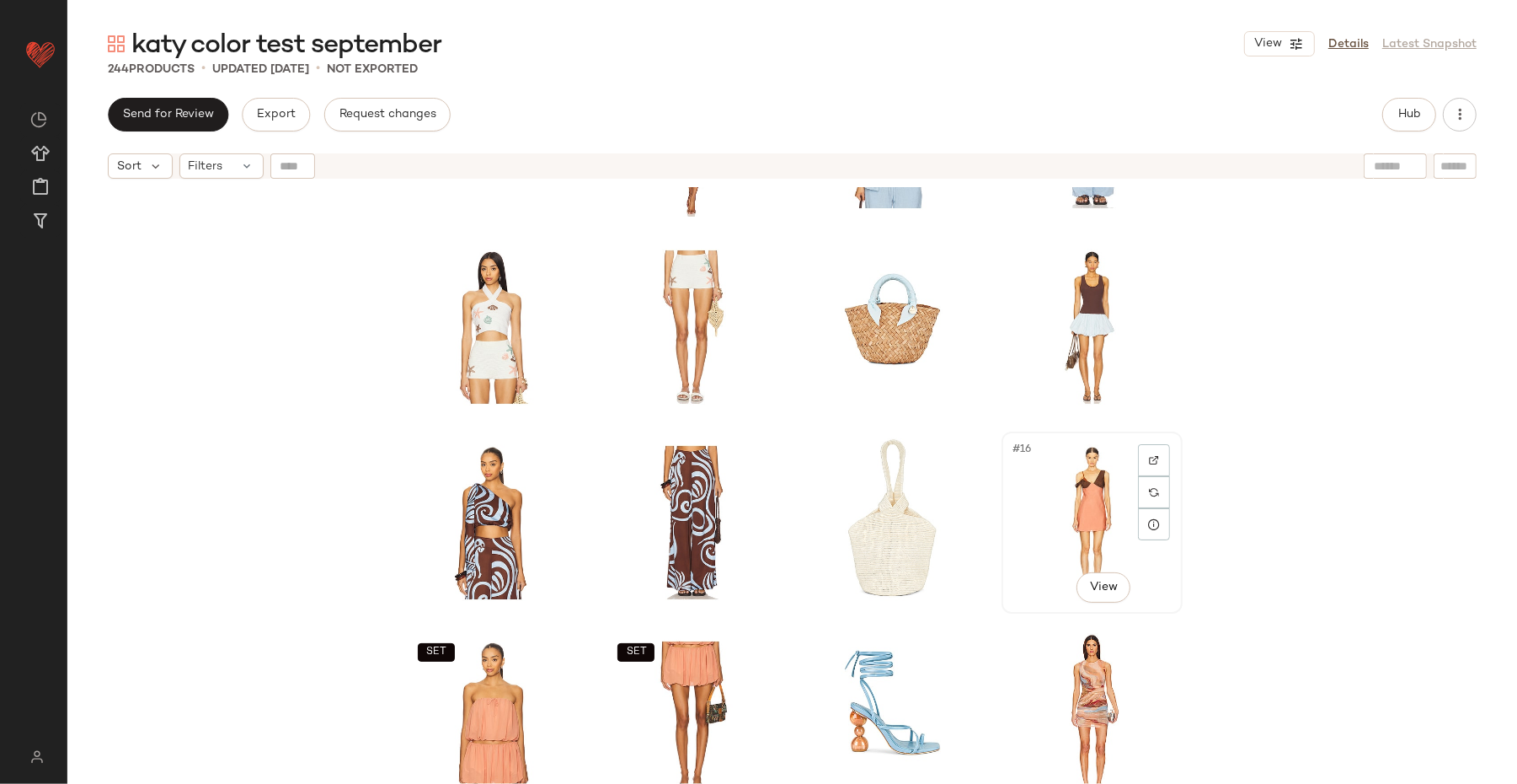
scroll to position [408, 0]
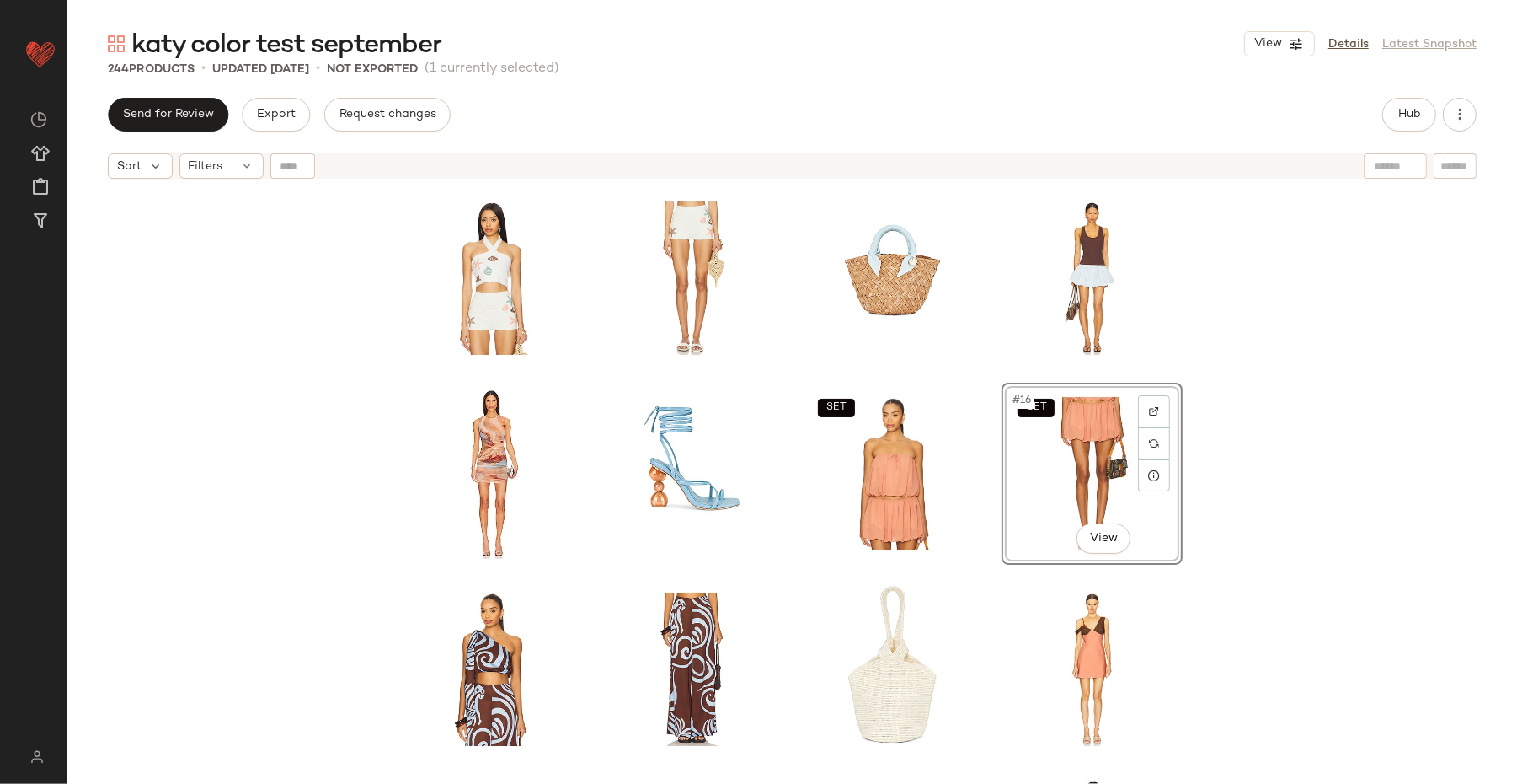
click at [1164, 509] on div "SET #16 View" at bounding box center [1092, 473] width 169 height 170
click at [1213, 494] on div "SET SET SET SET #16 View SET SET SET SET" at bounding box center [792, 506] width 1450 height 639
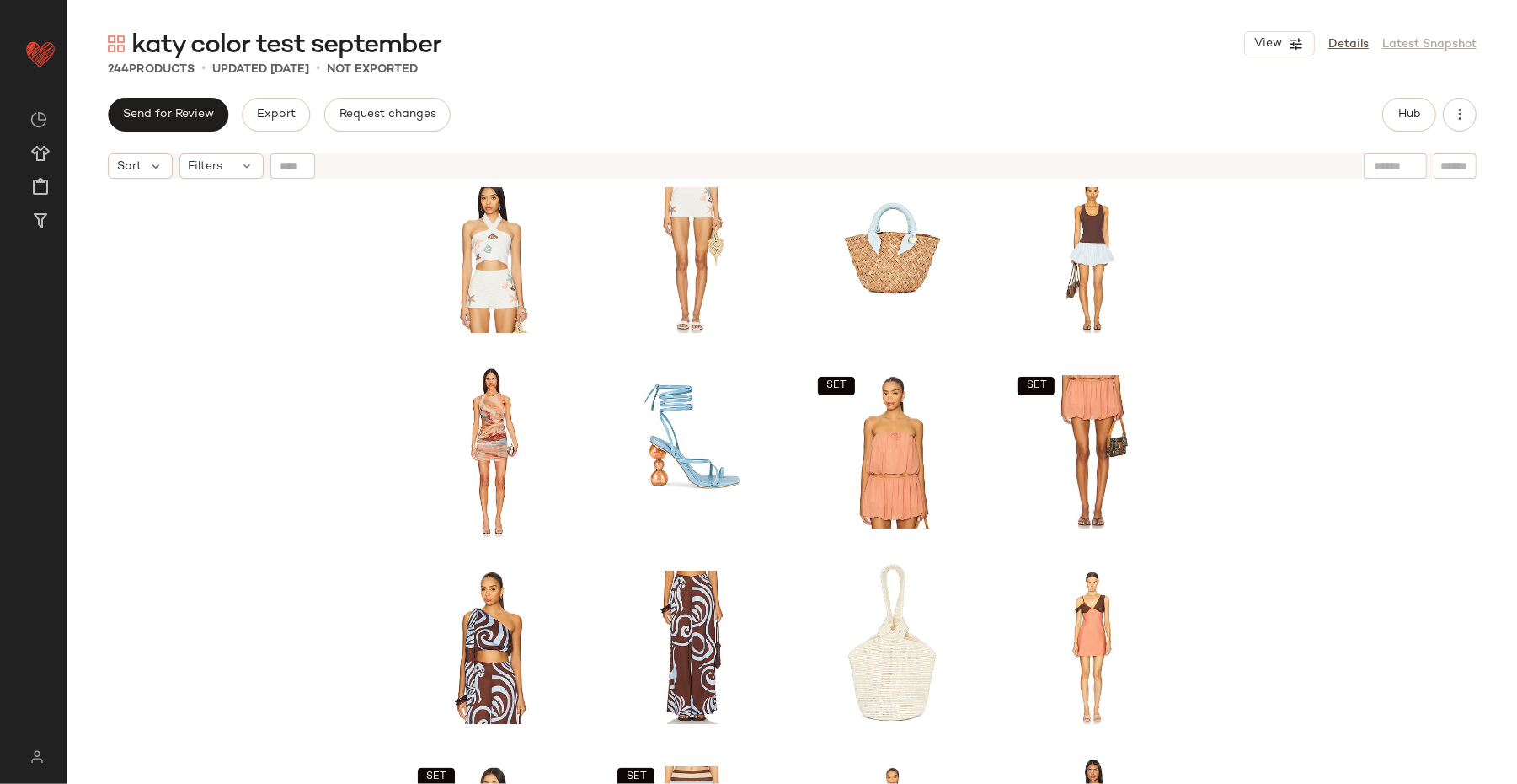
scroll to position [432, 0]
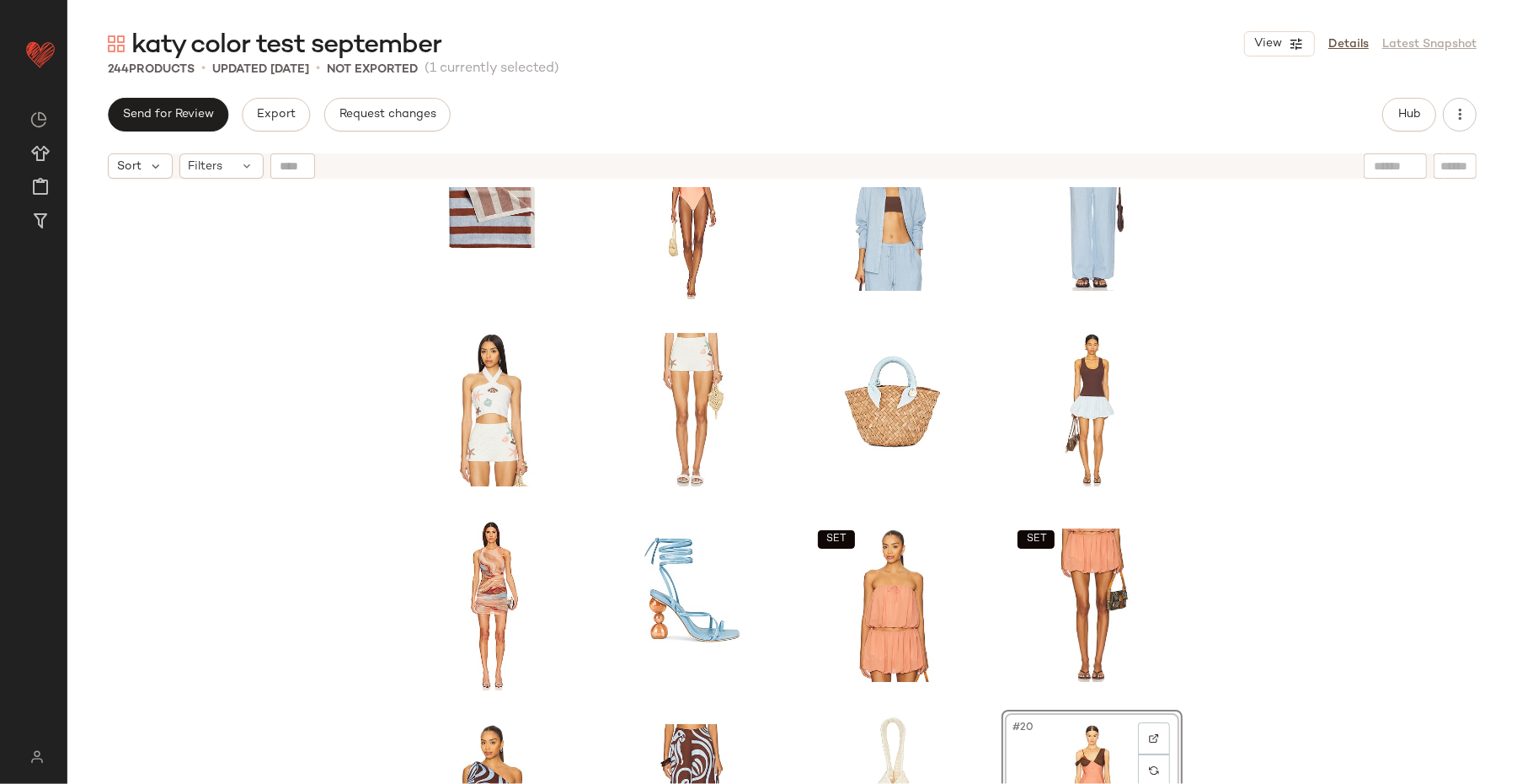
scroll to position [268, 0]
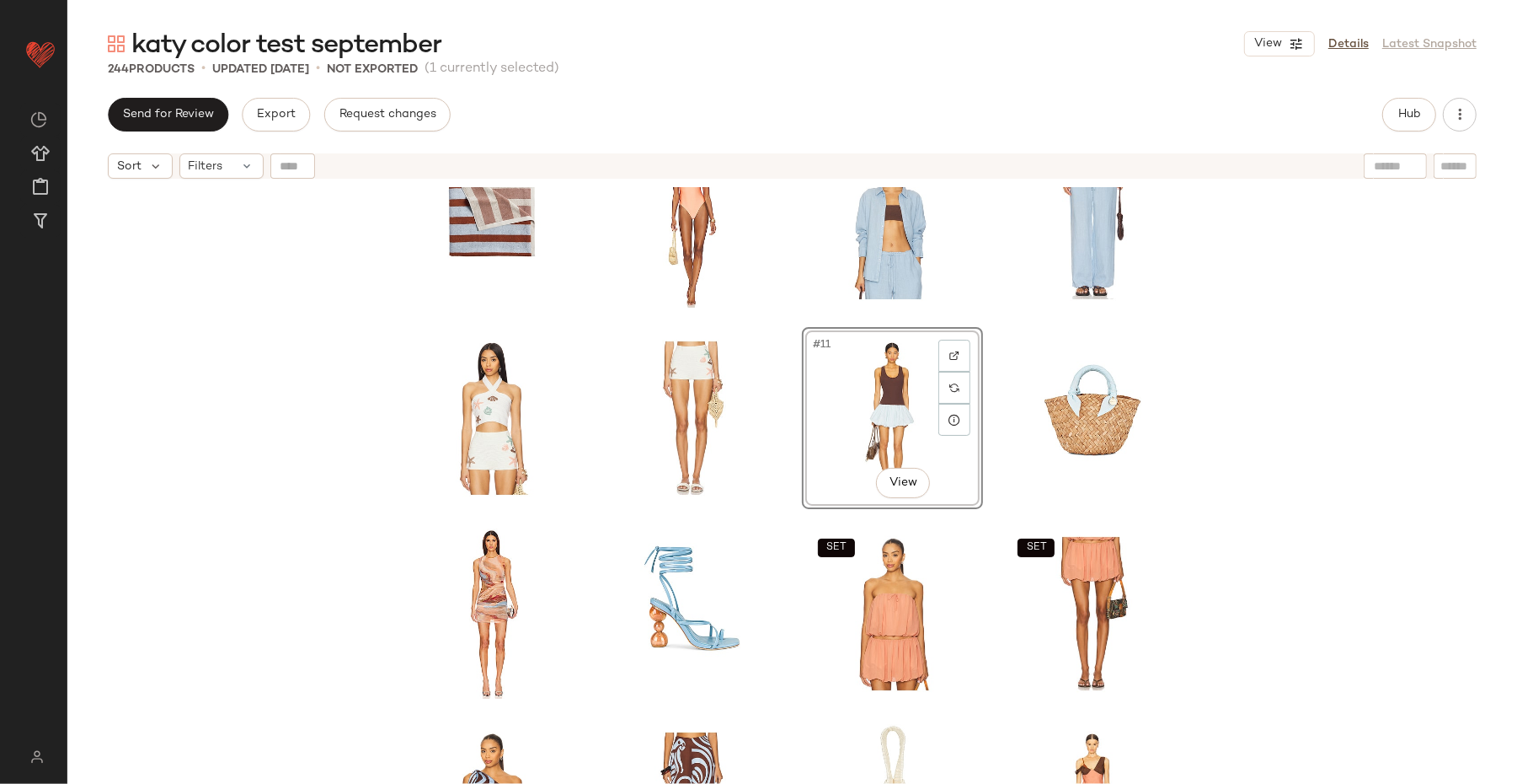
click at [1213, 416] on div "SET SET #11 View SET SET SET SET SET SET" at bounding box center [792, 506] width 1450 height 639
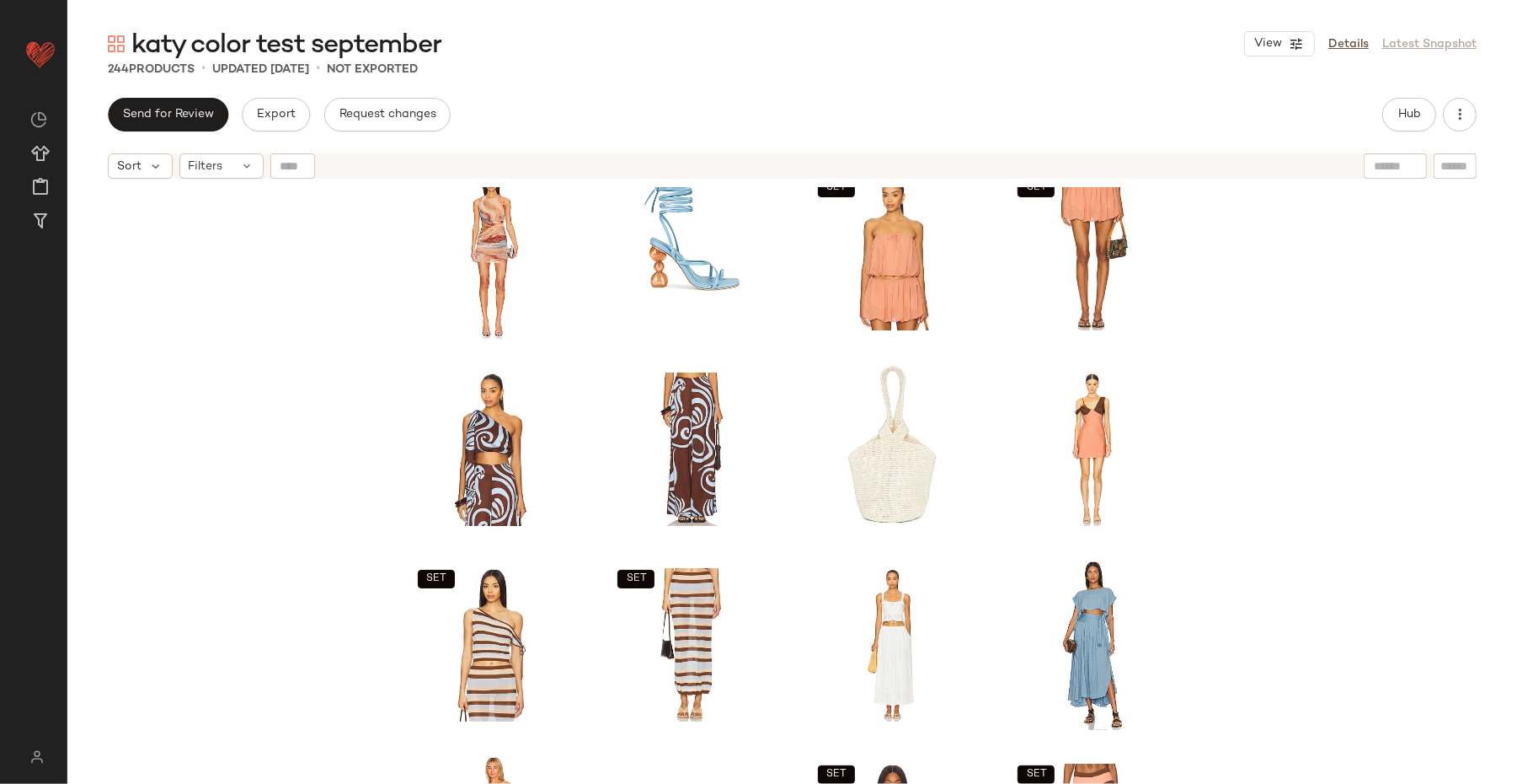
scroll to position [734, 0]
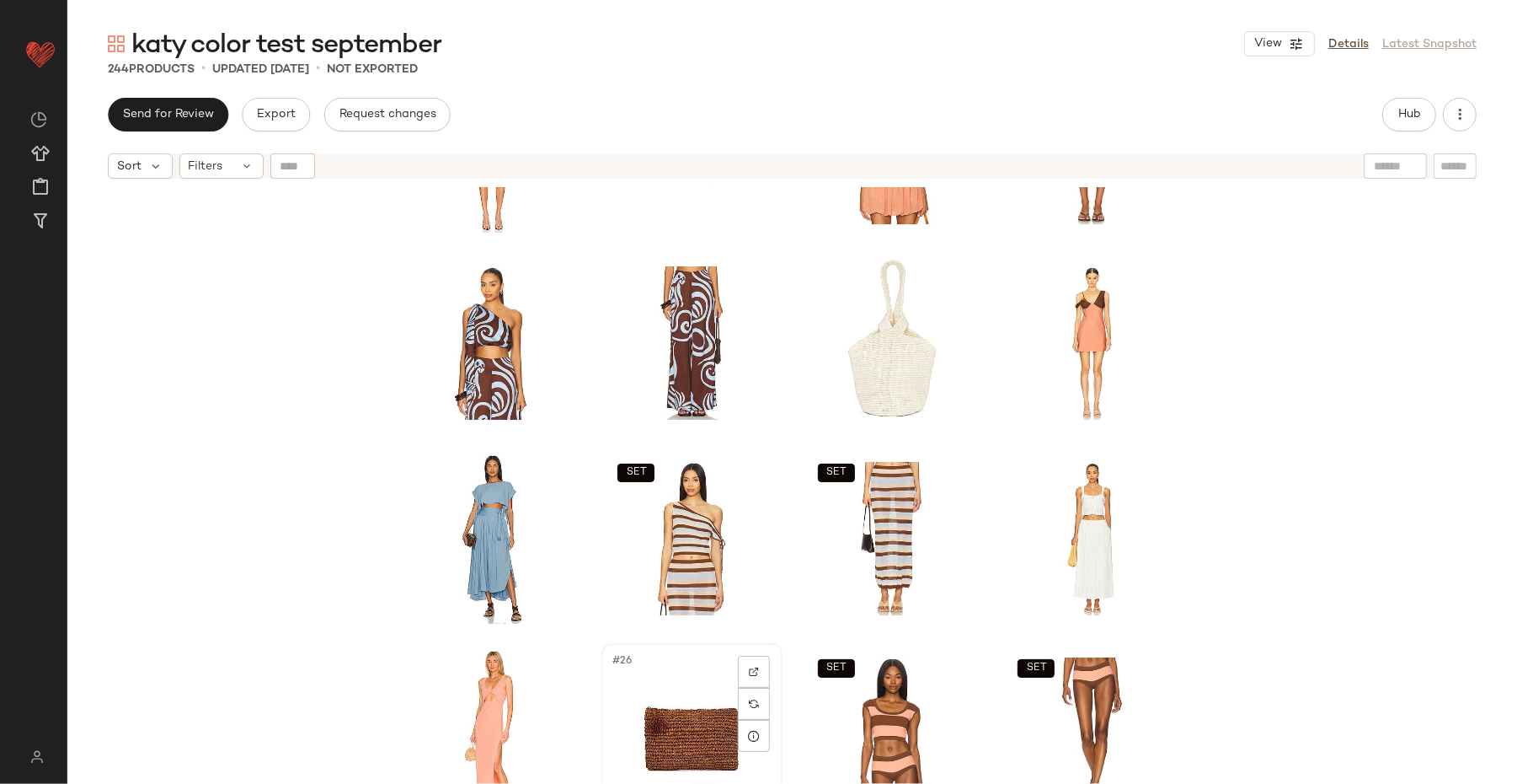
scroll to position [737, 0]
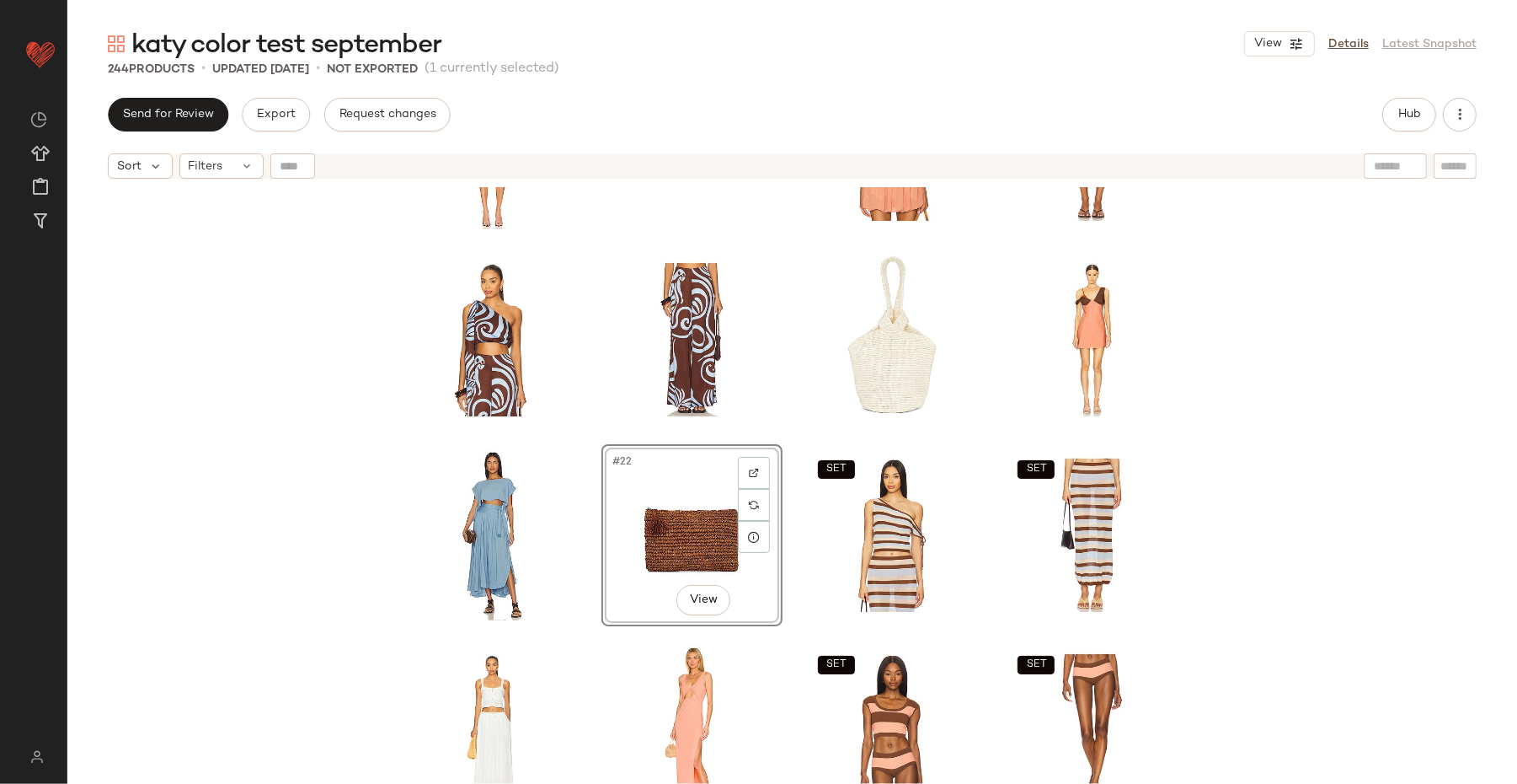
click at [1213, 536] on div "SET SET #22 View SET SET SET SET SET SET" at bounding box center [792, 506] width 1450 height 639
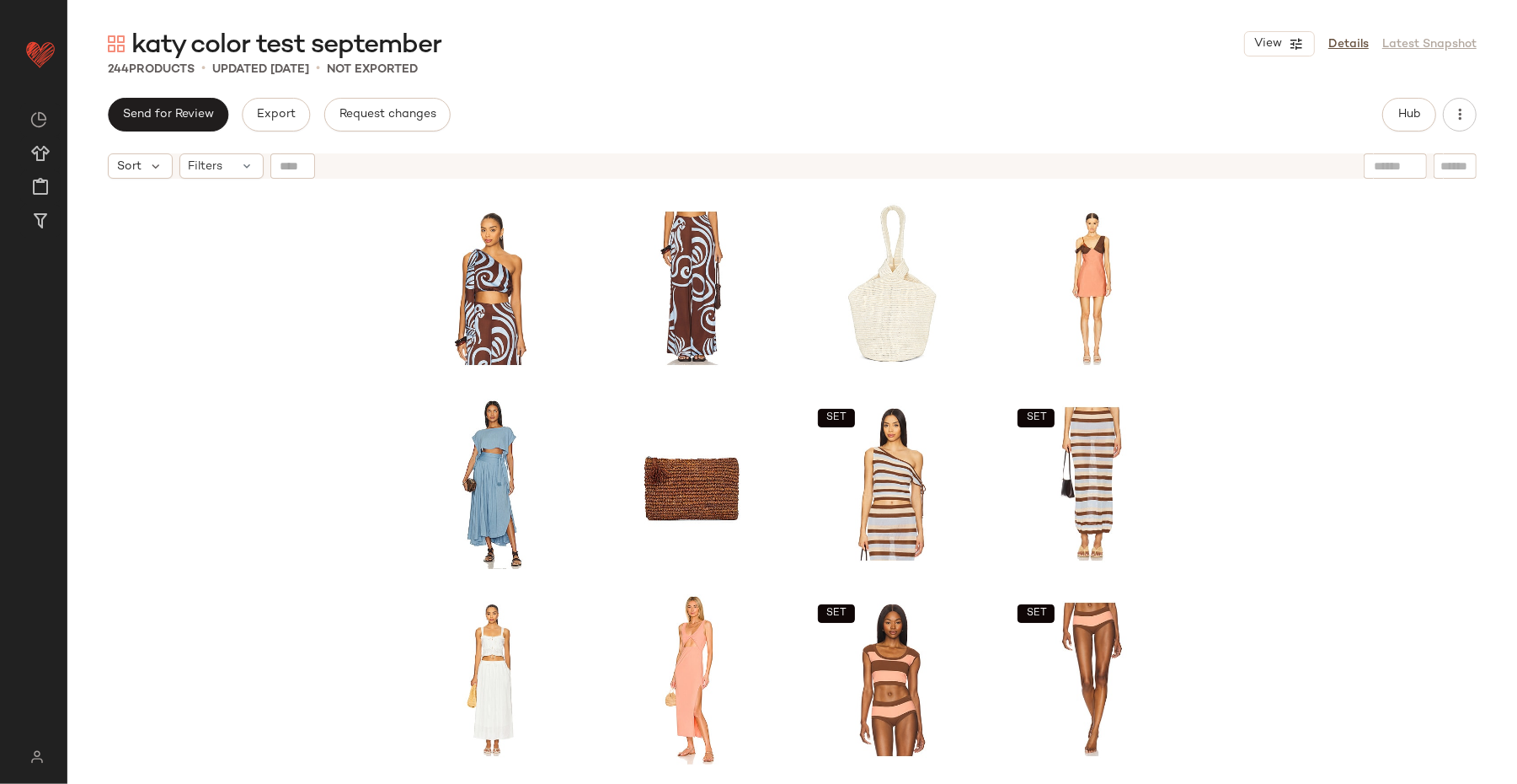
scroll to position [887, 0]
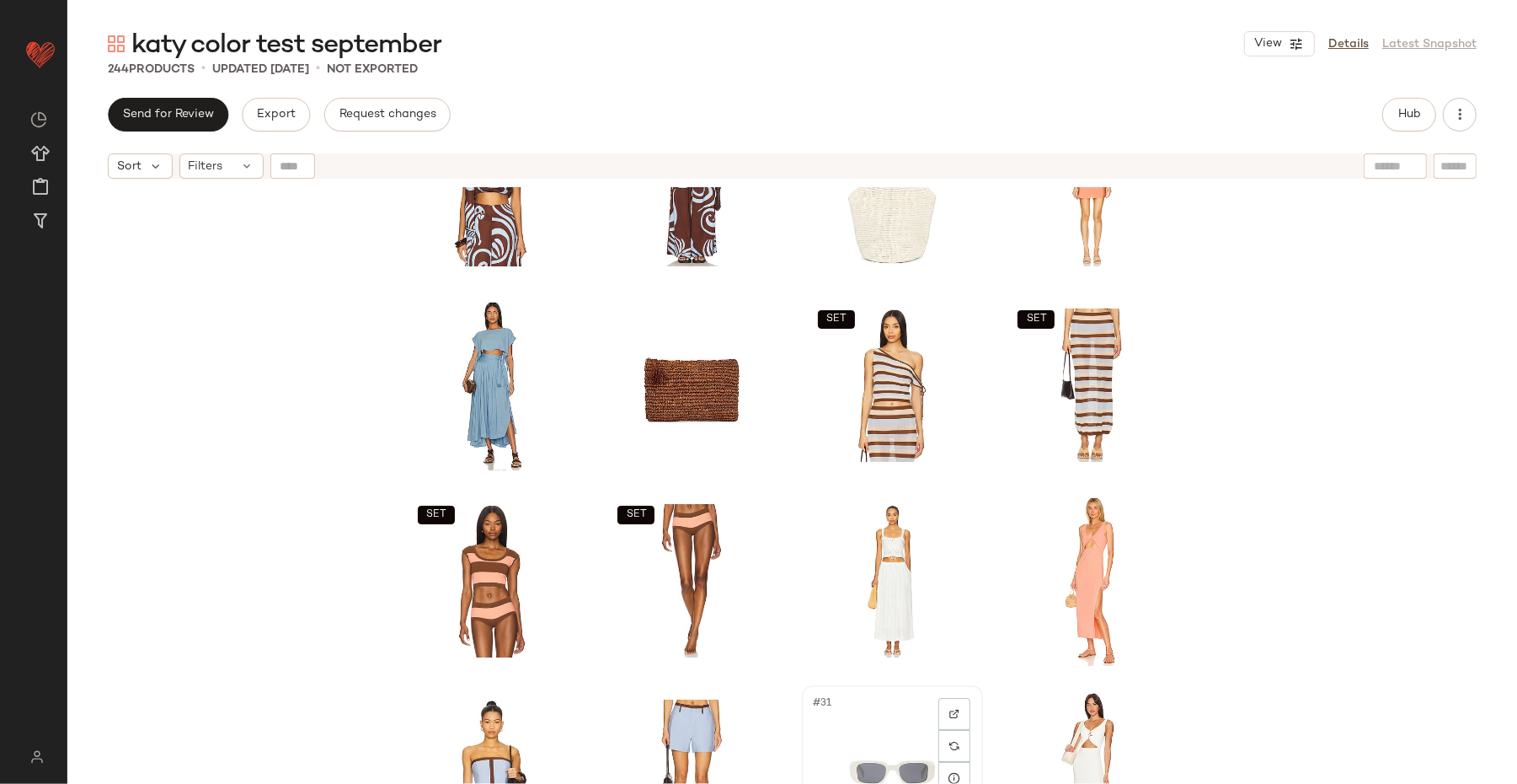
scroll to position [892, 0]
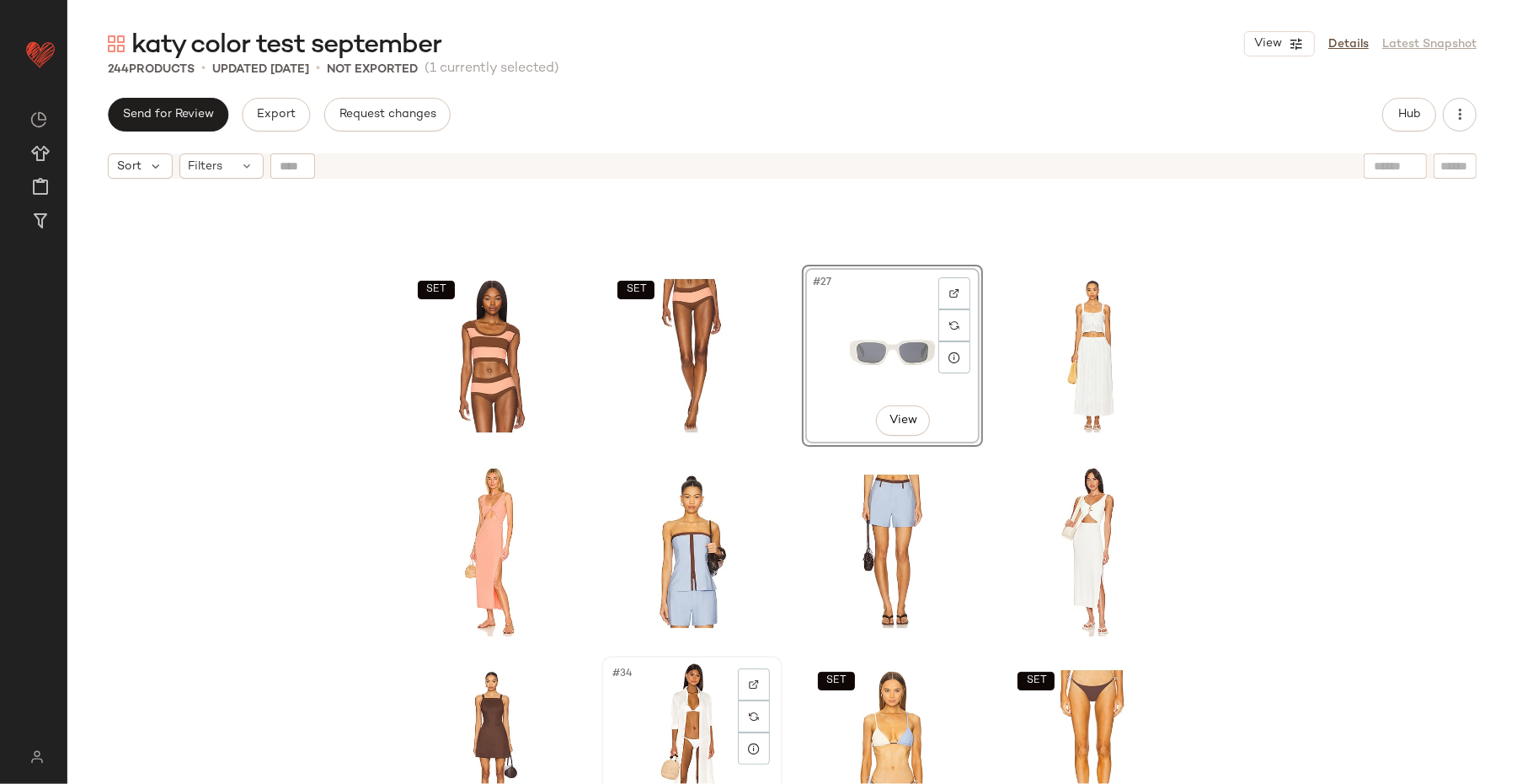
scroll to position [1102, 0]
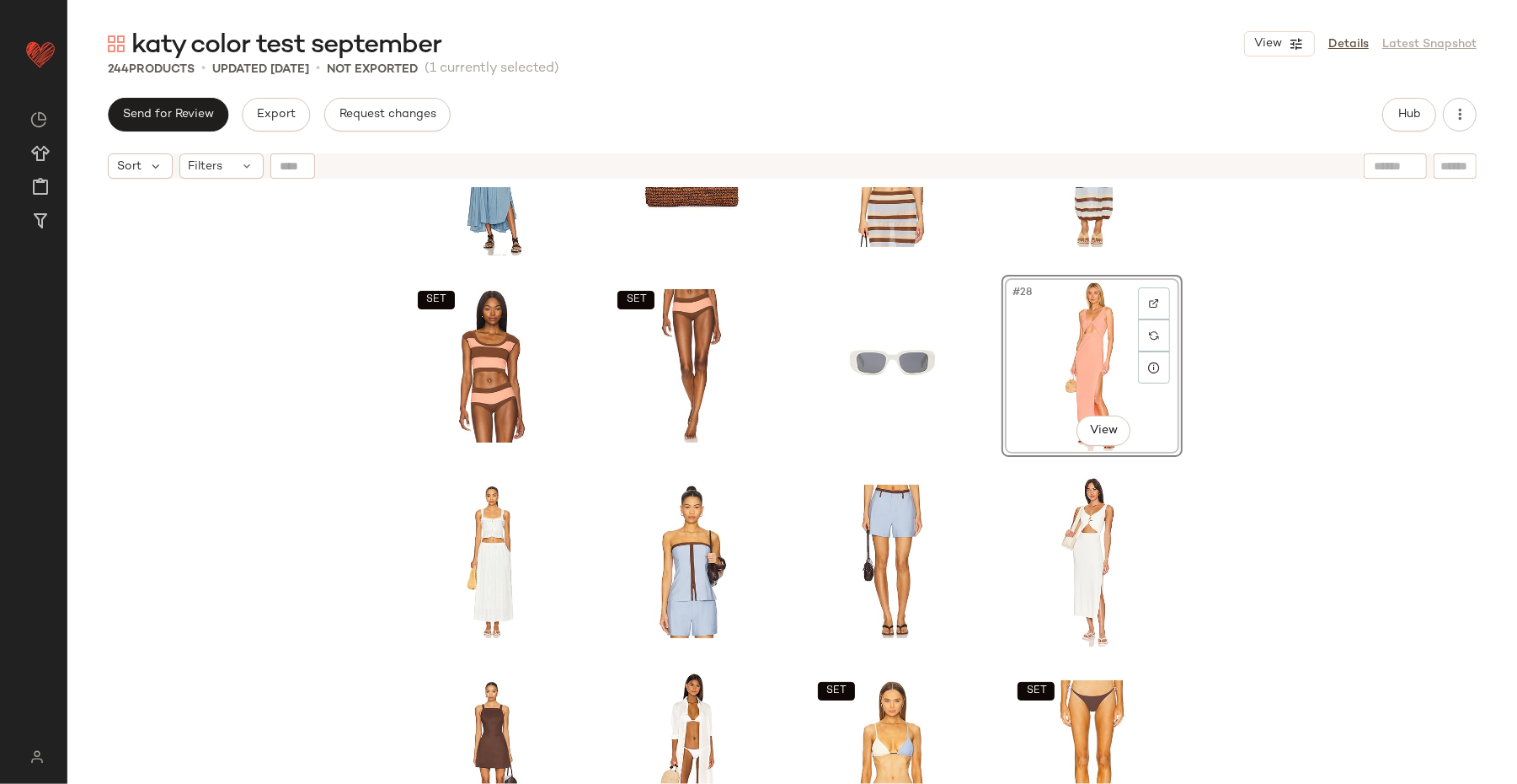
click at [1205, 443] on div "SET SET SET SET #28 View SET SET" at bounding box center [792, 506] width 1450 height 639
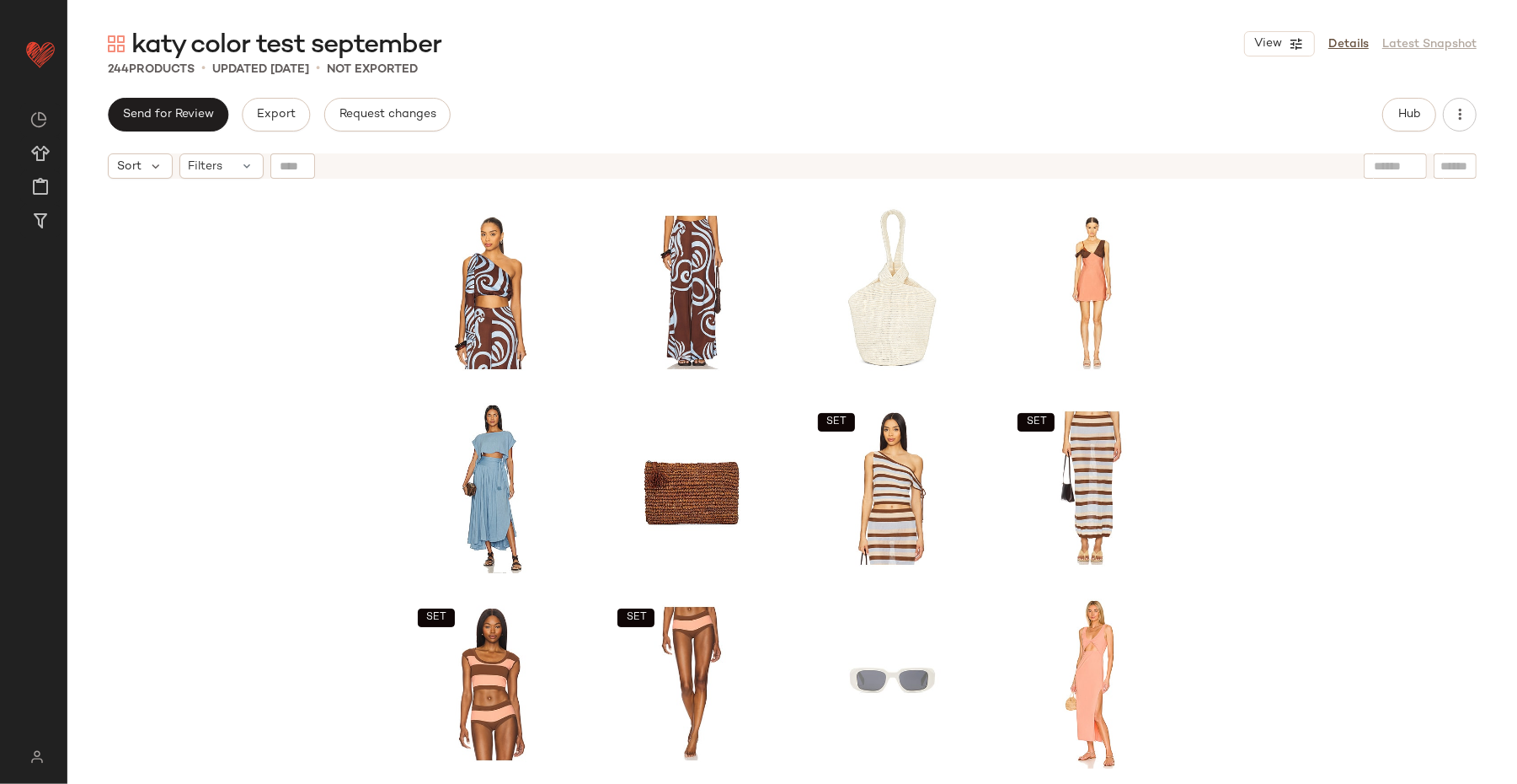
scroll to position [928, 0]
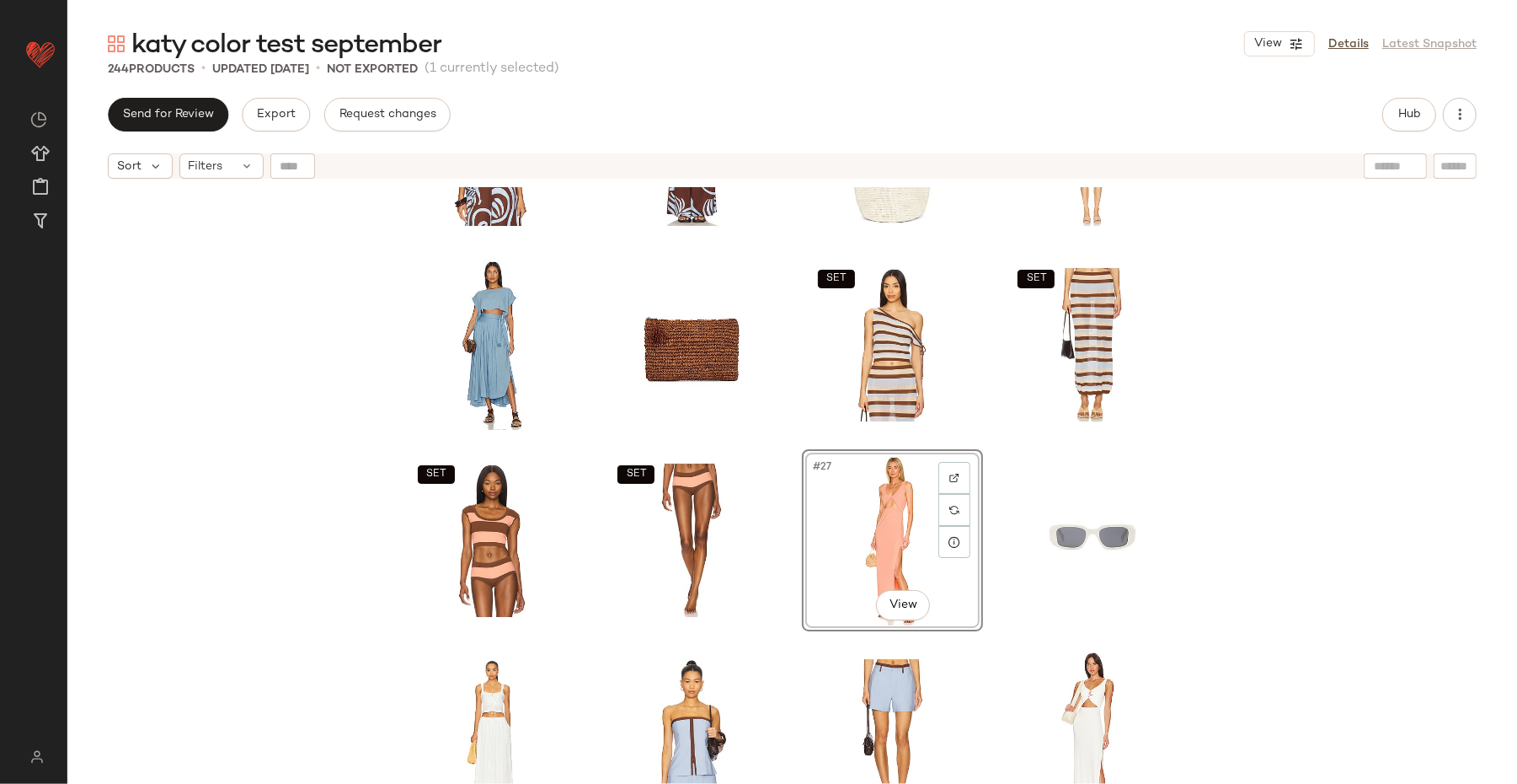
click at [1213, 484] on div "SET SET SET SET #27 View SET SET" at bounding box center [792, 506] width 1450 height 639
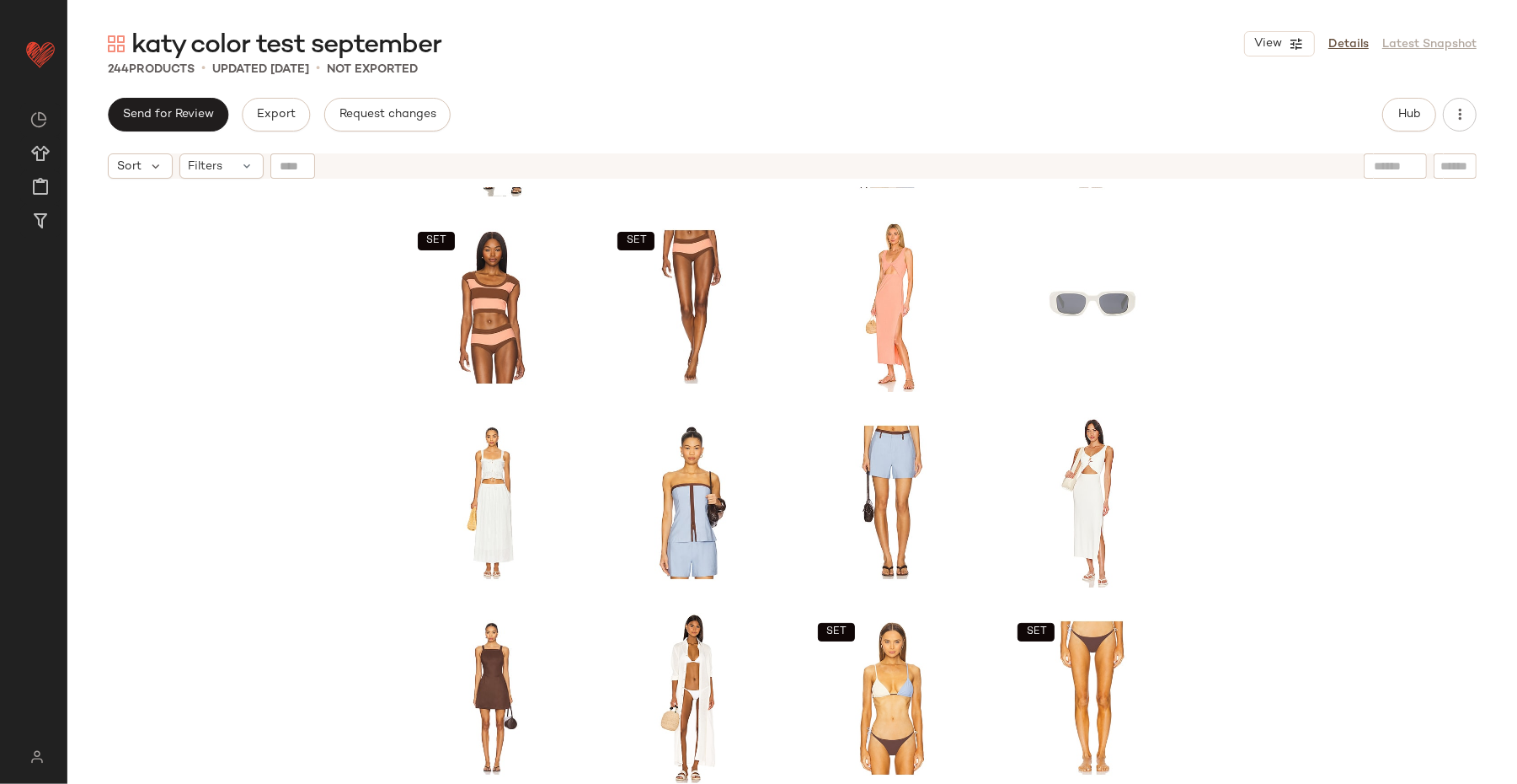
scroll to position [1167, 0]
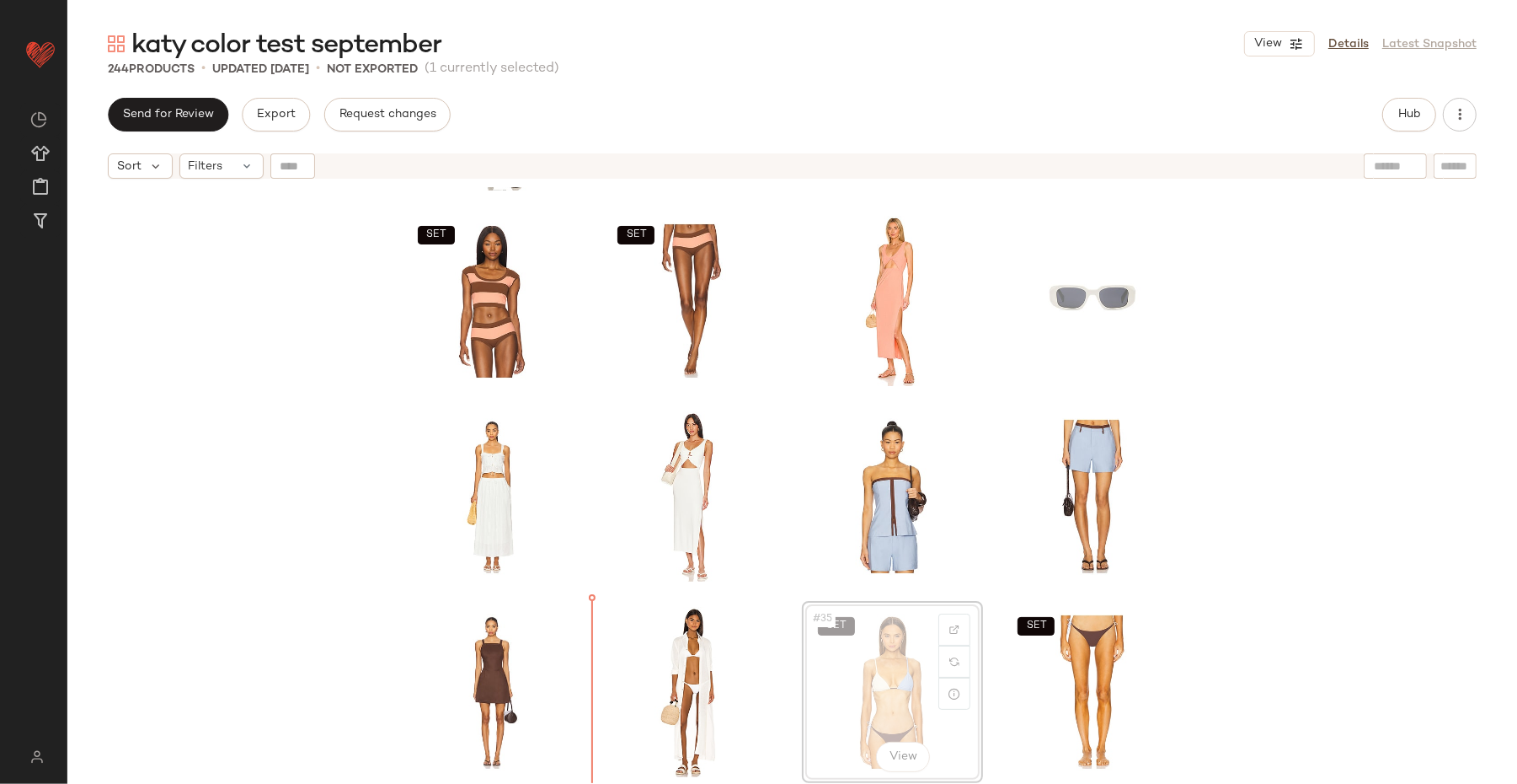
scroll to position [1170, 0]
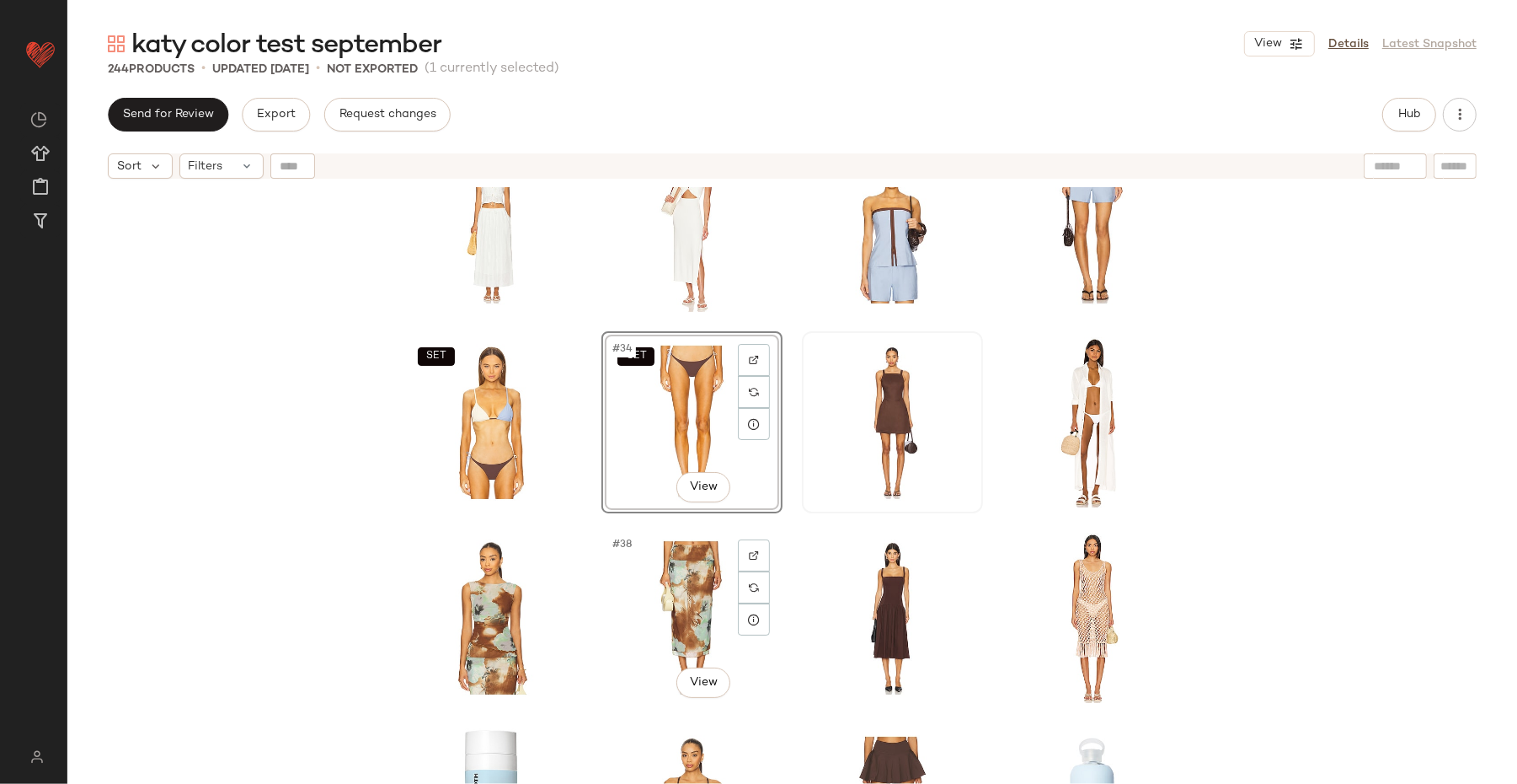
scroll to position [1441, 0]
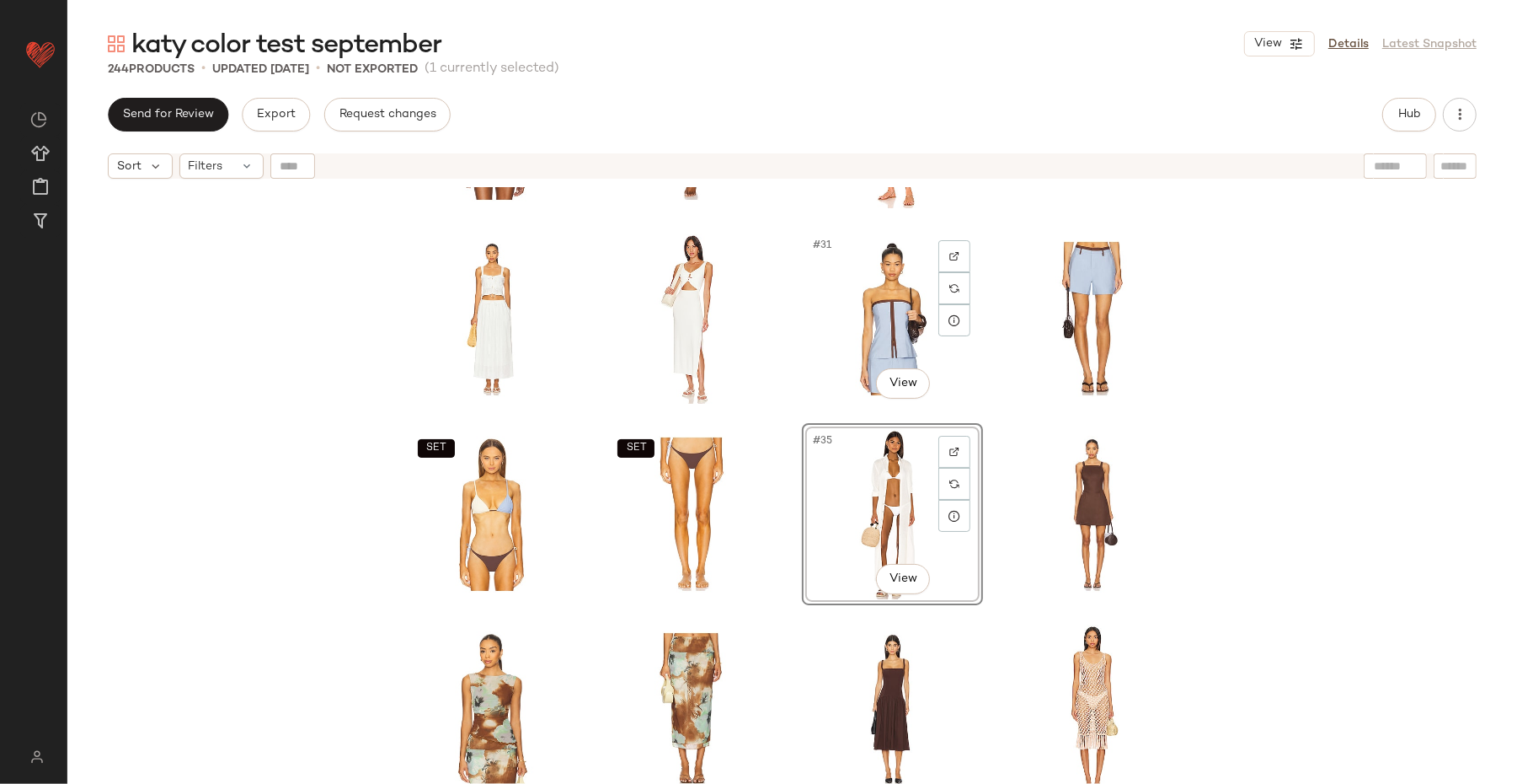
scroll to position [1385, 0]
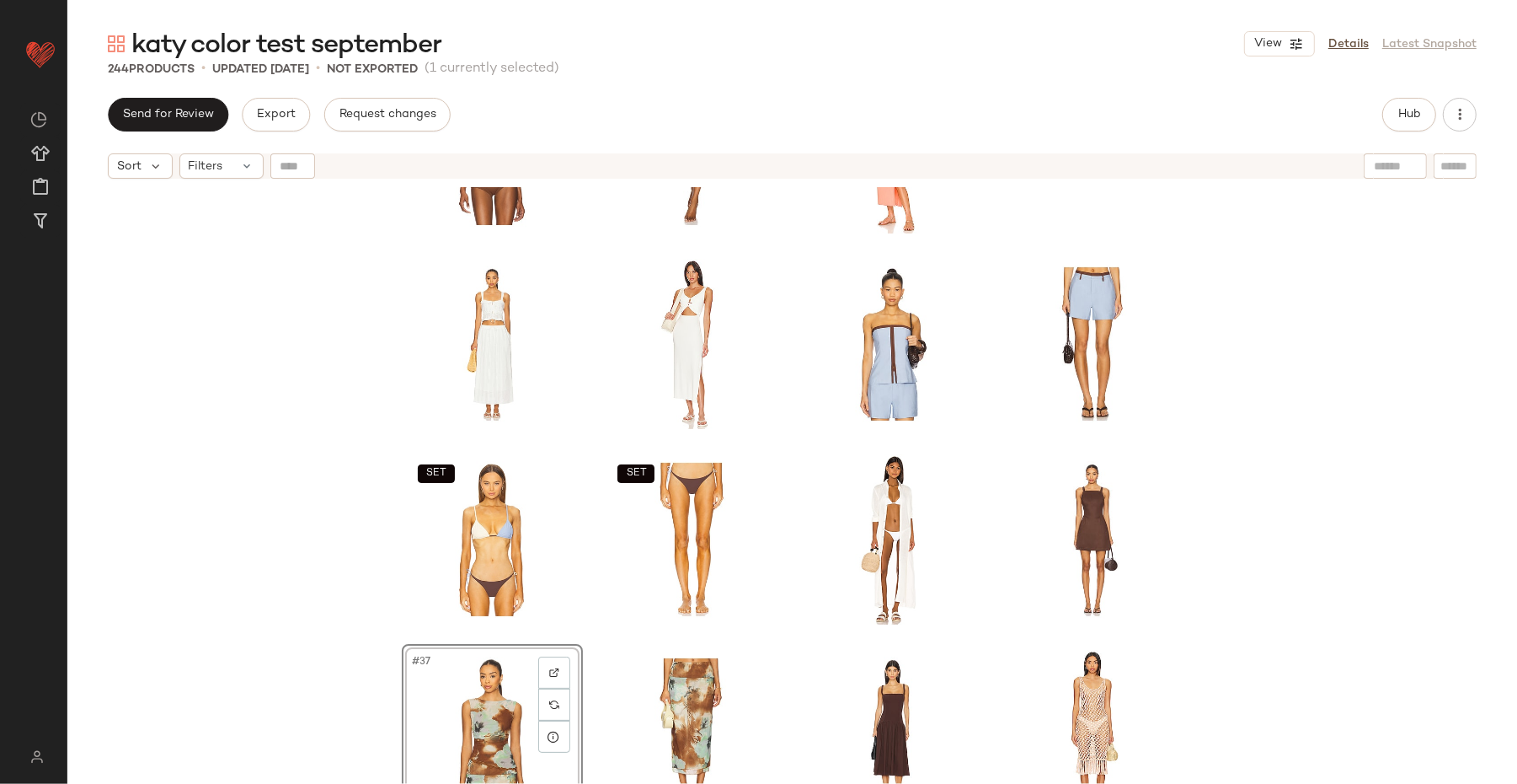
scroll to position [1313, 0]
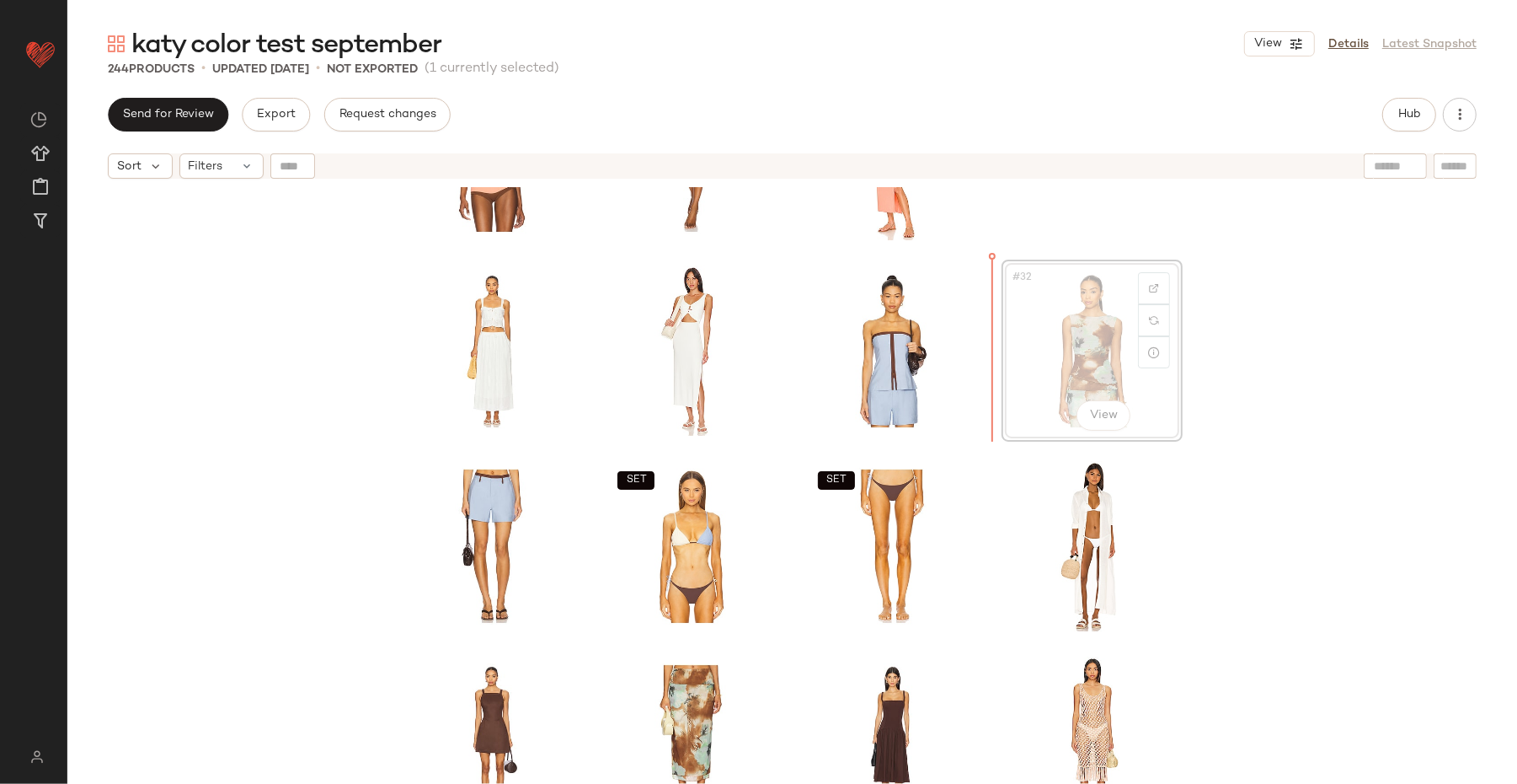
scroll to position [1311, 0]
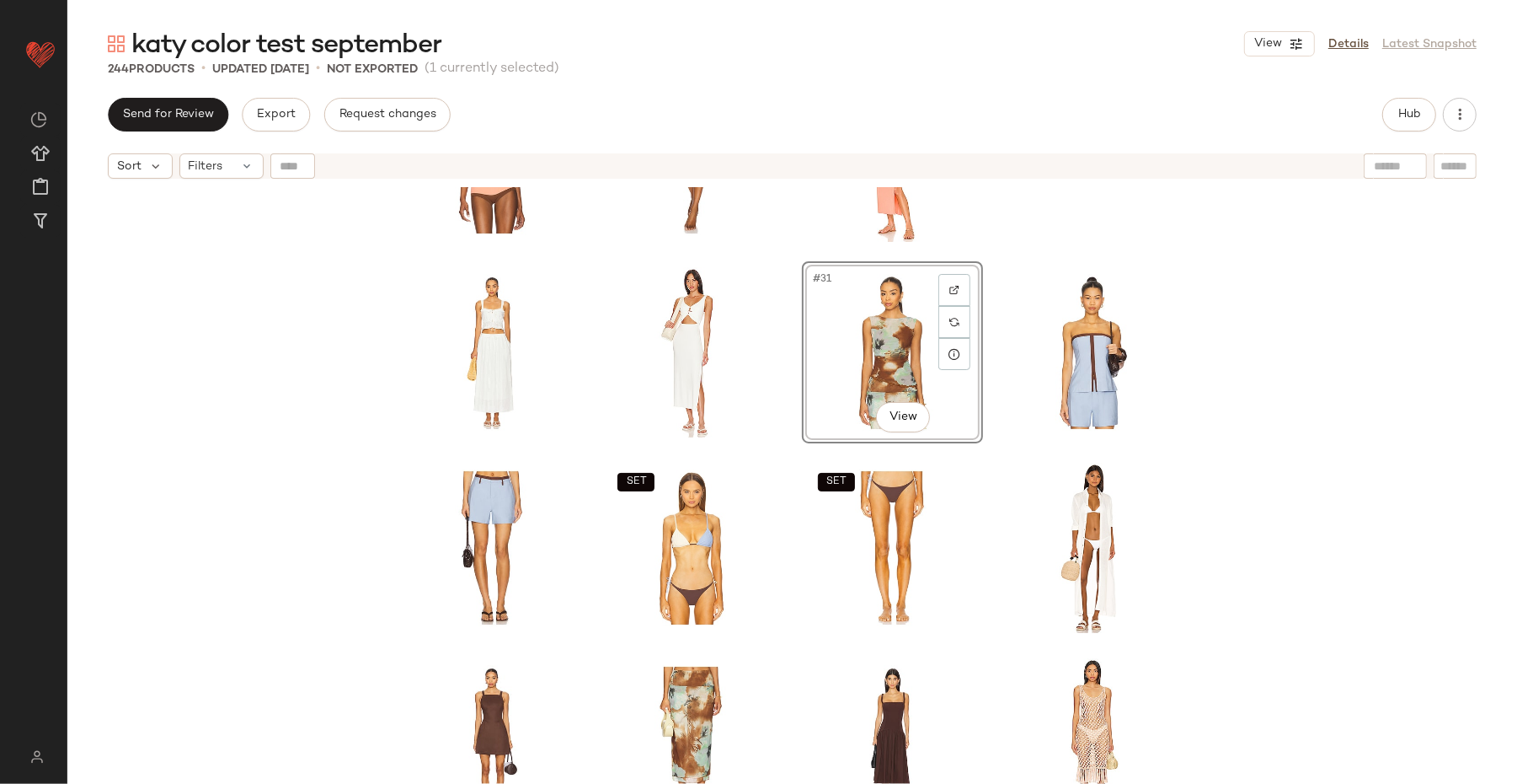
click at [869, 345] on div "#31 View" at bounding box center [892, 352] width 169 height 170
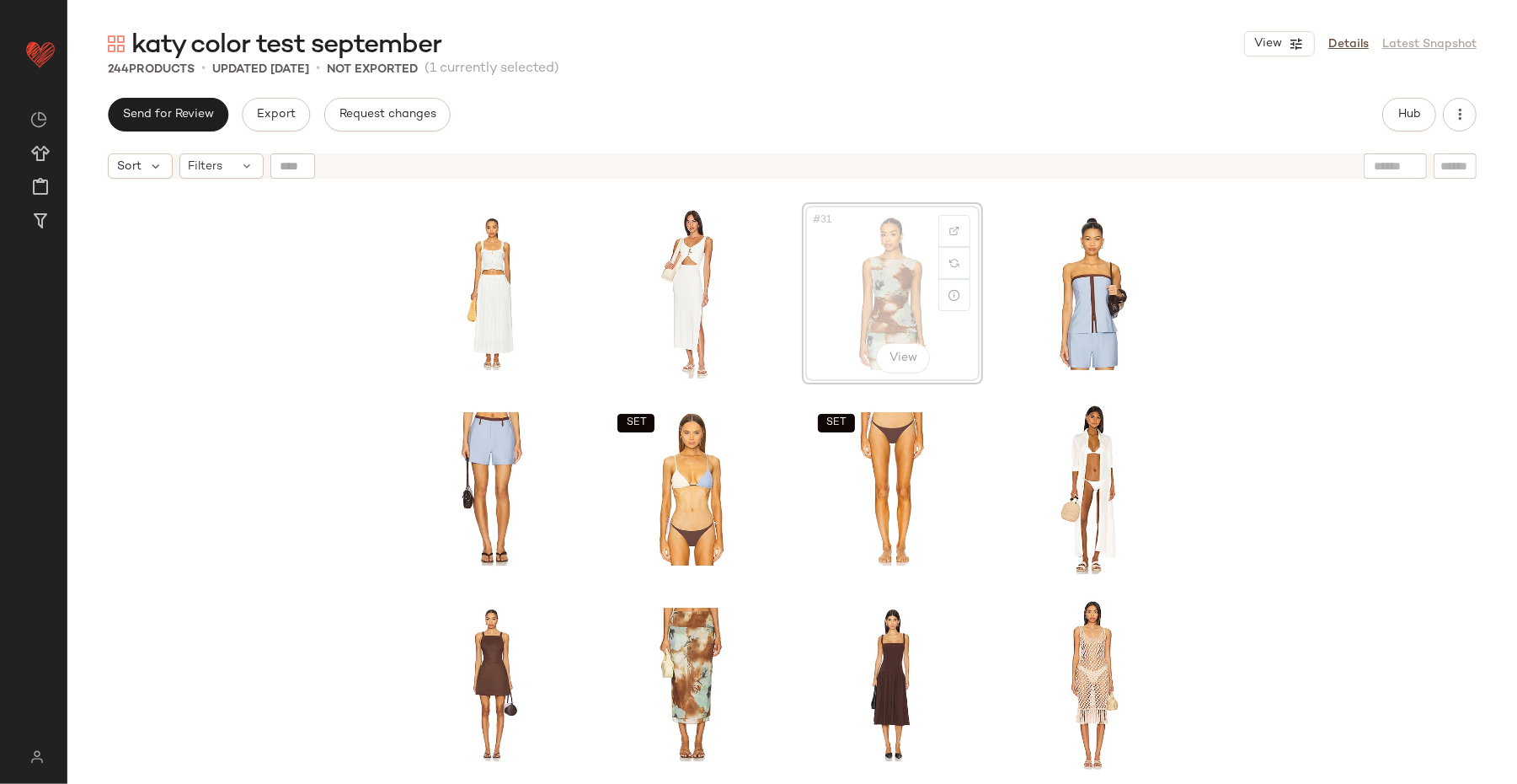
scroll to position [1361, 0]
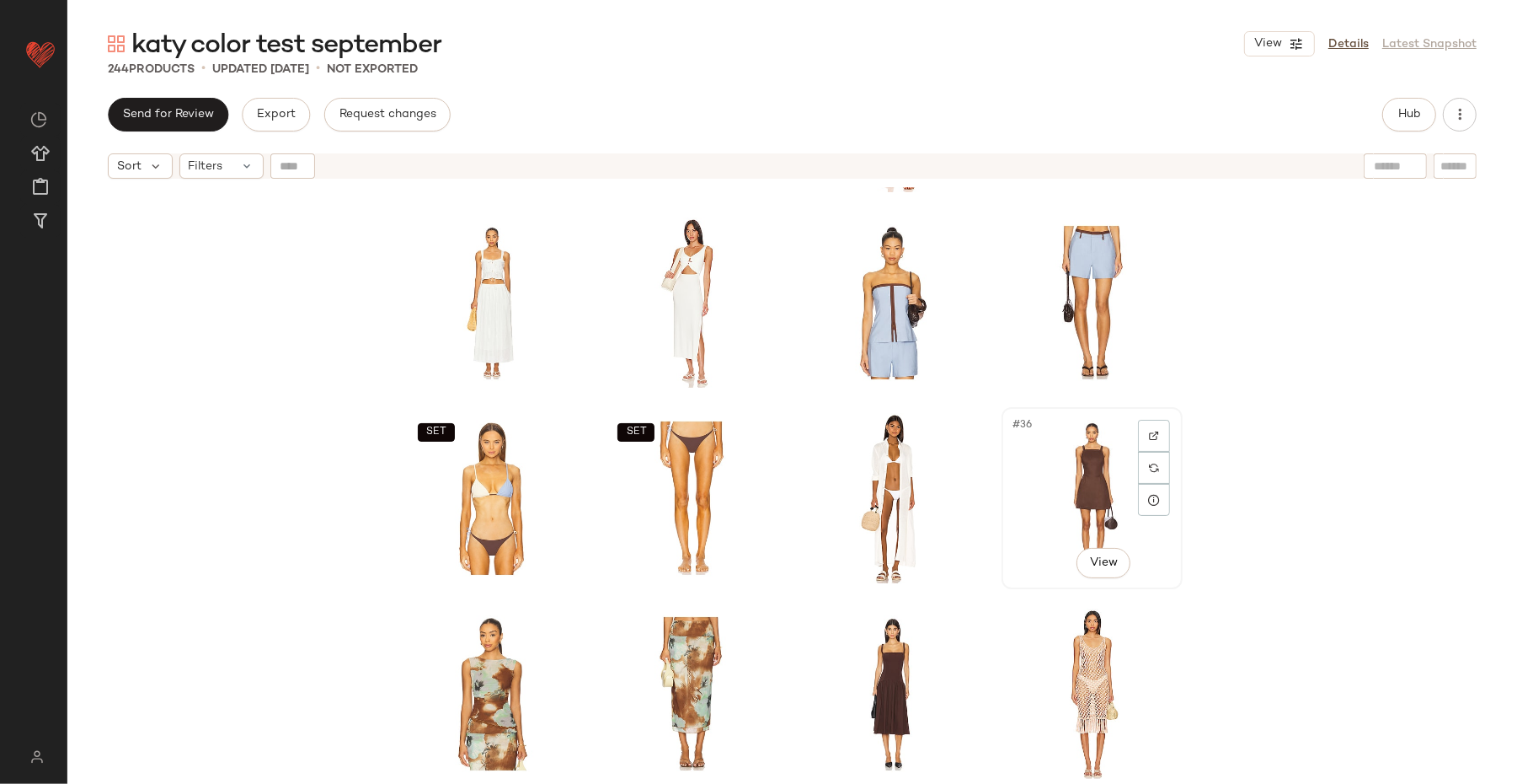
click at [1157, 584] on div "#36 View" at bounding box center [1092, 498] width 178 height 179
click at [1213, 574] on div "SET SET SET SET #36 View" at bounding box center [792, 506] width 1450 height 639
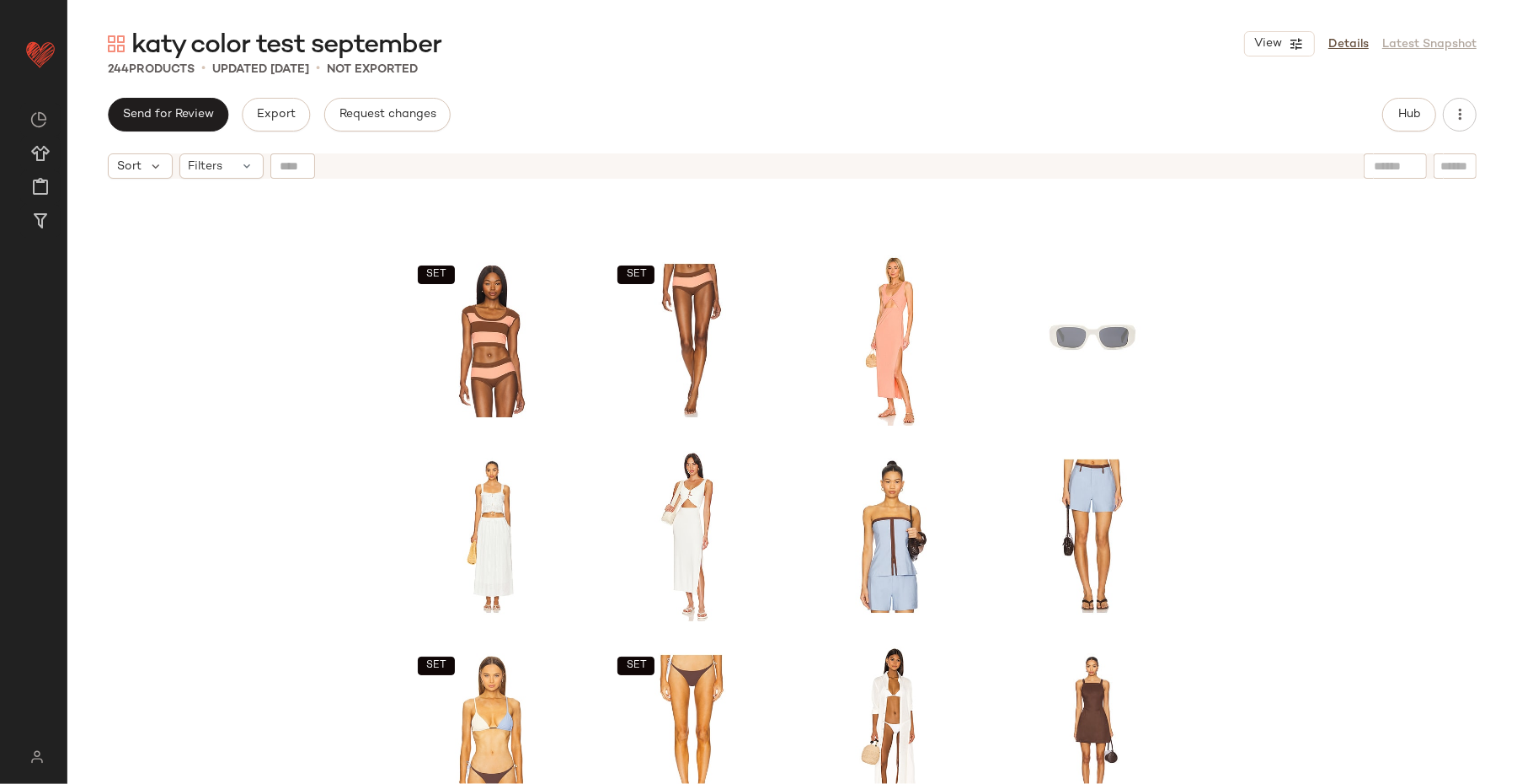
scroll to position [1046, 0]
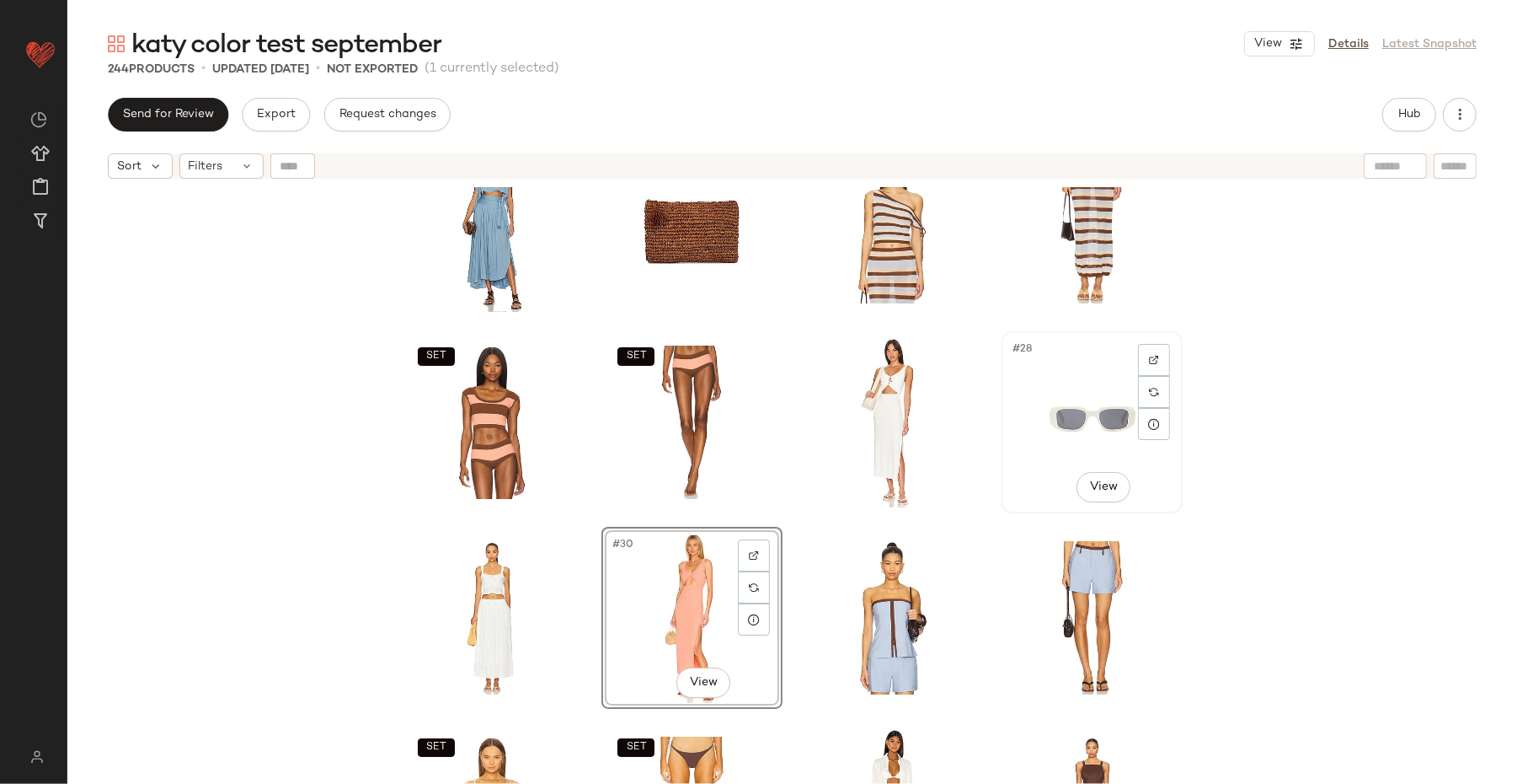
click at [1089, 404] on div "#28 View" at bounding box center [1092, 422] width 169 height 170
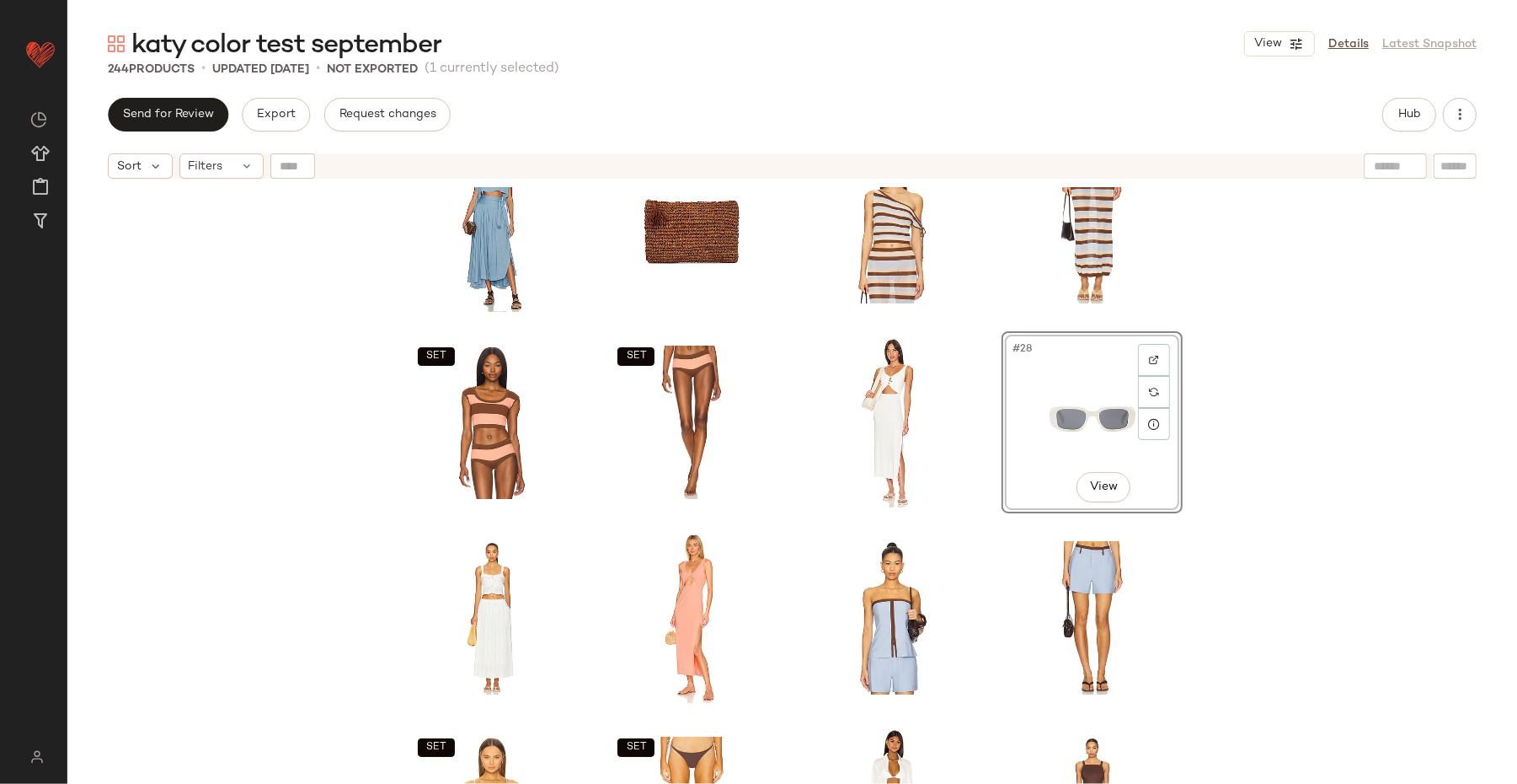
click at [1213, 455] on div "SET SET SET SET #28 View SET SET" at bounding box center [792, 506] width 1450 height 639
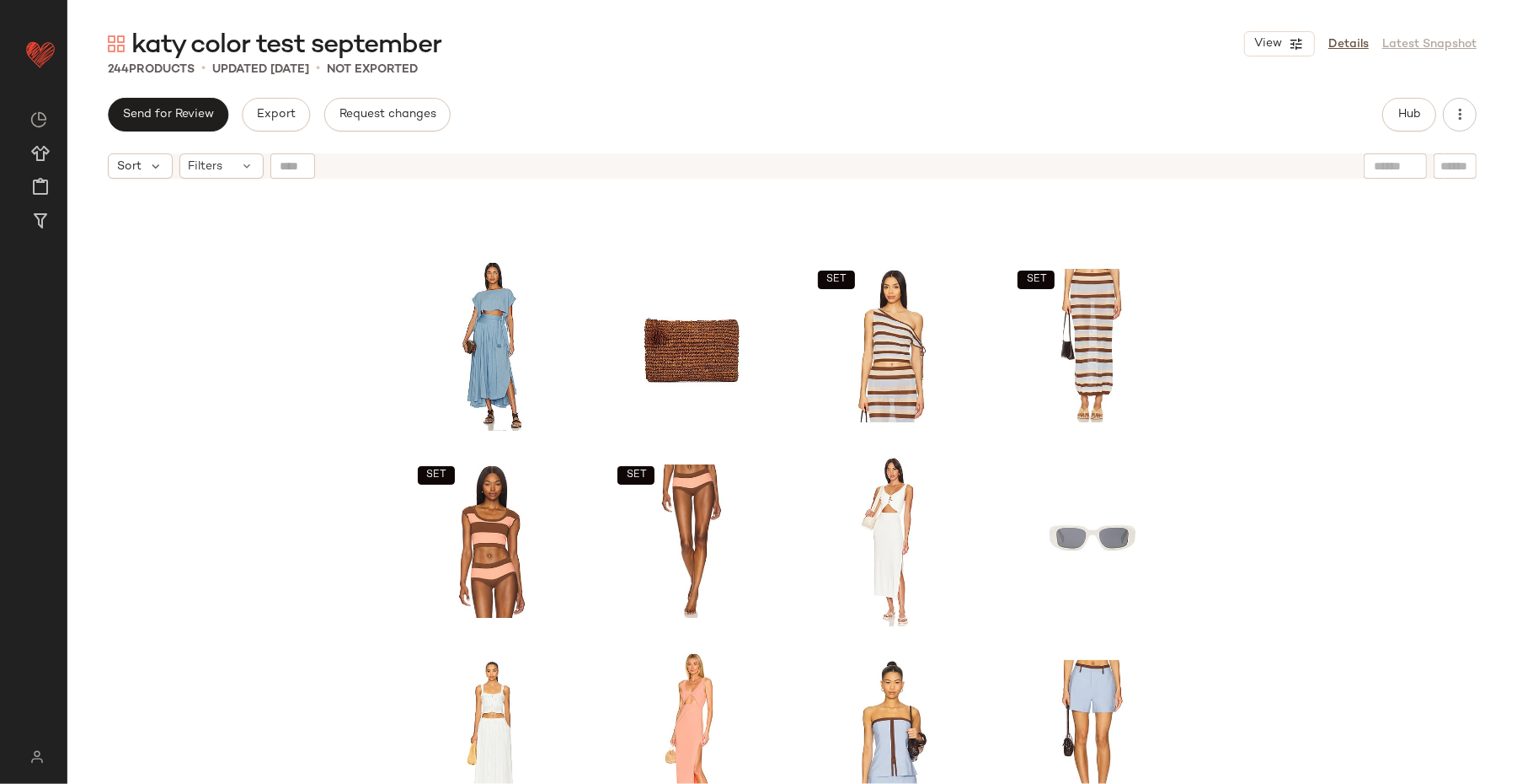
scroll to position [926, 0]
click at [1213, 128] on button "Hub" at bounding box center [1410, 115] width 54 height 34
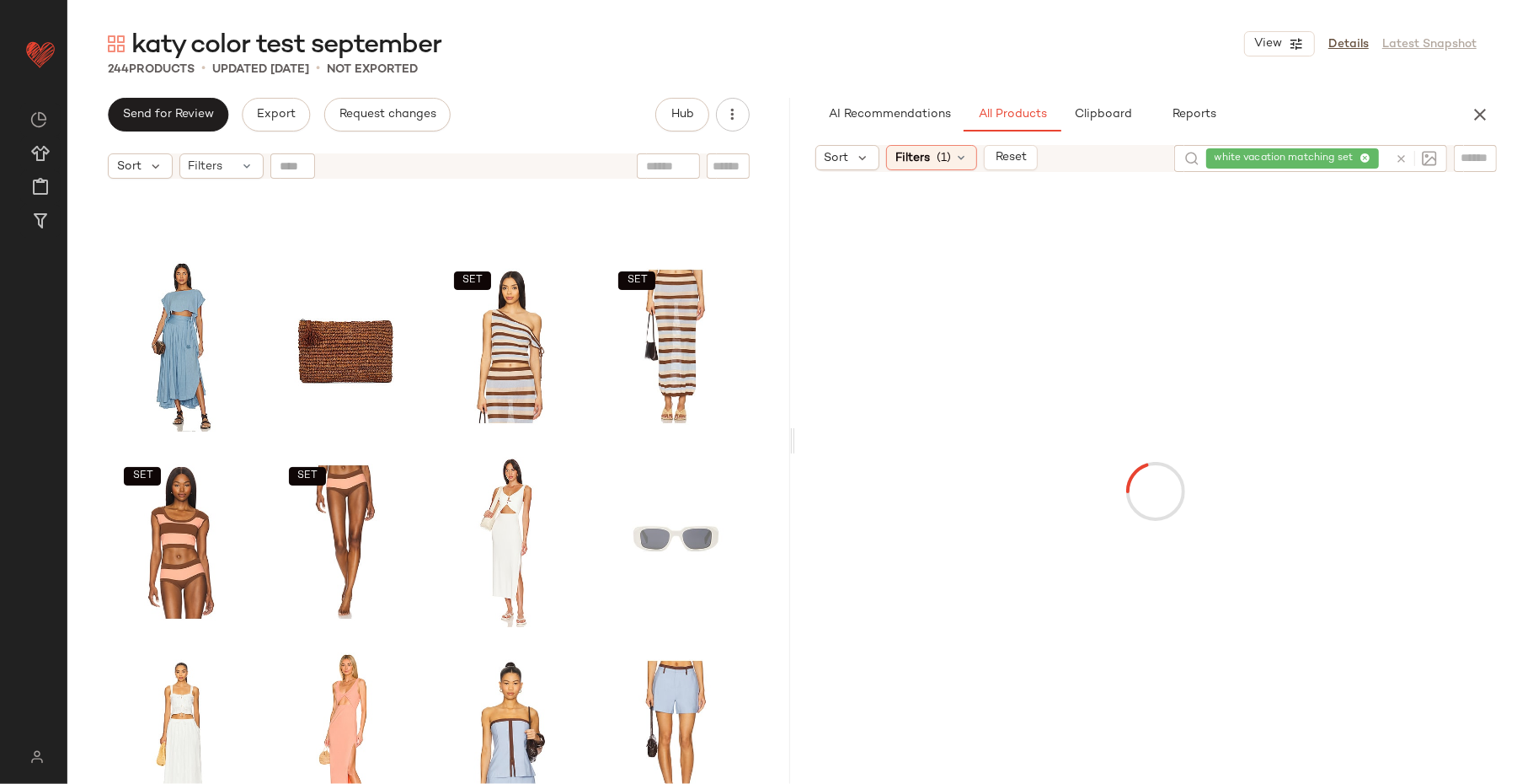
click at [1213, 160] on div "white vacation matching set" at bounding box center [1298, 158] width 182 height 27
click at [1213, 156] on icon at bounding box center [1317, 158] width 11 height 11
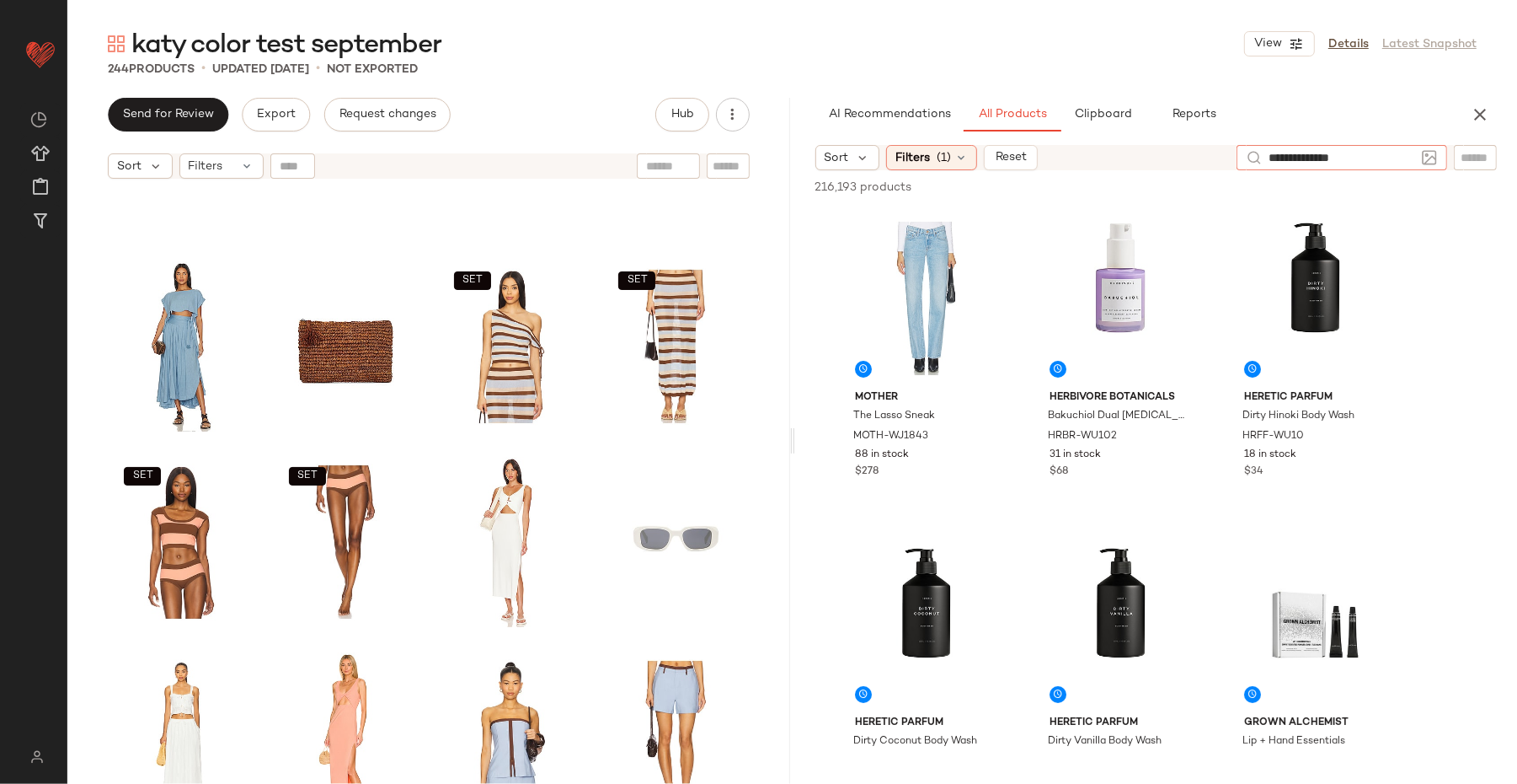
type input "**********"
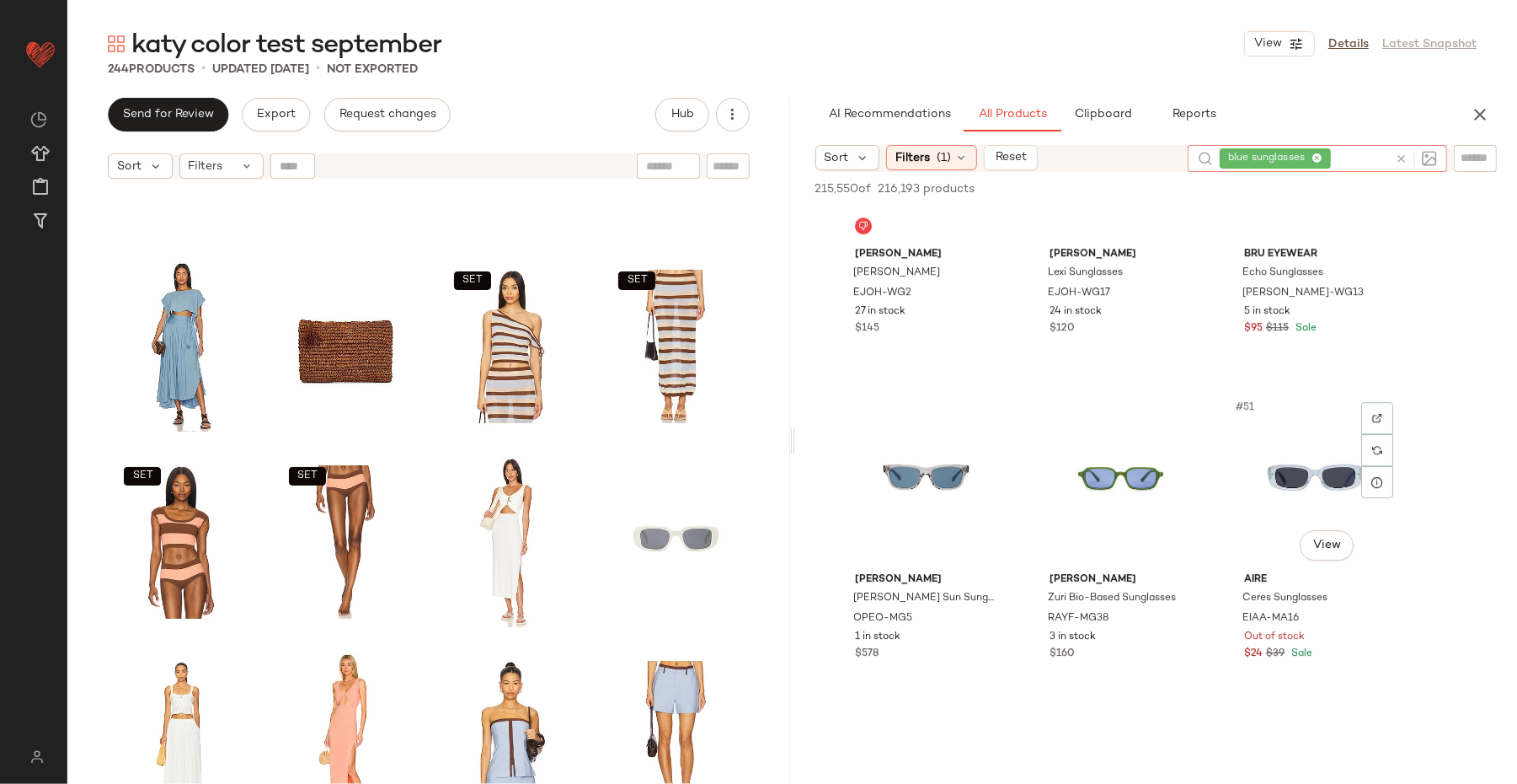
scroll to position [5024, 0]
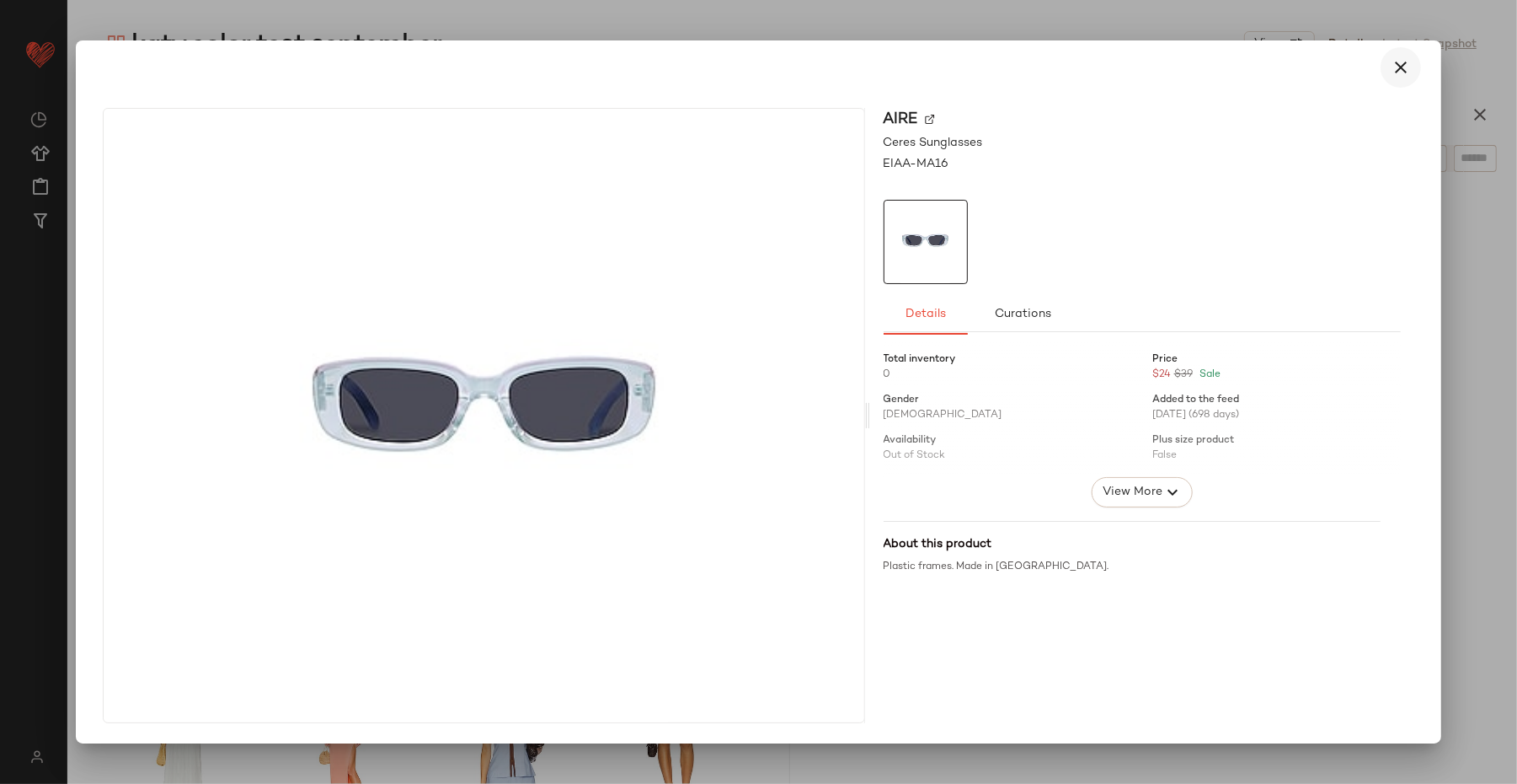
click at [1213, 55] on button "button" at bounding box center [1401, 67] width 40 height 40
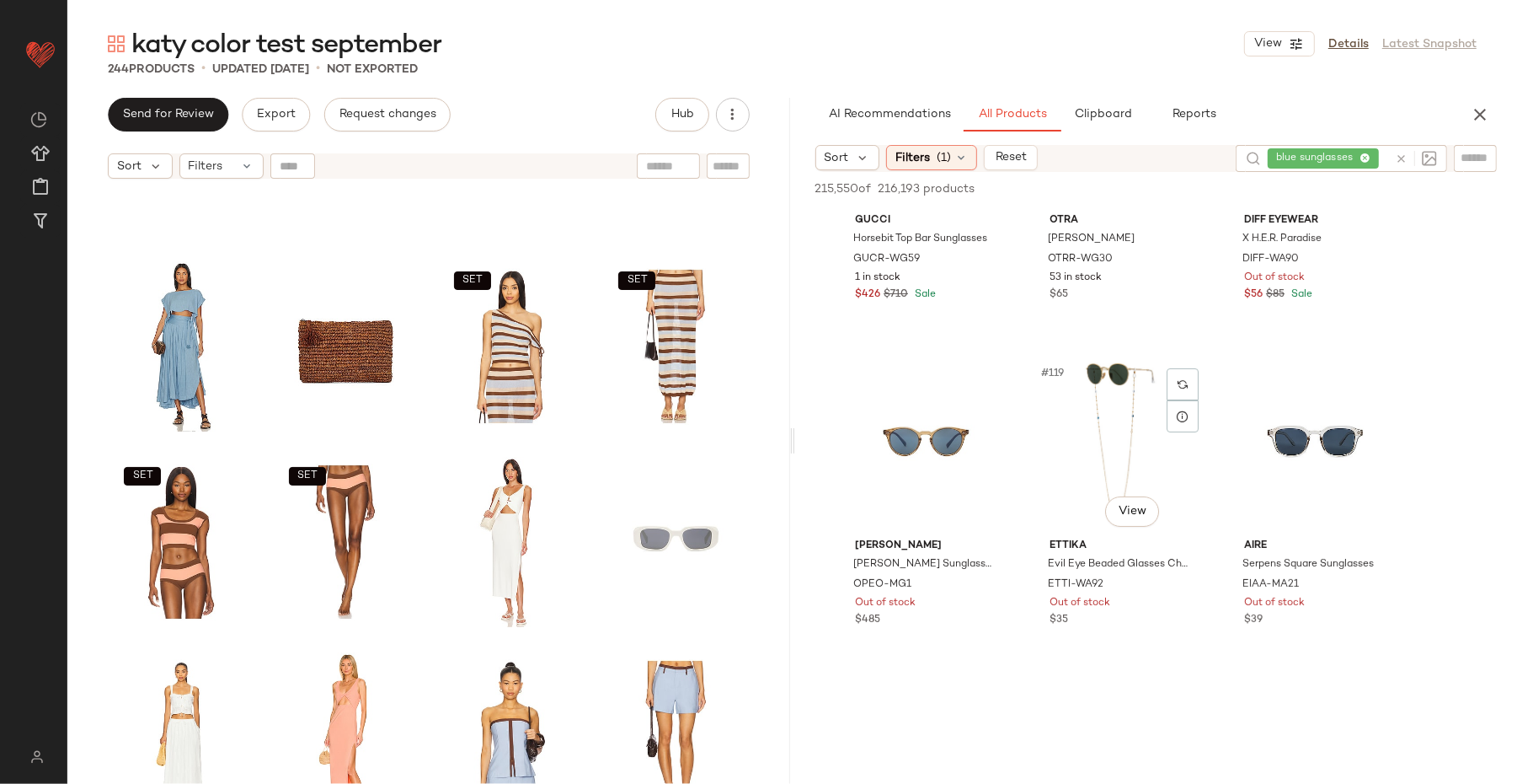
scroll to position [12628, 0]
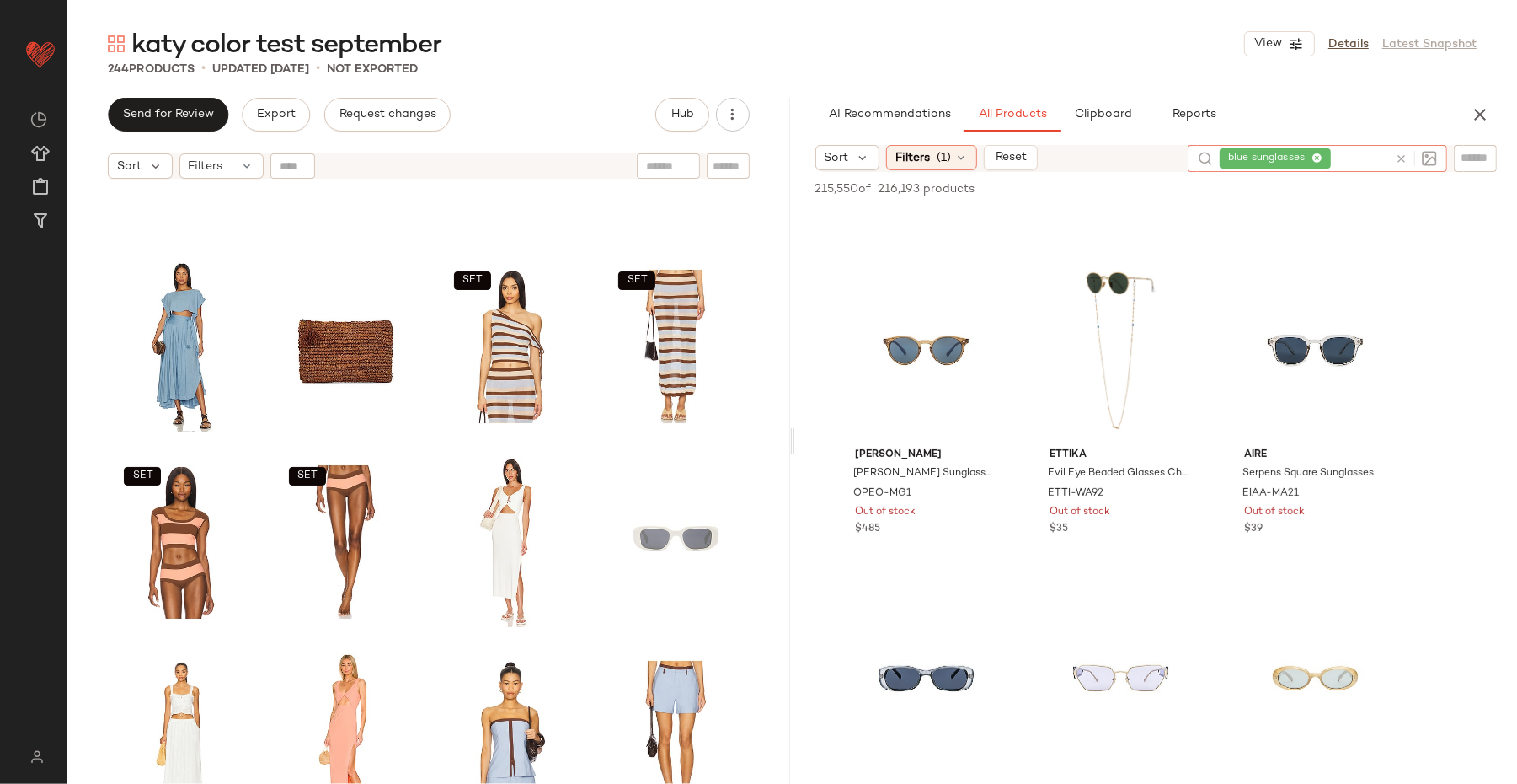
click at [1213, 157] on div "blue sunglasses" at bounding box center [1304, 158] width 169 height 27
click at [1213, 154] on icon at bounding box center [1317, 158] width 11 height 11
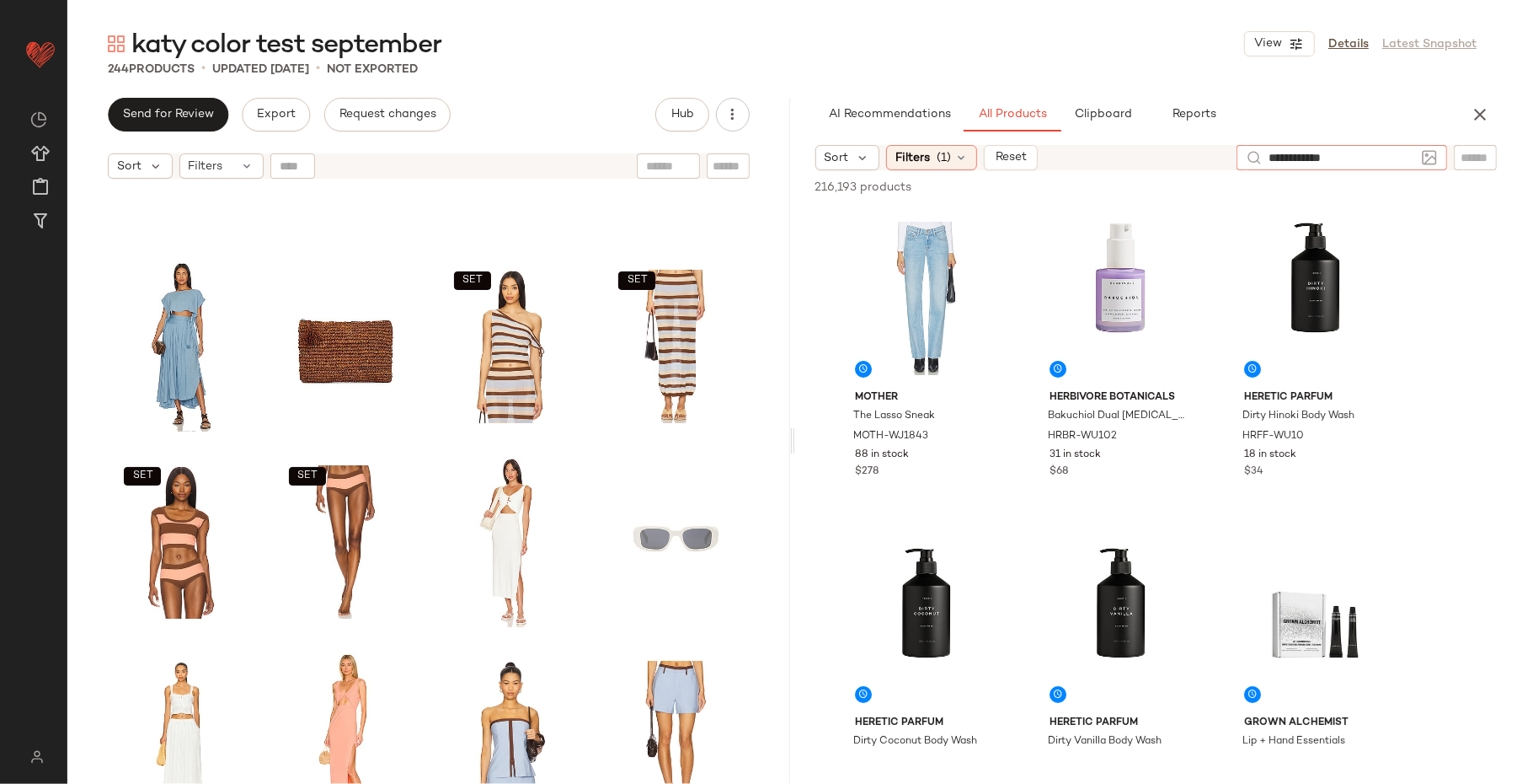
type input "**********"
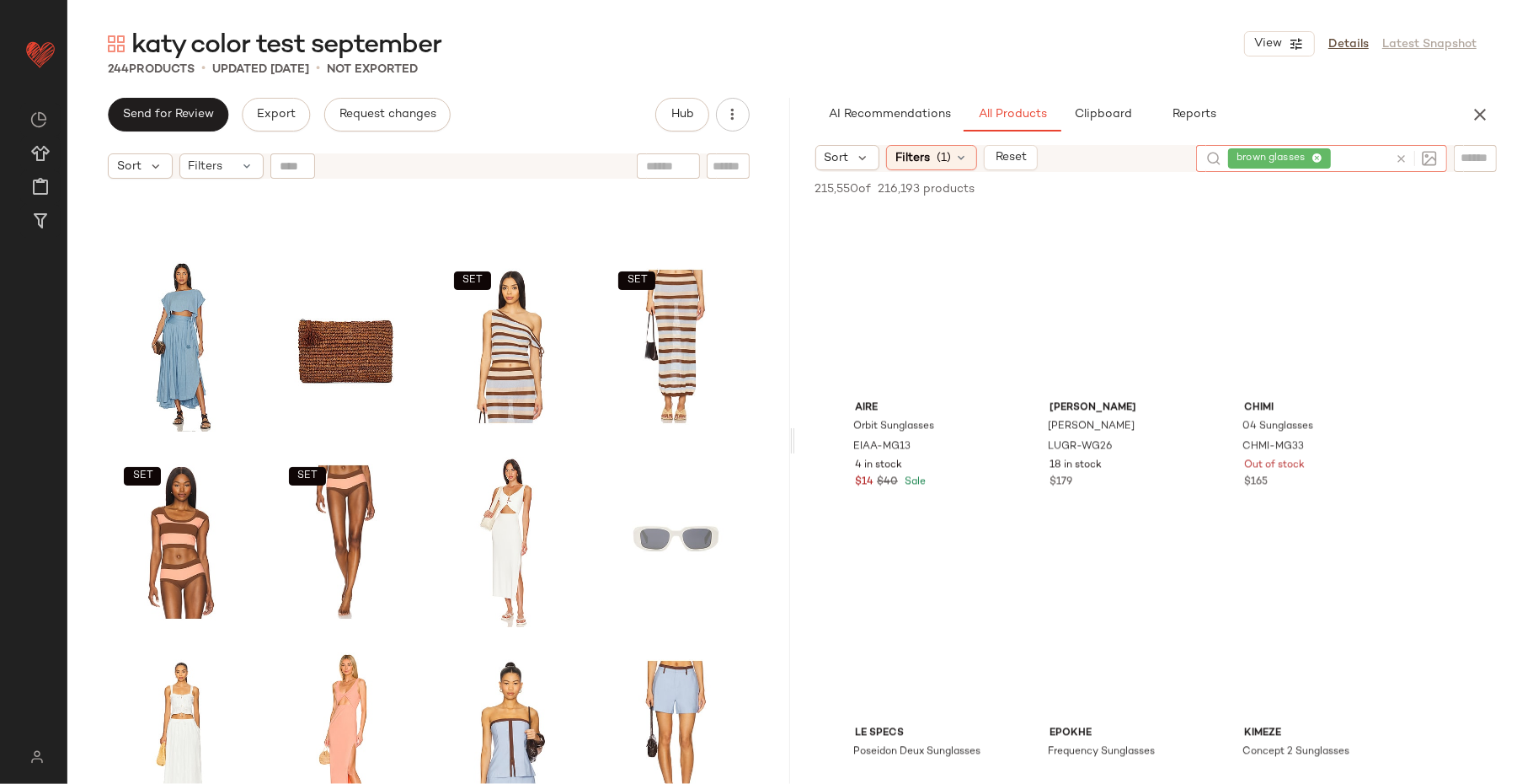
scroll to position [15600, 0]
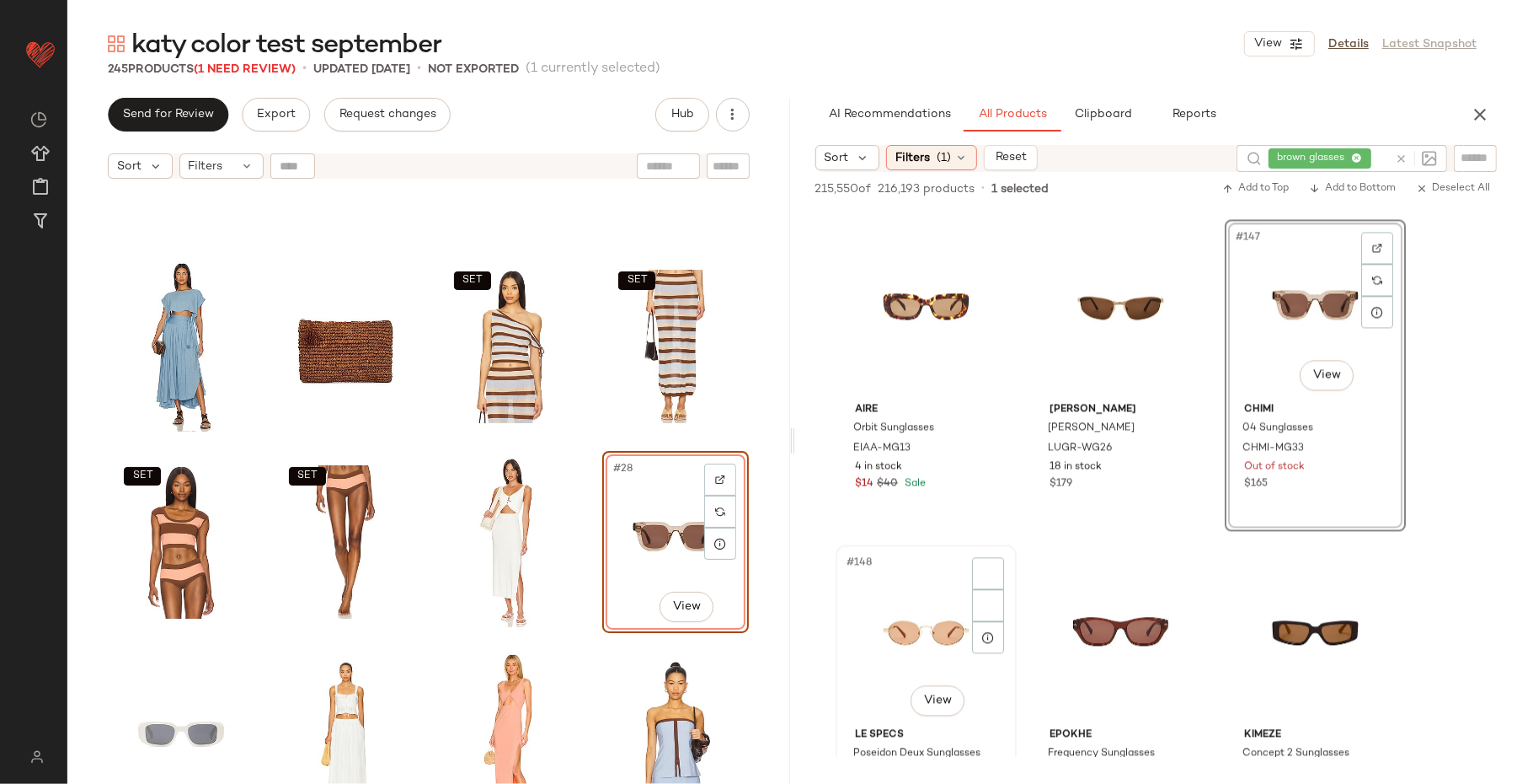
click at [979, 626] on div "#148 View" at bounding box center [926, 635] width 169 height 170
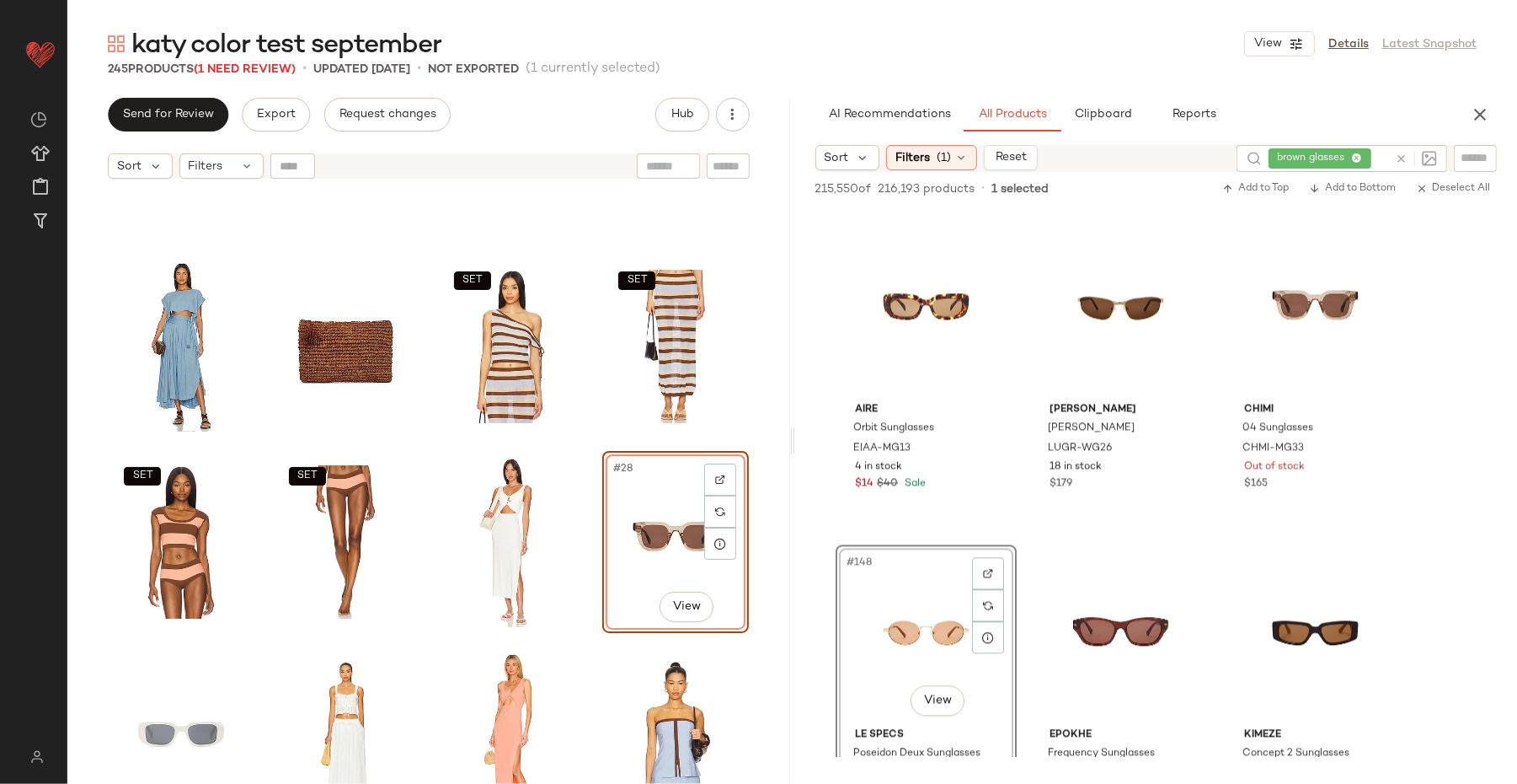
click at [865, 626] on div "#148 View" at bounding box center [926, 635] width 169 height 170
click at [880, 579] on div "#148 View" at bounding box center [926, 635] width 169 height 170
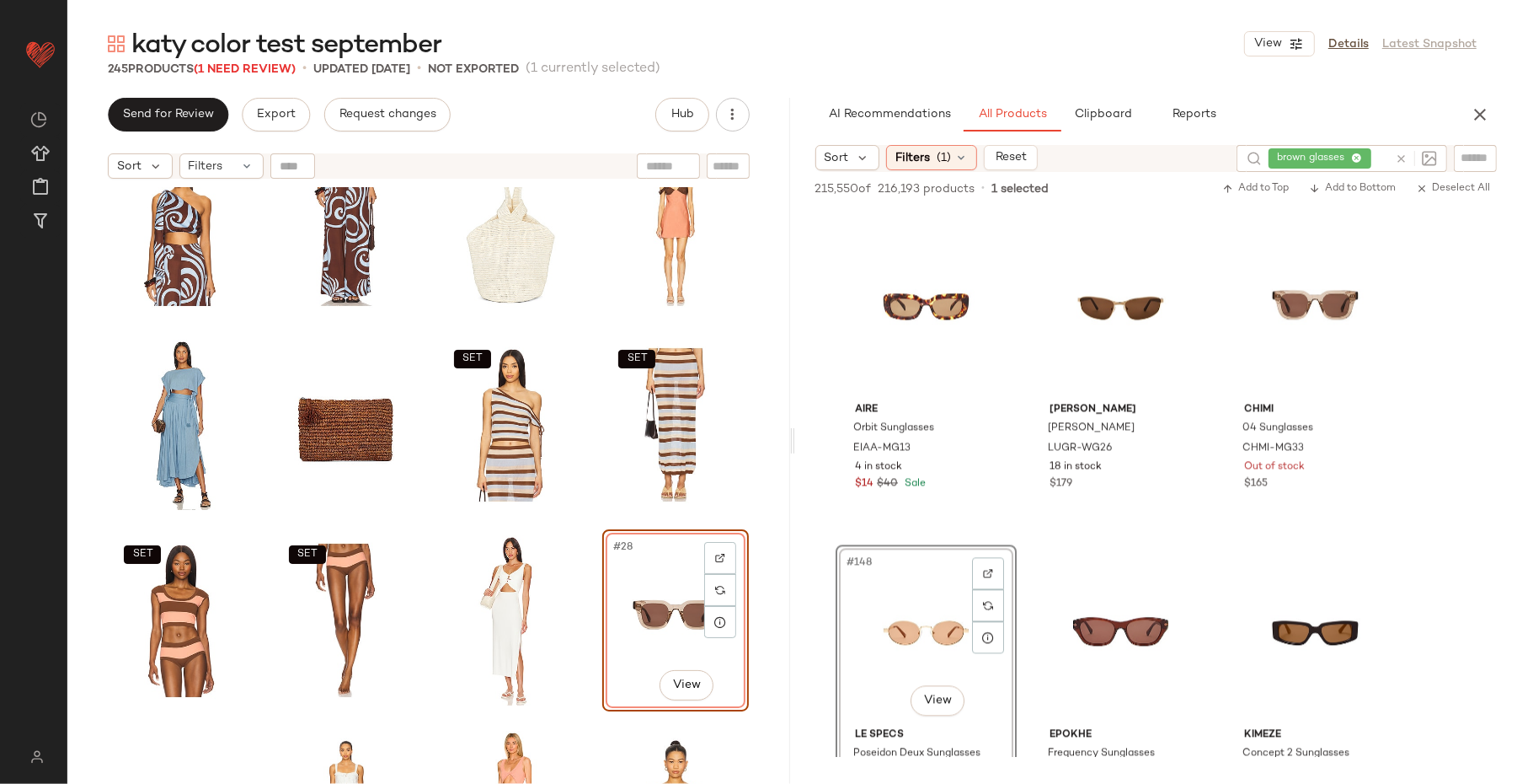
scroll to position [849, 0]
click at [579, 616] on div "SET SET SET SET #28 View SET SET" at bounding box center [428, 506] width 723 height 639
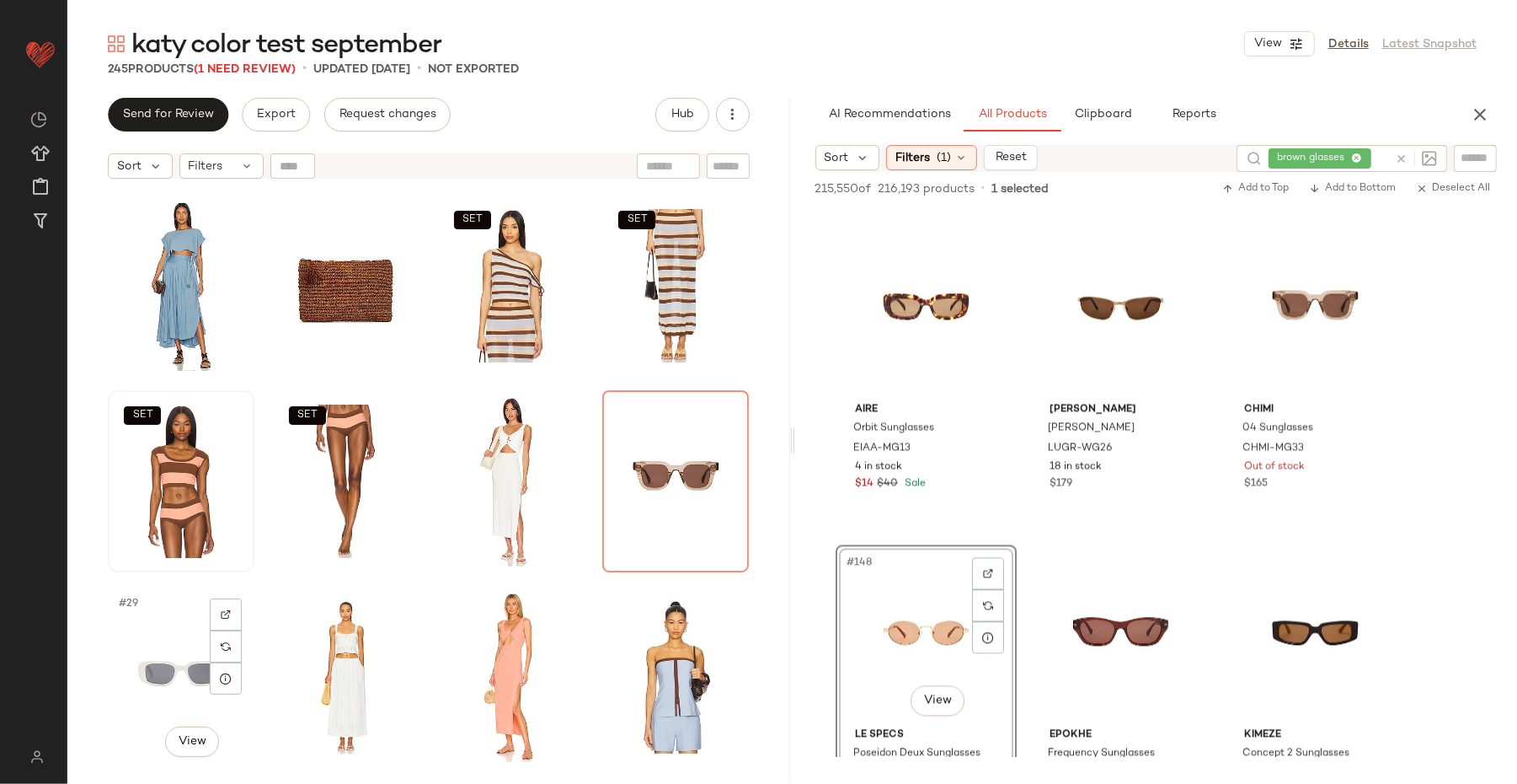
scroll to position [1063, 0]
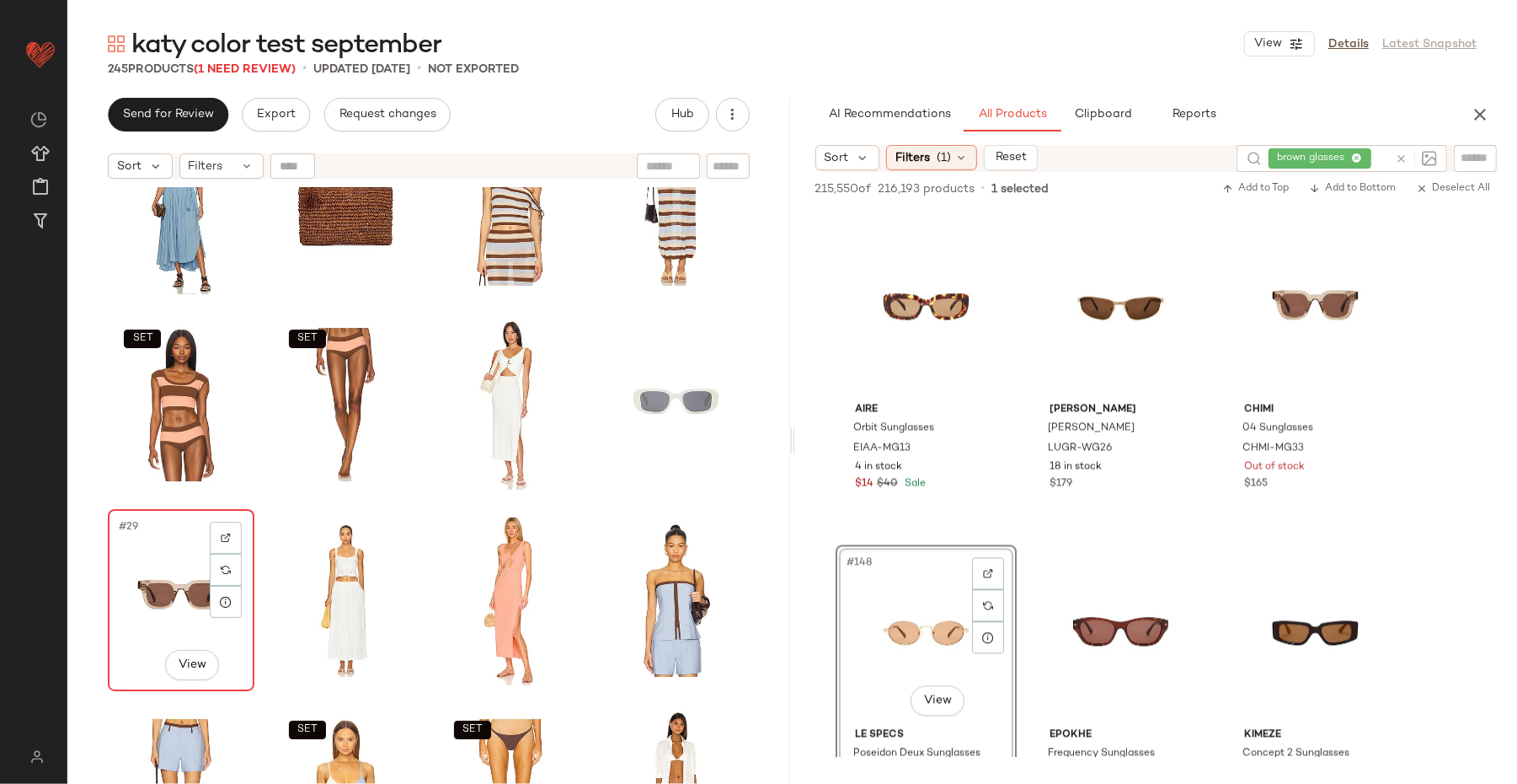
click at [136, 594] on div "#29 View" at bounding box center [181, 600] width 135 height 170
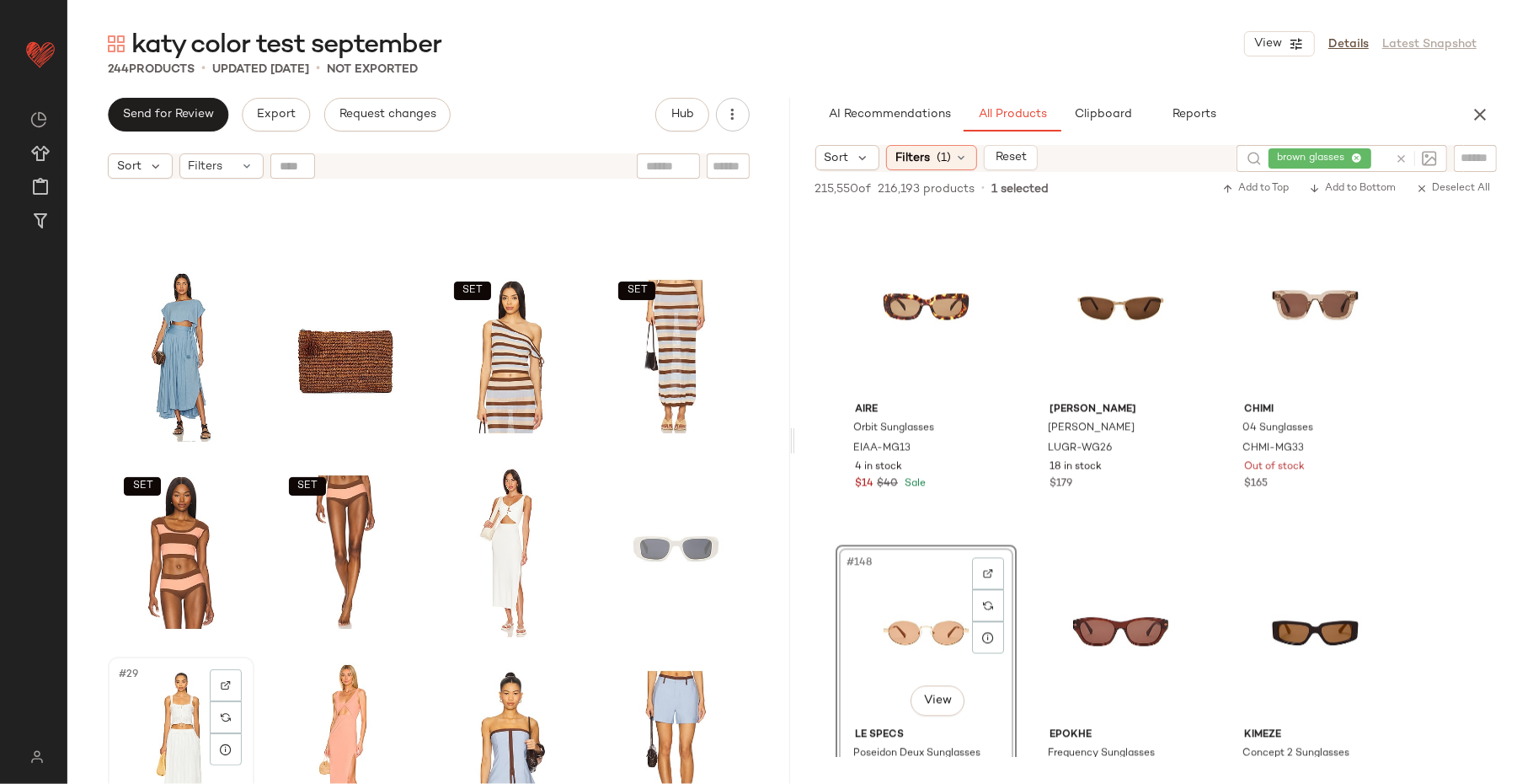
scroll to position [915, 0]
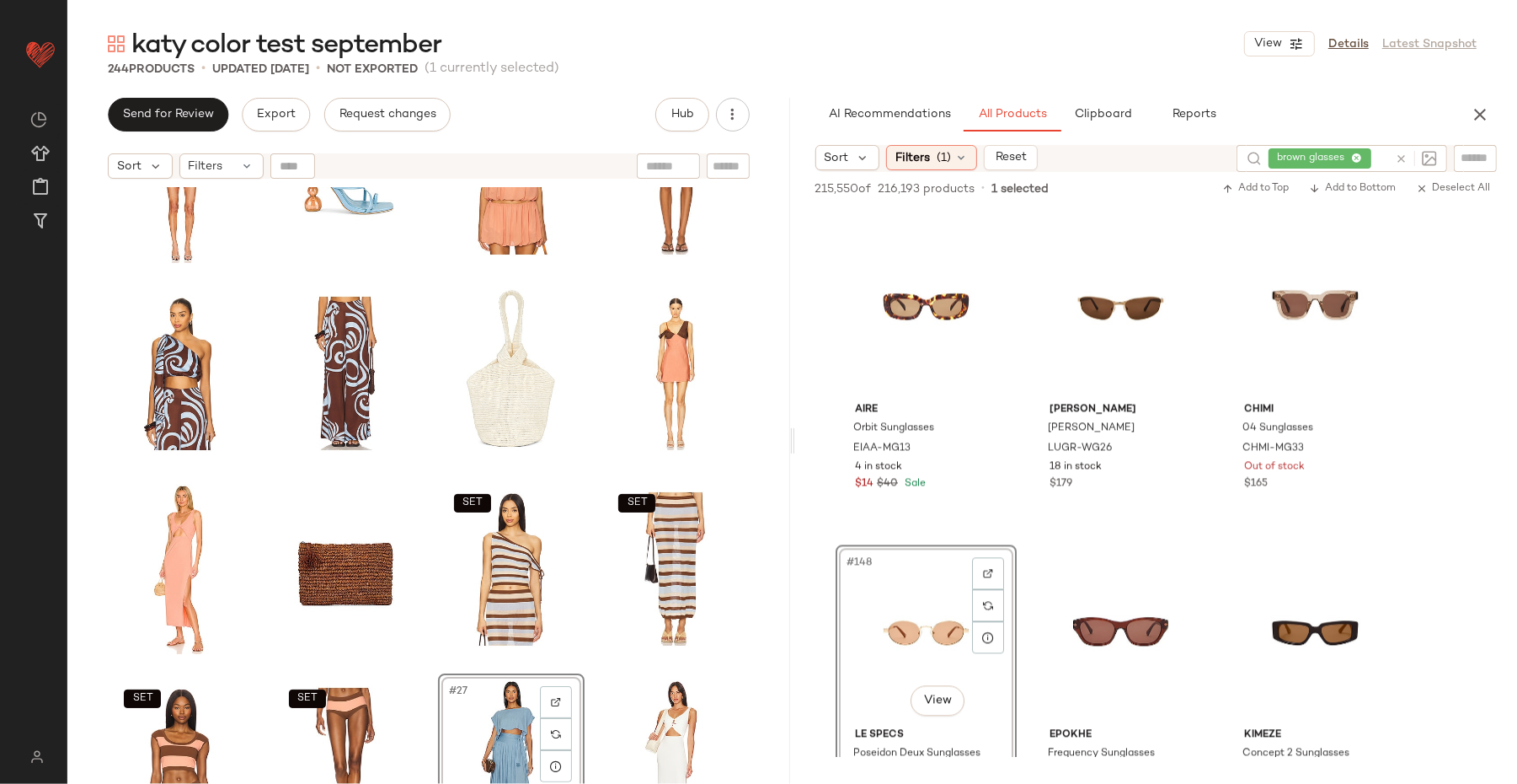
scroll to position [704, 0]
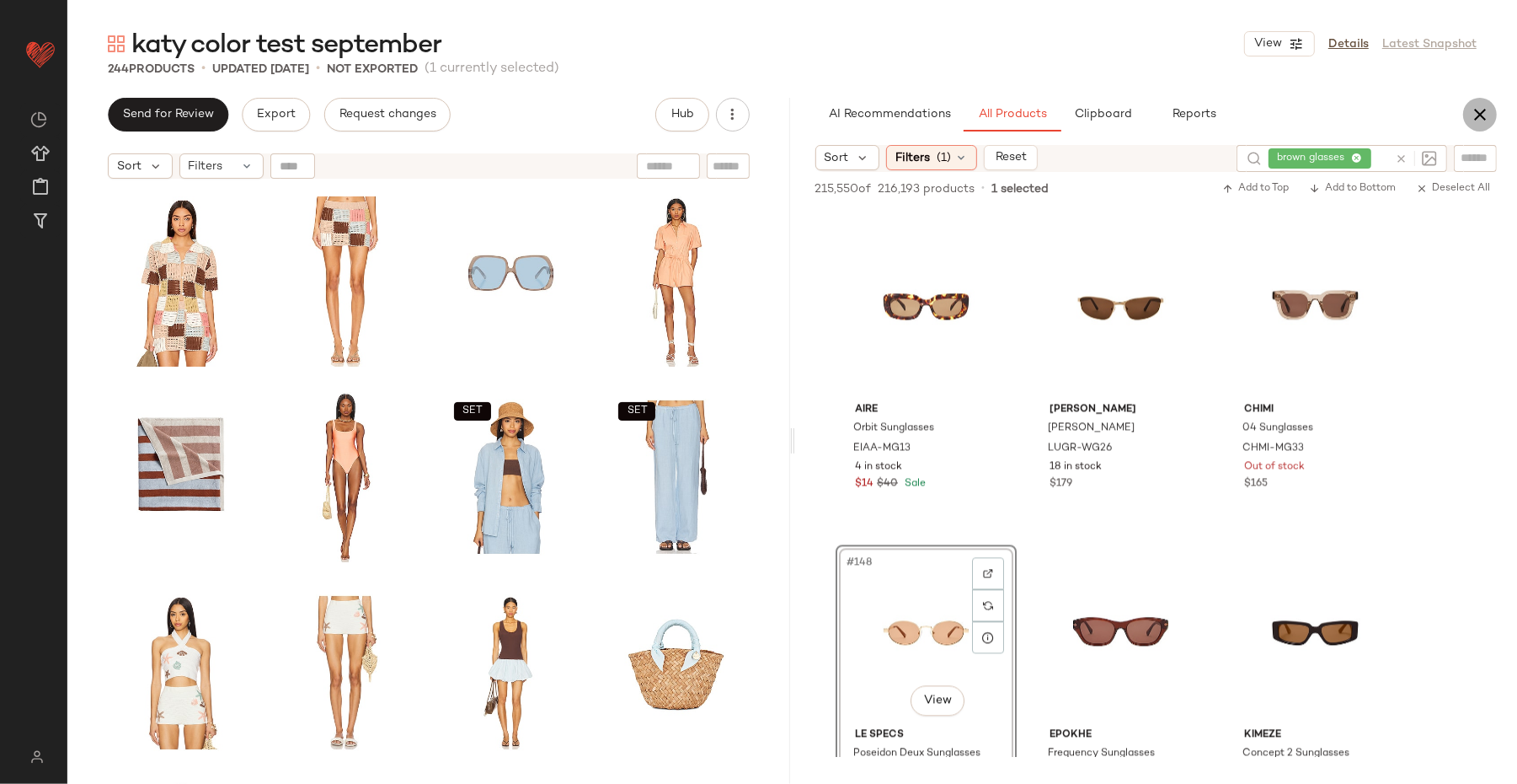
click at [1213, 117] on icon "button" at bounding box center [1480, 114] width 20 height 20
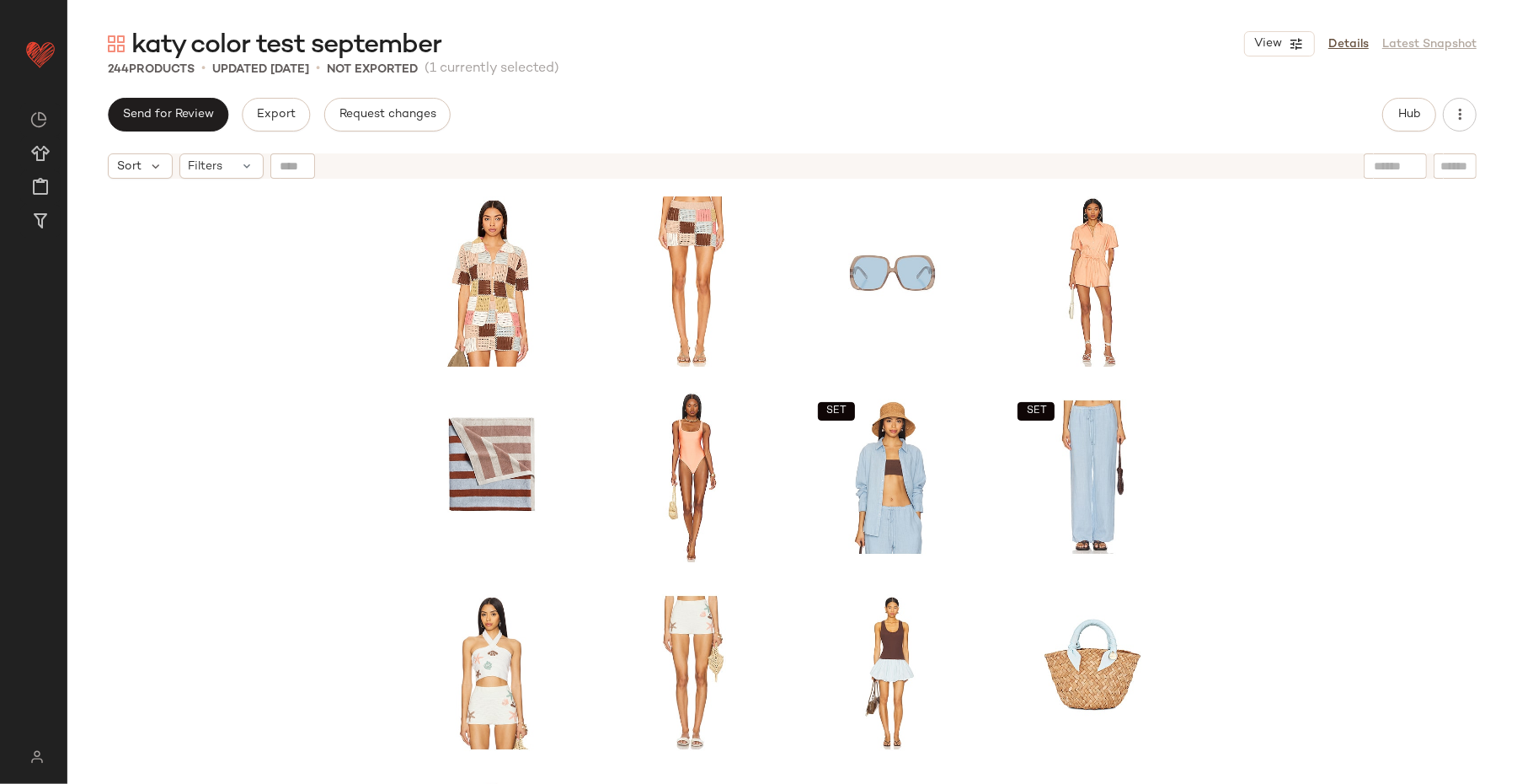
click at [978, 626] on div "SET SET SET SET SET SET" at bounding box center [793, 507] width 782 height 635
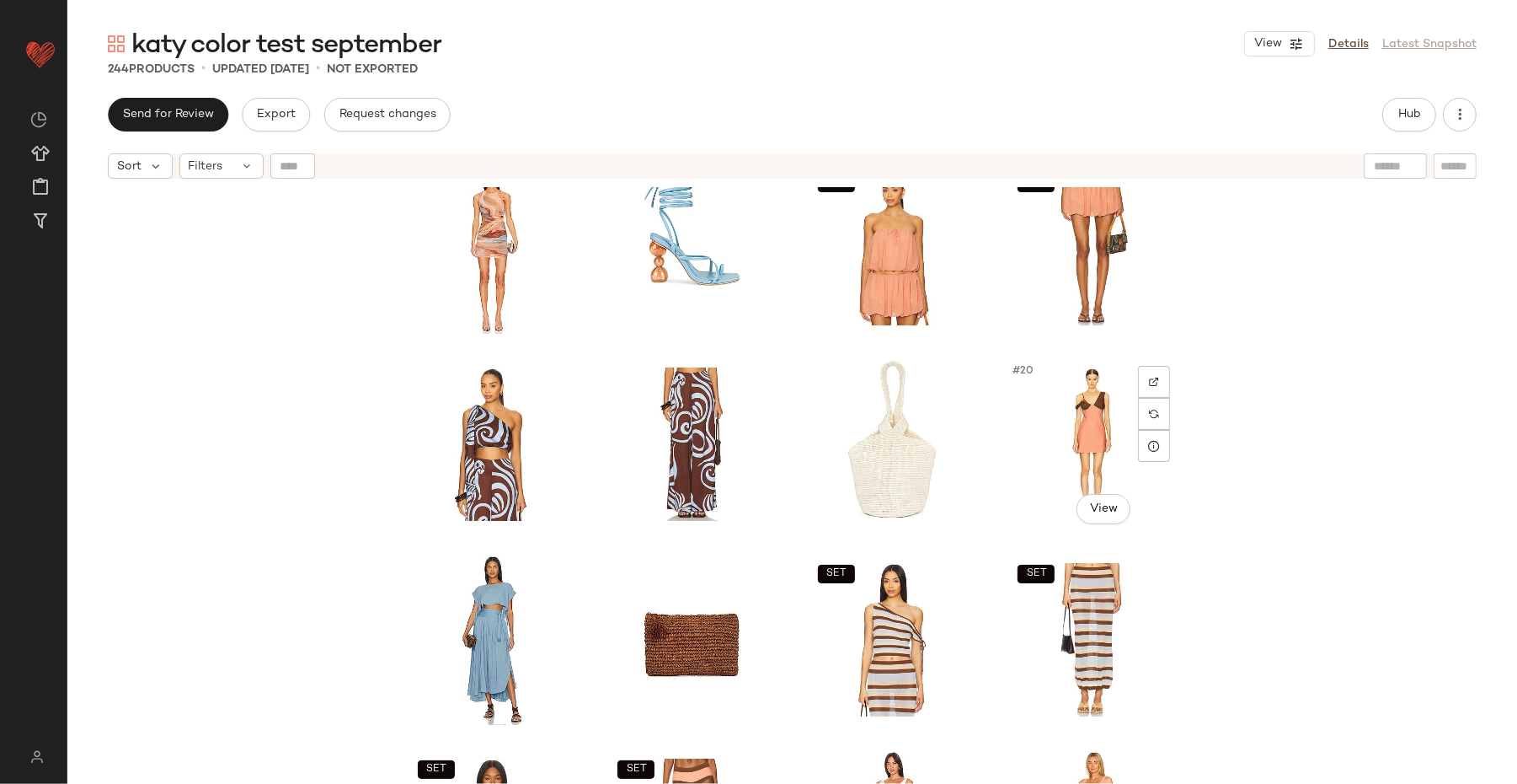
scroll to position [770, 0]
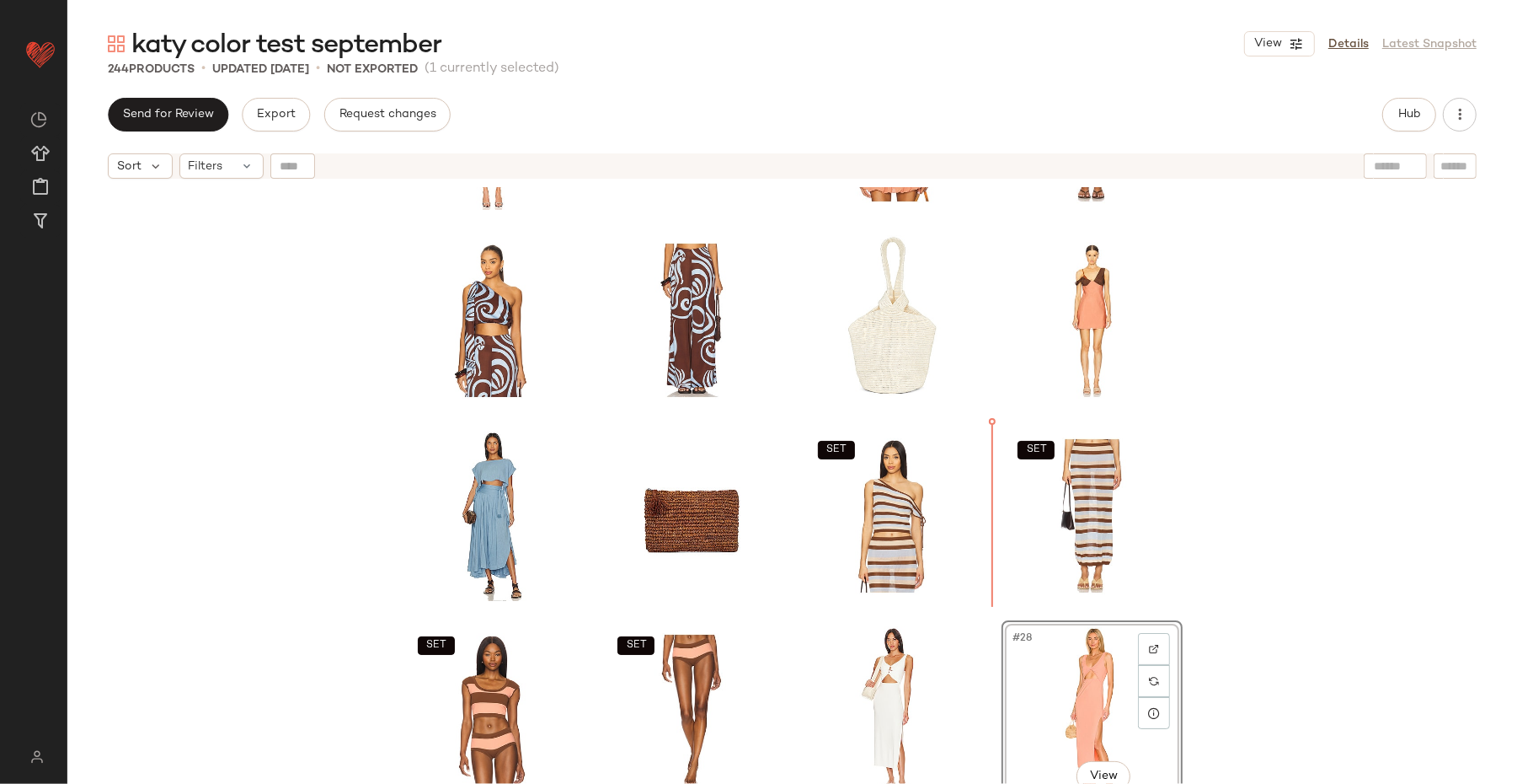
scroll to position [813, 0]
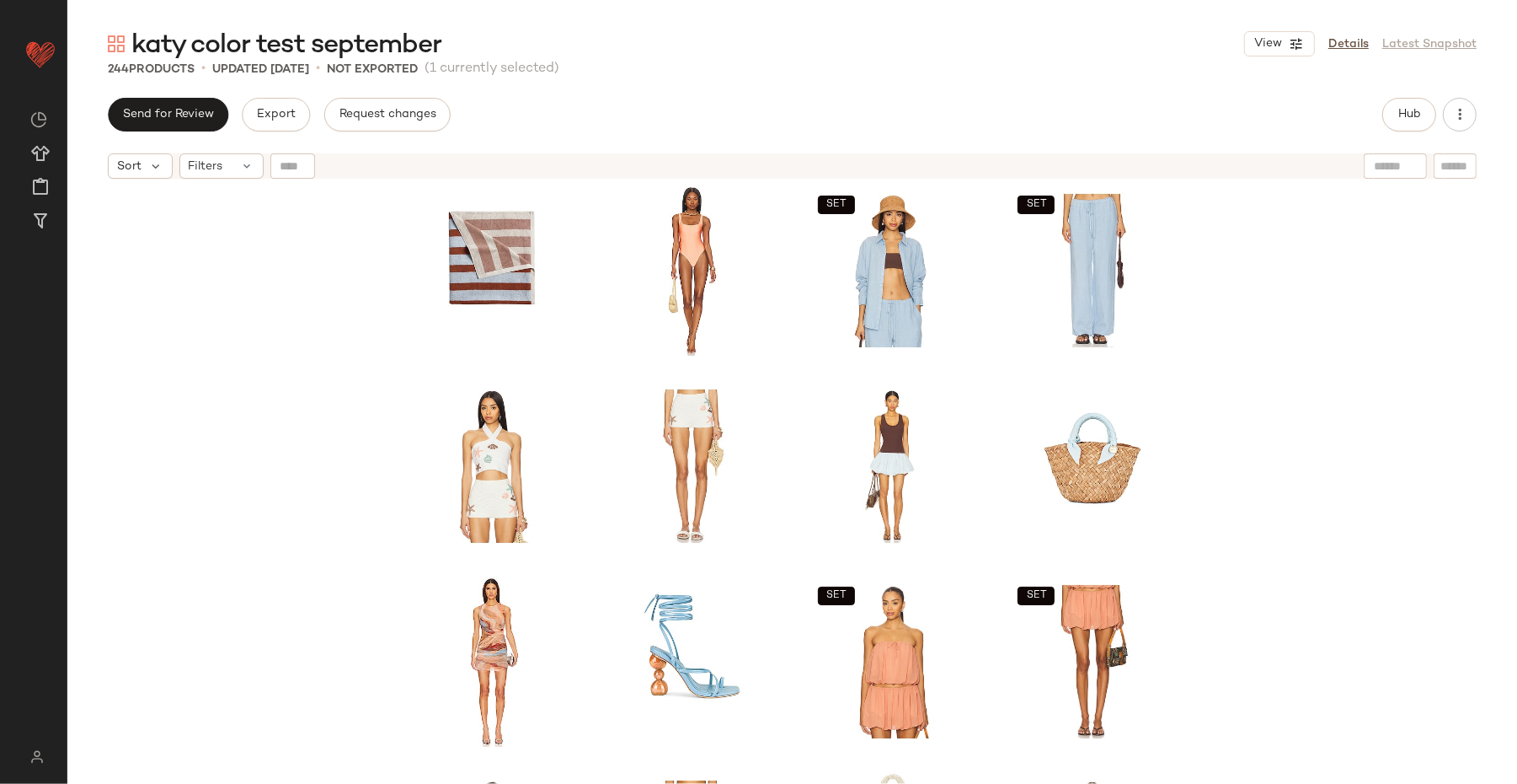
scroll to position [219, 0]
